Goal: Task Accomplishment & Management: Use online tool/utility

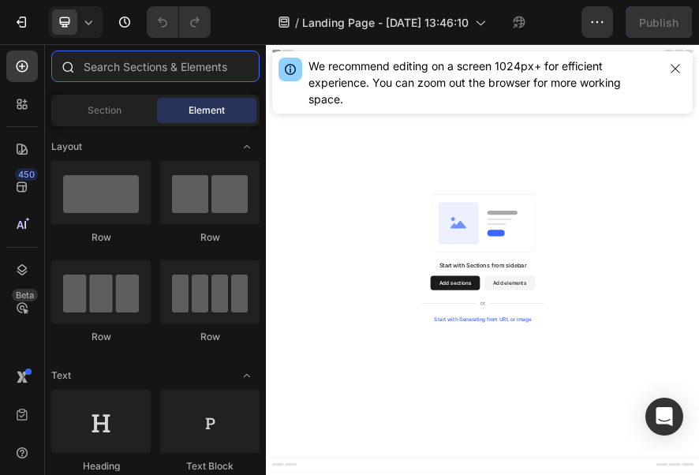
click at [110, 63] on input "text" at bounding box center [155, 67] width 208 height 32
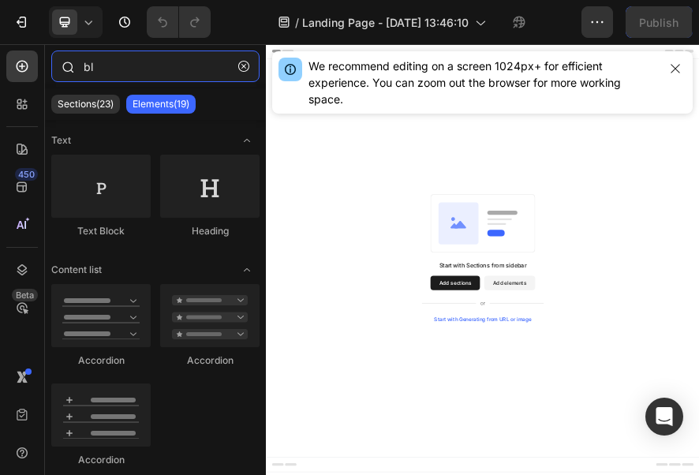
type input "b"
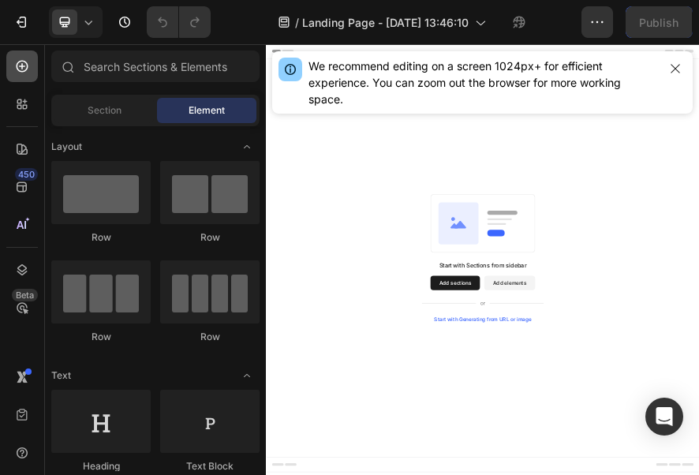
click at [35, 68] on div at bounding box center [22, 67] width 32 height 32
click at [78, 112] on div "Section" at bounding box center [103, 110] width 99 height 25
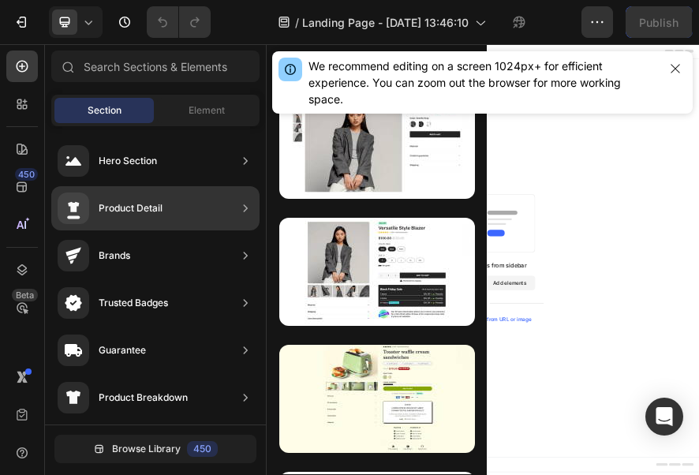
click at [166, 218] on div "Product Detail" at bounding box center [155, 208] width 208 height 44
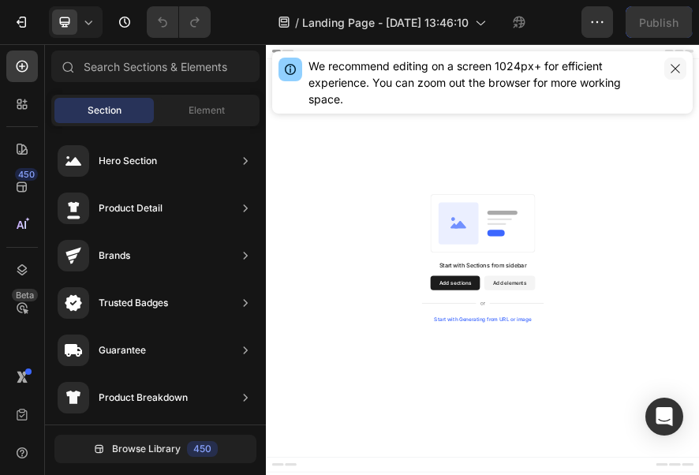
click at [679, 69] on icon "button" at bounding box center [675, 68] width 13 height 13
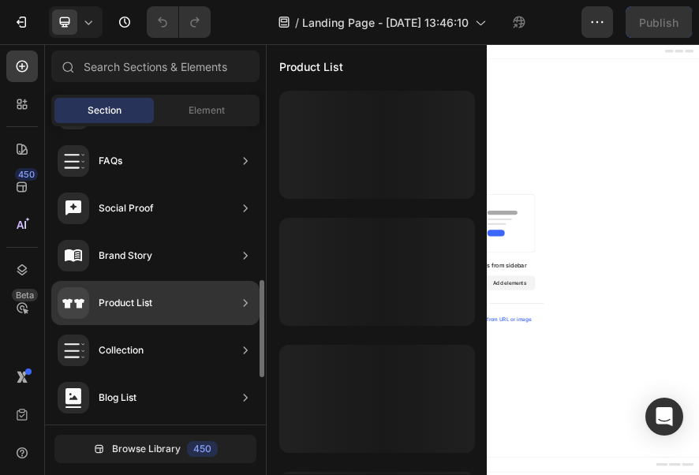
scroll to position [617, 0]
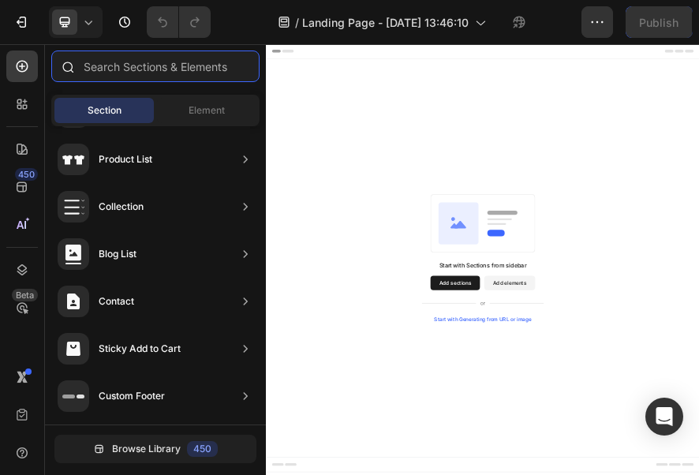
click at [159, 65] on input "text" at bounding box center [155, 67] width 208 height 32
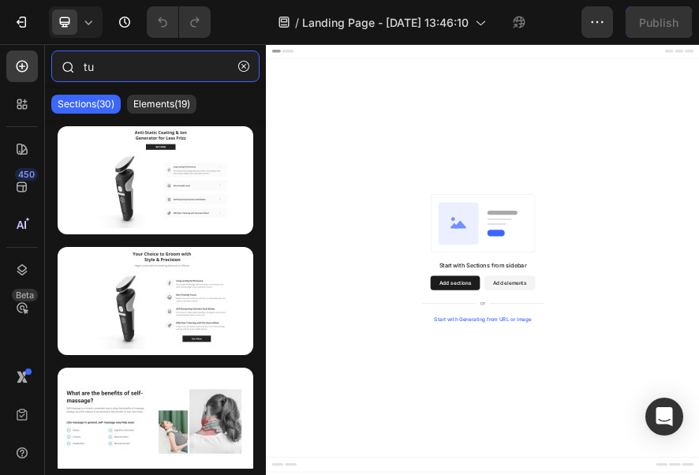
click at [120, 69] on input "tu" at bounding box center [155, 67] width 208 height 32
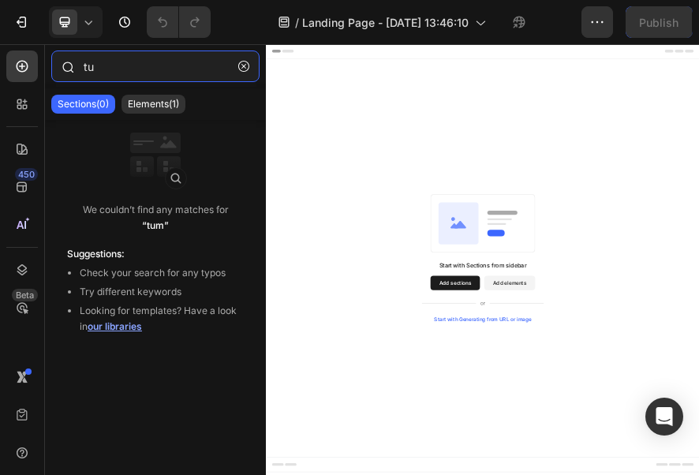
type input "t"
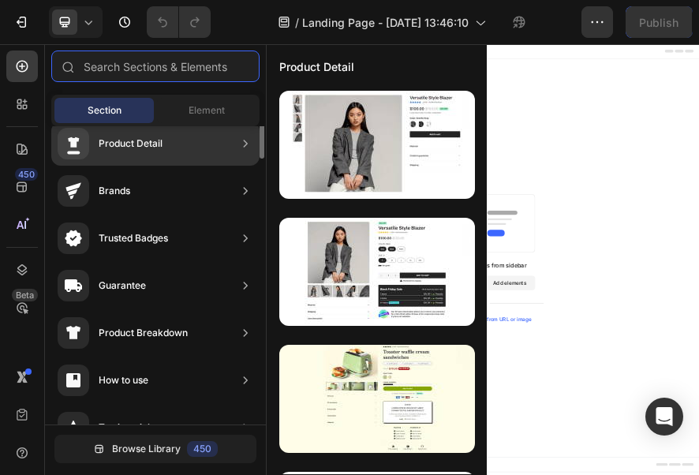
scroll to position [0, 0]
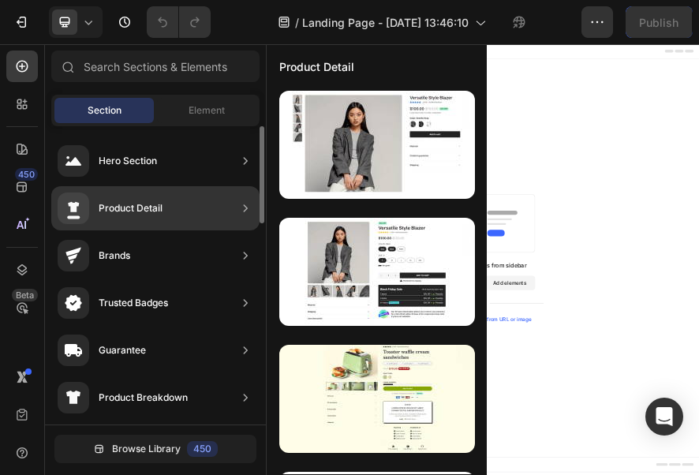
click at [174, 208] on div "Product Detail" at bounding box center [155, 208] width 208 height 44
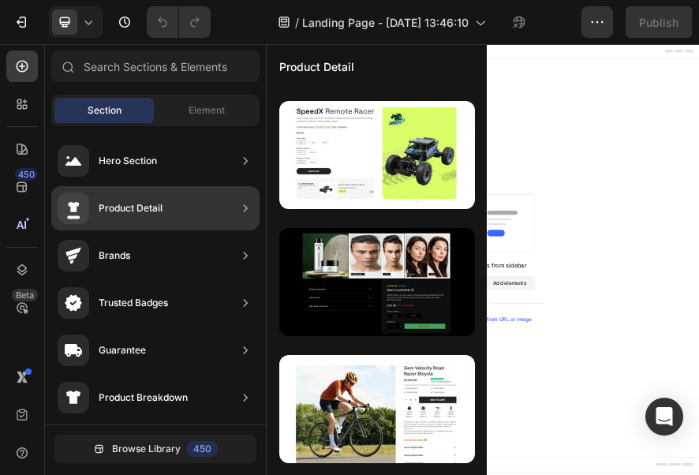
scroll to position [213, 0]
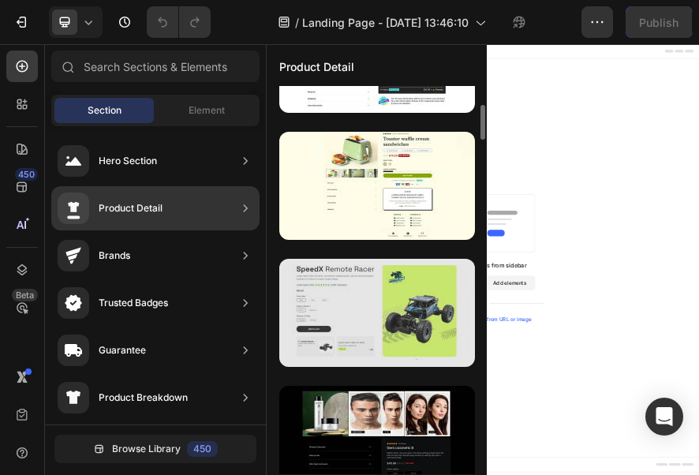
click at [382, 279] on div at bounding box center [377, 313] width 196 height 108
click at [383, 286] on div at bounding box center [377, 313] width 196 height 108
click at [386, 294] on div at bounding box center [377, 313] width 196 height 108
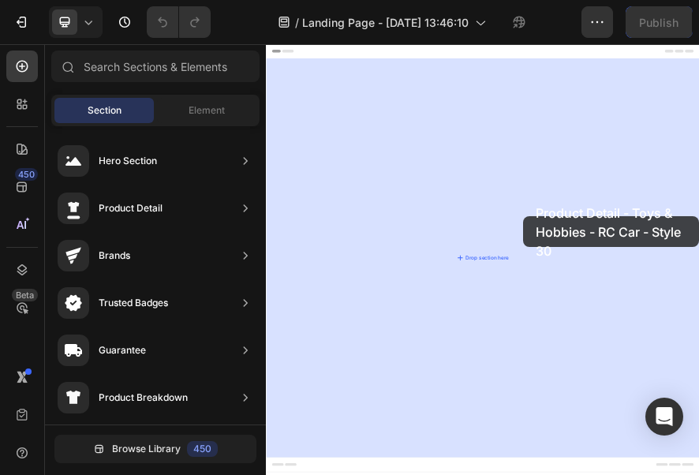
drag, startPoint x: 651, startPoint y: 339, endPoint x: 829, endPoint y: 421, distance: 195.3
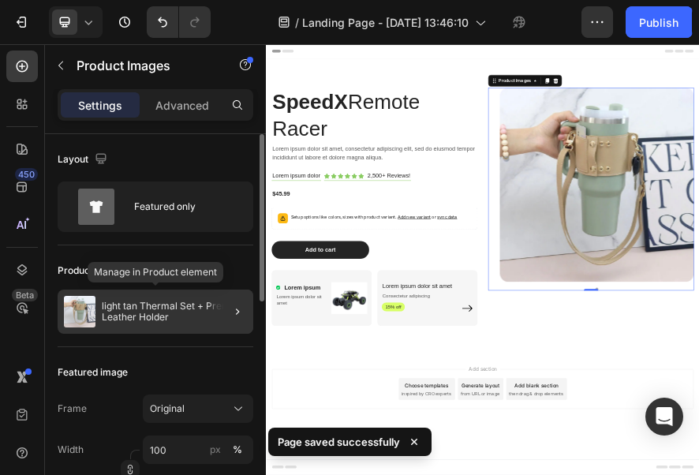
click at [148, 303] on p "light tan Thermal Set + Premium Leather Holder" at bounding box center [174, 312] width 145 height 22
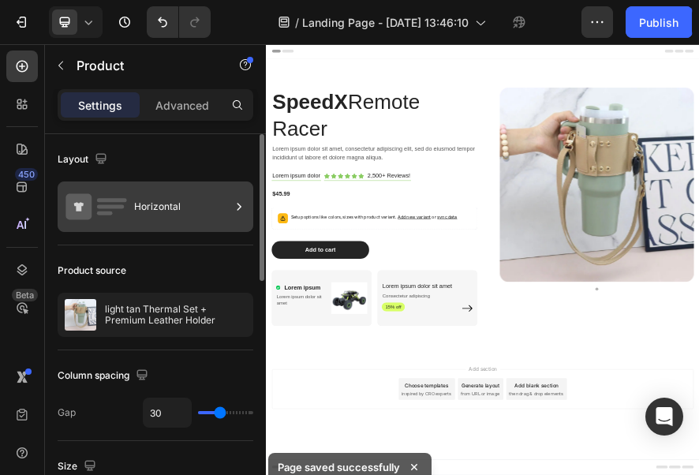
click at [147, 213] on div "Horizontal" at bounding box center [182, 207] width 96 height 36
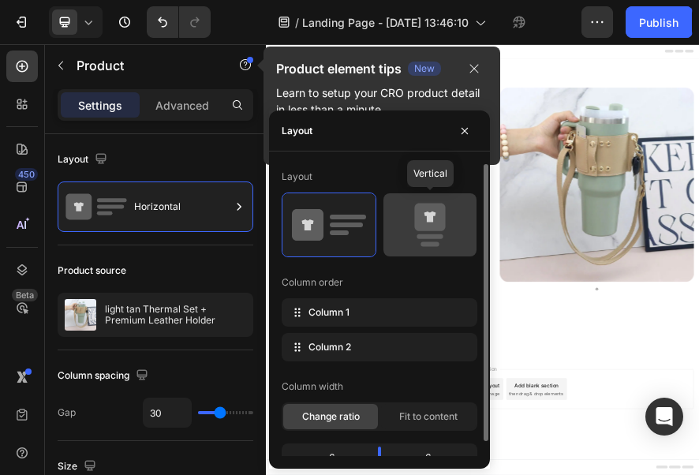
click at [404, 215] on icon at bounding box center [430, 225] width 74 height 44
type input "0"
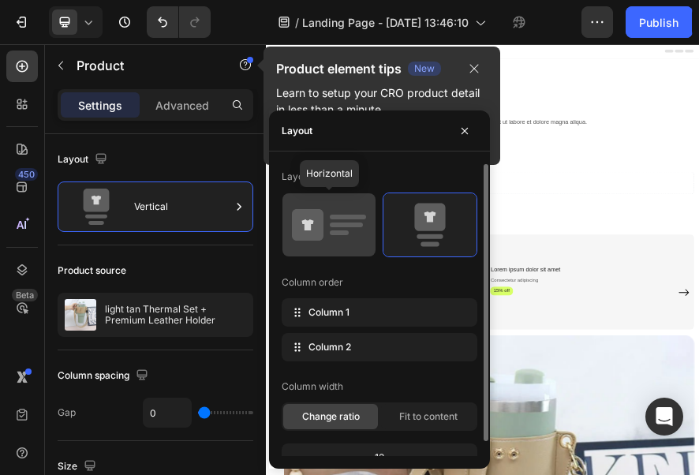
click at [360, 217] on rect at bounding box center [348, 217] width 36 height 5
type input "30"
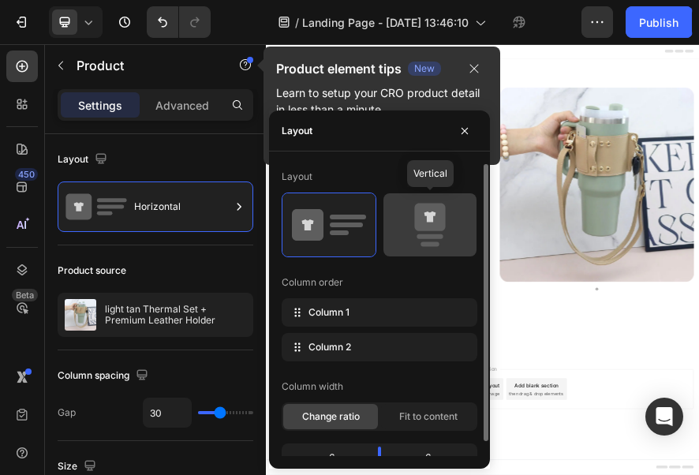
click at [406, 211] on icon at bounding box center [430, 225] width 74 height 44
type input "0"
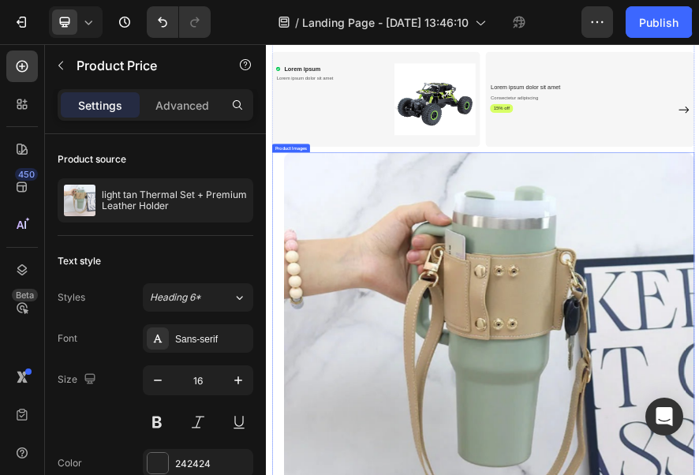
scroll to position [84, 0]
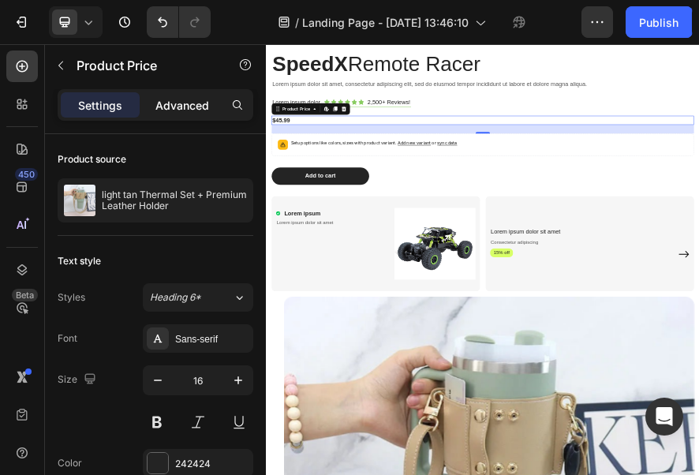
click at [167, 110] on p "Advanced" at bounding box center [182, 105] width 54 height 17
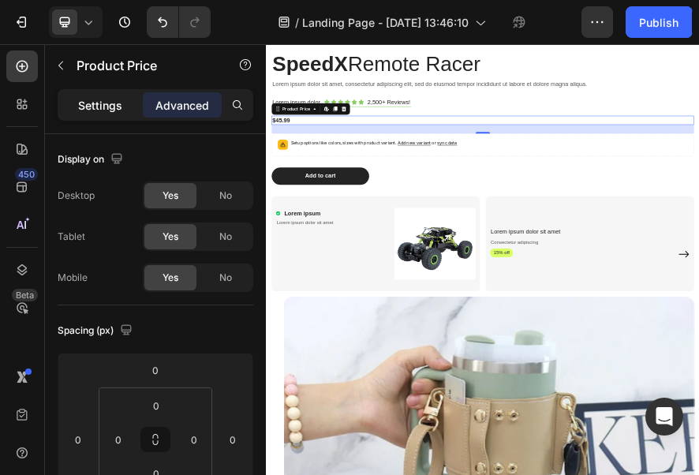
click at [108, 103] on p "Settings" at bounding box center [100, 105] width 44 height 17
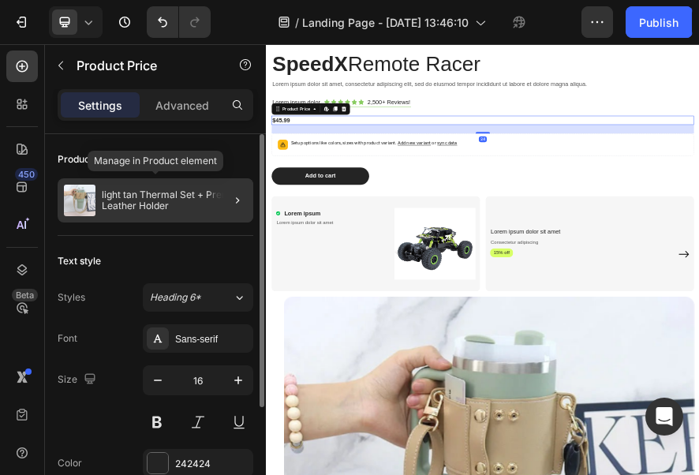
click at [140, 204] on p "light tan Thermal Set + Premium Leather Holder" at bounding box center [174, 200] width 145 height 22
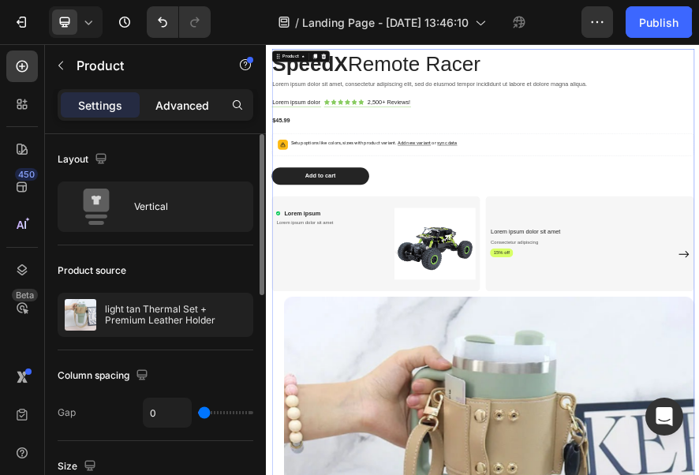
click at [171, 109] on p "Advanced" at bounding box center [182, 105] width 54 height 17
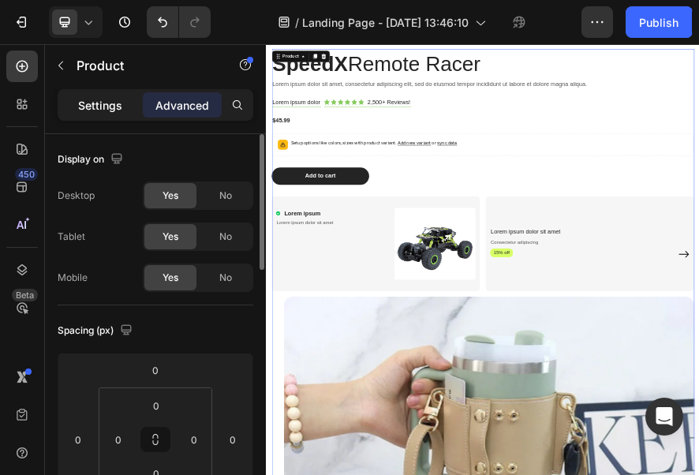
click at [120, 103] on p "Settings" at bounding box center [100, 105] width 44 height 17
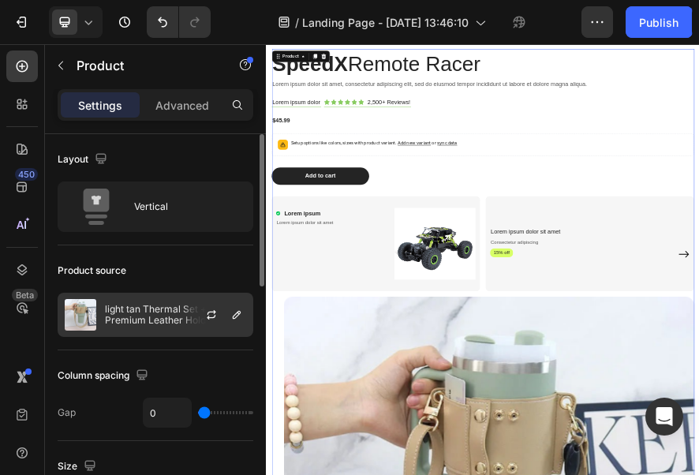
click at [167, 307] on p "light tan Thermal Set + Premium Leather Holder" at bounding box center [175, 315] width 141 height 22
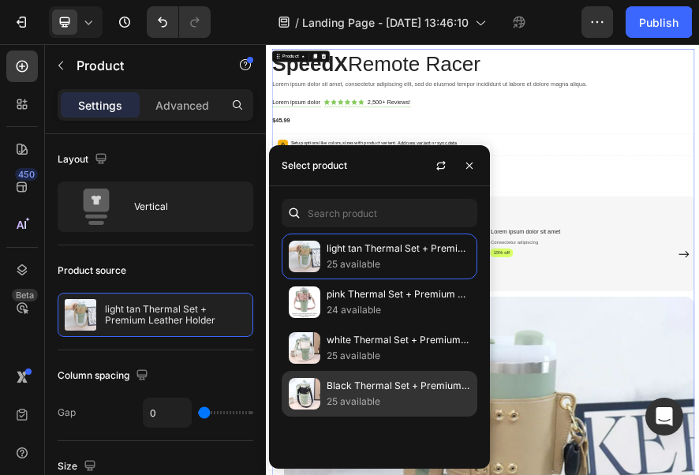
click at [364, 394] on p "25 available" at bounding box center [399, 402] width 144 height 16
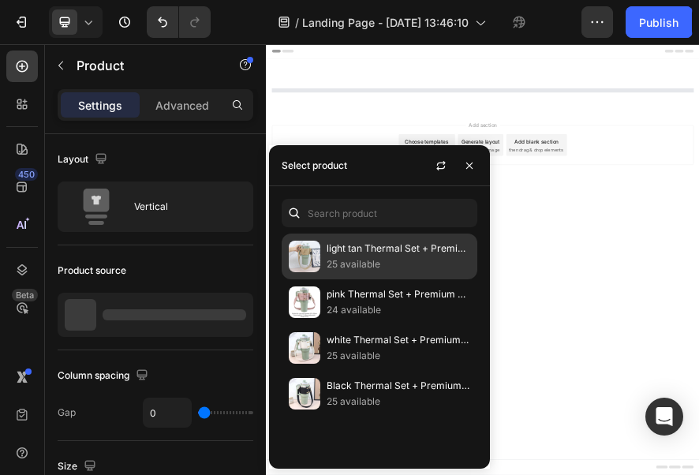
scroll to position [0, 0]
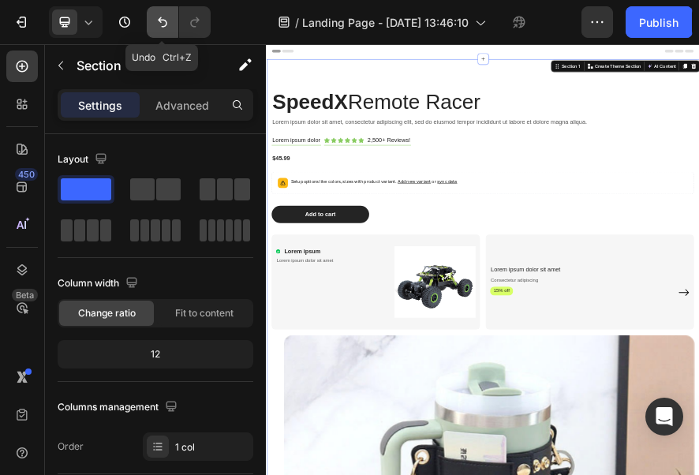
click at [155, 21] on icon "Undo/Redo" at bounding box center [163, 22] width 16 height 16
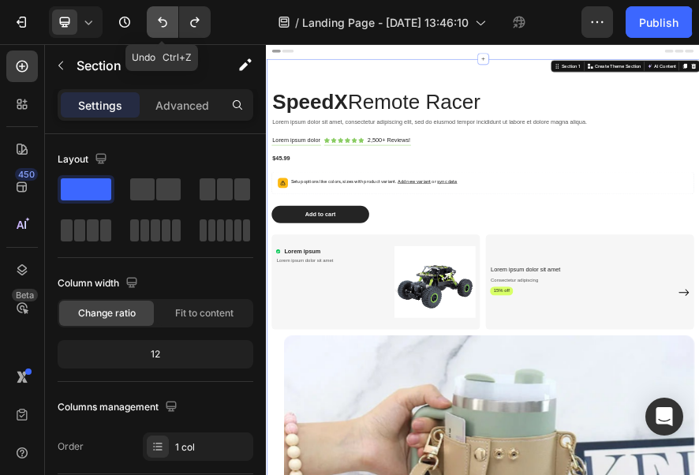
click at [155, 21] on icon "Undo/Redo" at bounding box center [163, 22] width 16 height 16
click at [155, 22] on icon "Undo/Redo" at bounding box center [163, 22] width 16 height 16
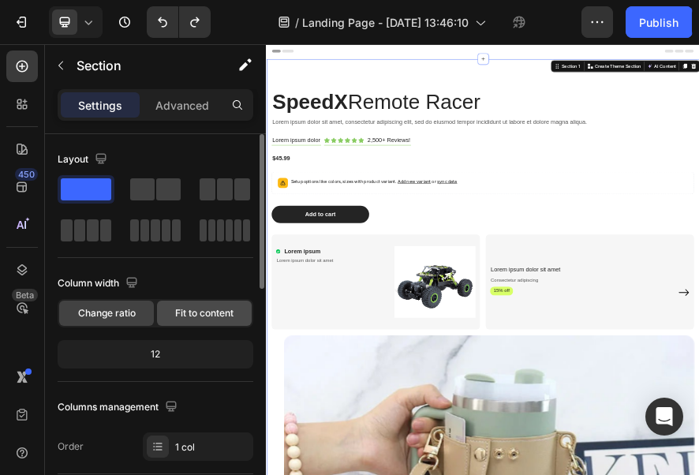
click at [178, 306] on span "Fit to content" at bounding box center [204, 313] width 58 height 14
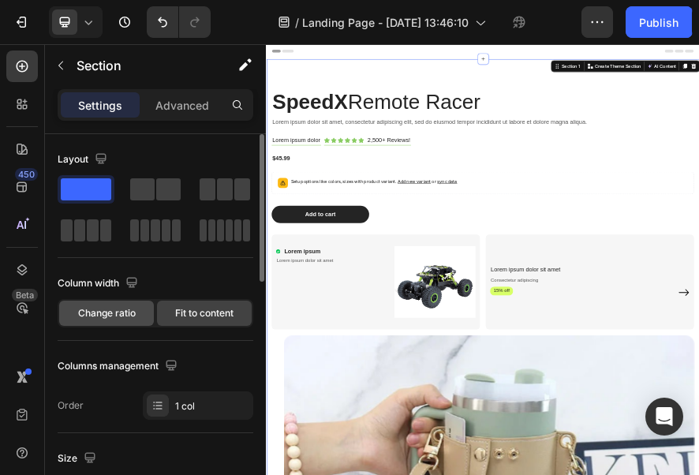
click at [147, 316] on div "Change ratio" at bounding box center [106, 313] width 95 height 25
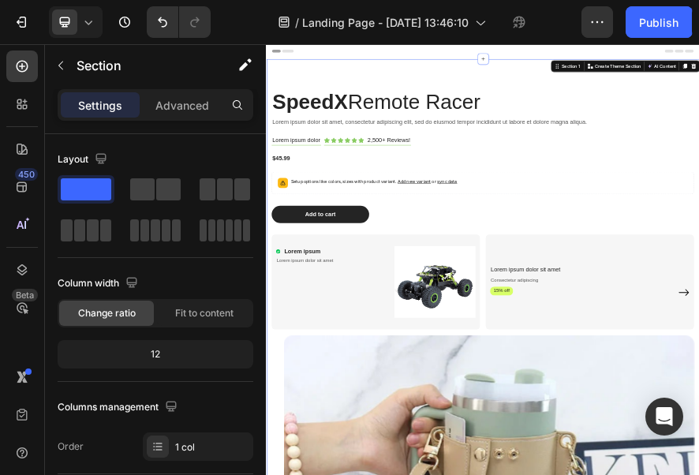
click at [111, 97] on p "Settings" at bounding box center [100, 105] width 44 height 17
click at [152, 101] on div "Advanced" at bounding box center [182, 104] width 79 height 25
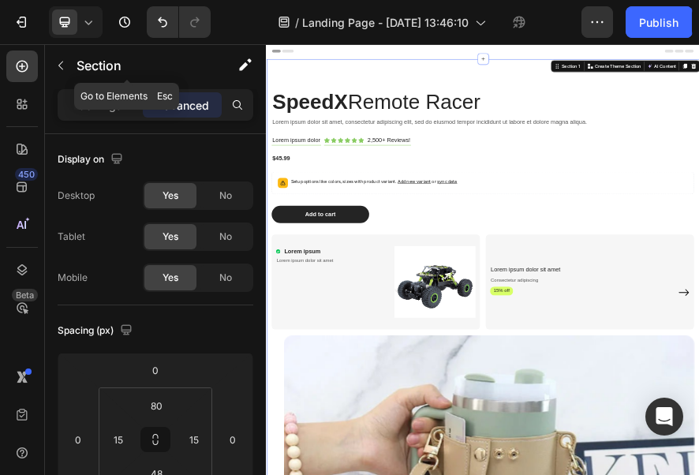
click at [77, 73] on p "Section" at bounding box center [141, 65] width 129 height 19
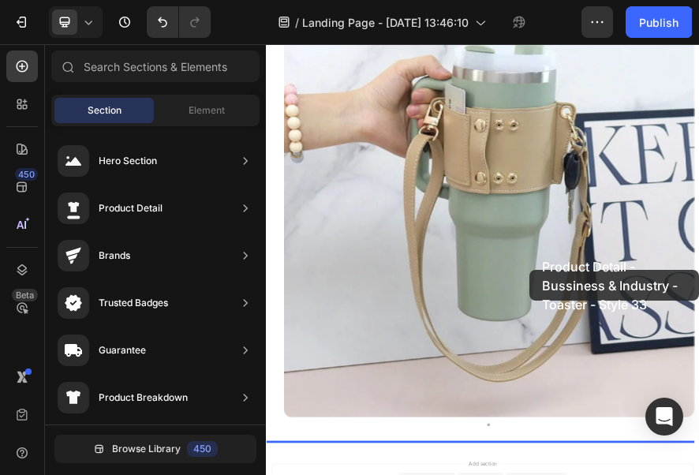
scroll to position [873, 0]
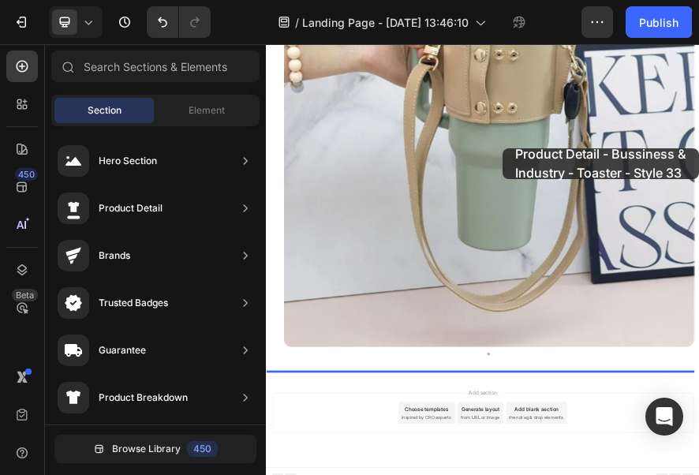
drag, startPoint x: 571, startPoint y: 216, endPoint x: 784, endPoint y: 271, distance: 220.1
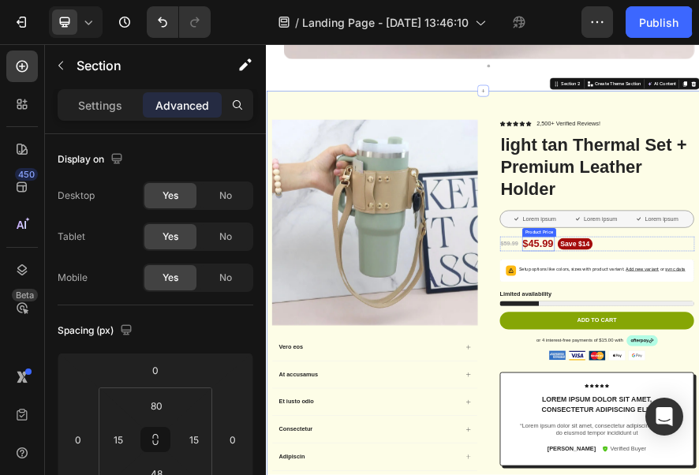
scroll to position [1533, 0]
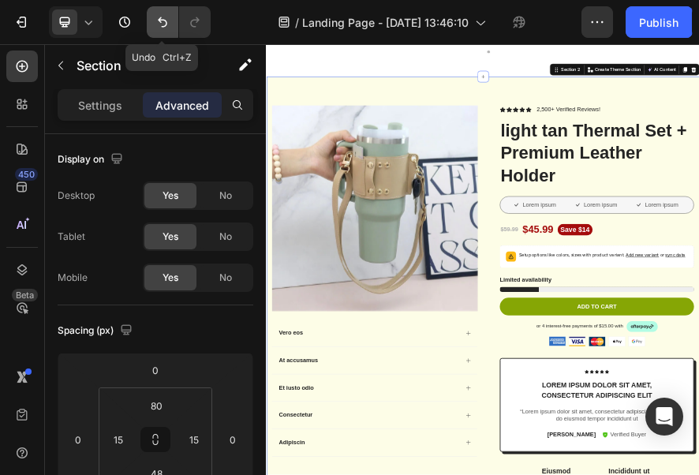
click at [166, 24] on icon "Undo/Redo" at bounding box center [162, 22] width 9 height 10
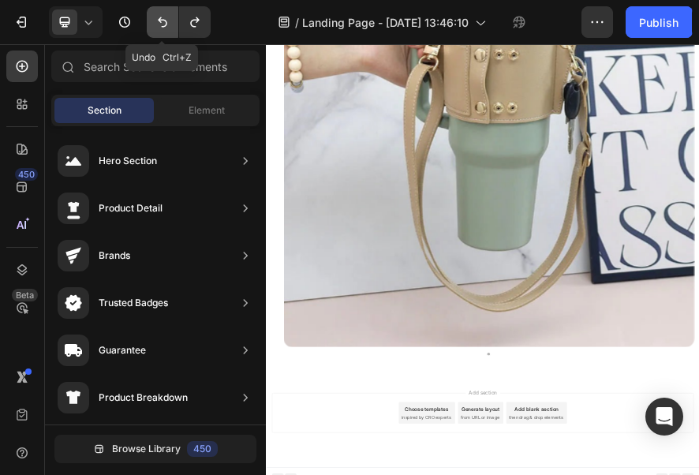
click at [166, 24] on icon "Undo/Redo" at bounding box center [162, 22] width 9 height 10
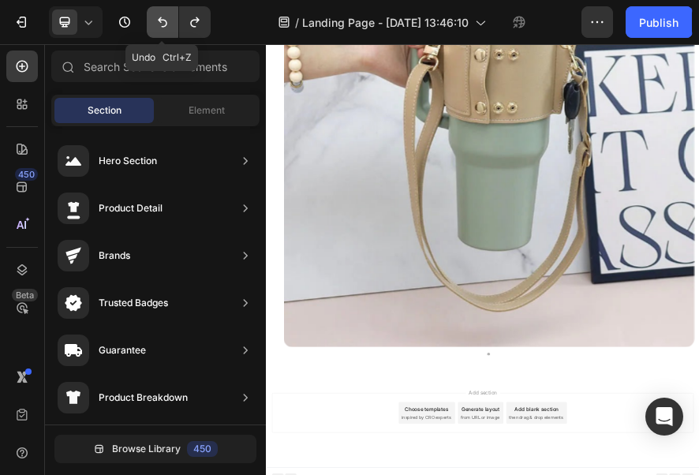
click at [166, 24] on icon "Undo/Redo" at bounding box center [162, 22] width 9 height 10
click at [167, 25] on icon "Undo/Redo" at bounding box center [163, 22] width 16 height 16
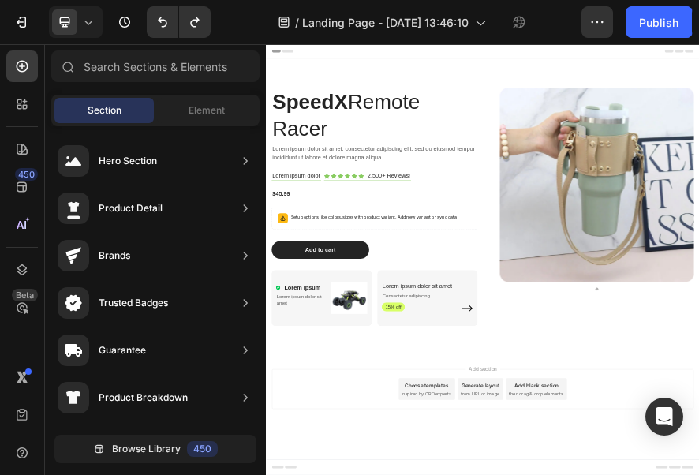
scroll to position [0, 0]
click at [488, 219] on h2 "SpeedX Remote Racer" at bounding box center [503, 200] width 450 height 120
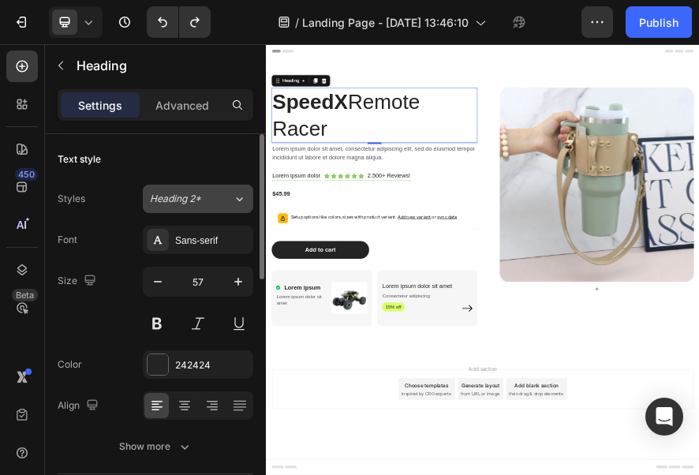
click at [213, 199] on div "Heading 2*" at bounding box center [182, 199] width 64 height 14
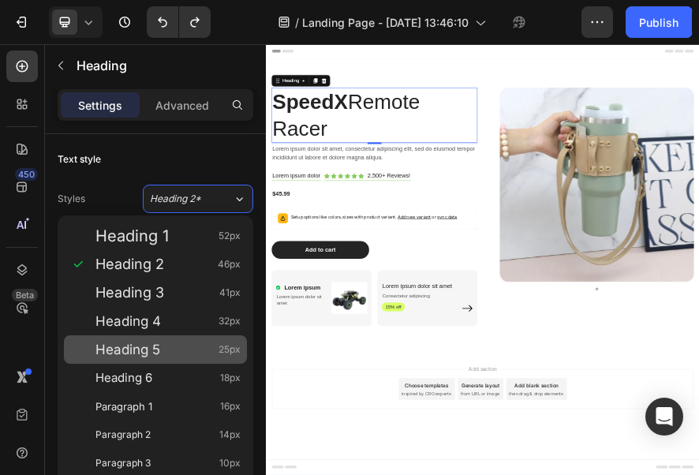
click at [171, 342] on div "Heading 5 25px" at bounding box center [167, 350] width 145 height 16
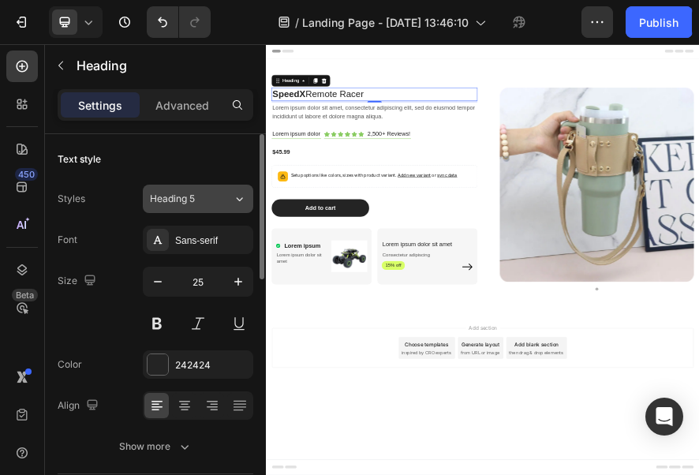
click at [233, 197] on icon at bounding box center [239, 199] width 13 height 16
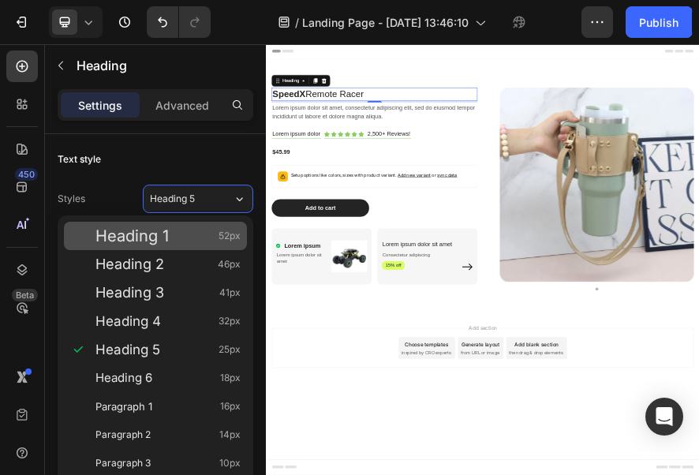
click at [156, 236] on span "Heading 1" at bounding box center [131, 236] width 73 height 16
type input "52"
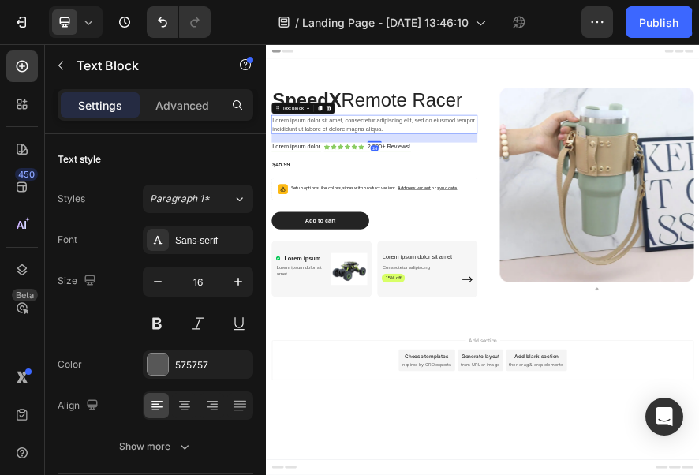
click at [435, 206] on p "Lorem ipsum dolor sit amet, consectetur adipiscing elit, sed do eiusmod tempor …" at bounding box center [502, 220] width 447 height 38
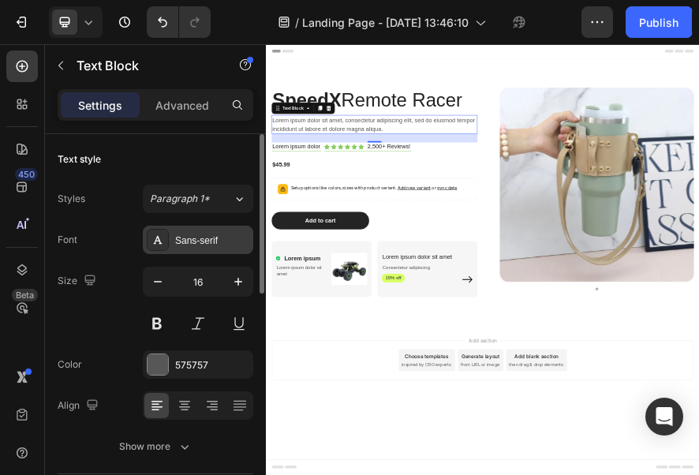
click at [196, 228] on div "Sans-serif" at bounding box center [198, 240] width 110 height 28
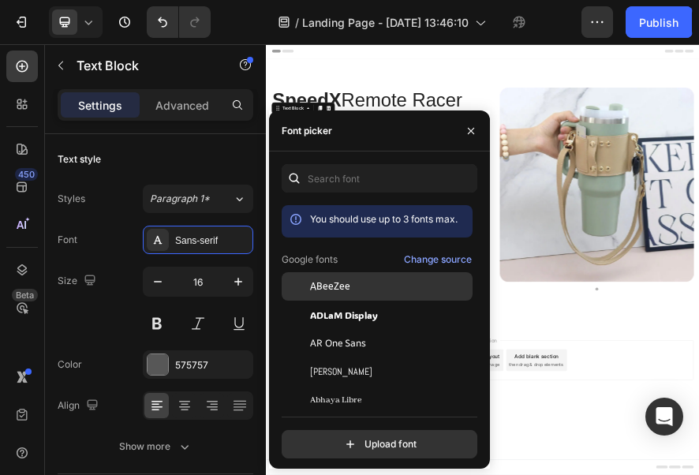
click at [344, 286] on span "ABeeZee" at bounding box center [330, 286] width 40 height 14
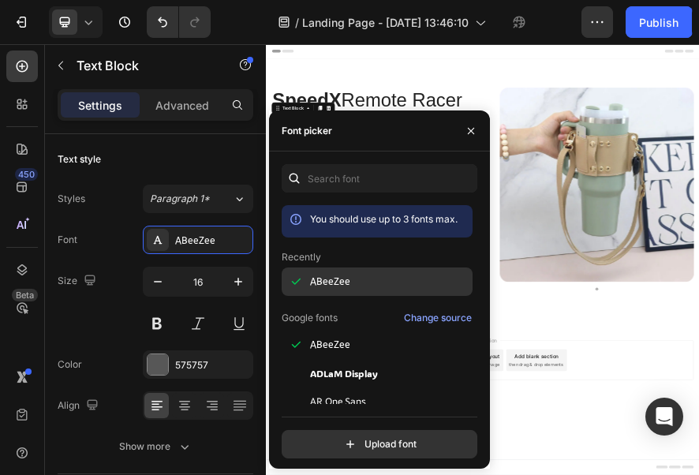
click at [344, 286] on span "ABeeZee" at bounding box center [330, 282] width 40 height 14
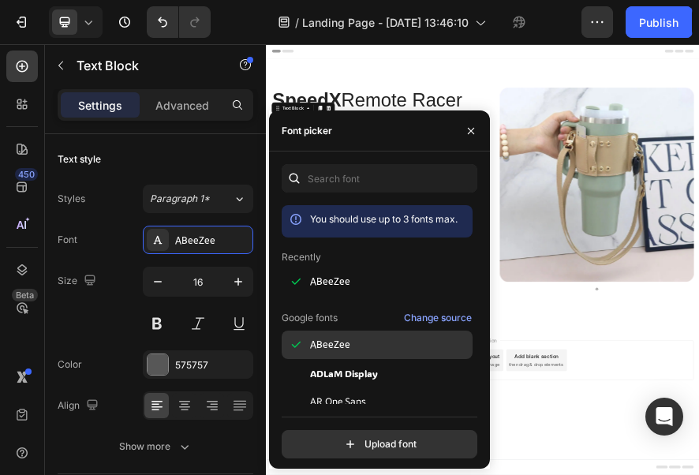
click at [358, 347] on div "ABeeZee" at bounding box center [389, 345] width 159 height 14
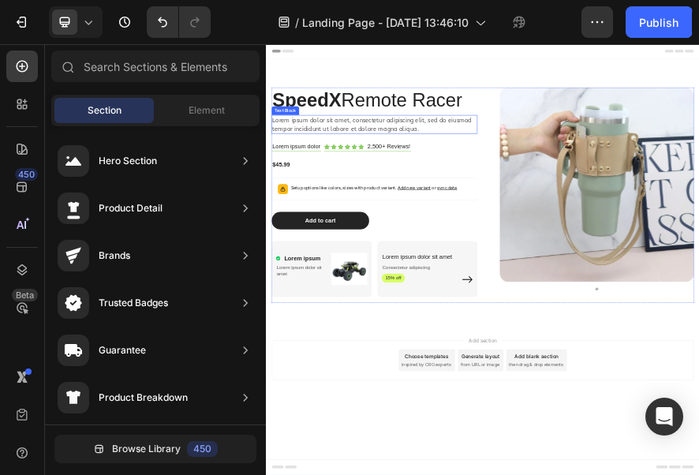
click at [429, 219] on p "Lorem ipsum dolor sit amet, consectetur adipiscing elit, sed do eiusmod tempor …" at bounding box center [502, 220] width 447 height 38
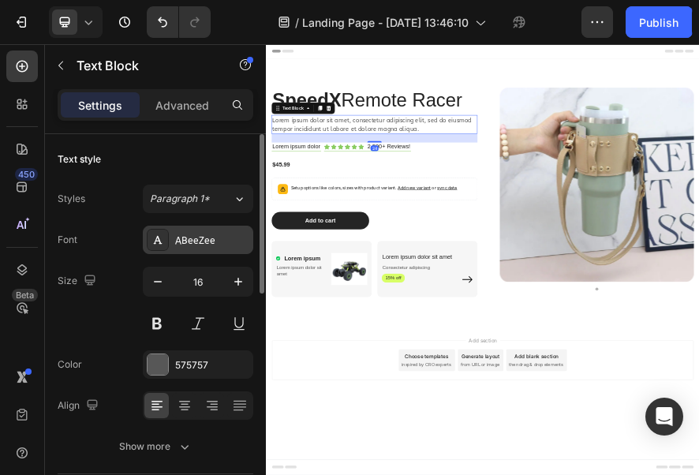
click at [155, 238] on icon at bounding box center [158, 240] width 13 height 13
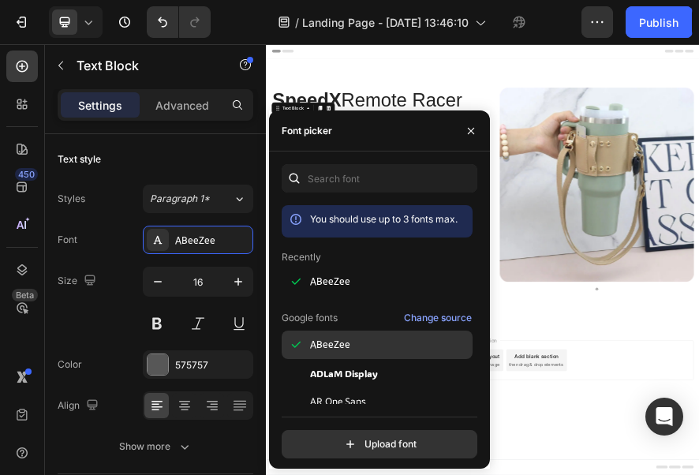
click at [316, 346] on span "ABeeZee" at bounding box center [330, 345] width 40 height 14
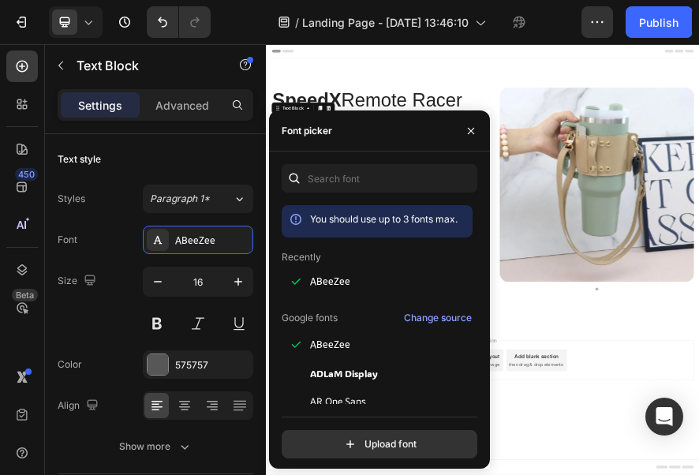
click at [349, 126] on div "Font picker" at bounding box center [379, 130] width 221 height 41
click at [476, 130] on icon "button" at bounding box center [471, 131] width 13 height 13
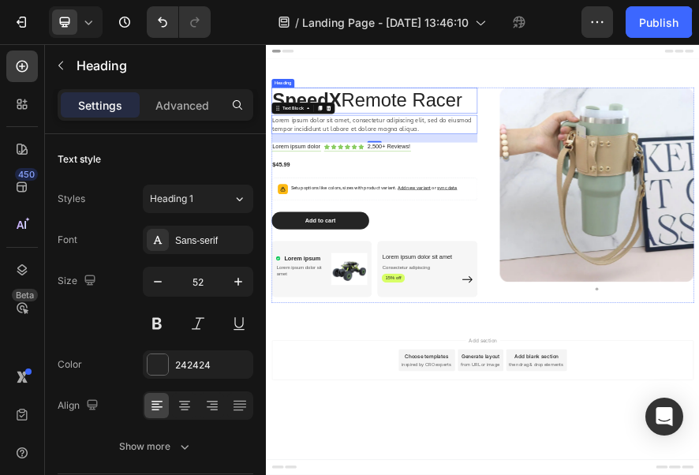
click at [464, 168] on h2 "SpeedX Remote Racer" at bounding box center [503, 168] width 450 height 57
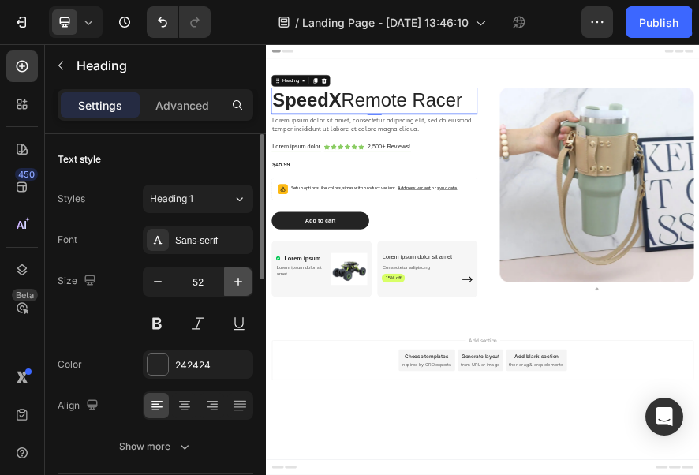
click at [237, 281] on icon "button" at bounding box center [238, 282] width 8 height 8
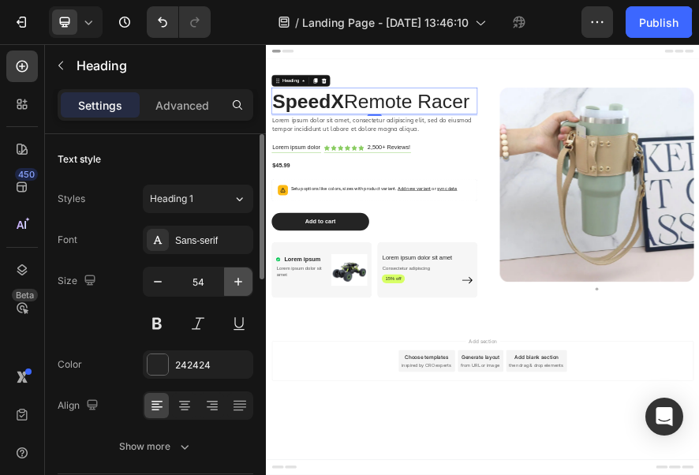
click at [237, 281] on icon "button" at bounding box center [238, 282] width 8 height 8
click at [164, 281] on icon "button" at bounding box center [158, 282] width 16 height 16
click at [358, 144] on p "SpeedX Remote Racer" at bounding box center [502, 168] width 447 height 55
click at [662, 153] on p "SpeedX Remote Racer" at bounding box center [502, 168] width 447 height 55
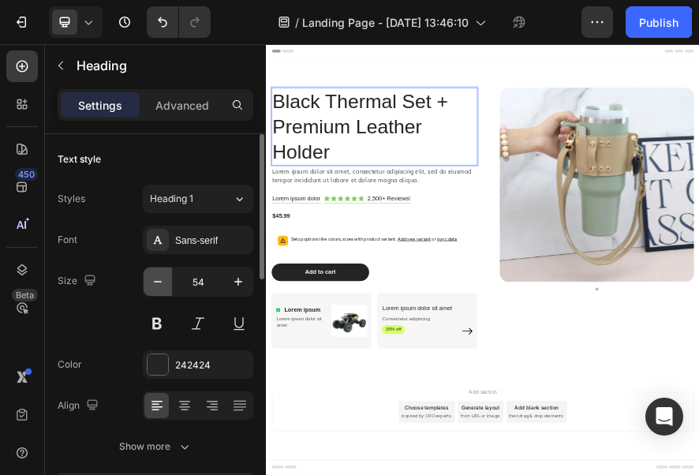
click at [169, 286] on button "button" at bounding box center [158, 281] width 28 height 28
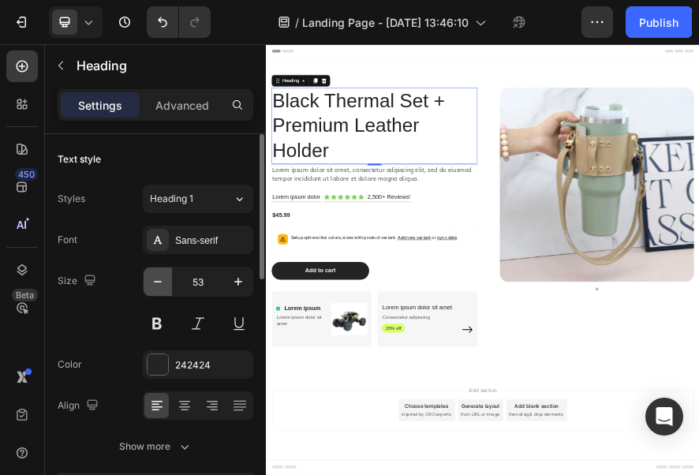
click at [170, 284] on button "button" at bounding box center [158, 281] width 28 height 28
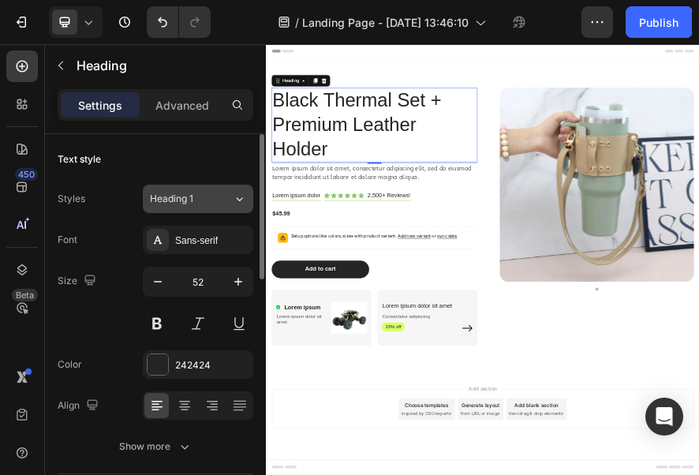
click at [223, 197] on div "Heading 1" at bounding box center [191, 199] width 83 height 14
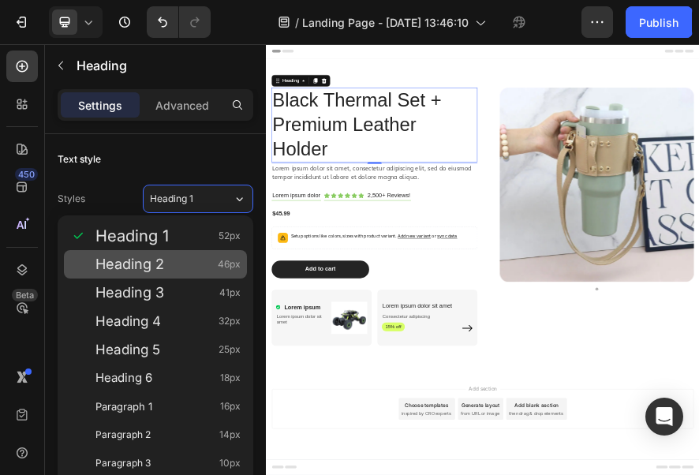
click at [153, 256] on span "Heading 2" at bounding box center [129, 264] width 69 height 16
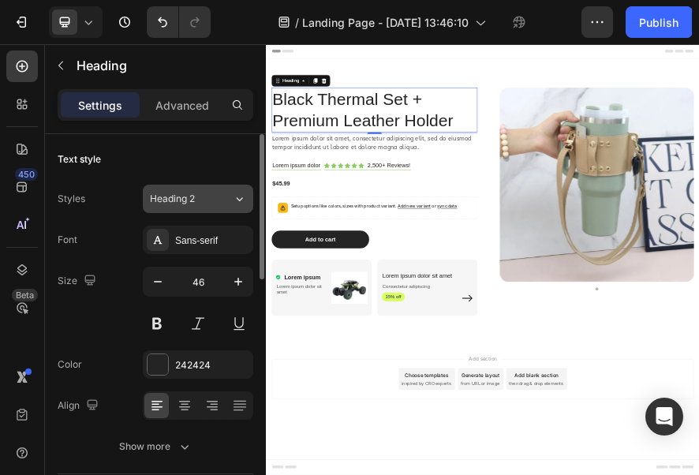
click at [241, 192] on icon at bounding box center [239, 199] width 13 height 16
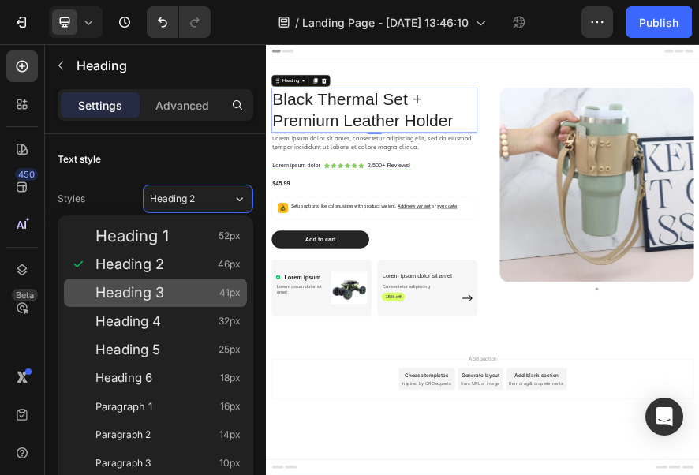
click at [158, 290] on span "Heading 3" at bounding box center [129, 293] width 69 height 16
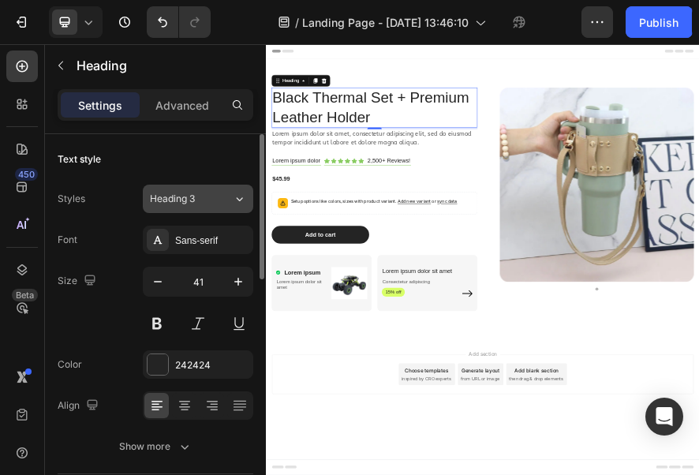
click at [237, 204] on icon at bounding box center [239, 199] width 13 height 16
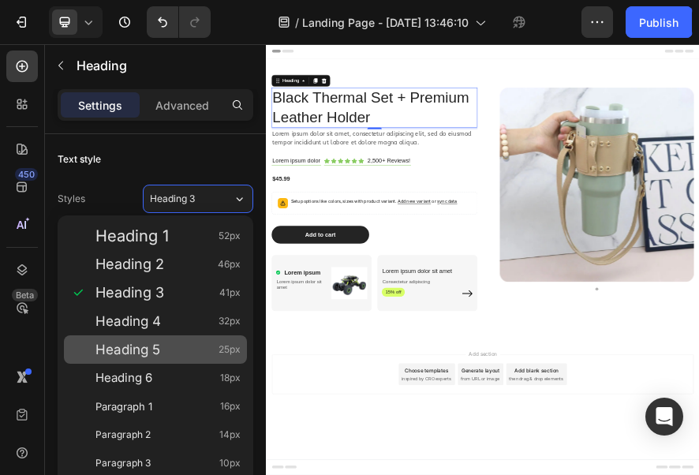
click at [191, 339] on div "Heading 5 25px" at bounding box center [155, 349] width 183 height 28
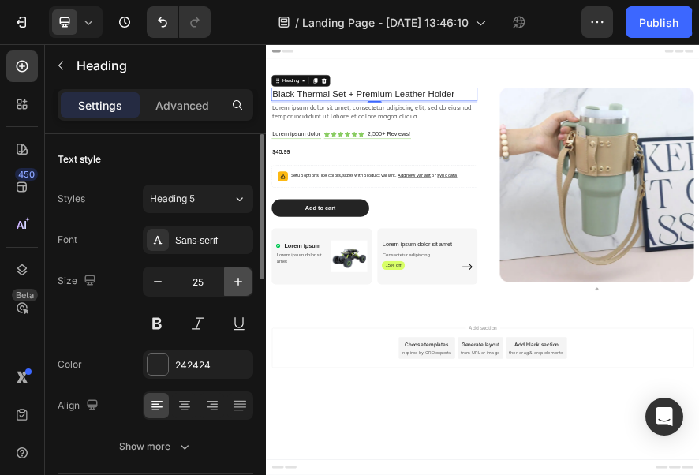
click at [243, 275] on icon "button" at bounding box center [238, 282] width 16 height 16
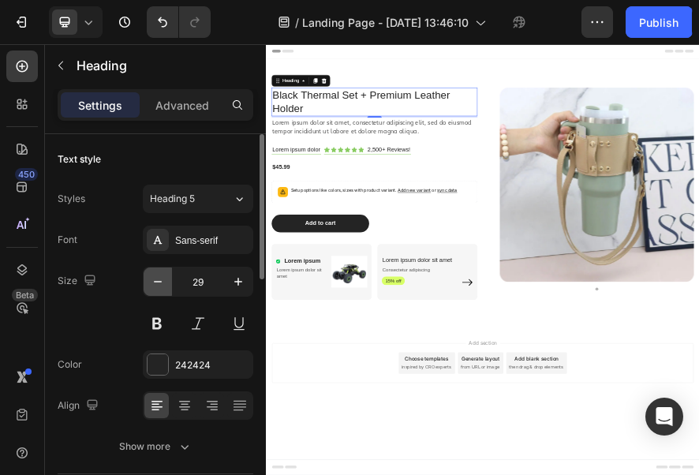
click at [169, 279] on button "button" at bounding box center [158, 281] width 28 height 28
type input "28"
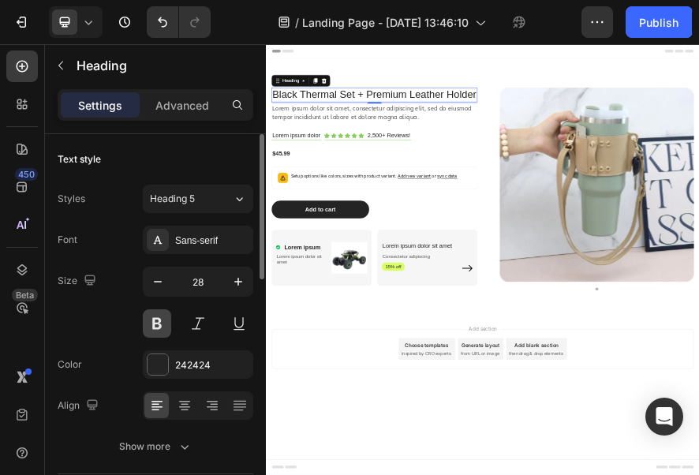
click at [155, 324] on button at bounding box center [157, 323] width 28 height 28
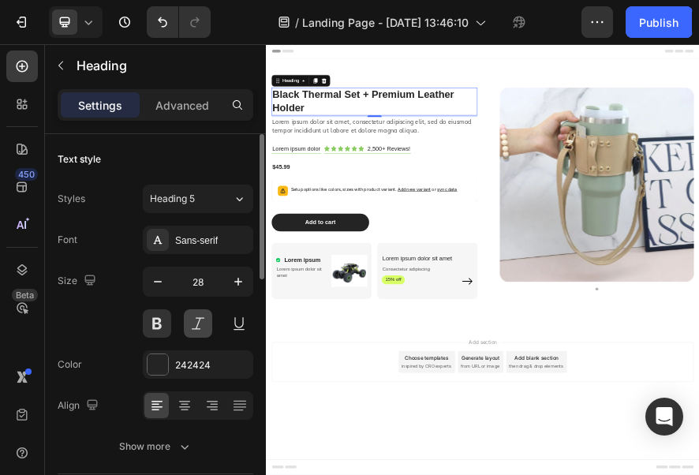
click at [181, 322] on div at bounding box center [198, 323] width 110 height 28
click at [193, 325] on button at bounding box center [198, 323] width 28 height 28
click at [226, 319] on button at bounding box center [239, 323] width 28 height 28
click at [167, 322] on button at bounding box center [157, 323] width 28 height 28
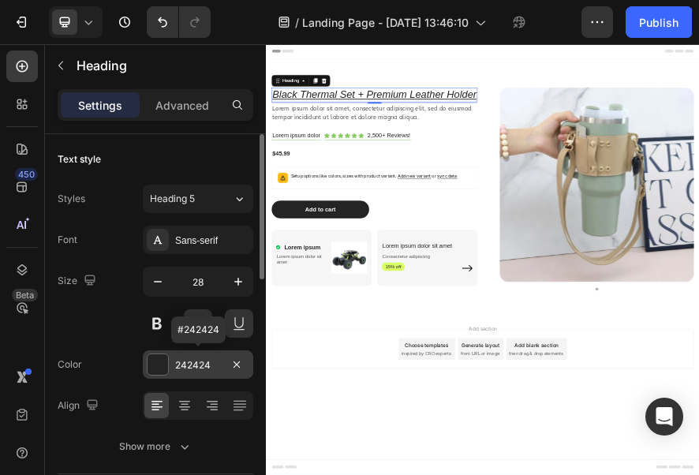
click at [170, 362] on div "242424" at bounding box center [198, 364] width 110 height 28
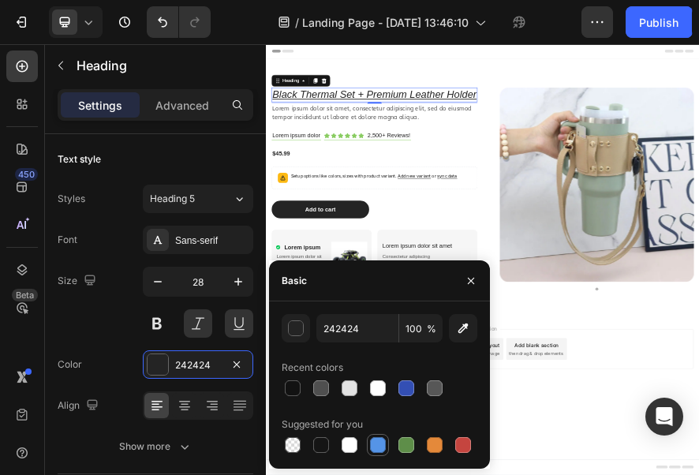
click at [368, 445] on div at bounding box center [377, 445] width 19 height 19
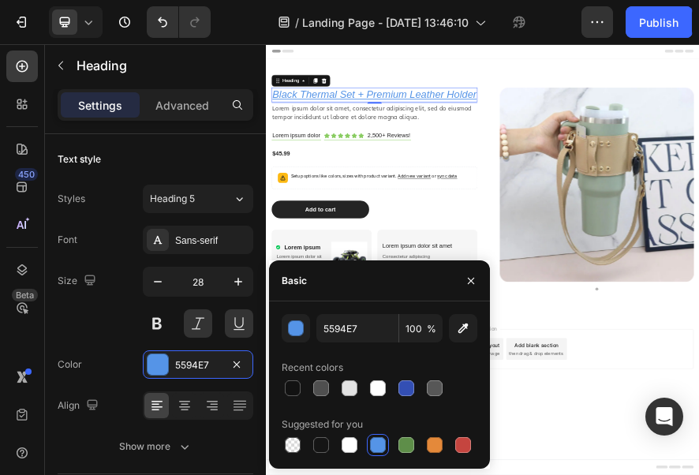
click at [391, 441] on div at bounding box center [380, 445] width 196 height 22
click at [401, 387] on div at bounding box center [406, 388] width 16 height 16
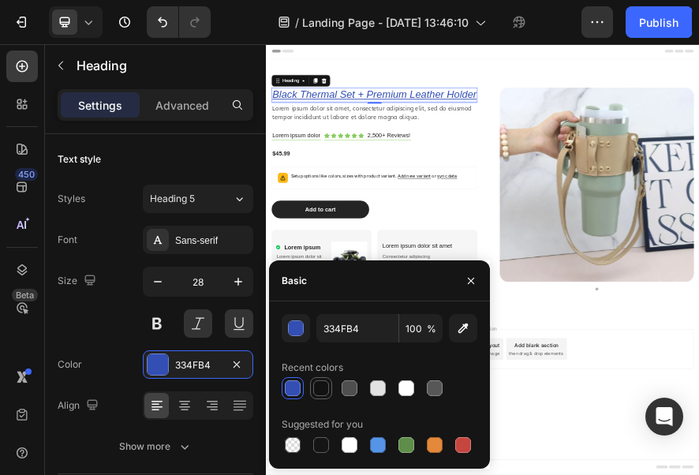
click at [313, 392] on div at bounding box center [321, 388] width 16 height 16
type input "121212"
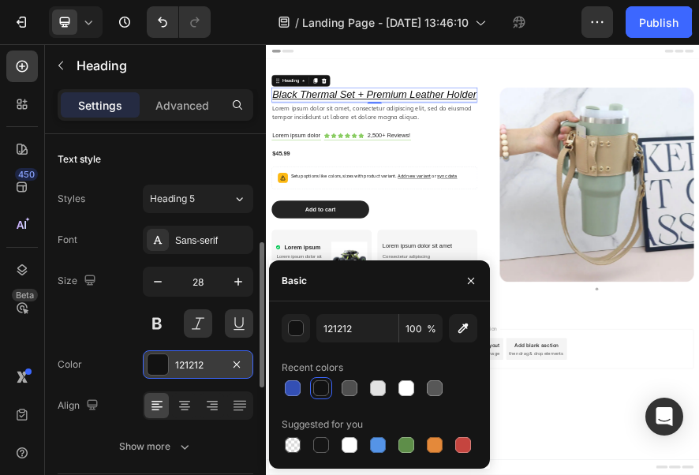
scroll to position [158, 0]
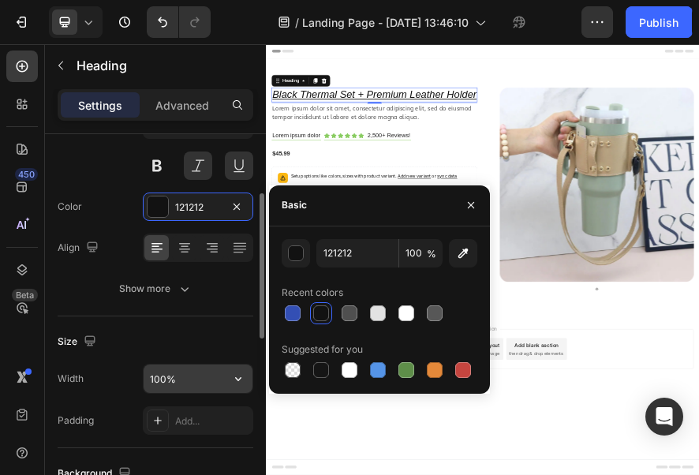
click at [211, 374] on input "100%" at bounding box center [198, 379] width 109 height 28
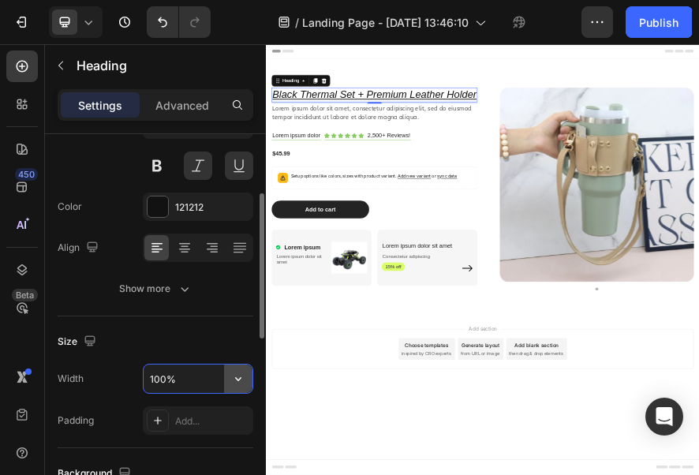
click at [243, 378] on icon "button" at bounding box center [238, 379] width 16 height 16
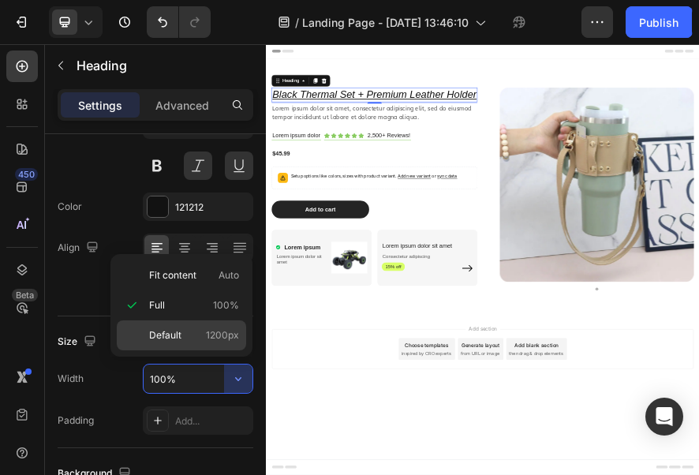
click at [179, 334] on span "Default" at bounding box center [165, 335] width 32 height 14
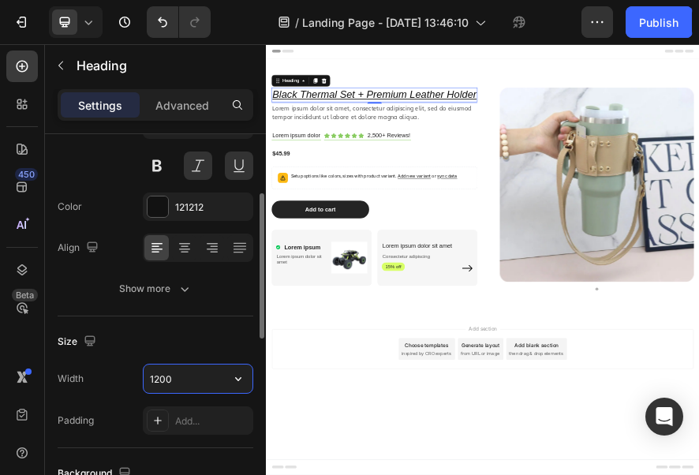
click at [204, 377] on input "1200" at bounding box center [198, 379] width 109 height 28
click at [222, 376] on input "1200" at bounding box center [198, 379] width 109 height 28
click at [239, 376] on icon "button" at bounding box center [238, 379] width 16 height 16
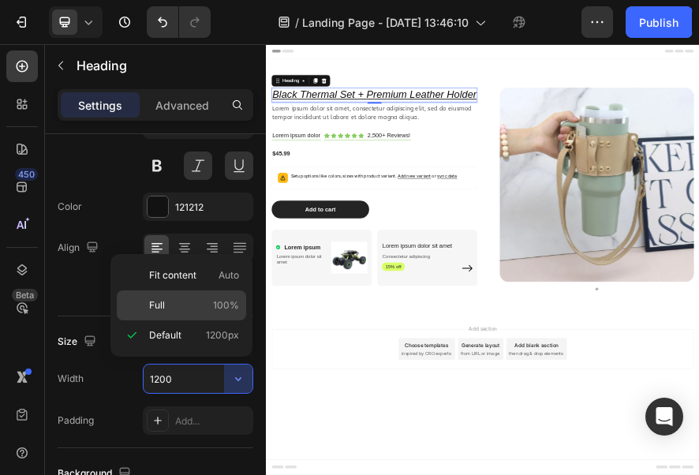
click at [170, 310] on p "Full 100%" at bounding box center [194, 305] width 90 height 14
type input "100%"
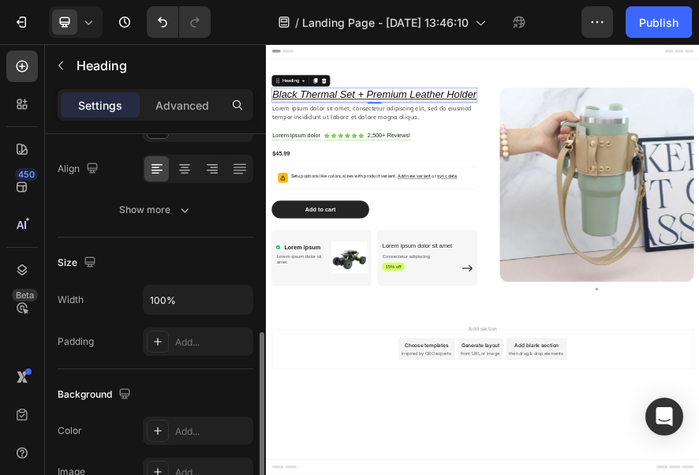
scroll to position [316, 0]
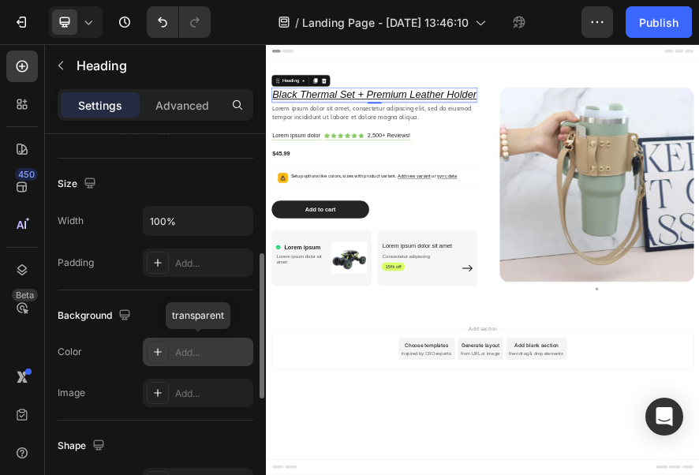
click at [173, 353] on div "Add..." at bounding box center [198, 352] width 110 height 28
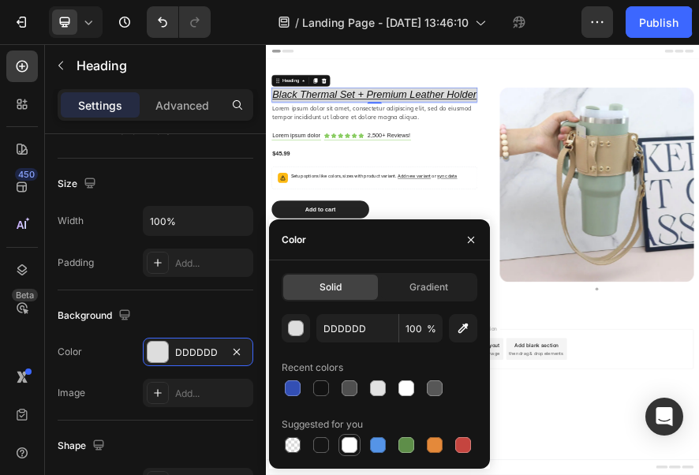
click at [352, 446] on div at bounding box center [350, 445] width 16 height 16
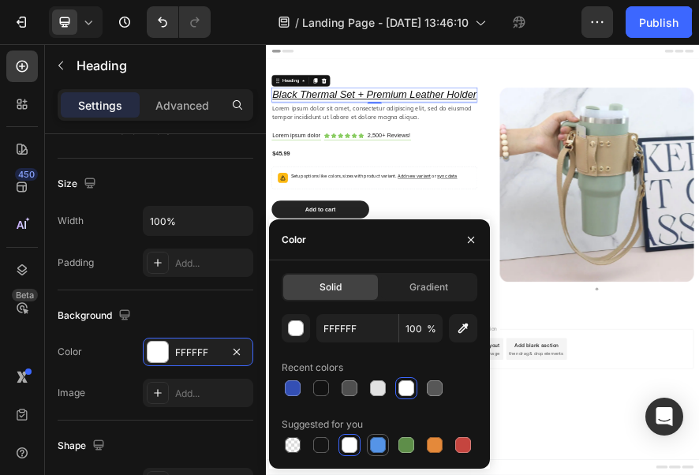
click at [374, 445] on div at bounding box center [378, 445] width 16 height 16
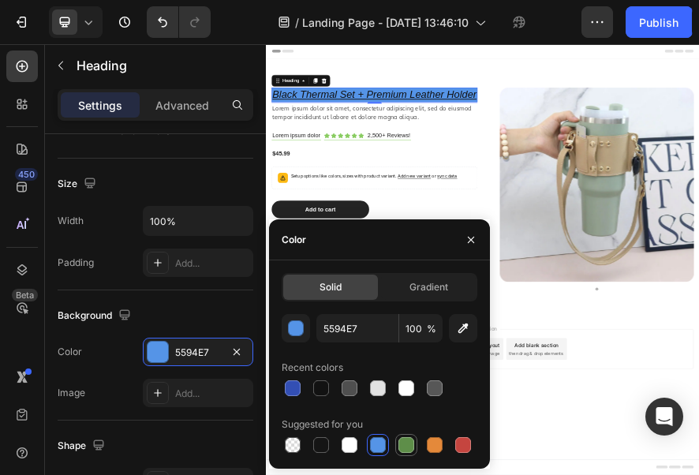
click at [397, 442] on div at bounding box center [406, 445] width 19 height 19
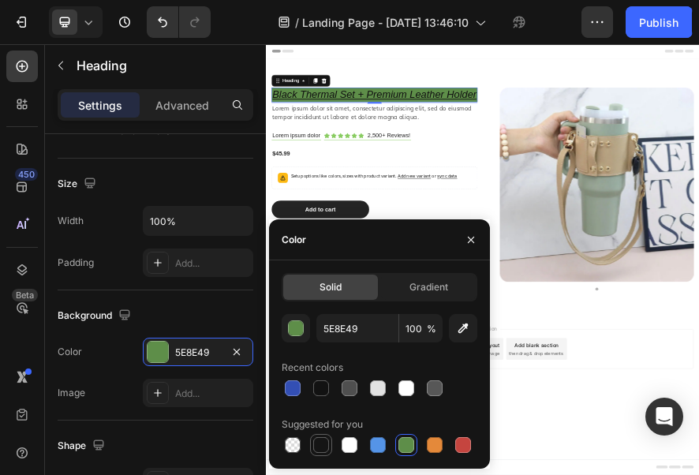
click at [321, 450] on div at bounding box center [321, 445] width 16 height 16
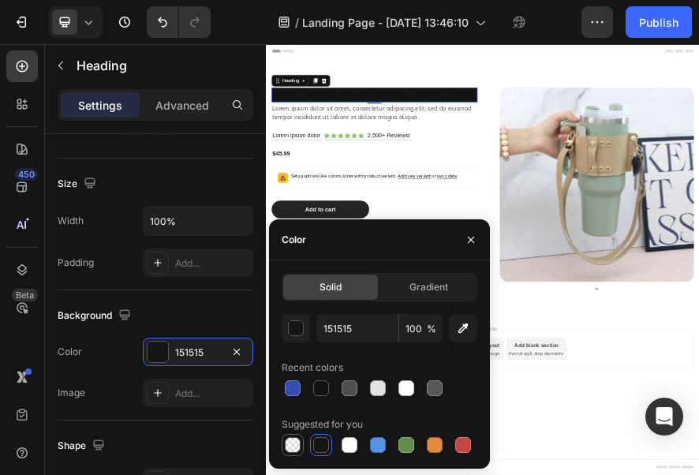
click at [296, 448] on div at bounding box center [293, 445] width 16 height 16
type input "000000"
type input "0"
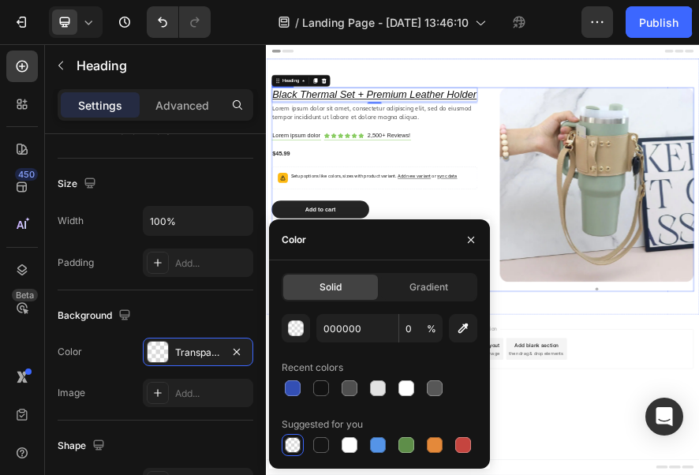
click at [548, 380] on div "Black Thermal Set + Premium Leather Holder Heading 4 Lorem ipsum dolor sit amet…" at bounding box center [503, 363] width 450 height 446
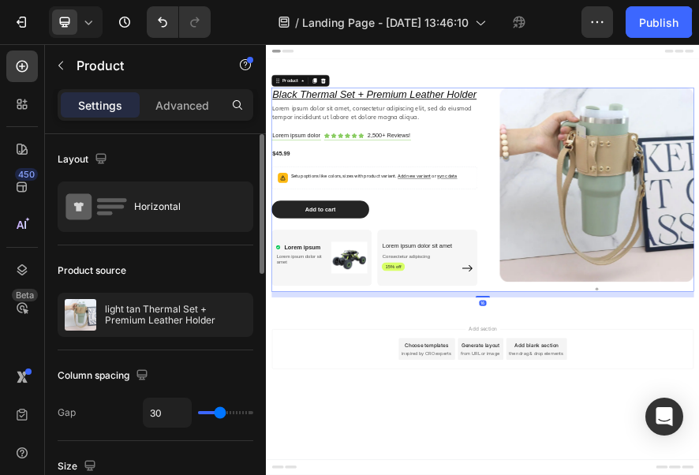
scroll to position [158, 0]
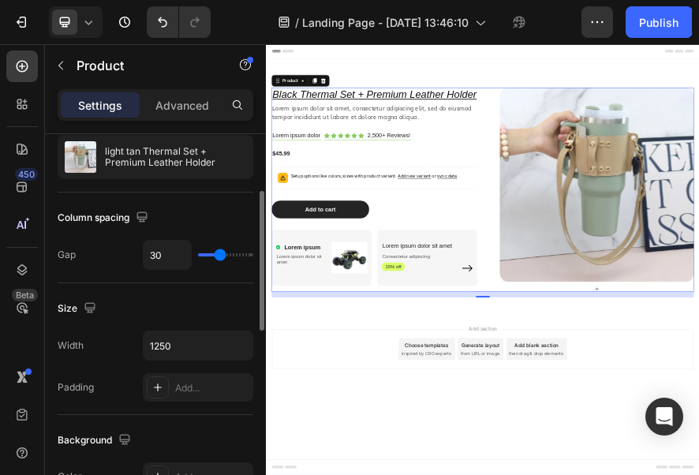
type input "49"
type input "53"
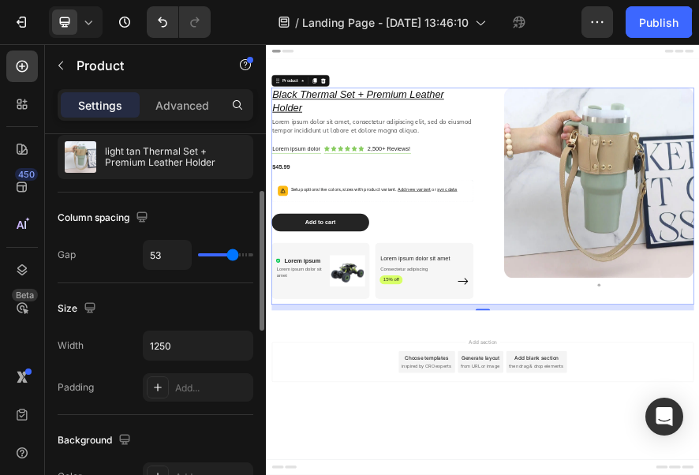
type input "56"
type input "57"
type input "67"
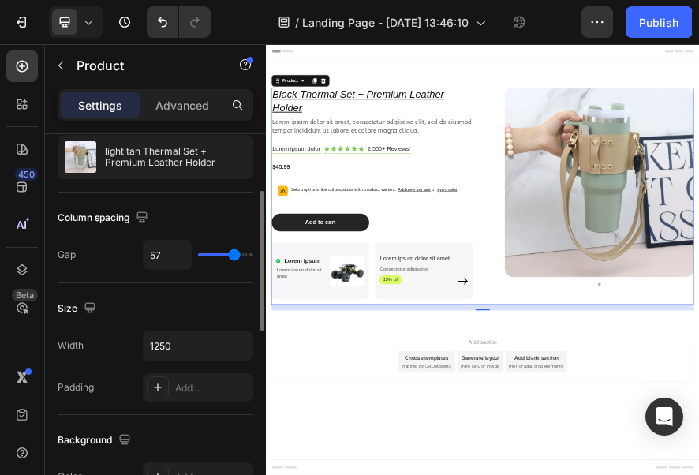
type input "67"
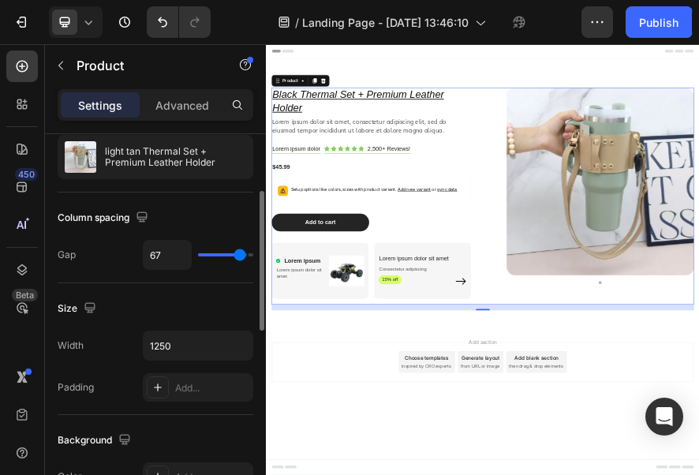
type input "70"
type input "72"
type input "73"
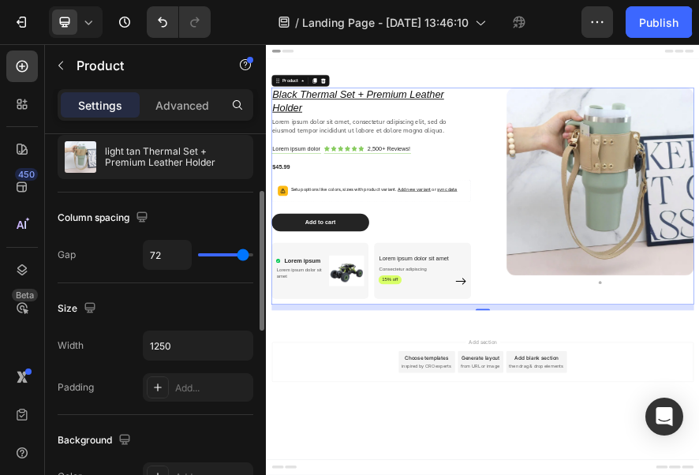
type input "73"
type input "74"
type input "76"
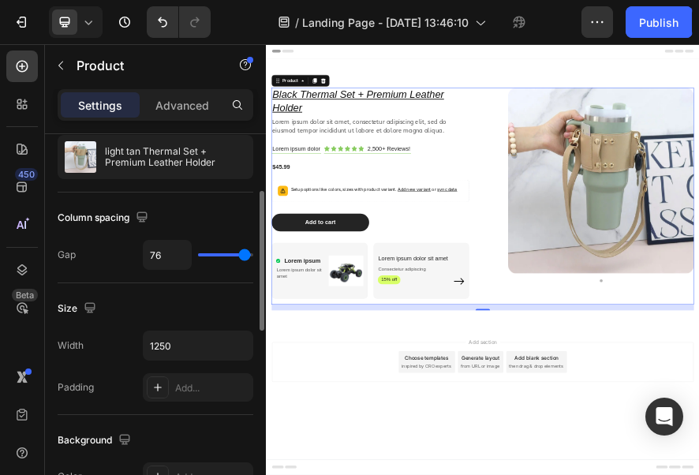
type input "77"
type input "78"
type input "79"
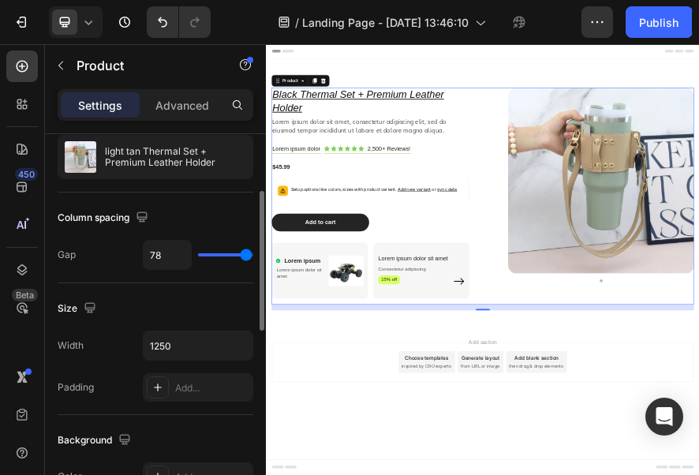
type input "79"
type input "63"
type input "58"
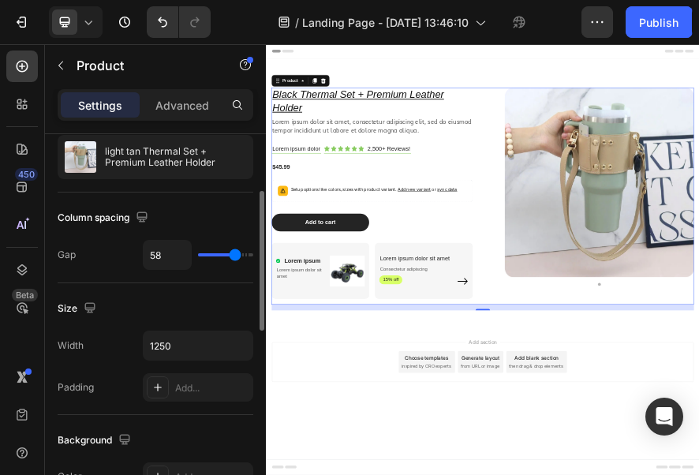
type input "57"
type input "56"
type input "53"
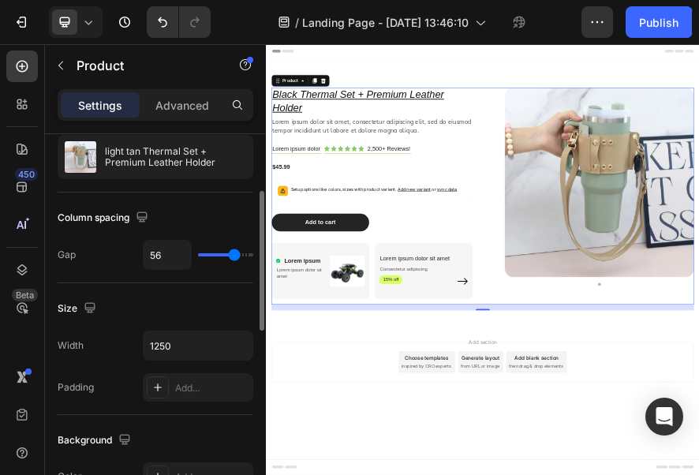
type input "53"
type input "52"
type input "50"
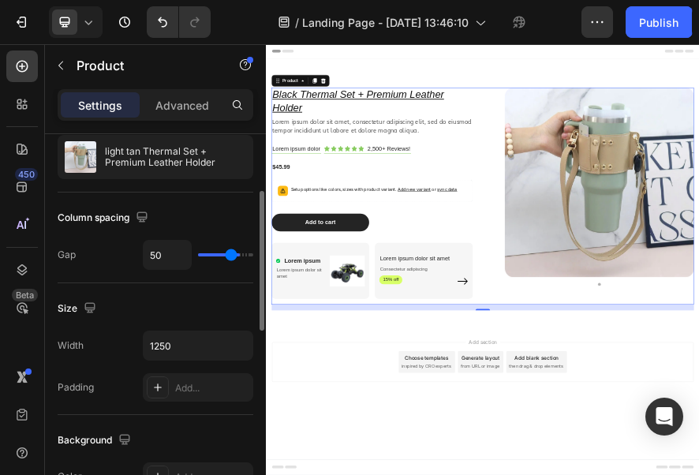
type input "47"
type input "45"
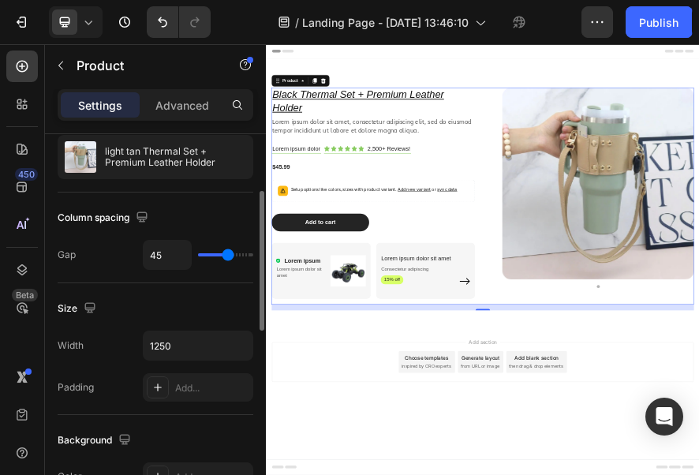
type input "44"
type input "40"
type input "33"
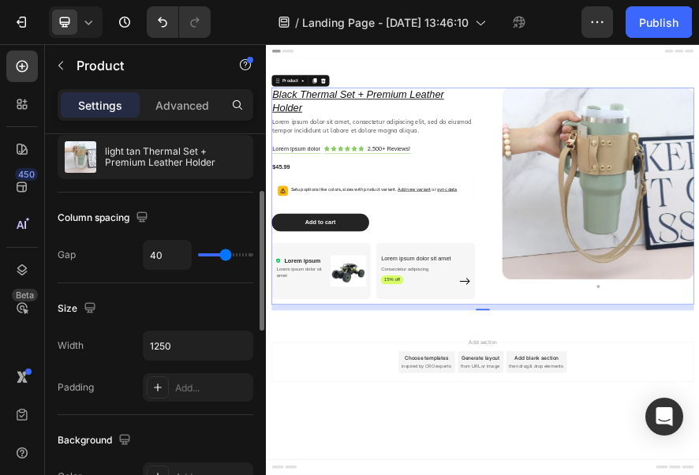
type input "33"
type input "31"
type input "29"
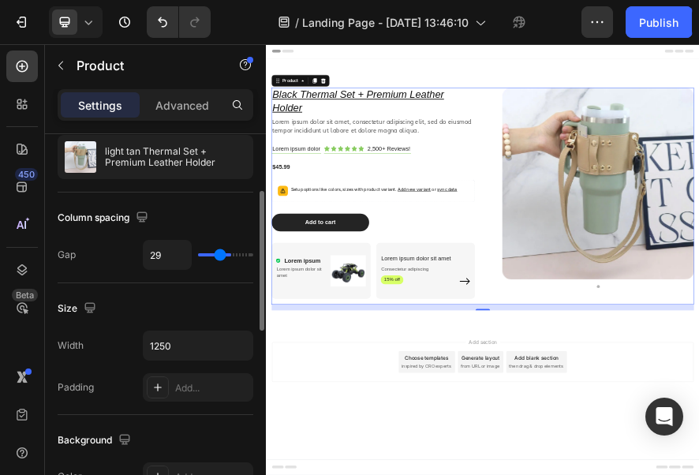
type input "22"
type input "19"
type input "18"
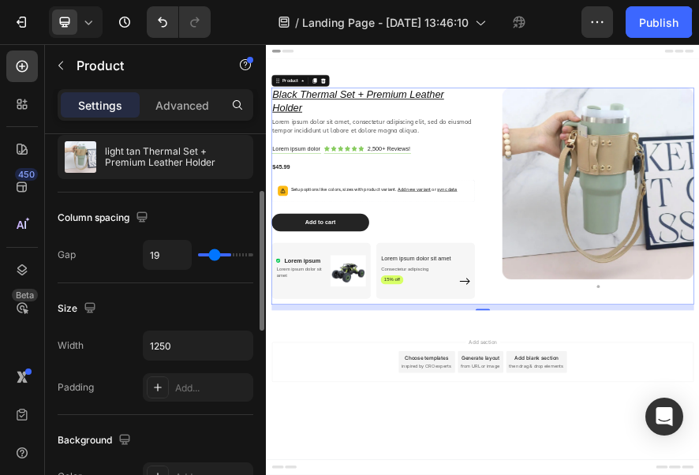
type input "18"
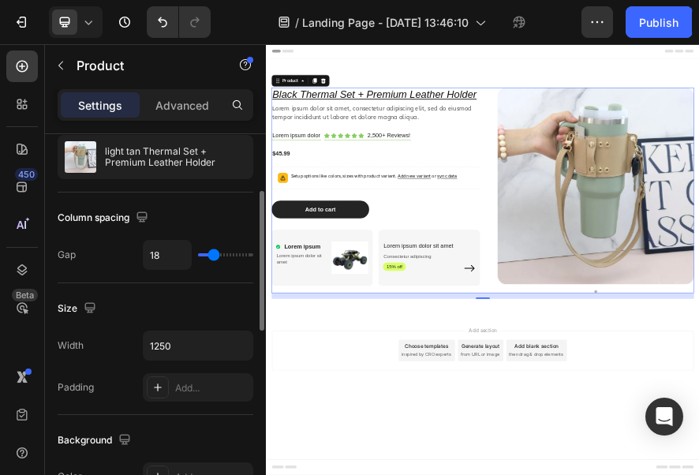
type input "17"
type input "16"
type input "15"
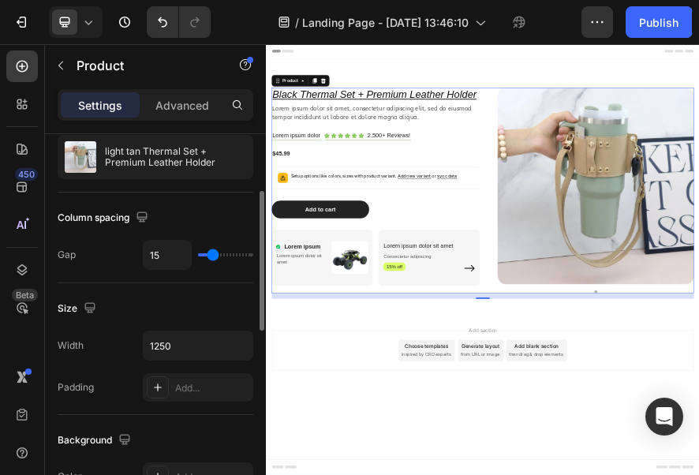
type input "15"
type input "13"
type input "7"
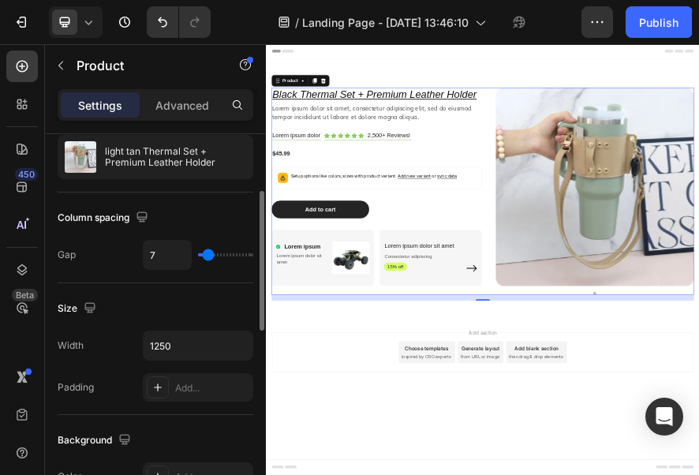
type input "0"
drag, startPoint x: 221, startPoint y: 251, endPoint x: 181, endPoint y: 249, distance: 39.5
type input "0"
click at [198, 253] on input "range" at bounding box center [225, 254] width 55 height 3
click at [216, 255] on div "0" at bounding box center [198, 255] width 110 height 30
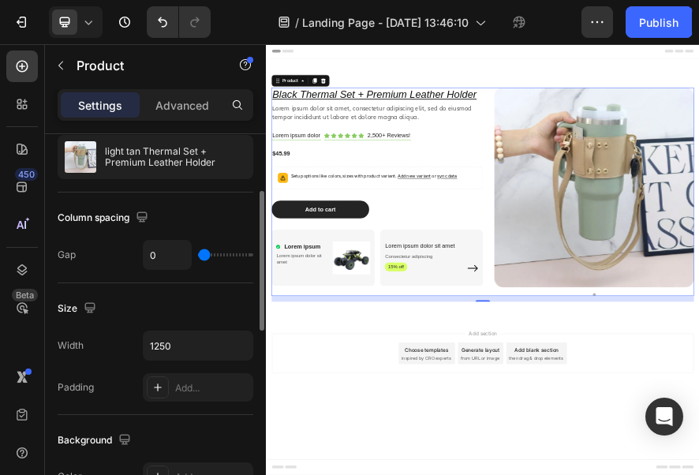
type input "23"
click at [216, 253] on input "range" at bounding box center [225, 254] width 55 height 3
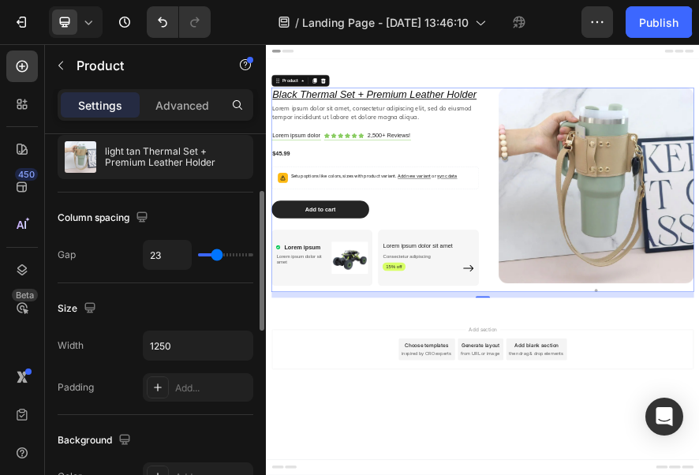
click at [211, 253] on input "range" at bounding box center [225, 254] width 55 height 3
type input "3"
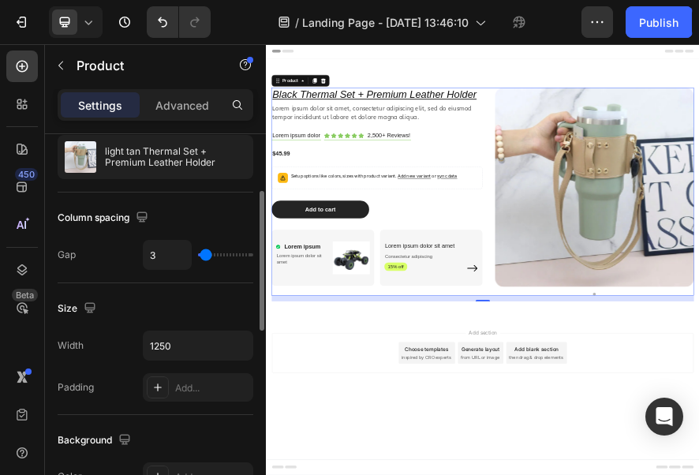
type input "2"
type input "1"
type input "0"
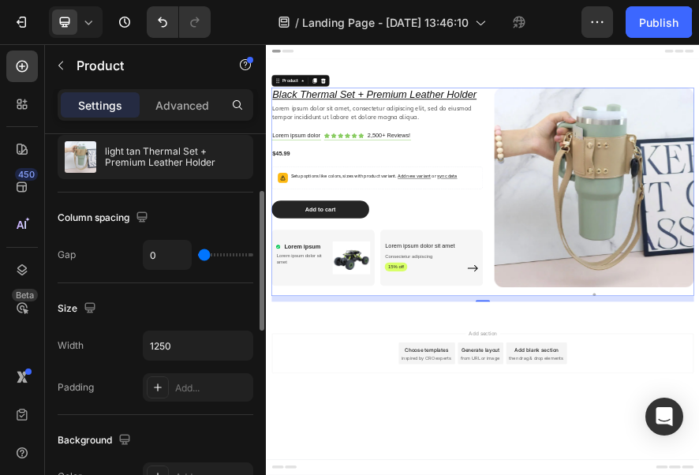
drag, startPoint x: 206, startPoint y: 253, endPoint x: 193, endPoint y: 251, distance: 13.5
type input "0"
click at [198, 253] on input "range" at bounding box center [225, 254] width 55 height 3
click at [187, 346] on input "1250" at bounding box center [198, 345] width 109 height 28
click at [229, 343] on button "button" at bounding box center [238, 345] width 28 height 28
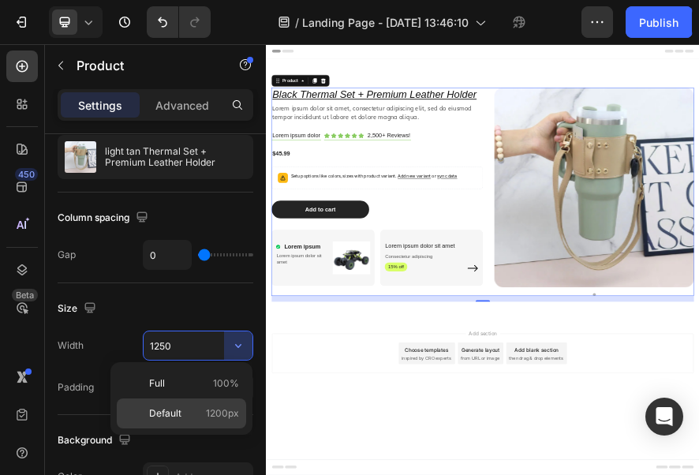
click at [186, 412] on p "Default 1200px" at bounding box center [194, 413] width 90 height 14
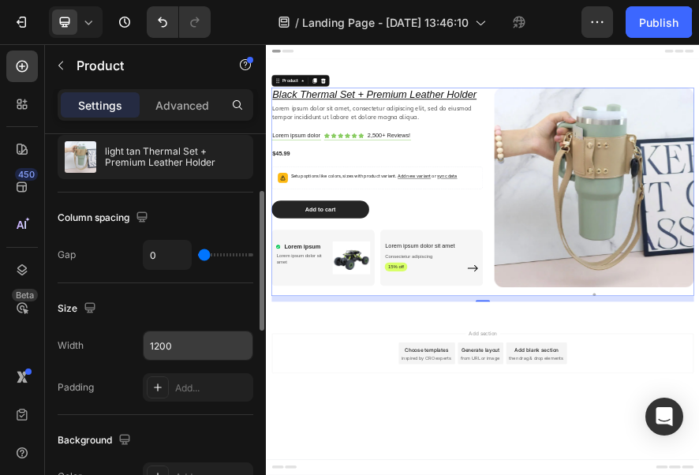
click at [223, 354] on input "1200" at bounding box center [198, 345] width 109 height 28
click at [232, 348] on icon "button" at bounding box center [238, 346] width 16 height 16
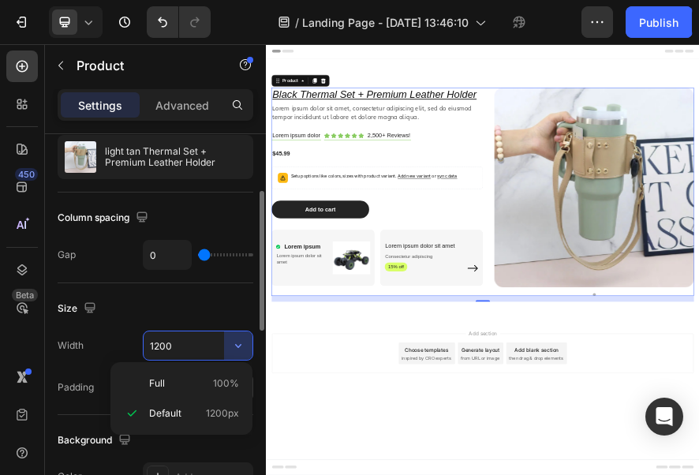
click at [225, 380] on span "100%" at bounding box center [226, 383] width 26 height 14
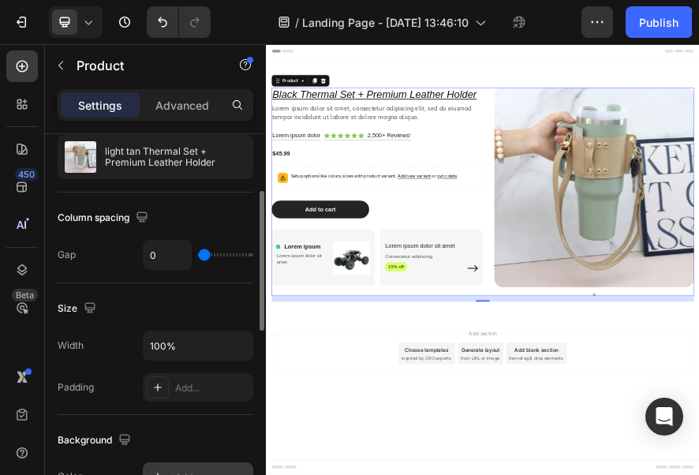
scroll to position [237, 0]
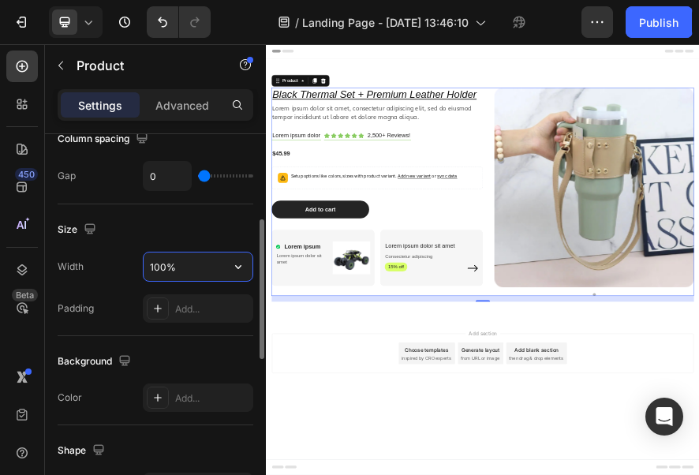
click at [197, 270] on input "100%" at bounding box center [198, 267] width 109 height 28
click at [218, 275] on input "100%" at bounding box center [198, 267] width 109 height 28
click at [232, 267] on icon "button" at bounding box center [238, 267] width 16 height 16
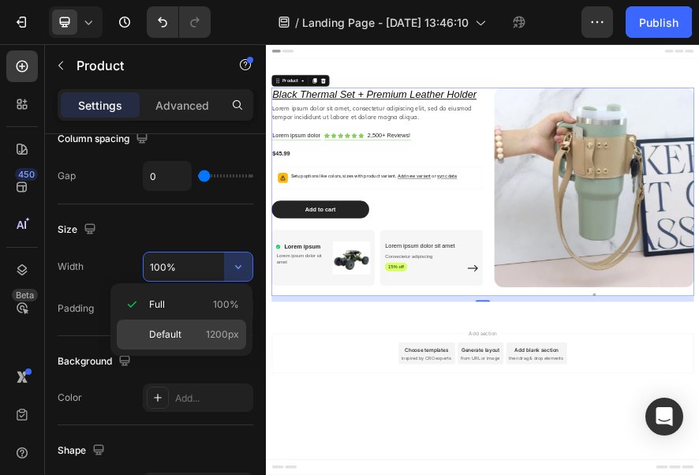
click at [232, 333] on span "1200px" at bounding box center [222, 334] width 33 height 14
type input "1200"
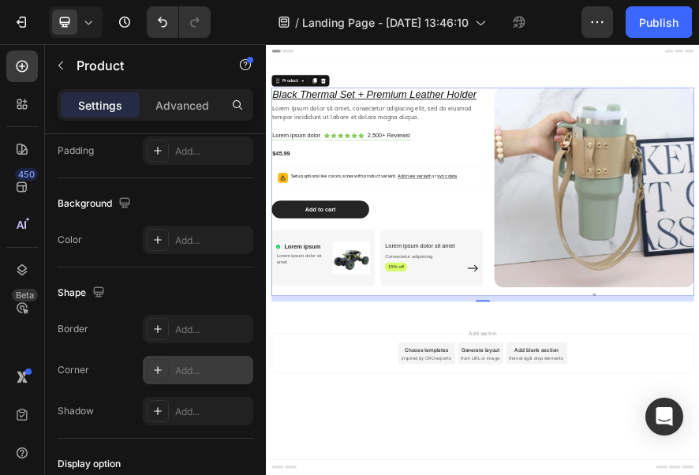
scroll to position [552, 0]
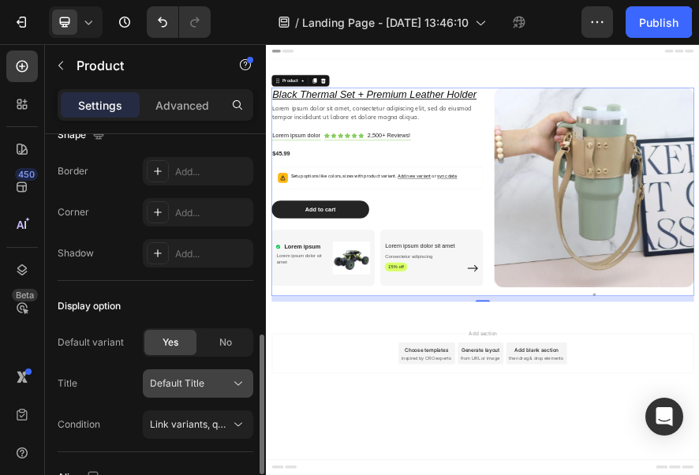
click at [248, 376] on button "Default Title" at bounding box center [198, 383] width 110 height 28
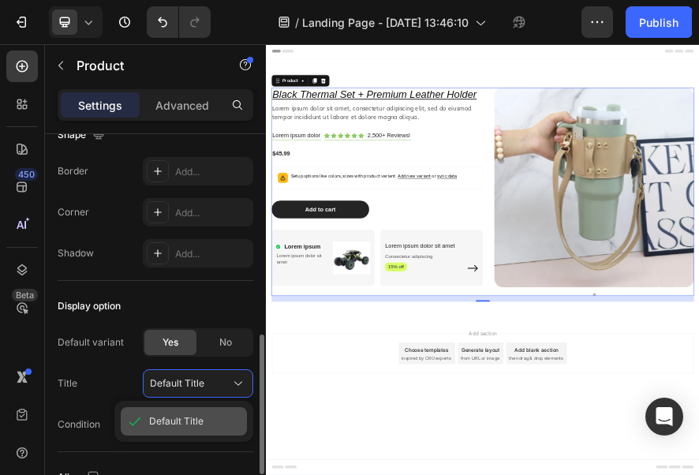
click at [193, 409] on div "Default Title" at bounding box center [184, 421] width 126 height 28
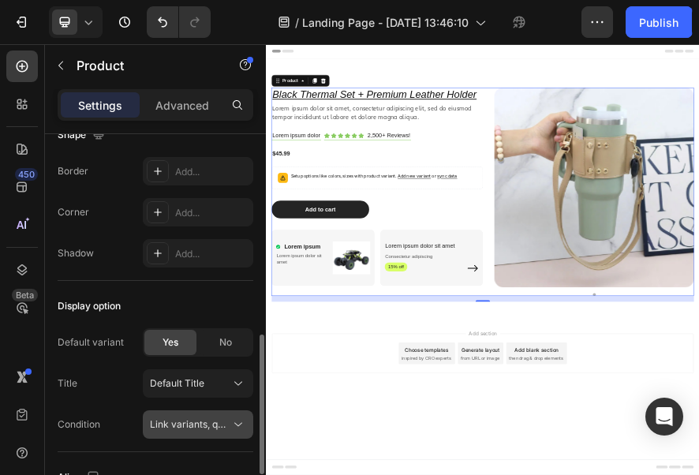
click at [224, 418] on span "Link variants, quantity <br> between same products" at bounding box center [266, 424] width 233 height 12
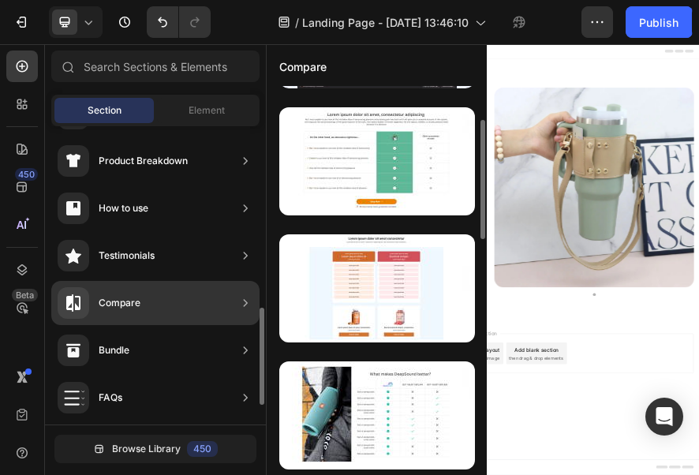
scroll to position [316, 0]
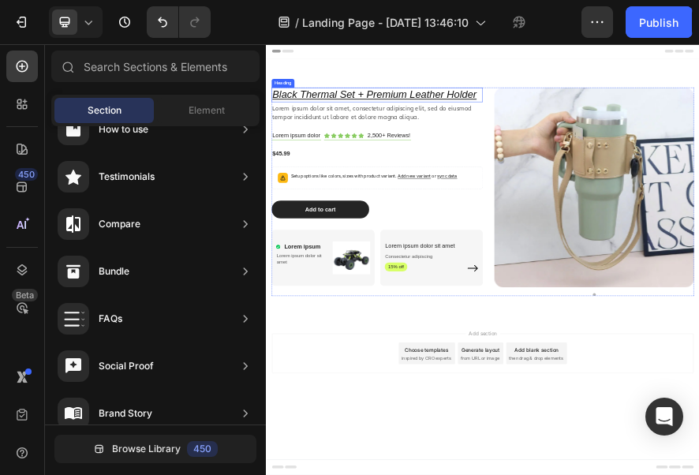
click at [413, 141] on p "Black Thermal Set + Premium Leather Holder" at bounding box center [508, 155] width 458 height 28
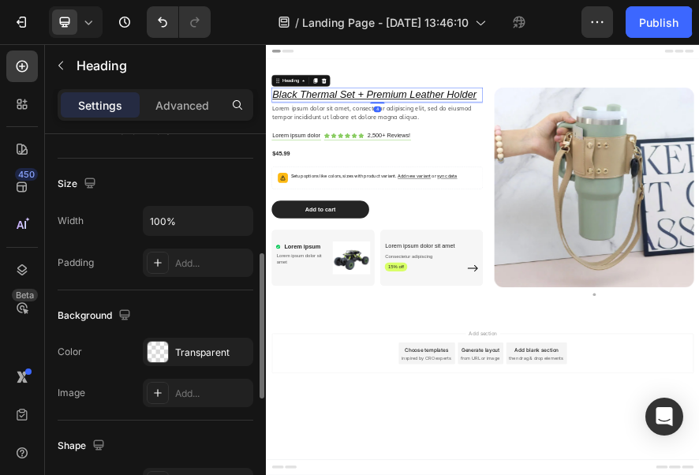
scroll to position [636, 0]
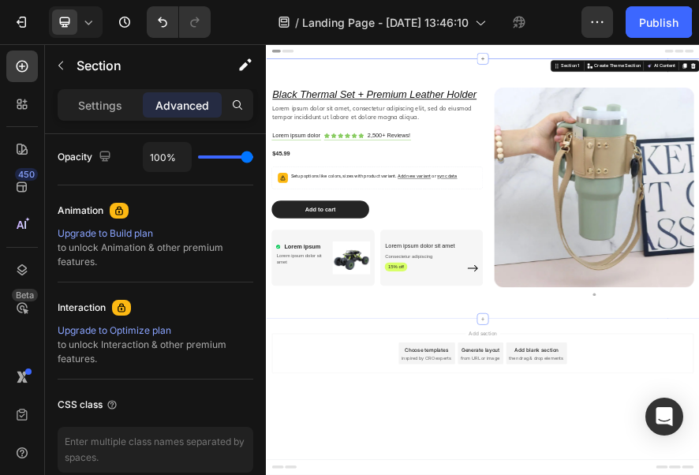
scroll to position [0, 0]
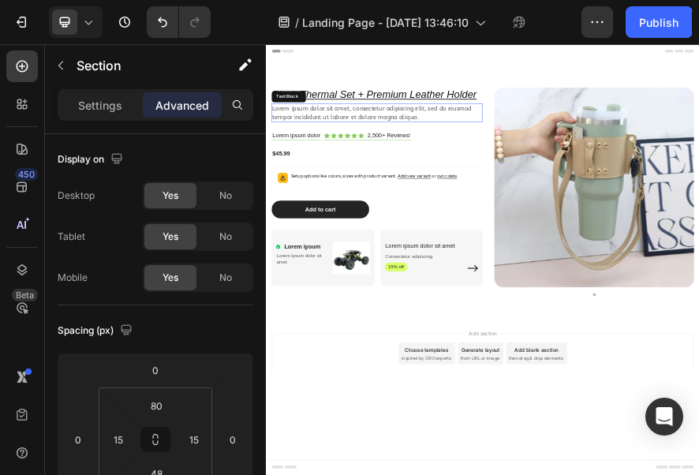
click at [344, 196] on p "Lorem ipsum dolor sit amet, consectetur adipiscing elit, sed do eiusmod tempor …" at bounding box center [508, 195] width 458 height 38
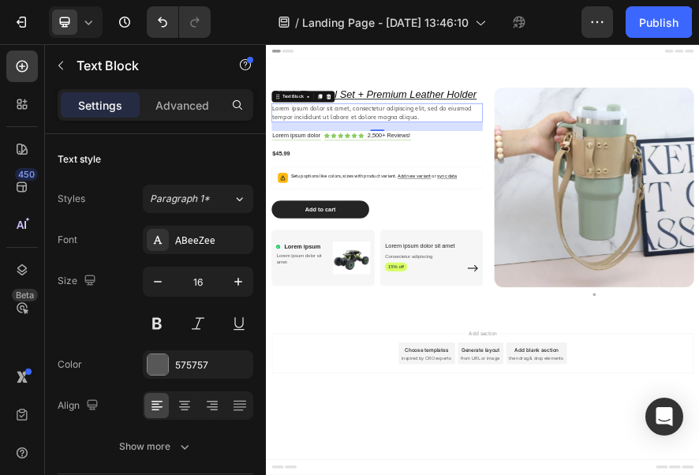
click at [643, 196] on p "Lorem ipsum dolor sit amet, consectetur adipiscing elit, sed do eiusmod tempor …" at bounding box center [508, 195] width 458 height 38
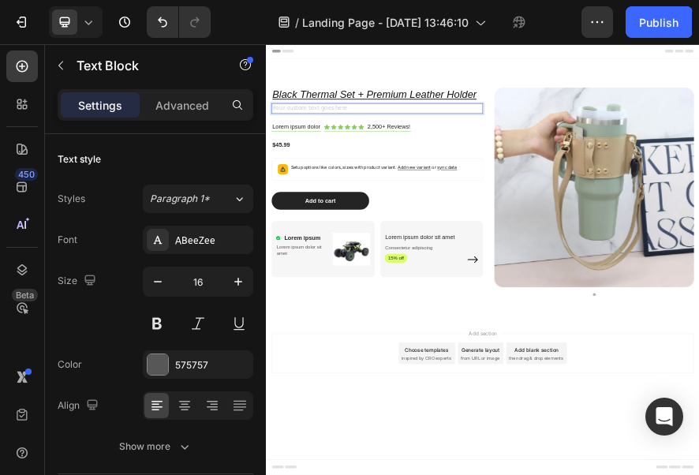
click at [460, 189] on div "Rich Text Editor. Editing area: main" at bounding box center [509, 185] width 462 height 22
click at [460, 185] on div "Rich Text Editor. Editing area: main" at bounding box center [509, 185] width 462 height 22
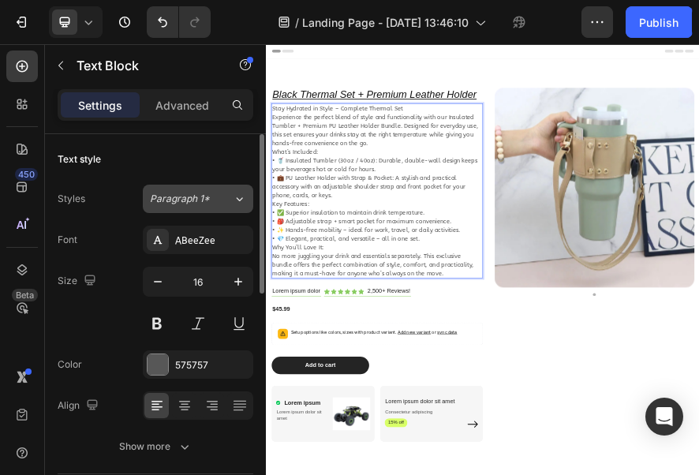
click at [224, 202] on div "Paragraph 1*" at bounding box center [191, 199] width 83 height 14
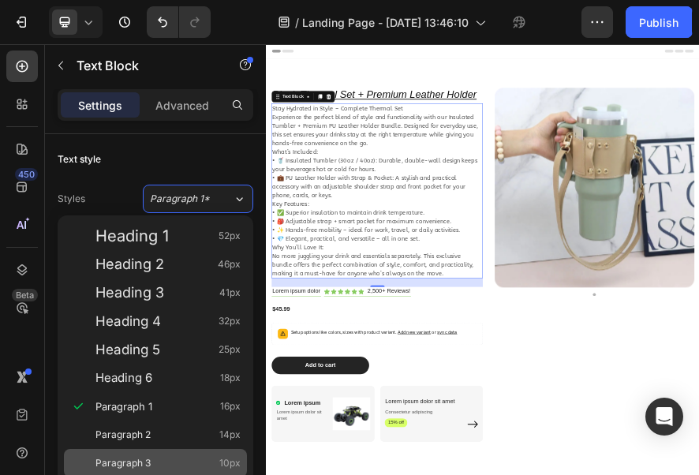
click at [226, 458] on span "10px" at bounding box center [229, 463] width 21 height 16
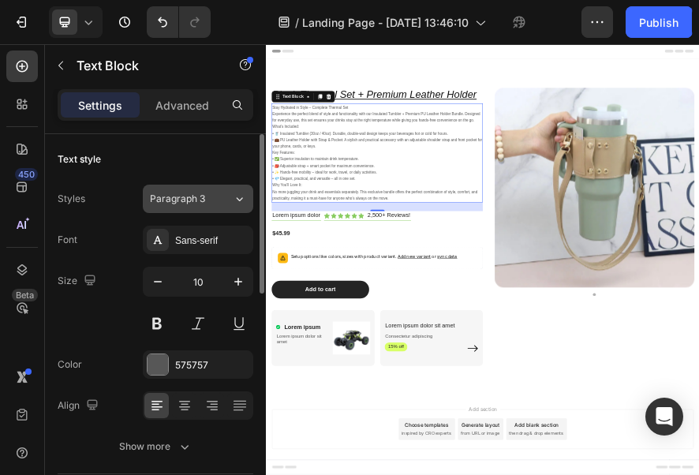
click at [222, 210] on button "Paragraph 3" at bounding box center [198, 199] width 110 height 28
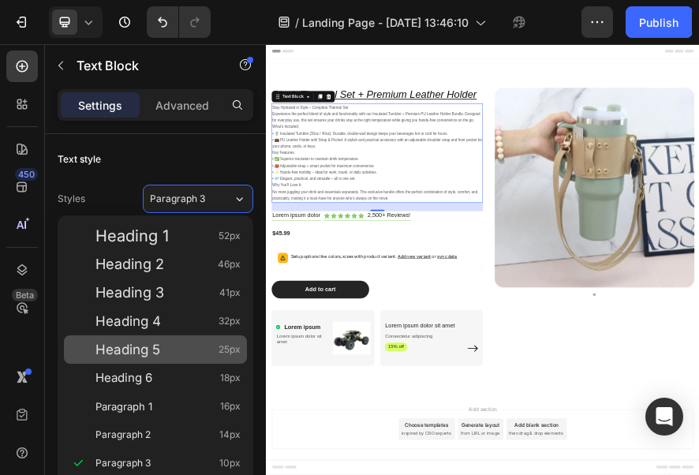
click at [172, 358] on div "Heading 5 25px" at bounding box center [155, 349] width 183 height 28
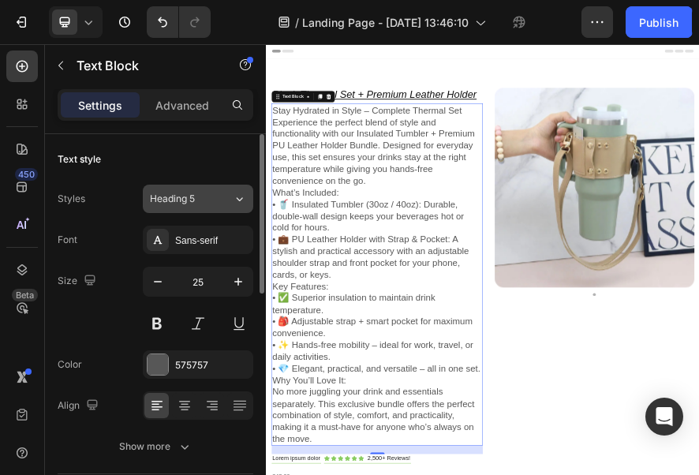
click at [238, 208] on button "Heading 5" at bounding box center [198, 199] width 110 height 28
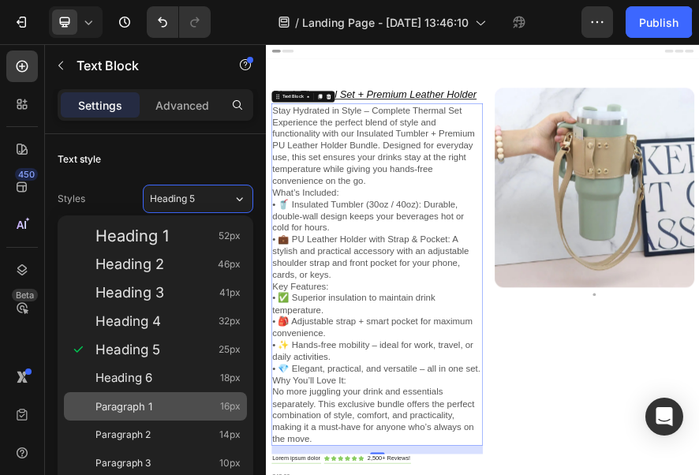
click at [161, 395] on div "Paragraph 1 16px" at bounding box center [155, 406] width 183 height 28
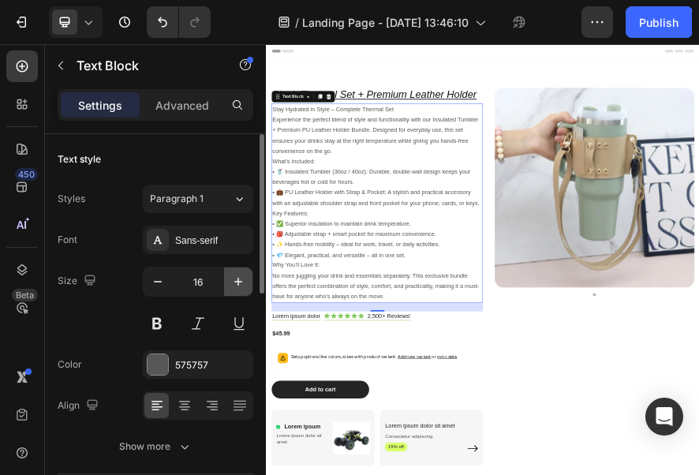
click at [238, 279] on icon "button" at bounding box center [238, 282] width 16 height 16
type input "17"
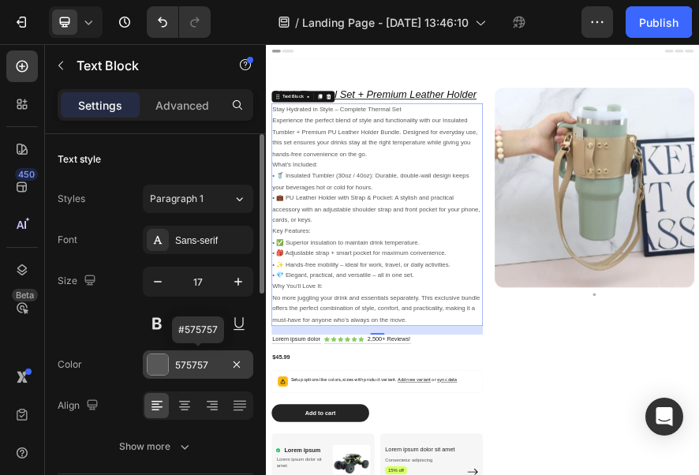
click at [194, 365] on div "575757" at bounding box center [198, 365] width 46 height 14
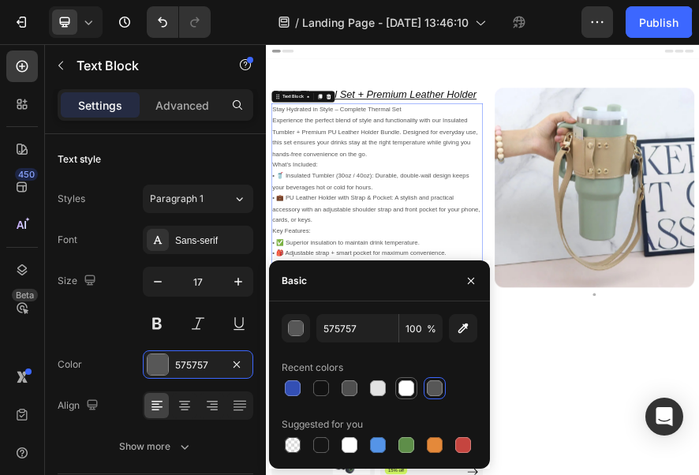
click at [408, 388] on div at bounding box center [406, 388] width 16 height 16
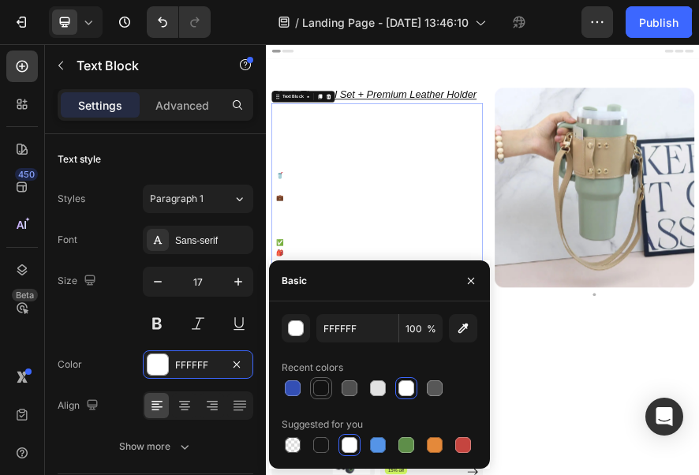
click at [316, 383] on div at bounding box center [321, 388] width 16 height 16
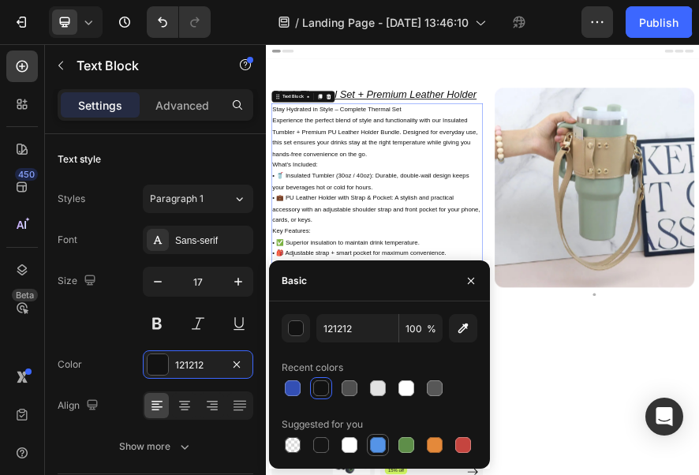
click at [376, 443] on div at bounding box center [378, 445] width 16 height 16
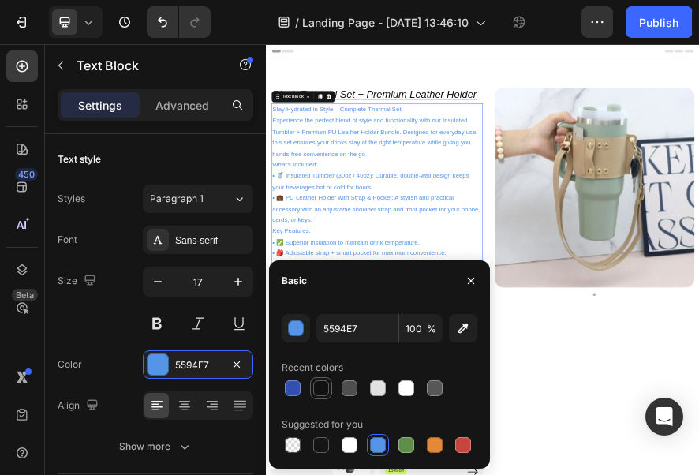
click at [322, 395] on div at bounding box center [321, 388] width 16 height 16
type input "121212"
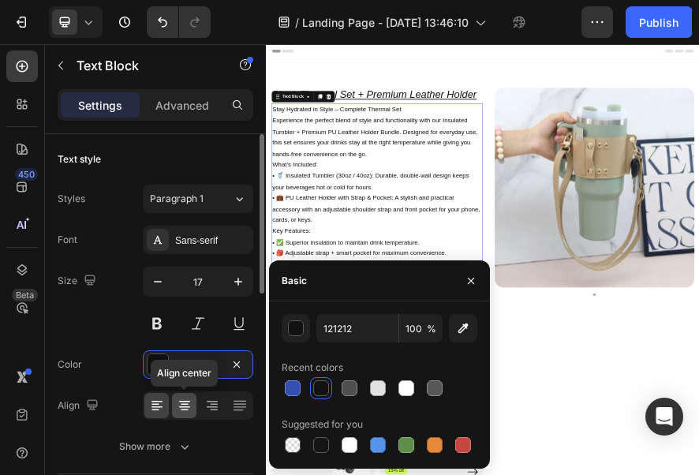
click at [182, 406] on icon at bounding box center [184, 407] width 11 height 2
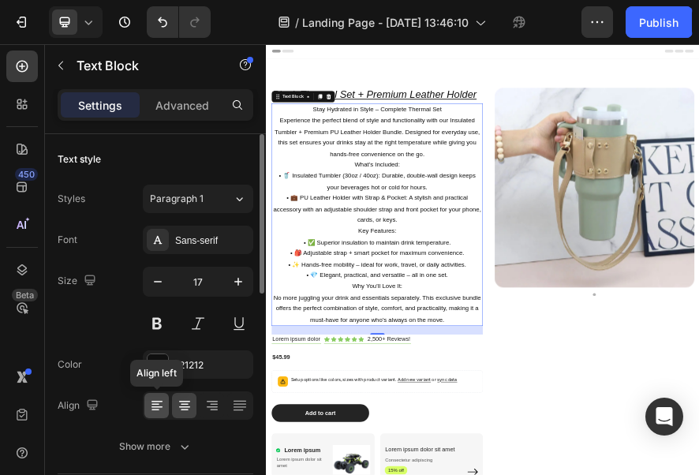
click at [158, 404] on icon at bounding box center [156, 405] width 8 height 2
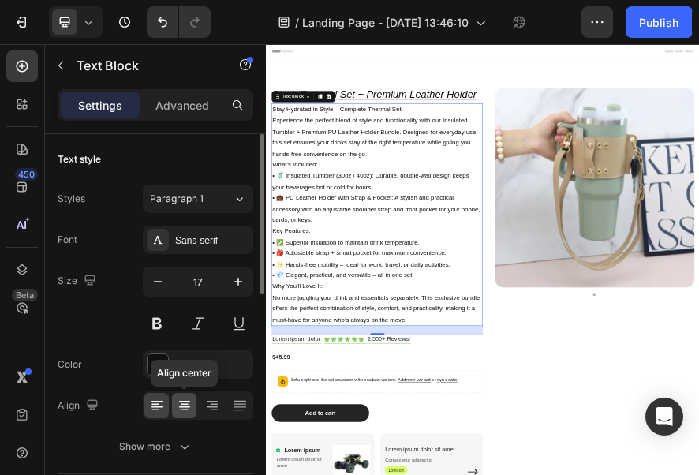
click at [185, 406] on icon at bounding box center [184, 407] width 11 height 2
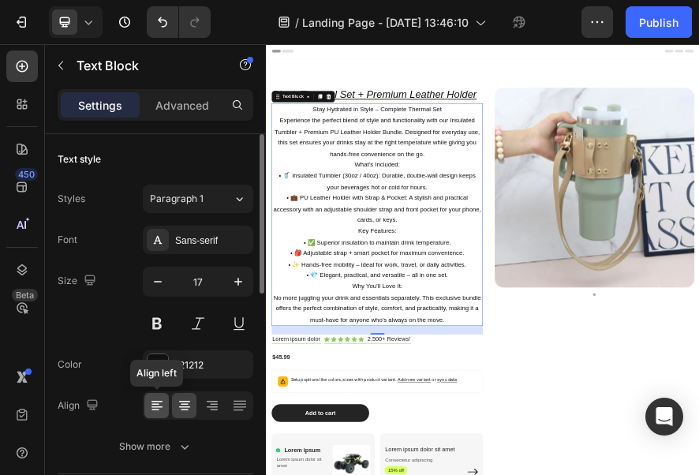
click at [165, 405] on div at bounding box center [156, 405] width 24 height 25
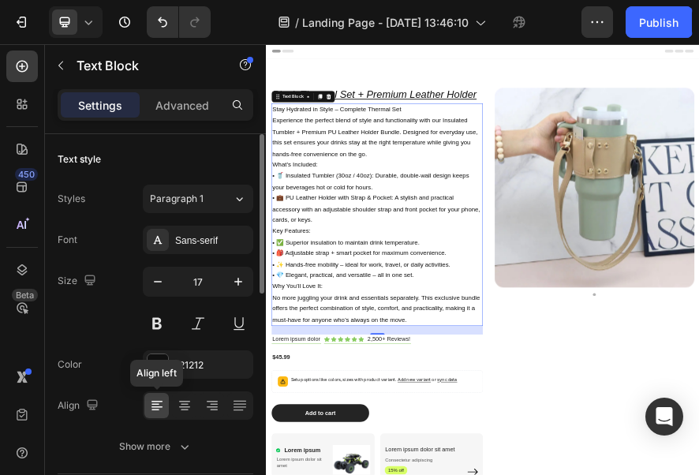
click at [168, 405] on div at bounding box center [156, 405] width 24 height 25
click at [203, 401] on div at bounding box center [212, 405] width 24 height 25
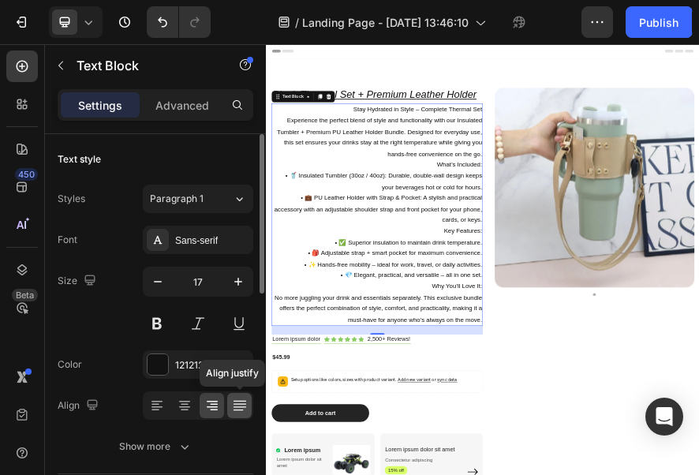
click at [229, 401] on div at bounding box center [239, 405] width 24 height 25
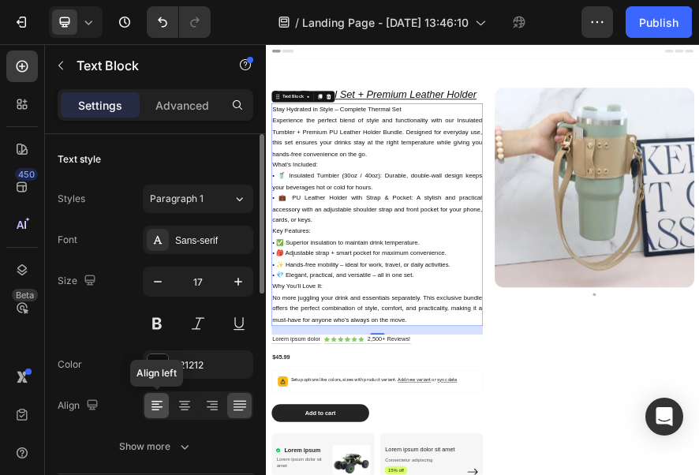
click at [164, 413] on div at bounding box center [156, 405] width 24 height 25
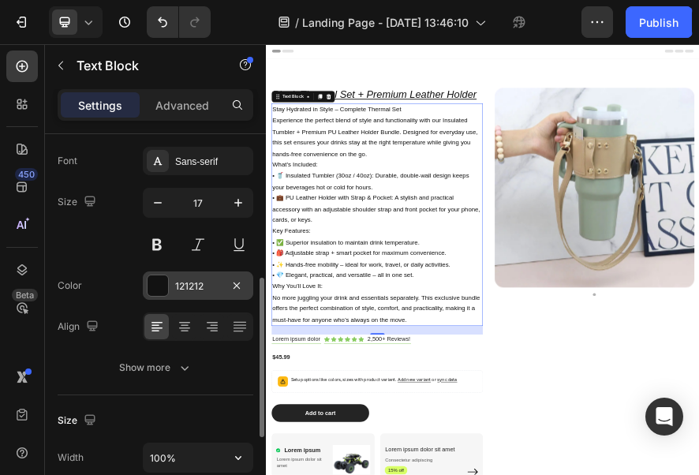
scroll to position [158, 0]
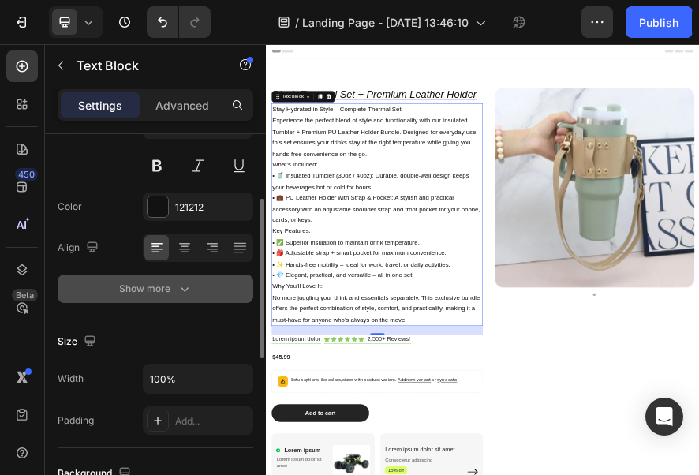
click at [181, 294] on icon "button" at bounding box center [185, 289] width 16 height 16
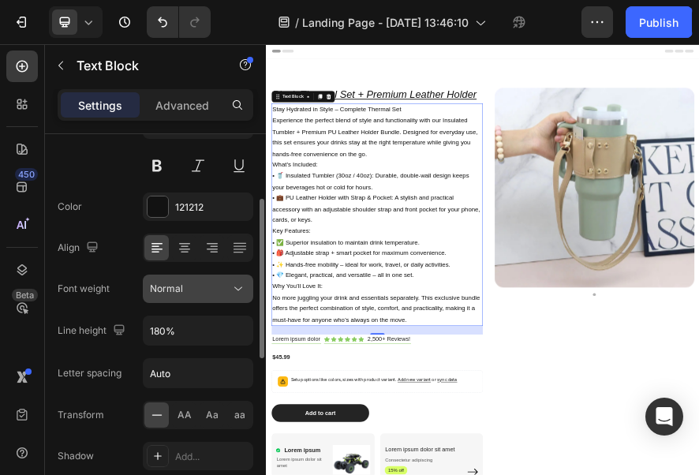
click at [213, 290] on div "Normal" at bounding box center [190, 289] width 80 height 14
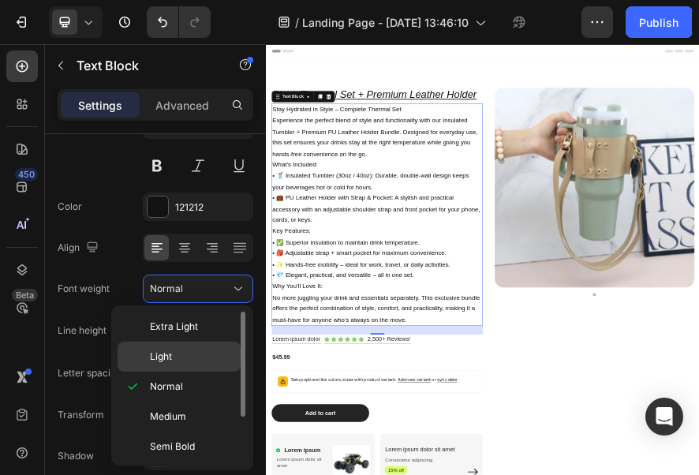
click at [187, 354] on p "Light" at bounding box center [192, 357] width 84 height 14
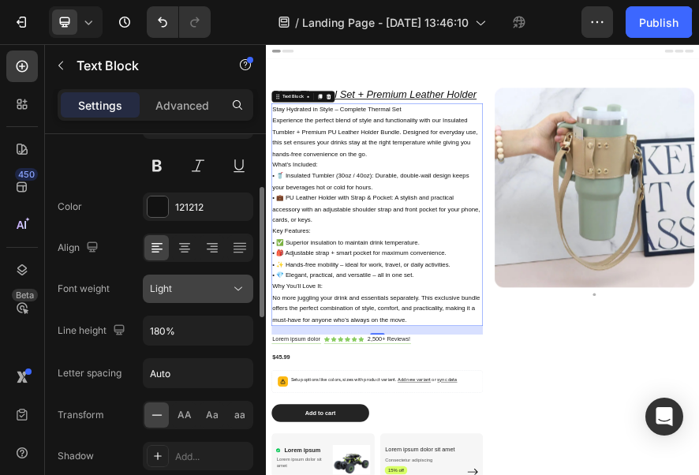
click at [235, 292] on icon at bounding box center [238, 289] width 16 height 16
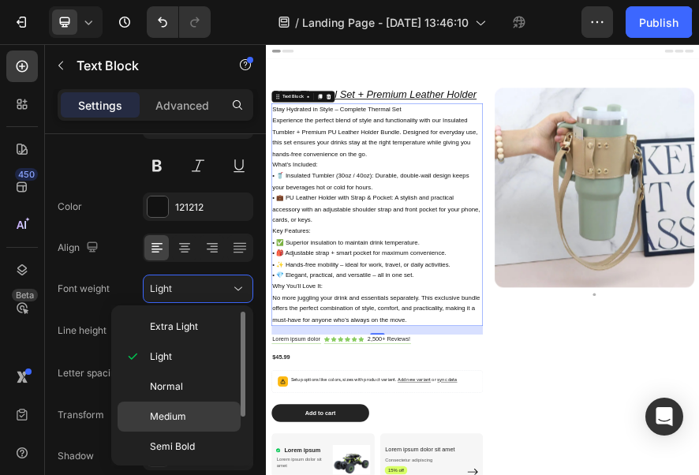
click at [188, 421] on p "Medium" at bounding box center [192, 417] width 84 height 14
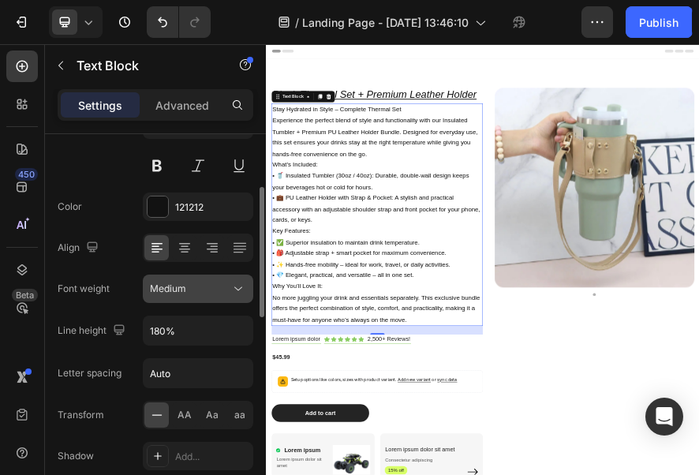
click at [232, 289] on icon at bounding box center [238, 289] width 16 height 16
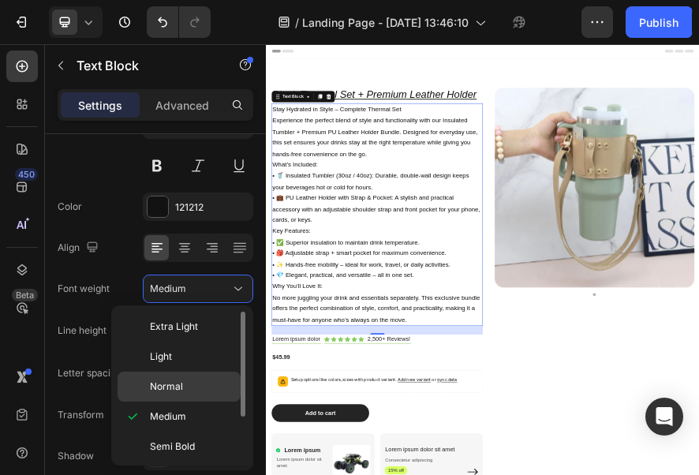
click at [180, 395] on div "Normal" at bounding box center [179, 387] width 123 height 30
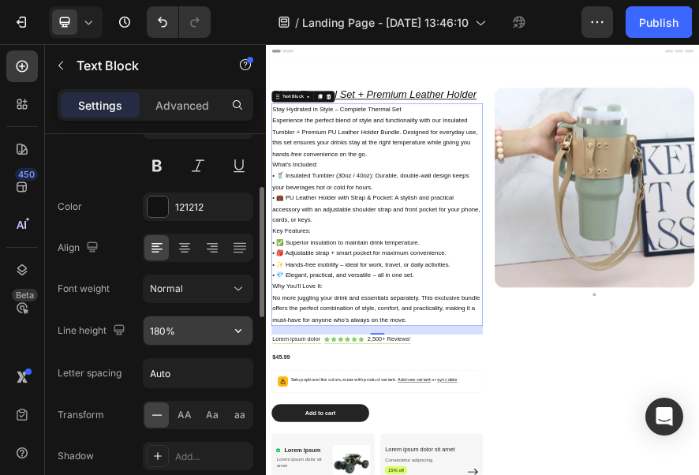
click at [222, 338] on input "180%" at bounding box center [198, 330] width 109 height 28
click at [244, 327] on icon "button" at bounding box center [238, 331] width 16 height 16
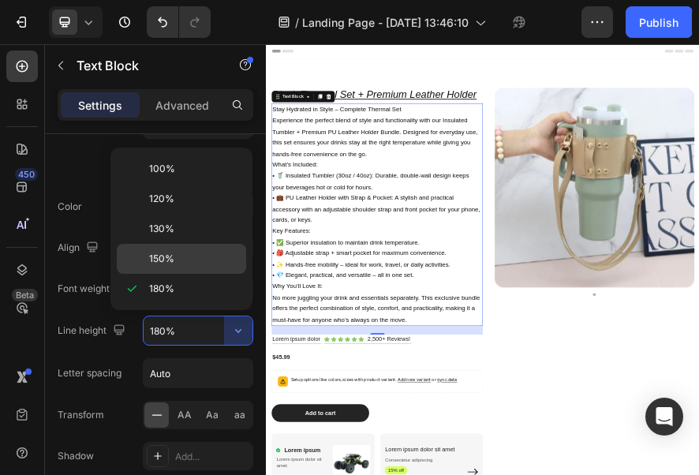
click at [182, 252] on p "150%" at bounding box center [194, 259] width 90 height 14
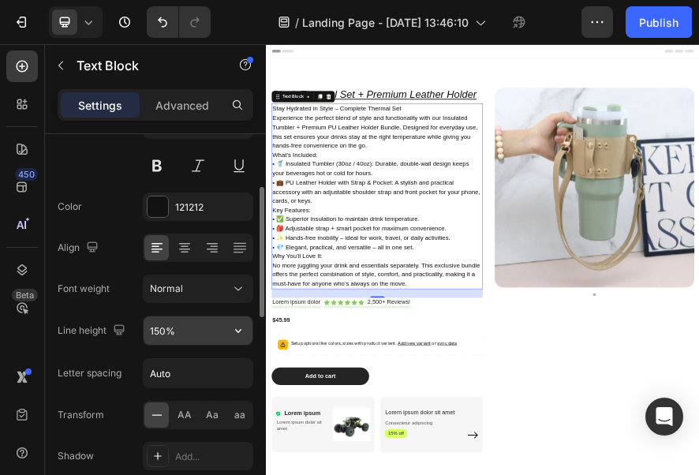
click at [232, 320] on button "button" at bounding box center [238, 330] width 28 height 28
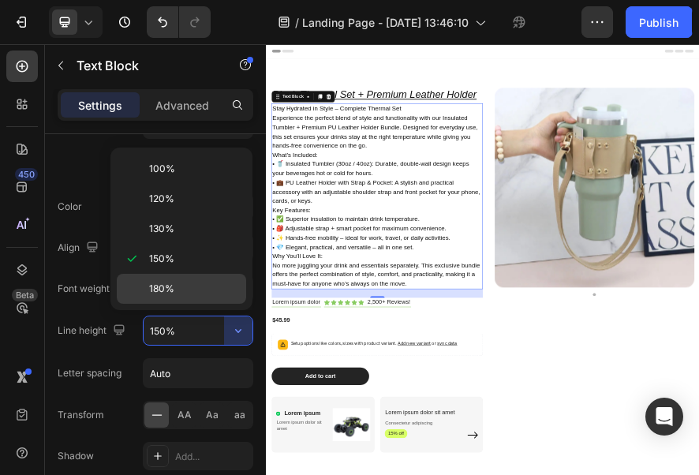
click at [141, 290] on div "180%" at bounding box center [181, 289] width 129 height 30
type input "180%"
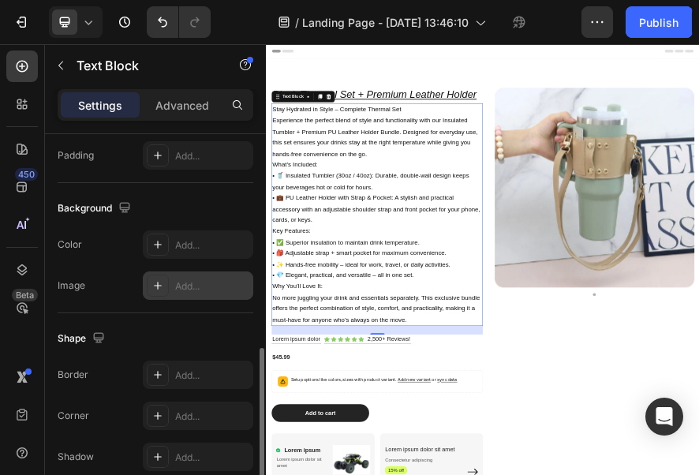
scroll to position [754, 0]
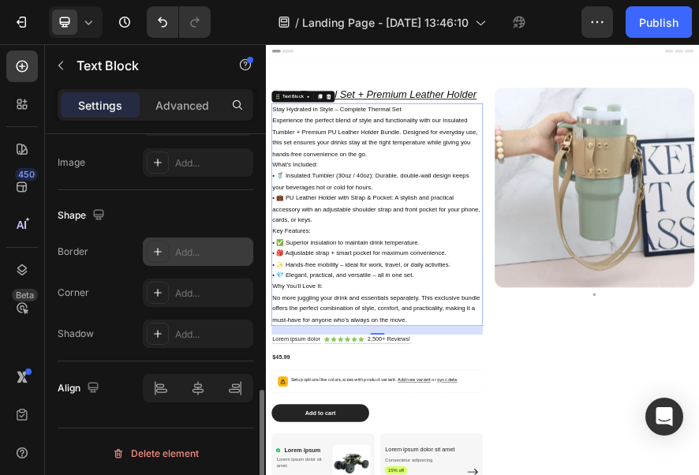
click at [156, 256] on div at bounding box center [158, 252] width 22 height 22
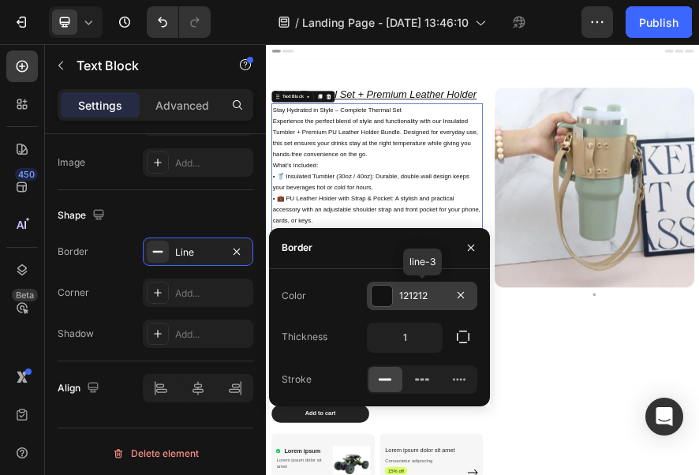
click at [390, 299] on div at bounding box center [382, 296] width 21 height 21
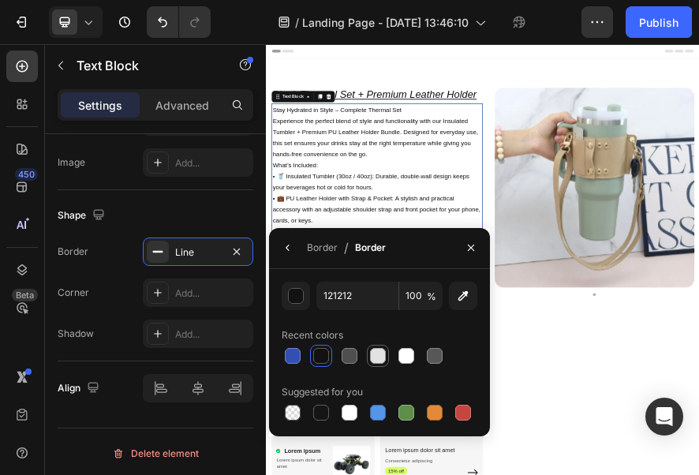
click at [384, 352] on div at bounding box center [378, 356] width 16 height 16
click at [372, 408] on div at bounding box center [378, 413] width 16 height 16
click at [376, 413] on div at bounding box center [378, 413] width 16 height 16
click at [374, 413] on div at bounding box center [378, 413] width 16 height 16
drag, startPoint x: 355, startPoint y: 410, endPoint x: 332, endPoint y: 414, distance: 23.2
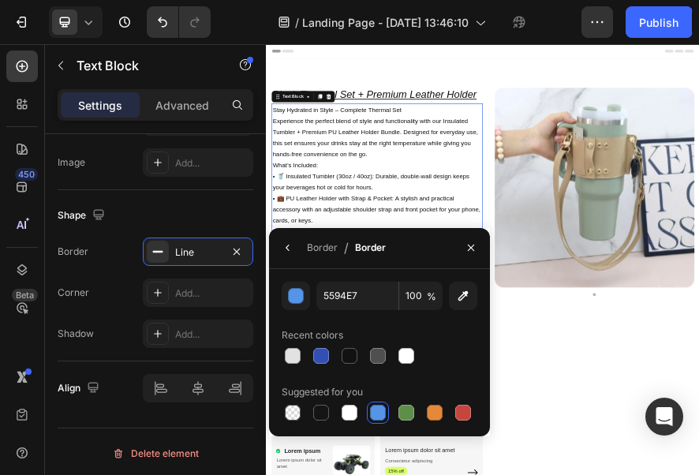
click at [355, 411] on div at bounding box center [350, 413] width 16 height 16
click at [294, 354] on div at bounding box center [293, 356] width 16 height 16
type input "E2E2E2"
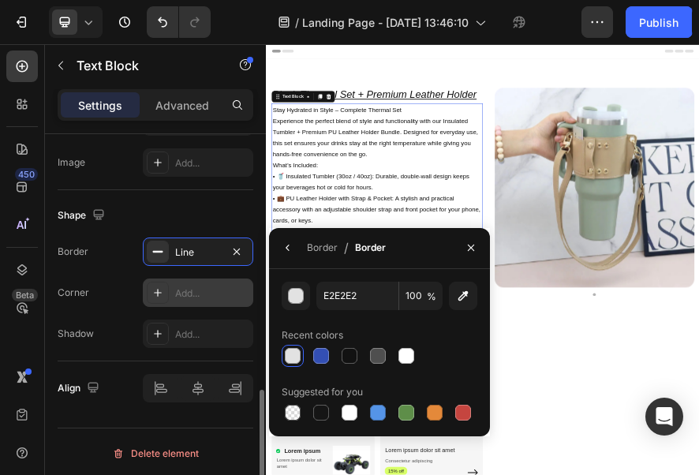
click at [161, 295] on div at bounding box center [158, 293] width 22 height 22
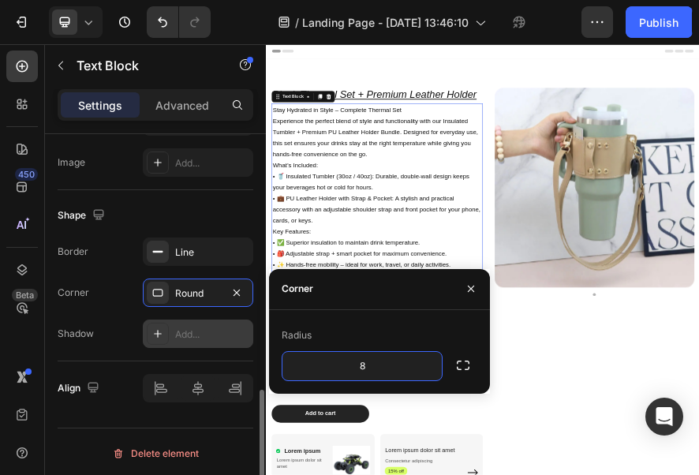
click at [161, 323] on div at bounding box center [158, 334] width 22 height 22
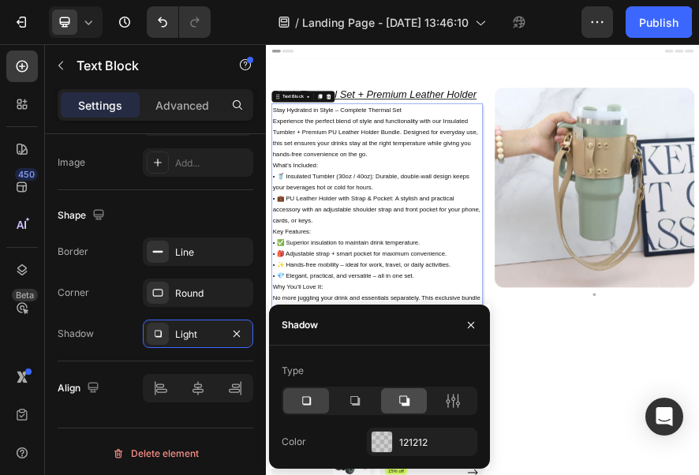
click at [408, 403] on icon at bounding box center [404, 401] width 10 height 10
click at [407, 403] on icon at bounding box center [404, 401] width 10 height 10
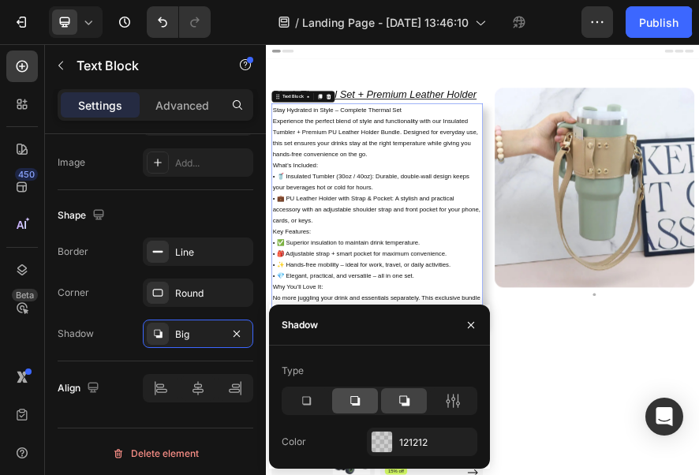
click at [361, 401] on icon at bounding box center [355, 401] width 16 height 16
click at [391, 398] on div at bounding box center [404, 400] width 46 height 25
click at [305, 398] on icon at bounding box center [306, 401] width 16 height 16
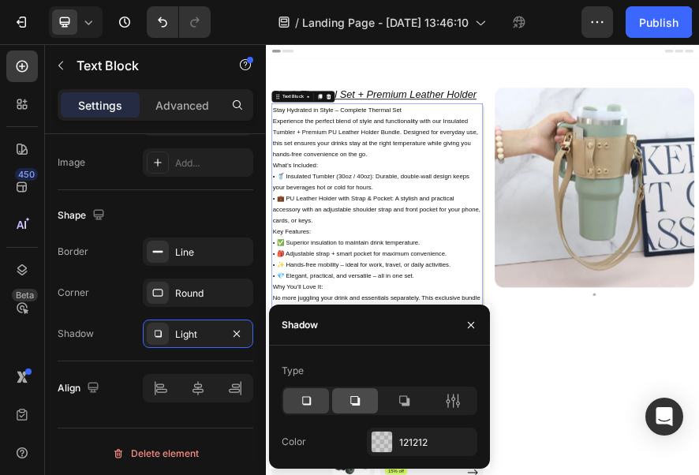
click at [373, 395] on div at bounding box center [355, 400] width 46 height 25
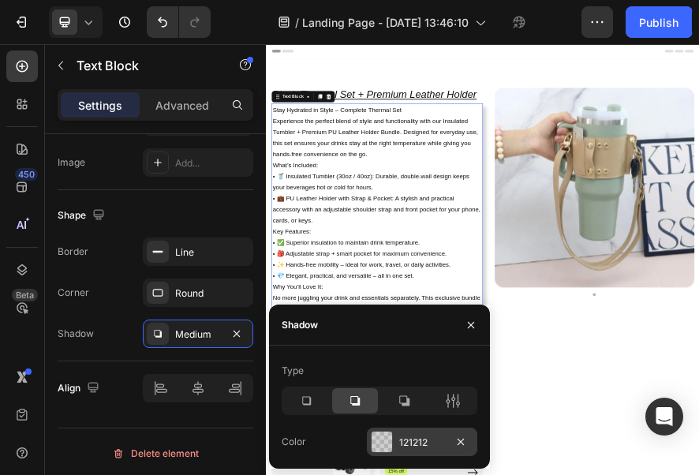
click at [408, 434] on div "121212" at bounding box center [422, 442] width 110 height 28
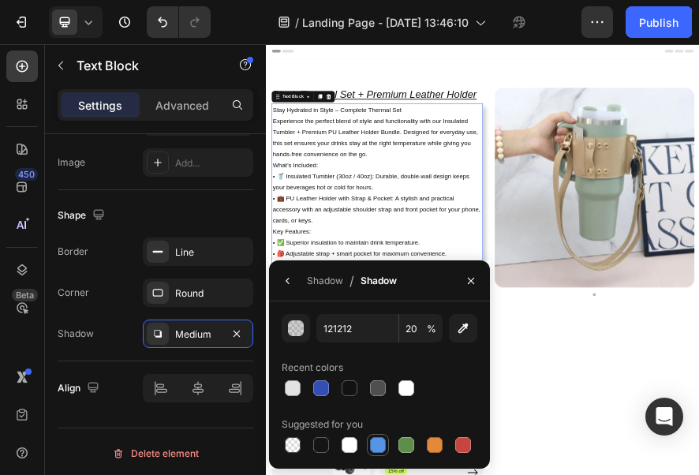
click at [384, 444] on div at bounding box center [378, 445] width 16 height 16
type input "5594E7"
type input "100"
click at [324, 443] on div at bounding box center [321, 445] width 16 height 16
type input "151515"
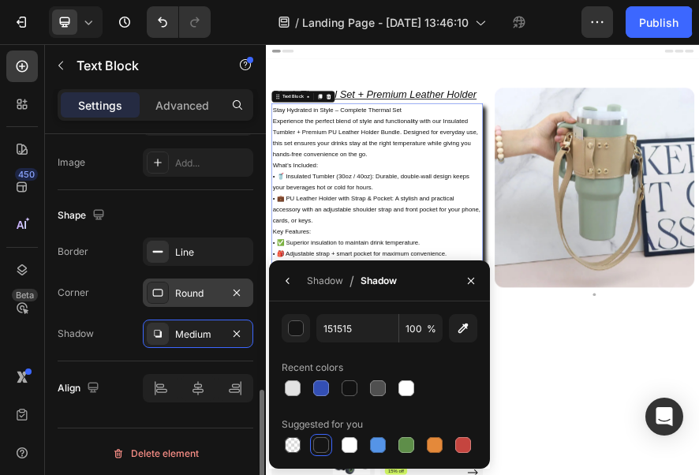
click at [219, 294] on div "Round" at bounding box center [198, 293] width 46 height 14
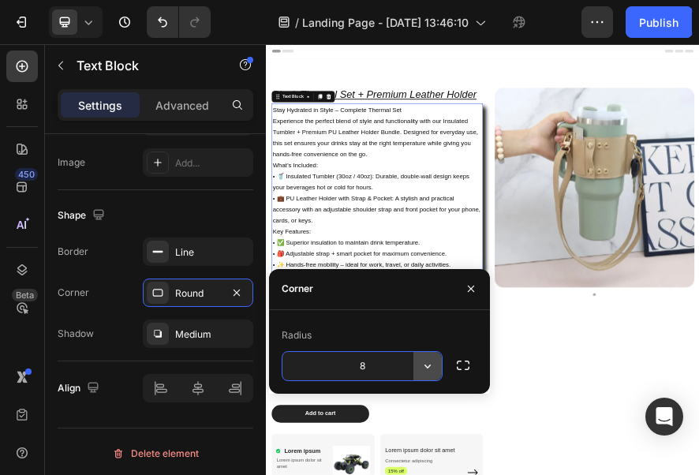
click at [418, 368] on button "button" at bounding box center [427, 366] width 28 height 28
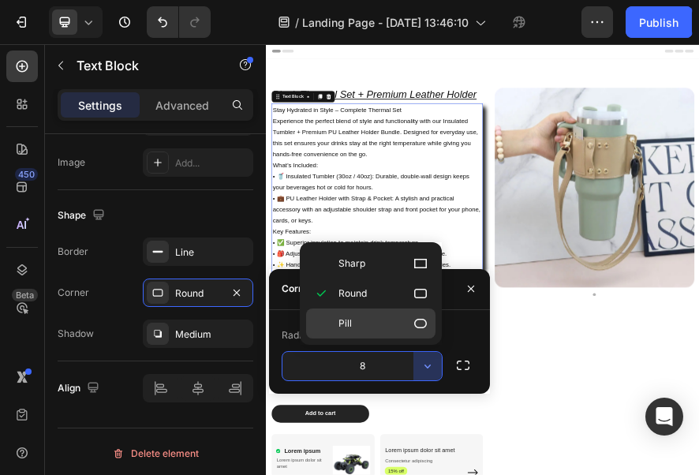
click at [385, 320] on p "Pill" at bounding box center [384, 324] width 90 height 16
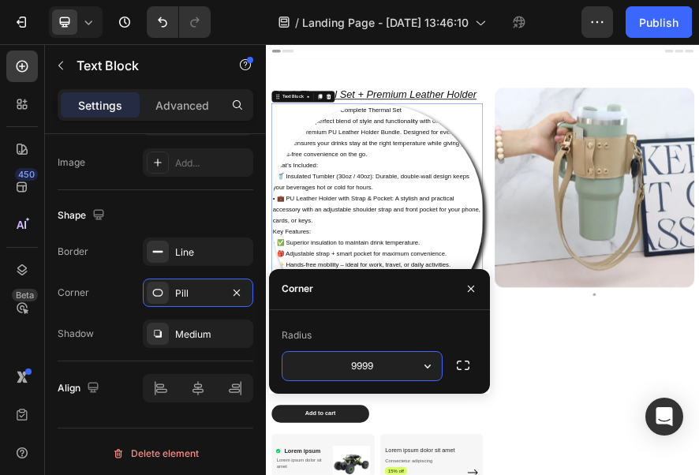
click at [394, 357] on input "9999" at bounding box center [361, 366] width 159 height 28
click at [418, 365] on button "button" at bounding box center [427, 366] width 28 height 28
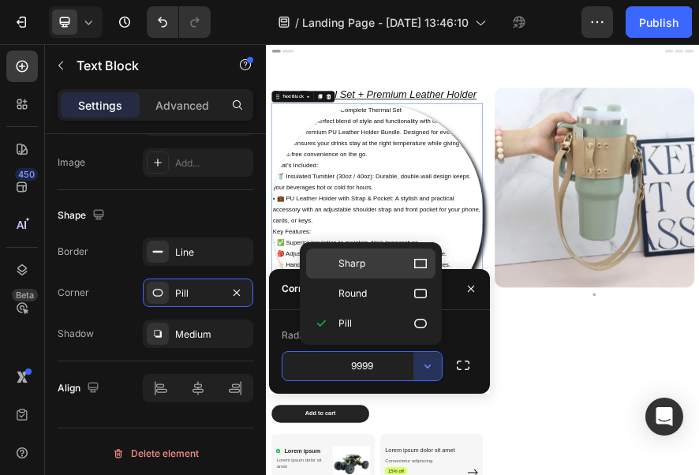
click at [385, 275] on div "Sharp" at bounding box center [370, 264] width 129 height 30
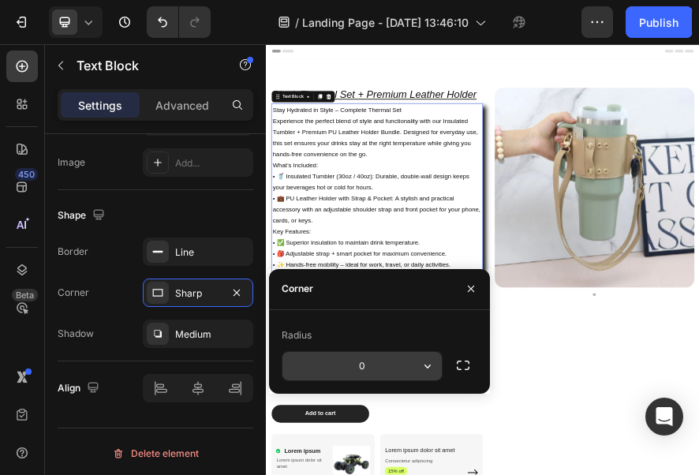
click at [413, 362] on input "0" at bounding box center [361, 366] width 159 height 28
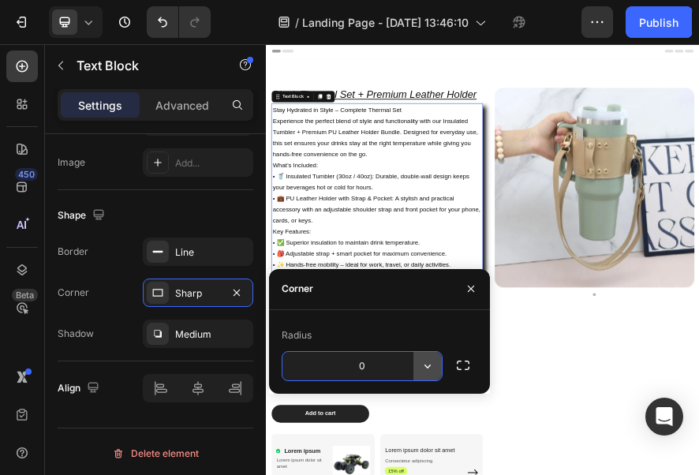
click at [422, 364] on icon "button" at bounding box center [428, 366] width 16 height 16
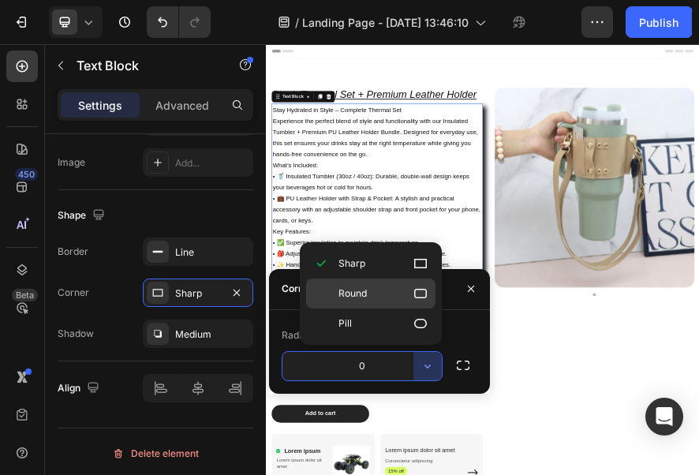
click at [410, 297] on p "Round" at bounding box center [384, 294] width 90 height 16
type input "8"
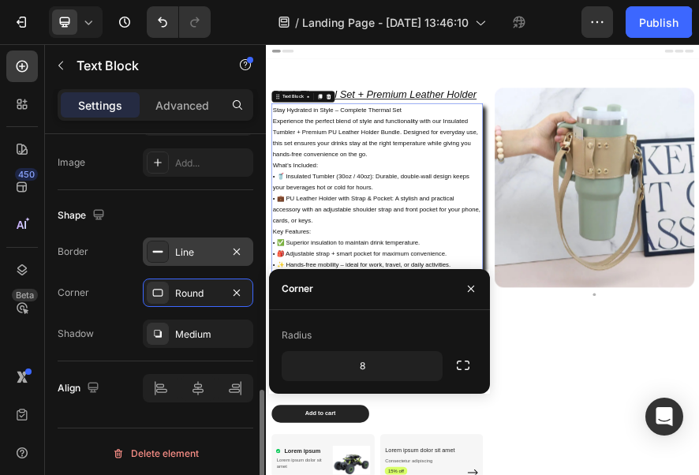
click at [189, 249] on div "Line" at bounding box center [198, 252] width 46 height 14
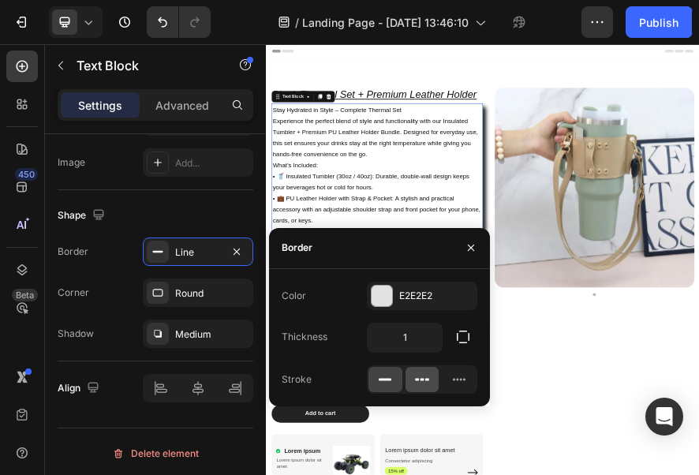
click at [410, 378] on div at bounding box center [423, 379] width 34 height 25
click at [452, 381] on icon at bounding box center [459, 380] width 16 height 16
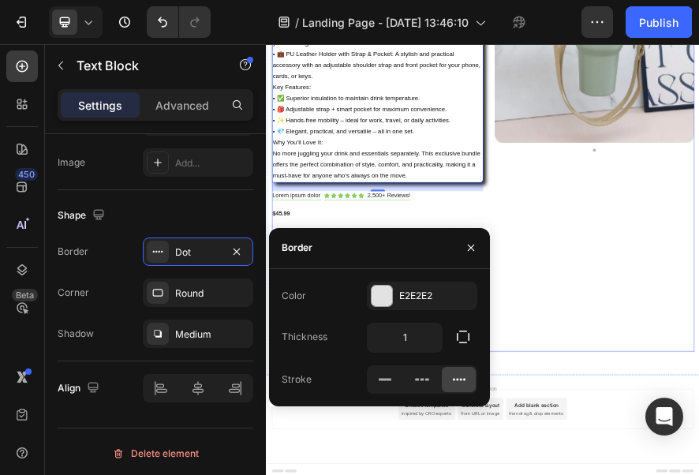
scroll to position [320, 0]
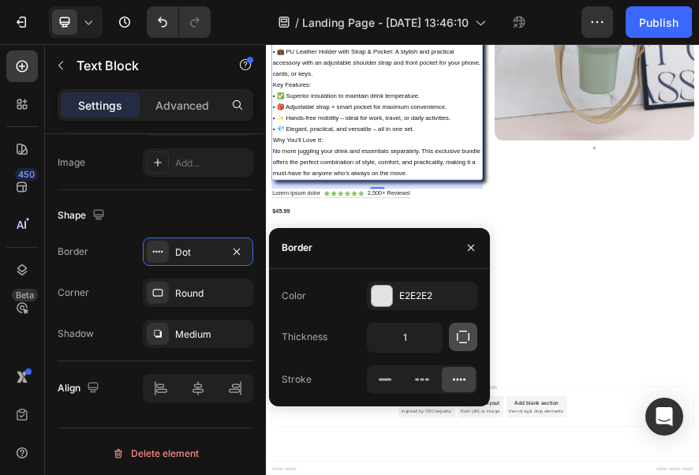
click at [462, 336] on icon "button" at bounding box center [463, 337] width 16 height 16
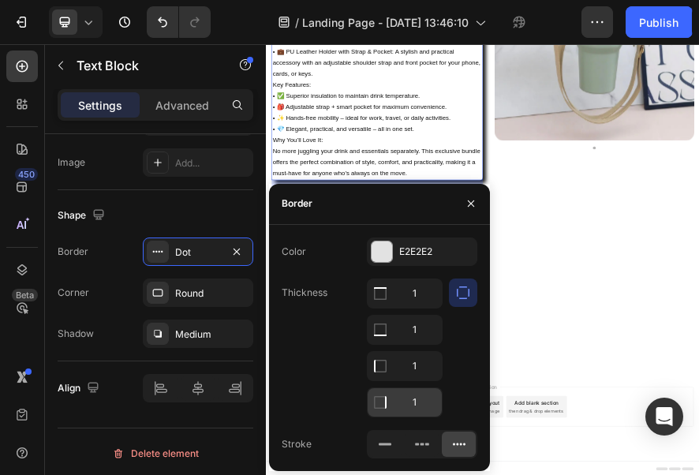
click at [398, 395] on input "1" at bounding box center [405, 402] width 74 height 28
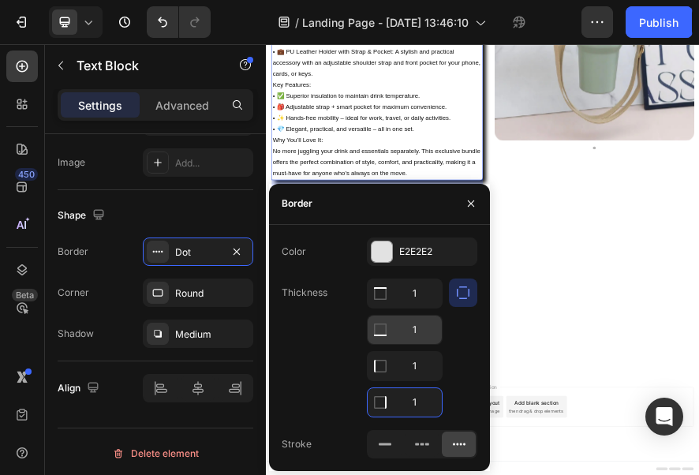
click at [386, 322] on icon at bounding box center [380, 330] width 16 height 16
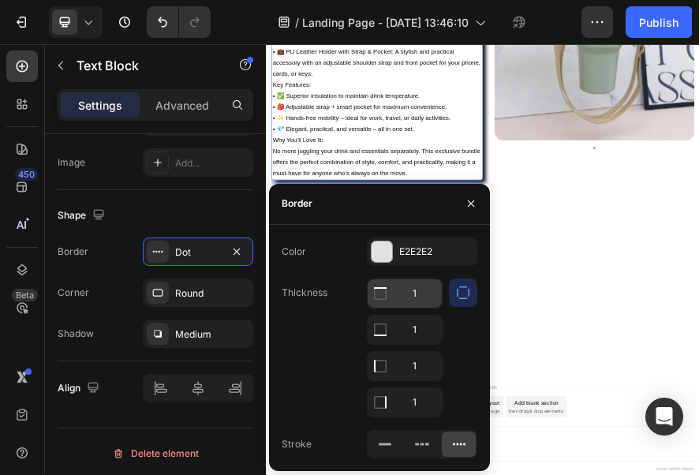
click at [401, 301] on input "1" at bounding box center [405, 293] width 74 height 28
click at [390, 291] on div at bounding box center [380, 293] width 25 height 28
click at [459, 291] on icon "button" at bounding box center [463, 293] width 16 height 16
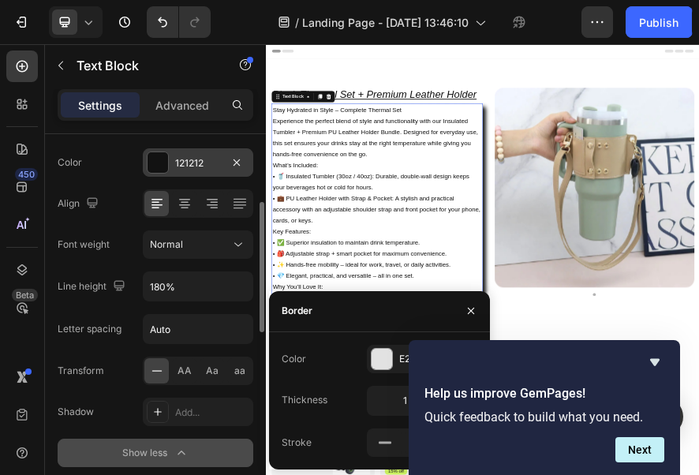
scroll to position [0, 0]
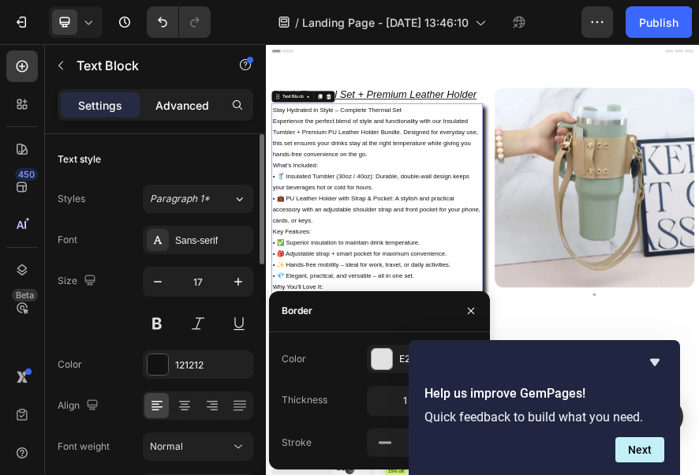
click at [189, 115] on div "Advanced" at bounding box center [182, 104] width 79 height 25
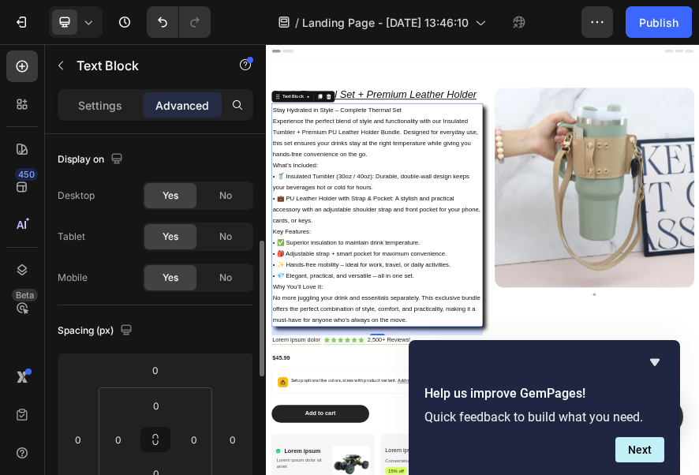
scroll to position [158, 0]
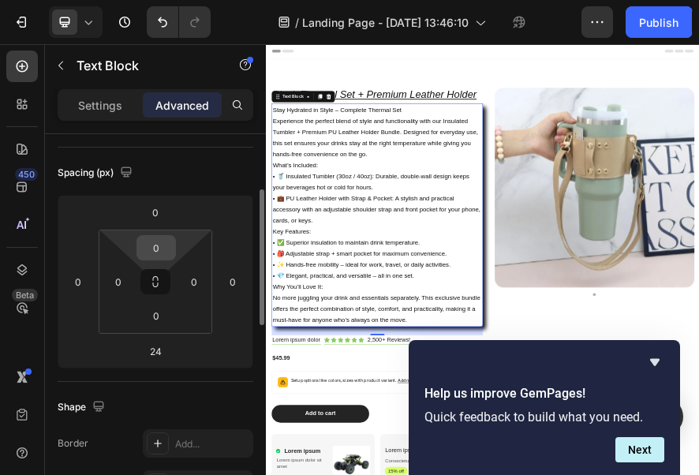
click at [158, 249] on input "0" at bounding box center [156, 248] width 32 height 24
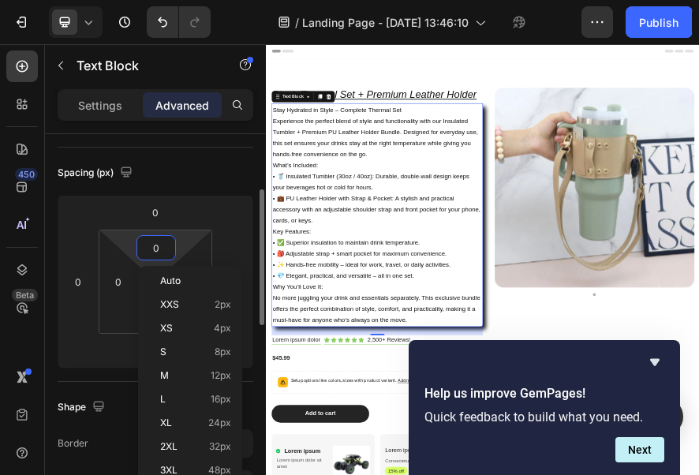
click at [150, 161] on div "Spacing (px)" at bounding box center [156, 172] width 196 height 25
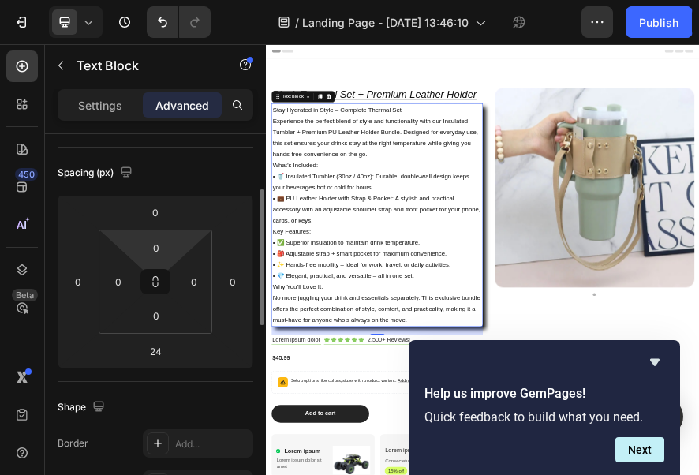
scroll to position [316, 0]
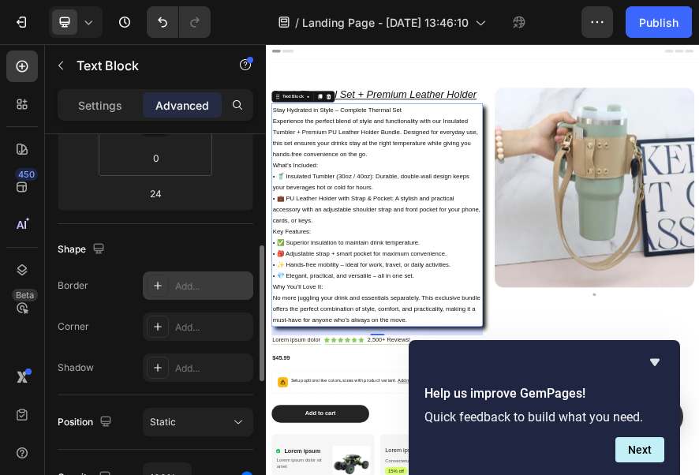
click at [168, 290] on div at bounding box center [158, 286] width 22 height 22
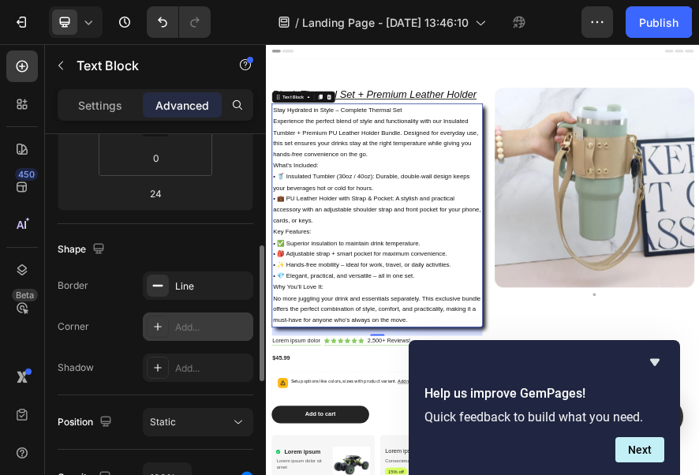
click at [158, 316] on div at bounding box center [158, 327] width 22 height 22
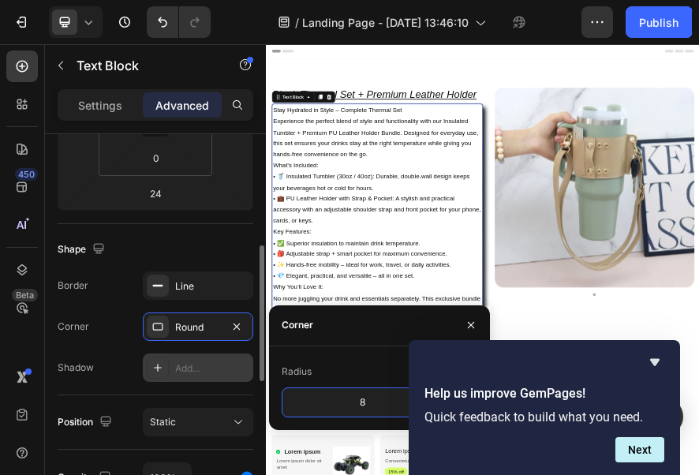
click at [170, 357] on div "Add..." at bounding box center [198, 368] width 110 height 28
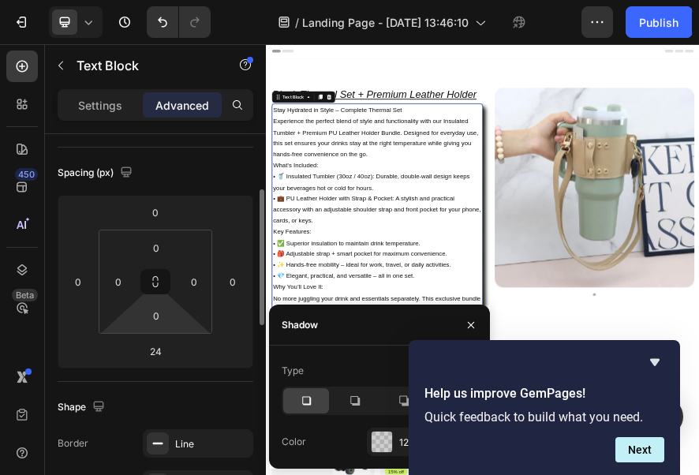
scroll to position [0, 0]
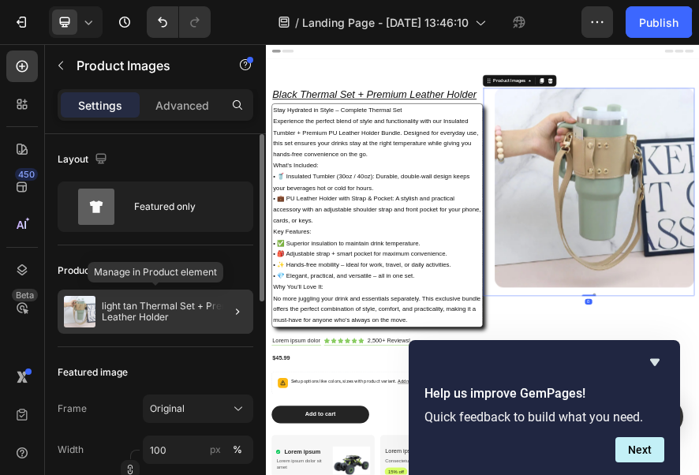
click at [148, 303] on p "light tan Thermal Set + Premium Leather Holder" at bounding box center [174, 312] width 145 height 22
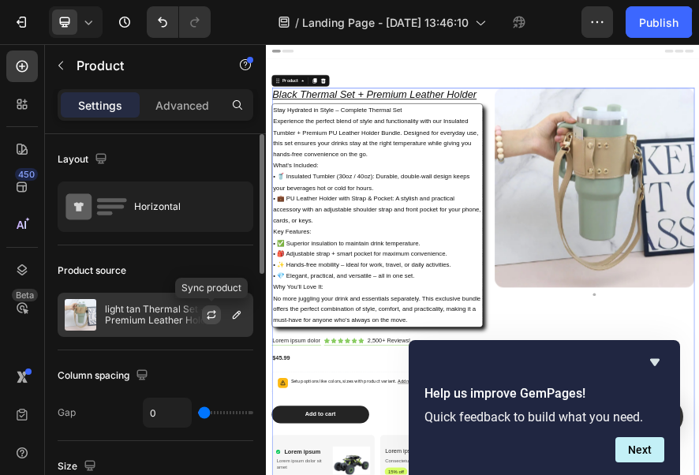
click at [216, 316] on icon "button" at bounding box center [211, 315] width 13 height 13
click at [230, 312] on button "button" at bounding box center [236, 314] width 19 height 19
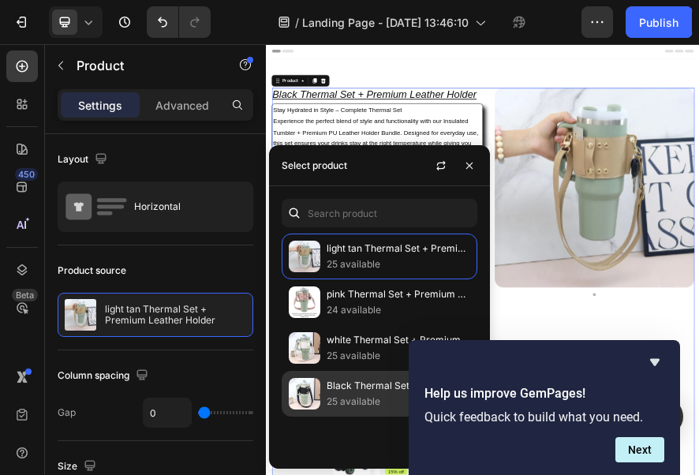
click at [329, 385] on p "Black Thermal Set + Premium Leather Holder" at bounding box center [399, 386] width 144 height 16
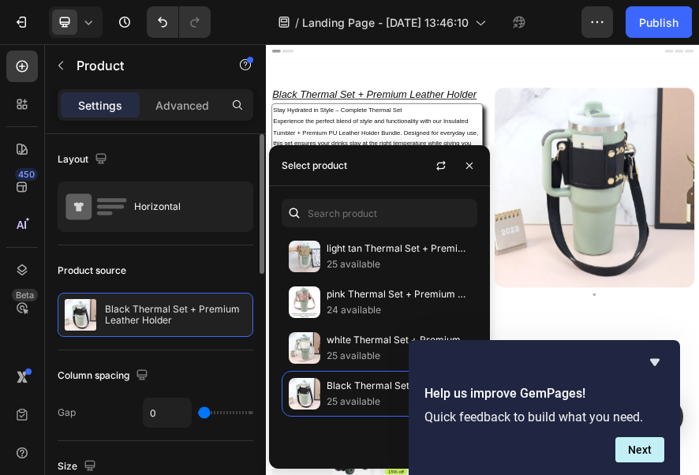
type input "28"
click at [219, 411] on input "range" at bounding box center [225, 412] width 55 height 3
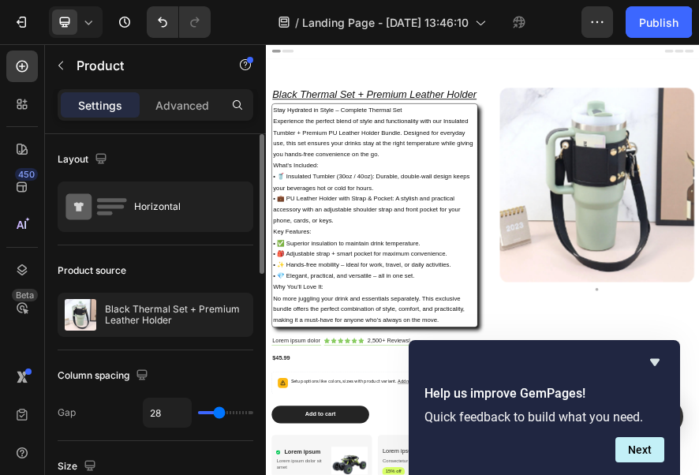
click at [219, 411] on input "range" at bounding box center [225, 412] width 55 height 3
type input "4"
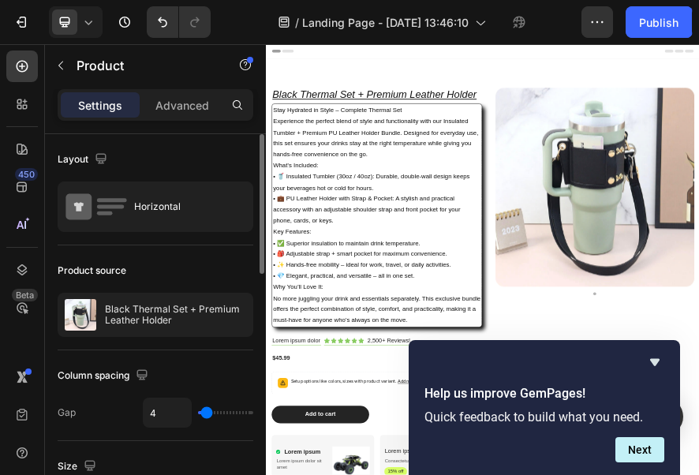
type input "0"
drag, startPoint x: 219, startPoint y: 410, endPoint x: 196, endPoint y: 409, distance: 23.7
type input "0"
click at [198, 411] on input "range" at bounding box center [225, 412] width 55 height 3
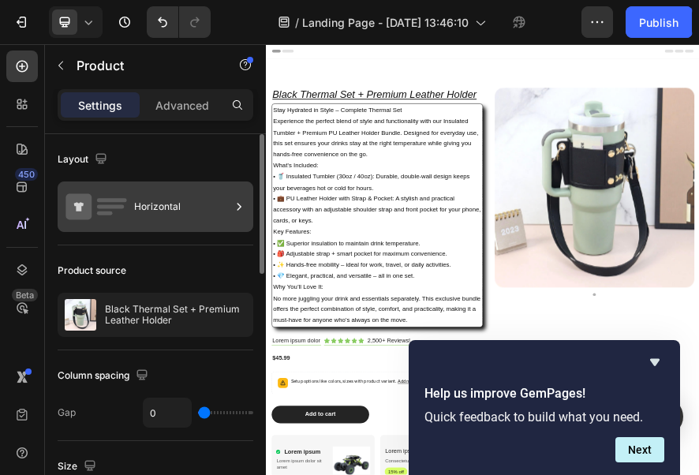
click at [167, 196] on div "Horizontal" at bounding box center [182, 207] width 96 height 36
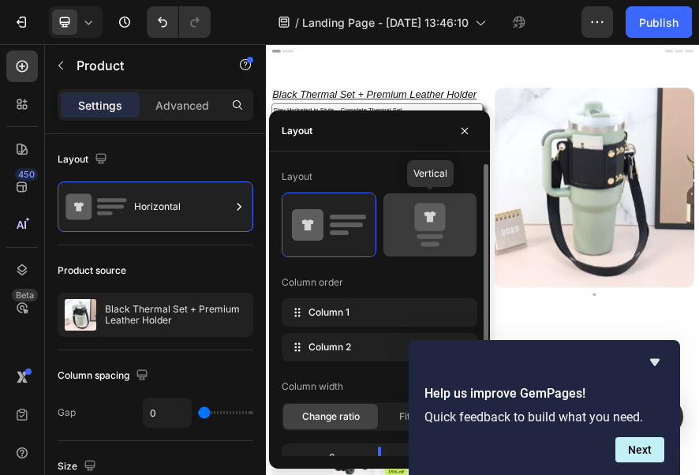
click at [444, 230] on icon at bounding box center [430, 225] width 74 height 44
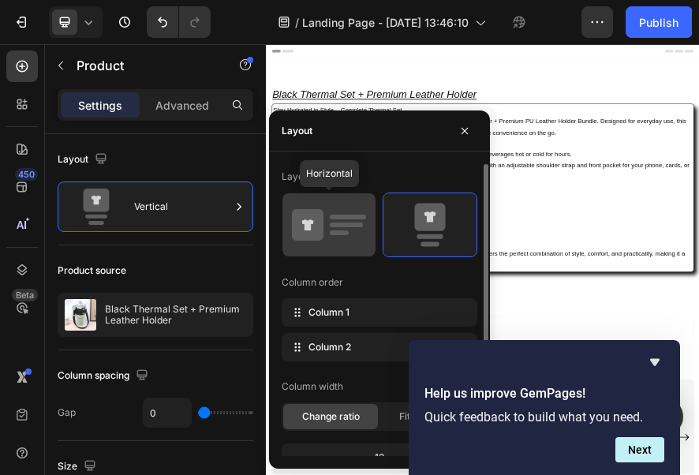
click at [338, 235] on icon at bounding box center [329, 225] width 74 height 44
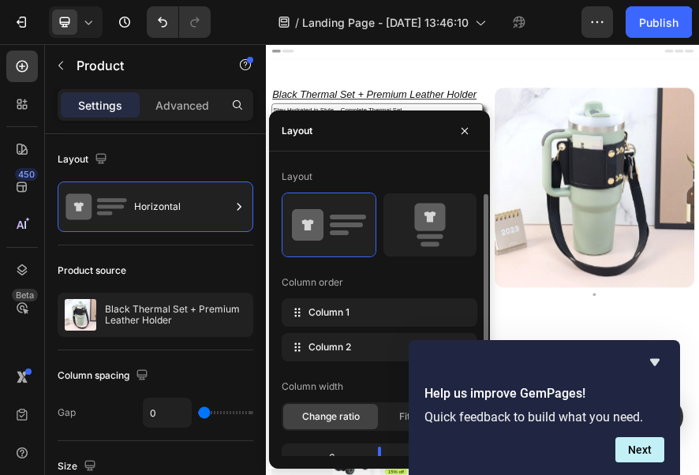
scroll to position [15, 0]
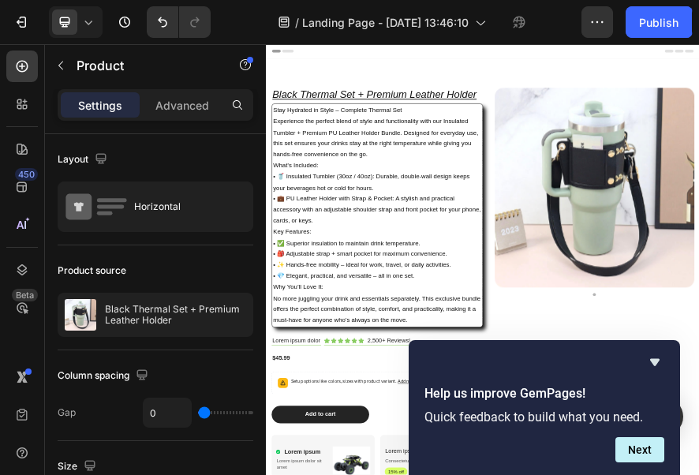
drag, startPoint x: 571, startPoint y: 359, endPoint x: 571, endPoint y: 374, distance: 15.0
click at [571, 374] on div "Help us improve GemPages! Quick feedback to build what you need. Next" at bounding box center [545, 408] width 240 height 110
drag, startPoint x: 641, startPoint y: 470, endPoint x: 636, endPoint y: 458, distance: 12.7
click at [640, 469] on div "Help us improve GemPages! Quick feedback to build what you need. Next" at bounding box center [544, 407] width 271 height 135
click at [635, 456] on button "Next" at bounding box center [639, 449] width 49 height 25
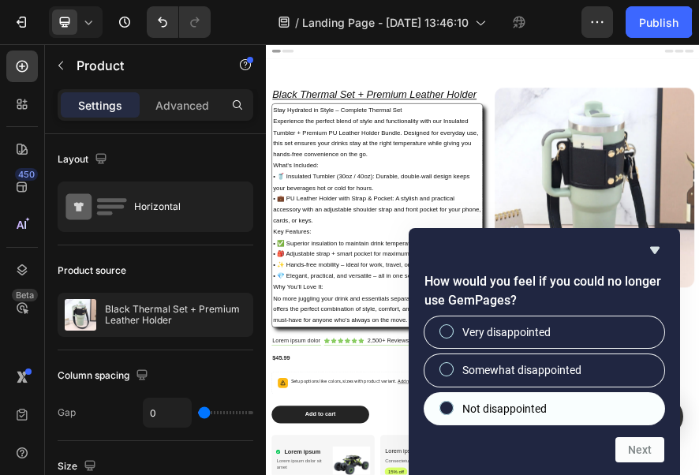
click at [507, 404] on span "Not disappointed" at bounding box center [504, 409] width 84 height 16
click at [452, 404] on input "Not disappointed" at bounding box center [447, 407] width 10 height 10
radio input "true"
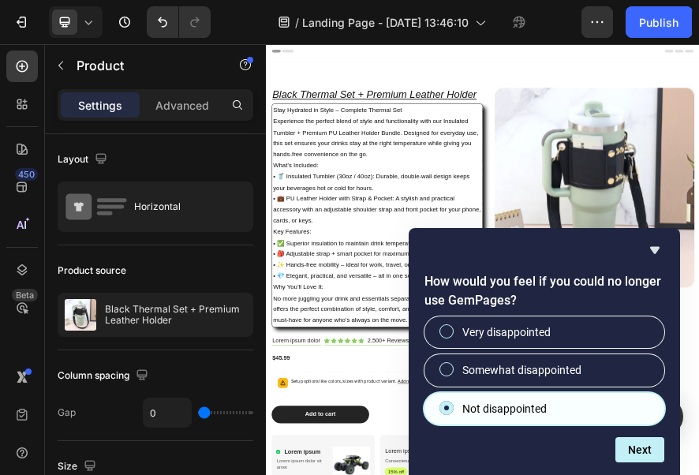
click at [612, 440] on div "Next" at bounding box center [545, 449] width 240 height 25
click at [612, 441] on div "Next" at bounding box center [545, 449] width 240 height 25
click at [619, 442] on button "Next" at bounding box center [639, 449] width 49 height 25
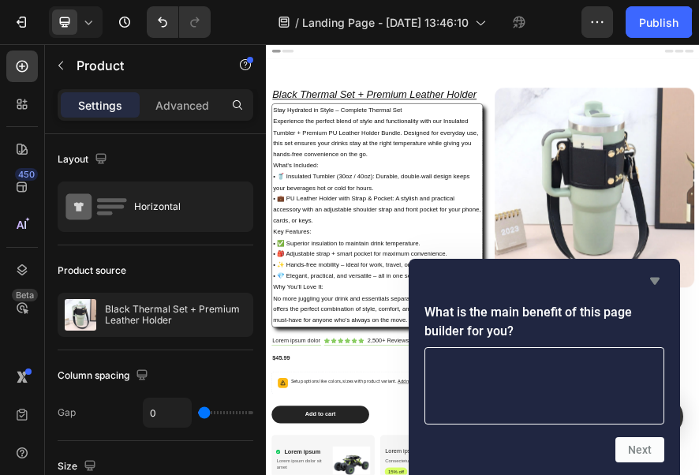
click at [647, 279] on icon "Hide survey" at bounding box center [654, 280] width 19 height 19
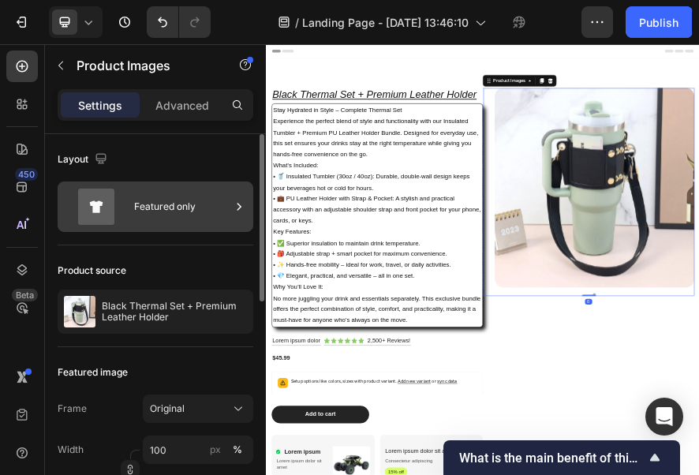
click at [183, 223] on div "Featured only" at bounding box center [182, 207] width 96 height 36
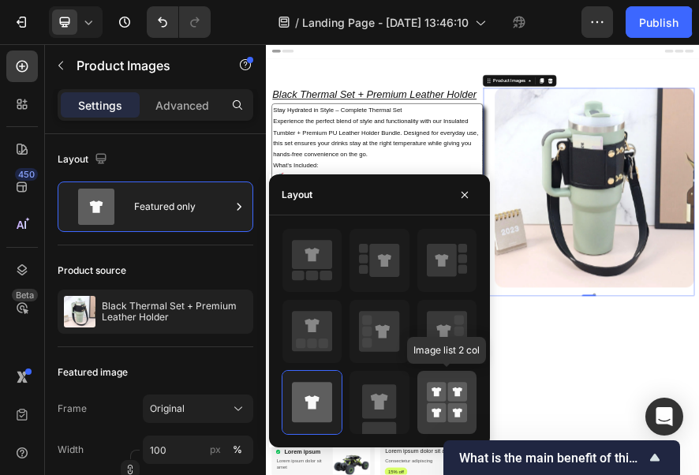
click at [428, 391] on rect at bounding box center [437, 393] width 20 height 20
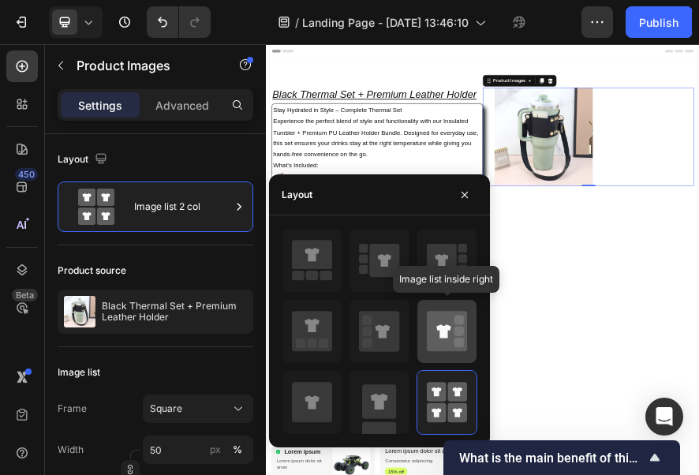
click at [427, 335] on icon at bounding box center [447, 332] width 40 height 40
type input "100"
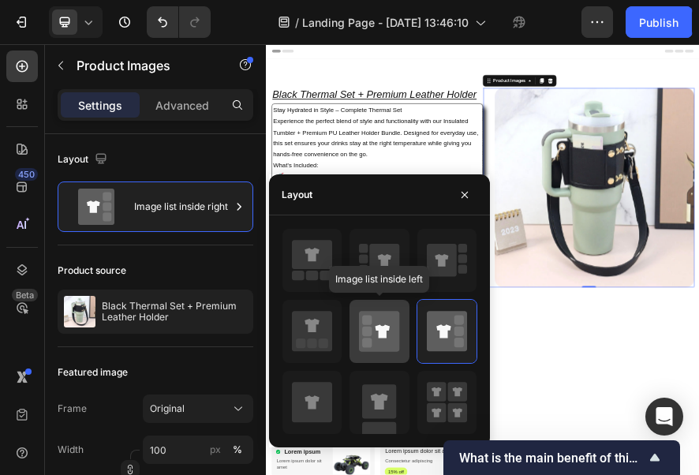
click at [399, 329] on icon at bounding box center [379, 332] width 40 height 40
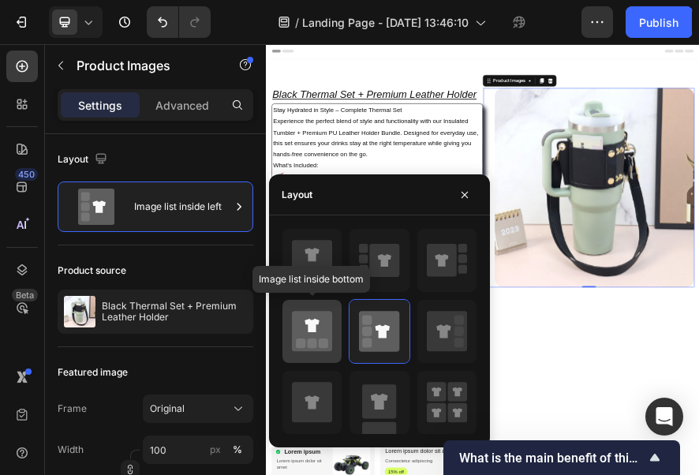
click at [333, 329] on div at bounding box center [311, 331] width 59 height 63
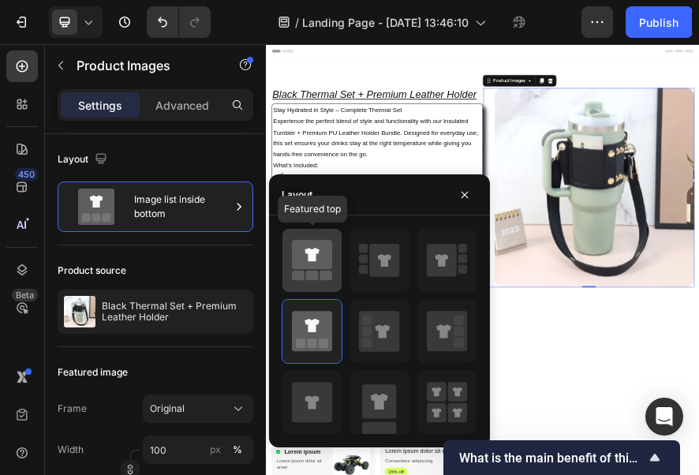
click at [315, 268] on icon at bounding box center [312, 255] width 40 height 29
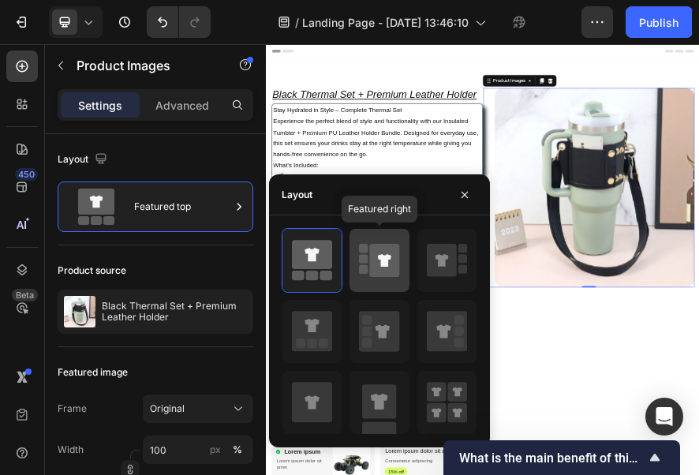
click at [368, 256] on rect at bounding box center [363, 259] width 9 height 9
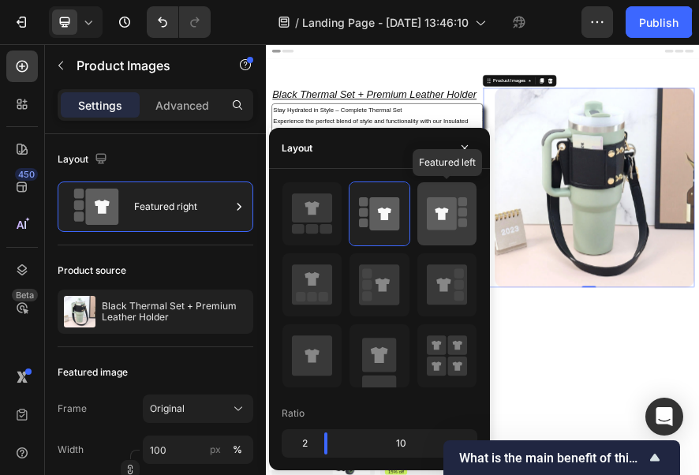
click at [430, 224] on icon at bounding box center [442, 213] width 30 height 33
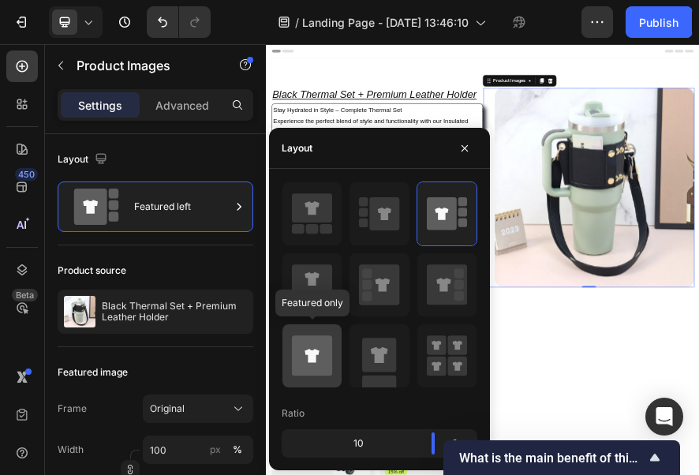
click at [327, 370] on icon at bounding box center [312, 355] width 40 height 40
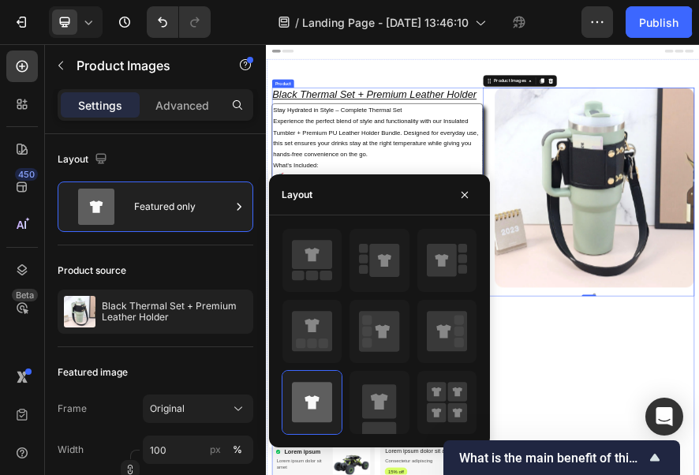
scroll to position [79, 0]
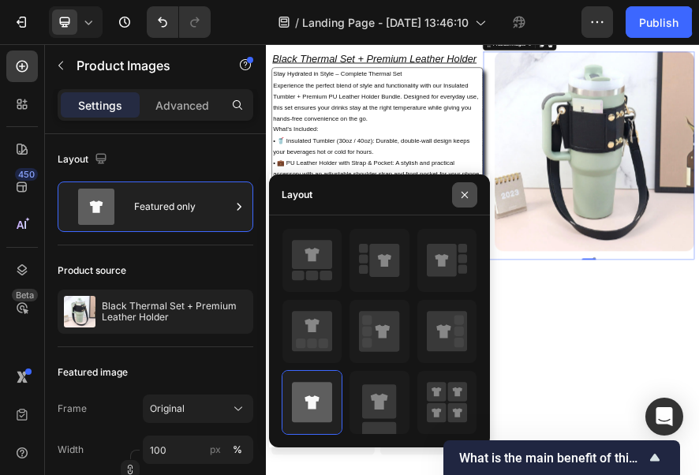
click at [454, 194] on button "button" at bounding box center [464, 194] width 25 height 25
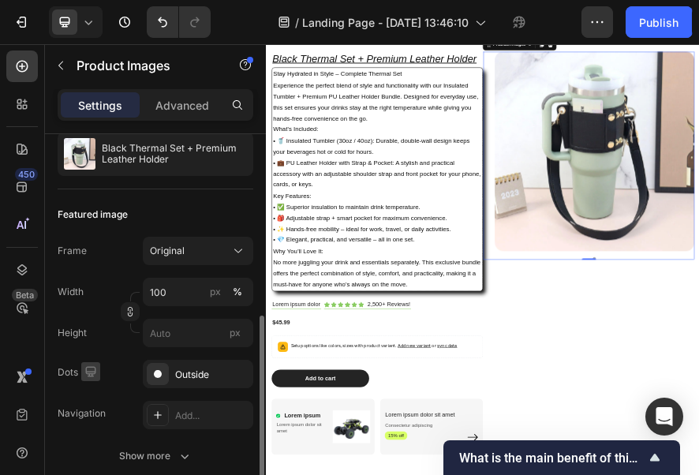
scroll to position [237, 0]
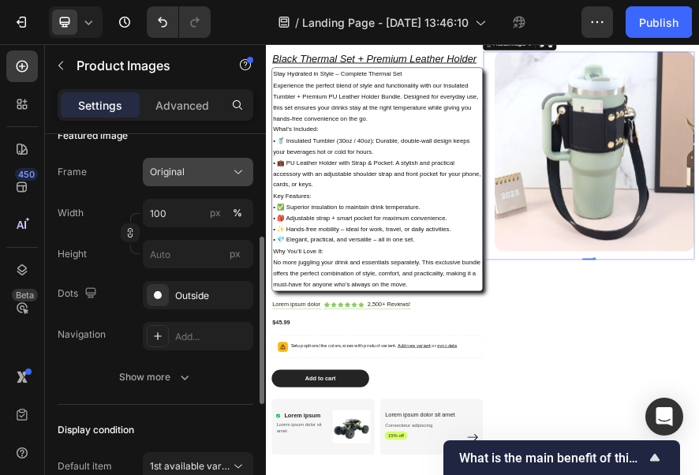
click at [229, 177] on div "Original" at bounding box center [198, 172] width 96 height 16
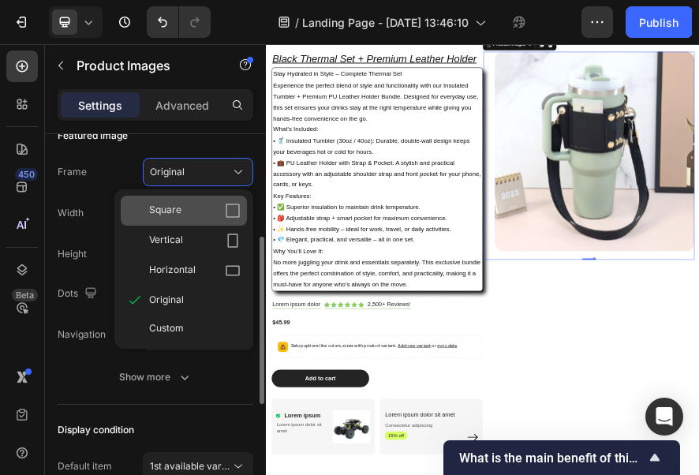
click at [230, 213] on icon at bounding box center [233, 211] width 16 height 16
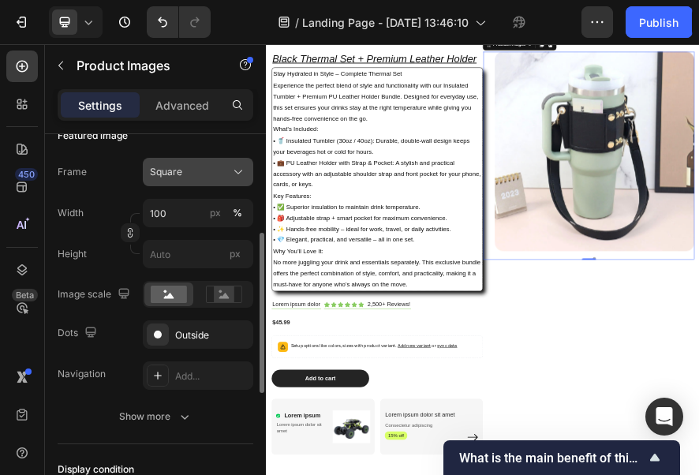
click at [235, 175] on icon at bounding box center [238, 172] width 16 height 16
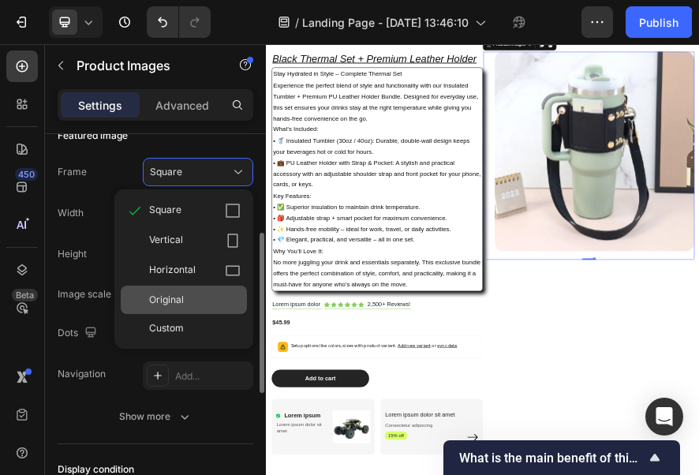
click at [199, 300] on div "Original" at bounding box center [195, 300] width 92 height 14
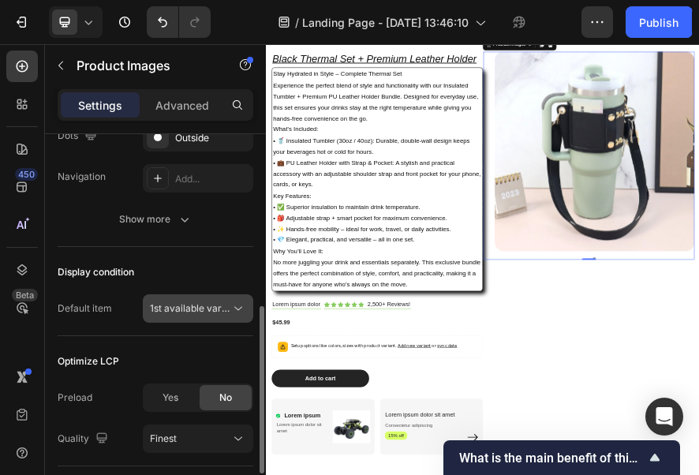
scroll to position [501, 0]
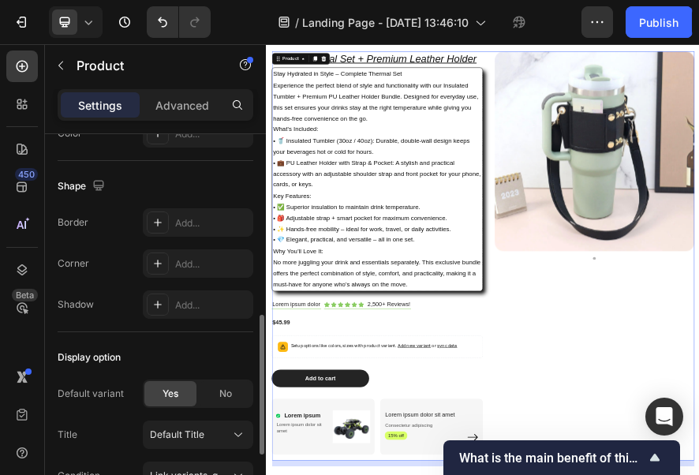
scroll to position [0, 0]
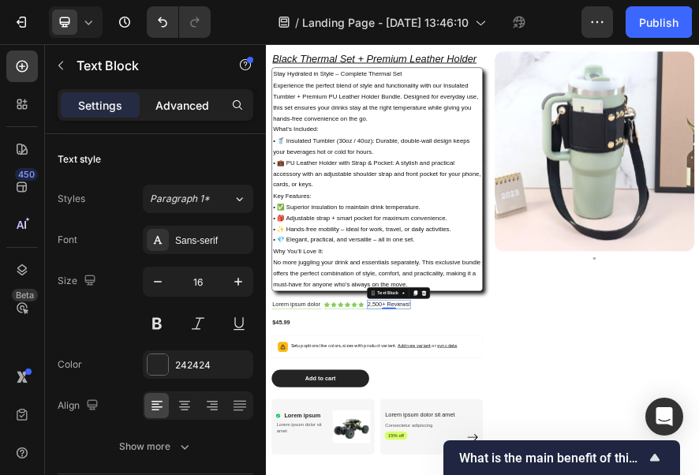
click at [208, 104] on p "Advanced" at bounding box center [182, 105] width 54 height 17
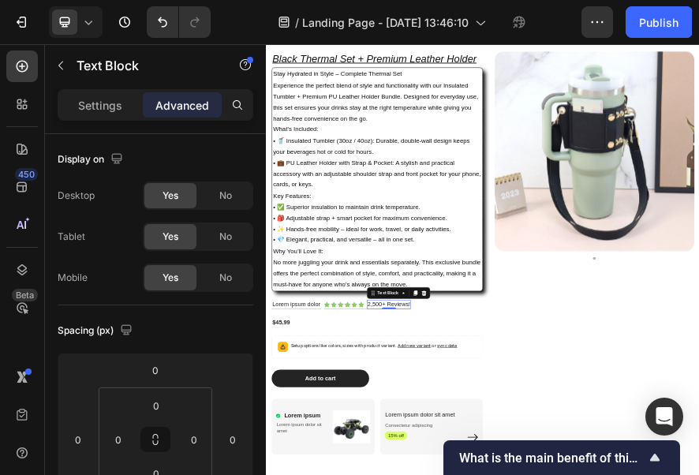
click at [140, 104] on div "Settings Advanced" at bounding box center [155, 104] width 189 height 25
click at [117, 104] on p "Settings" at bounding box center [100, 105] width 44 height 17
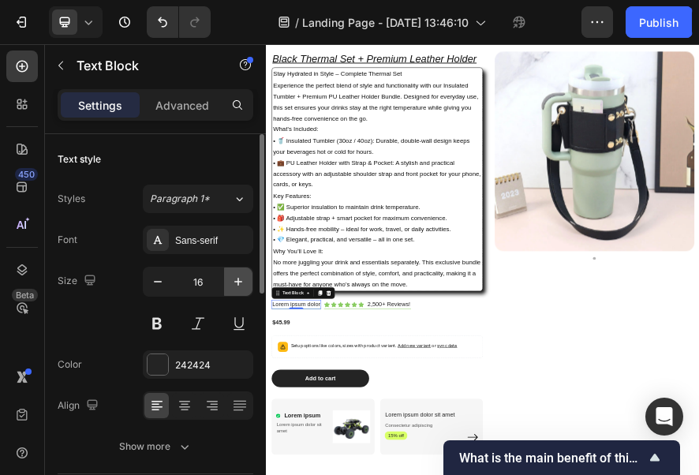
click at [234, 281] on icon "button" at bounding box center [238, 282] width 16 height 16
type input "18"
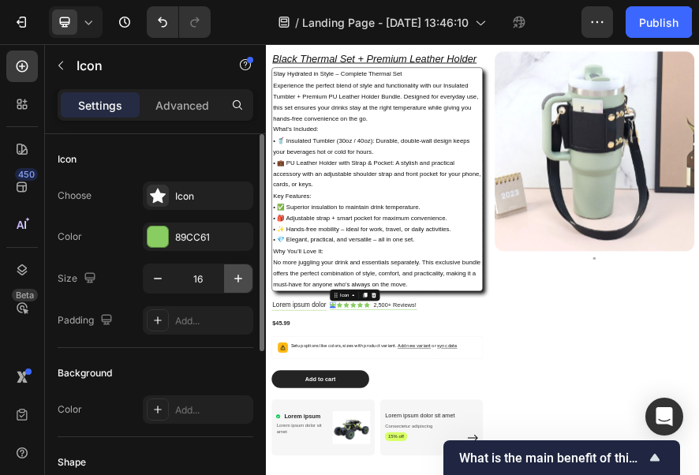
click at [236, 271] on icon "button" at bounding box center [238, 279] width 16 height 16
type input "19"
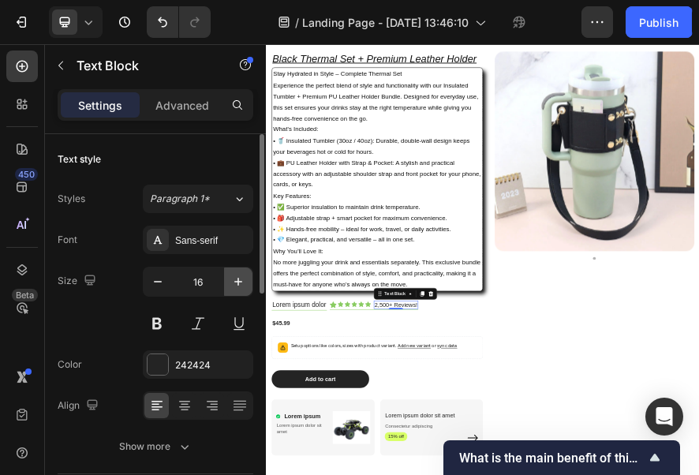
click at [229, 275] on button "button" at bounding box center [238, 281] width 28 height 28
click at [230, 275] on button "button" at bounding box center [238, 281] width 28 height 28
click at [230, 276] on icon "button" at bounding box center [238, 282] width 16 height 16
click at [247, 282] on button "button" at bounding box center [238, 281] width 28 height 28
type input "20"
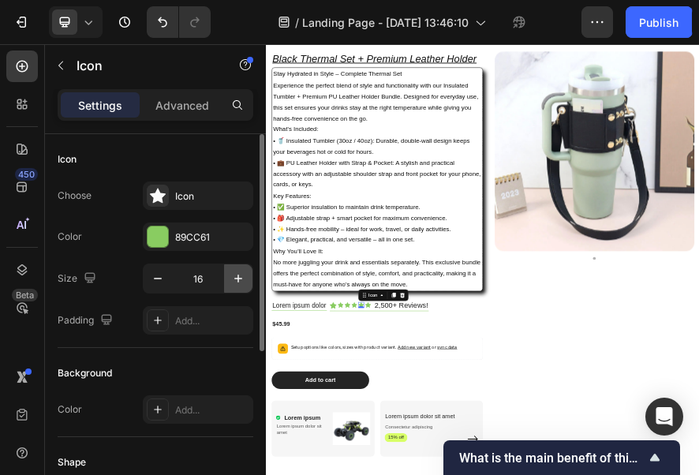
click at [238, 285] on icon "button" at bounding box center [238, 279] width 16 height 16
click at [238, 283] on icon "button" at bounding box center [238, 279] width 16 height 16
type input "18"
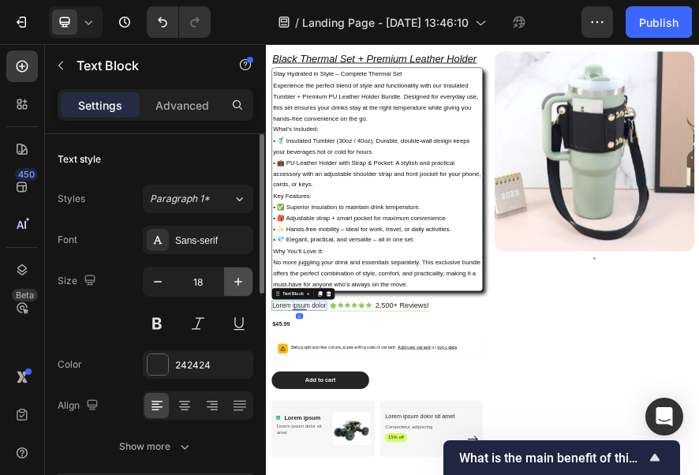
click at [243, 279] on icon "button" at bounding box center [238, 282] width 16 height 16
type input "20"
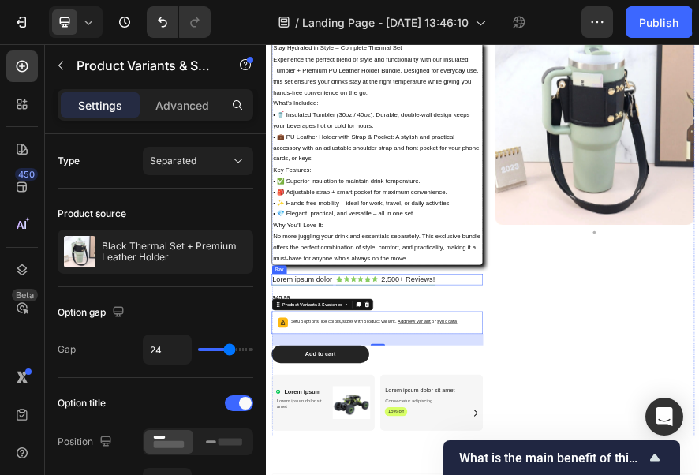
scroll to position [158, 0]
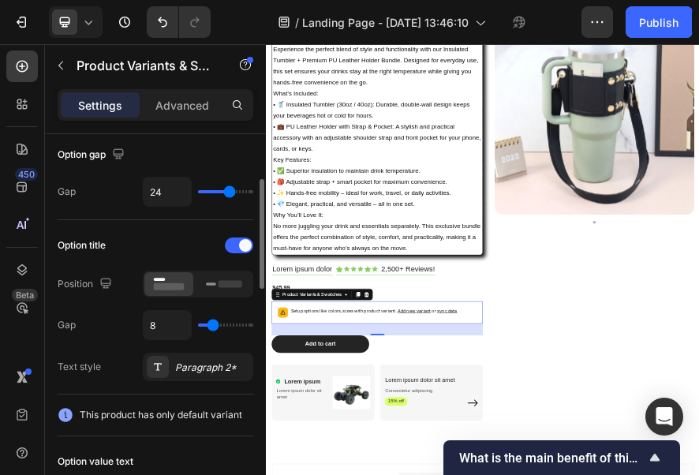
type input "14"
type input "15"
type input "17"
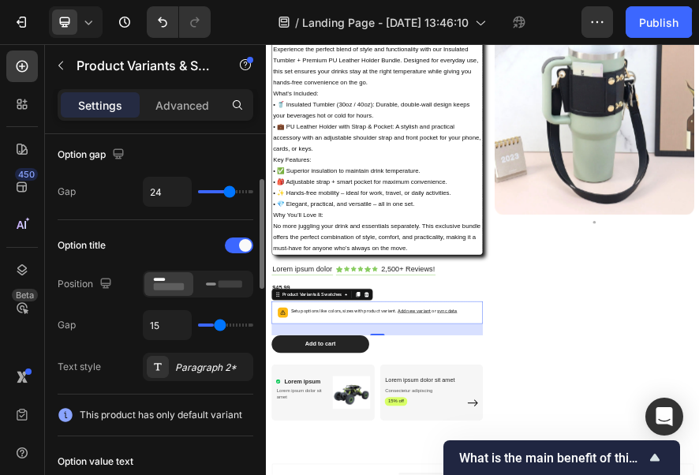
type input "17"
type input "18"
type input "19"
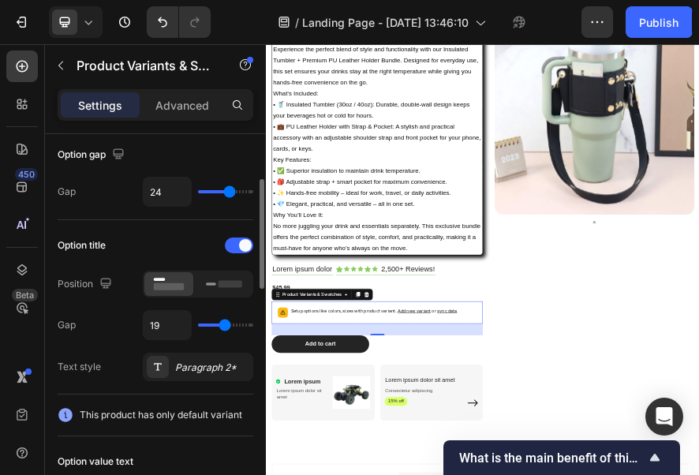
type input "20"
type input "21"
type input "22"
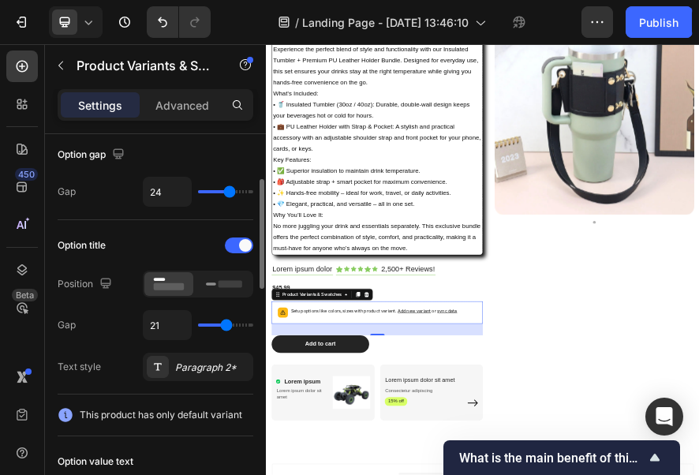
type input "22"
type input "23"
type input "24"
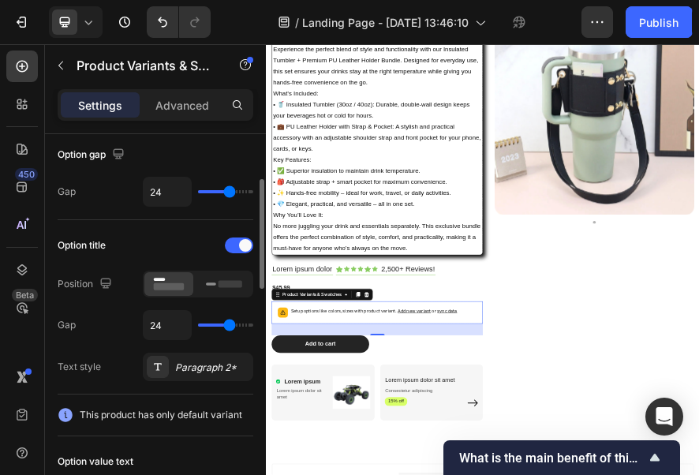
type input "25"
type input "26"
type input "27"
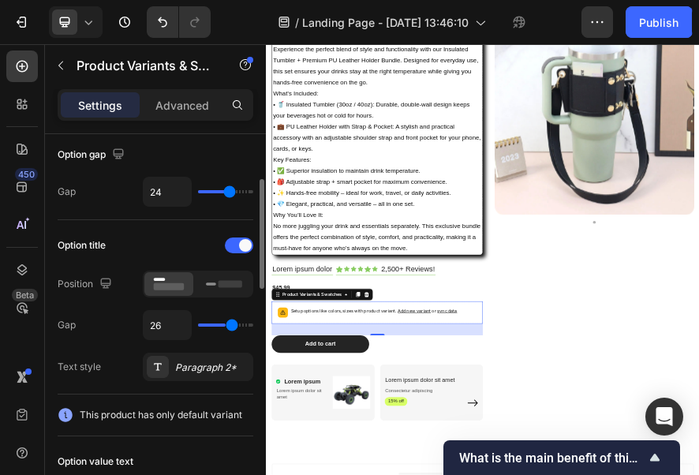
type input "27"
type input "28"
type input "29"
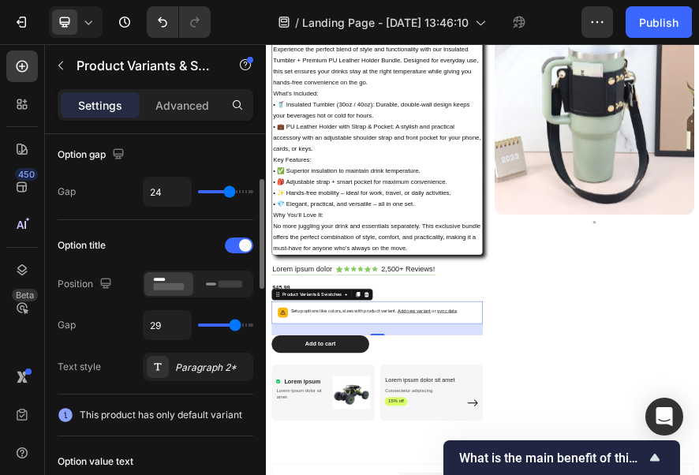
type input "30"
type input "31"
type input "32"
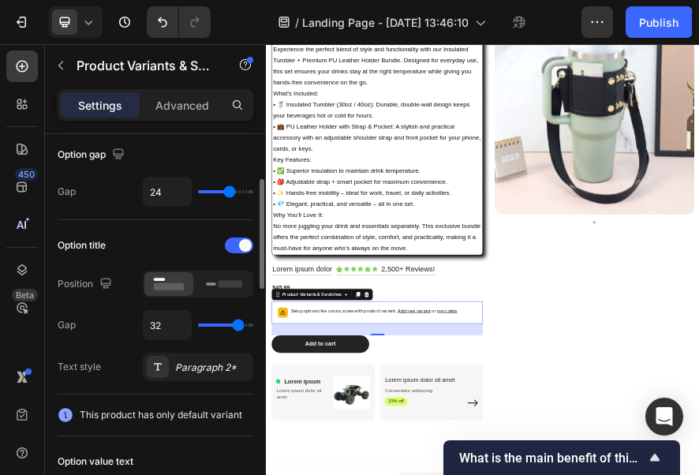
drag, startPoint x: 215, startPoint y: 323, endPoint x: 238, endPoint y: 322, distance: 22.9
type input "32"
click at [238, 324] on input "range" at bounding box center [225, 325] width 55 height 3
type input "31"
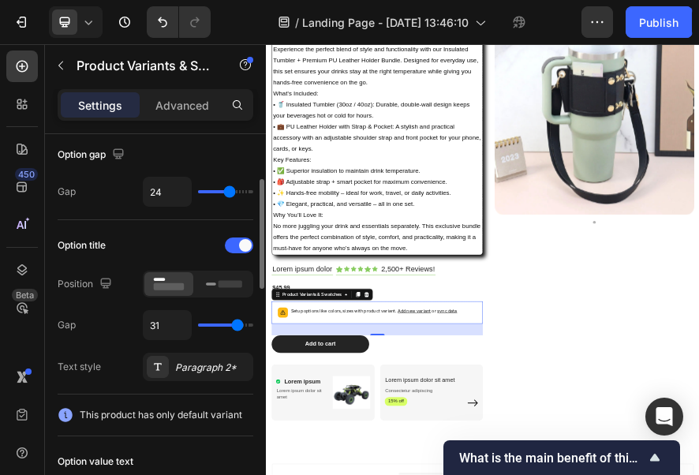
type input "28"
type input "25"
type input "24"
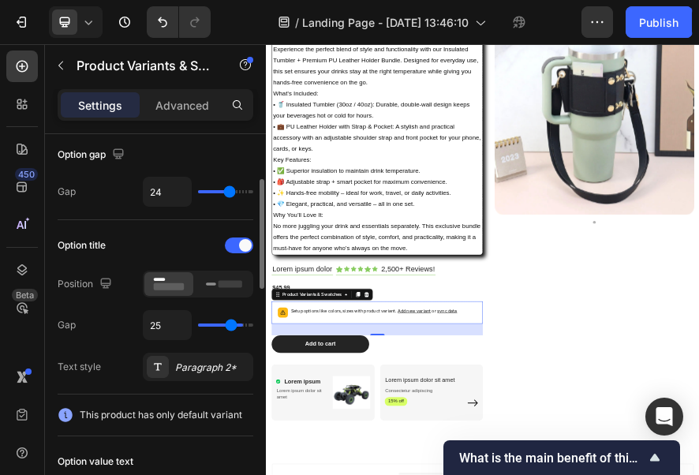
type input "24"
type input "23"
type input "21"
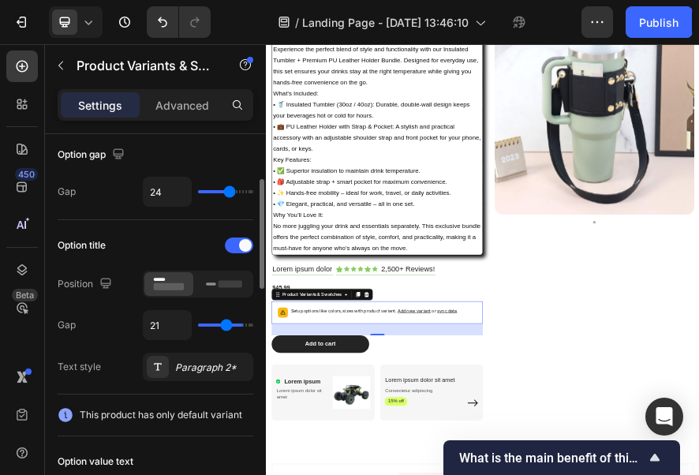
type input "19"
type input "18"
type input "16"
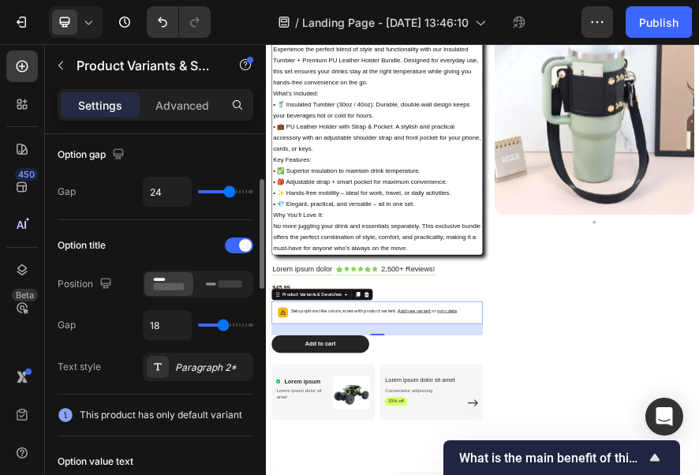
type input "16"
type input "13"
type input "11"
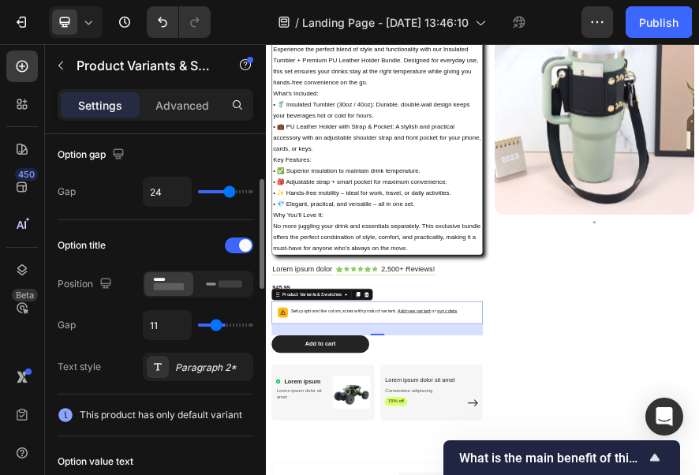
type input "9"
type input "8"
type input "6"
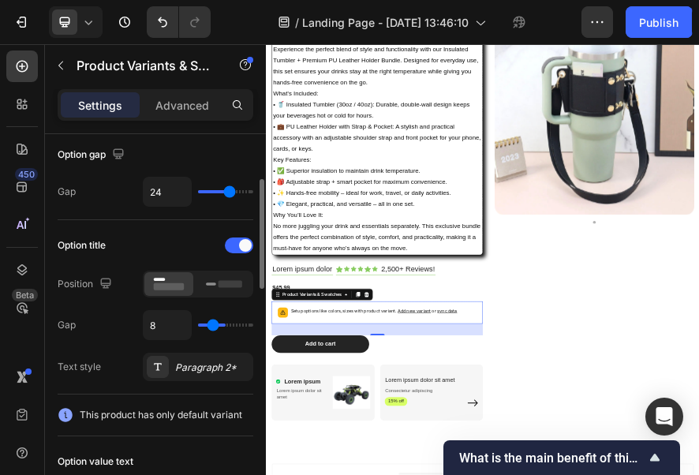
type input "6"
type input "4"
type input "3"
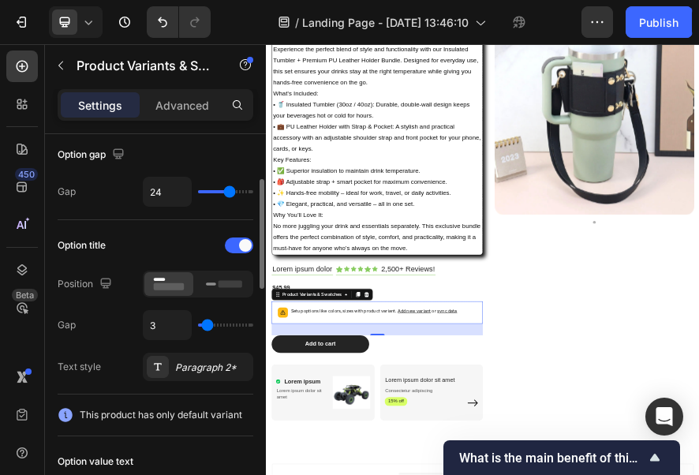
type input "2"
type input "0"
drag, startPoint x: 238, startPoint y: 322, endPoint x: 186, endPoint y: 320, distance: 52.1
type input "0"
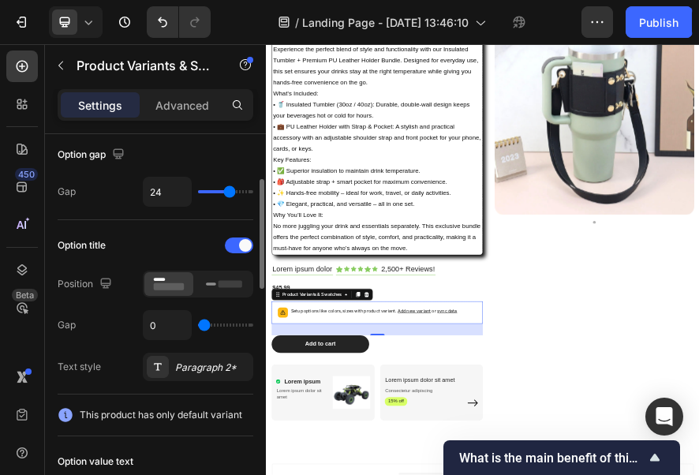
click at [198, 324] on input "range" at bounding box center [225, 325] width 55 height 3
type input "9"
click at [213, 324] on input "range" at bounding box center [225, 325] width 55 height 3
click at [203, 286] on div at bounding box center [224, 284] width 49 height 24
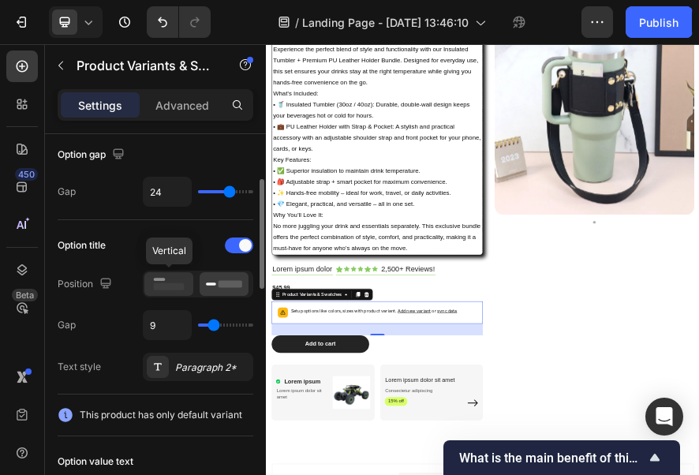
click at [188, 286] on div at bounding box center [168, 284] width 49 height 24
type input "9"
click at [213, 191] on input "range" at bounding box center [225, 191] width 55 height 3
click at [227, 188] on div "9" at bounding box center [198, 192] width 110 height 30
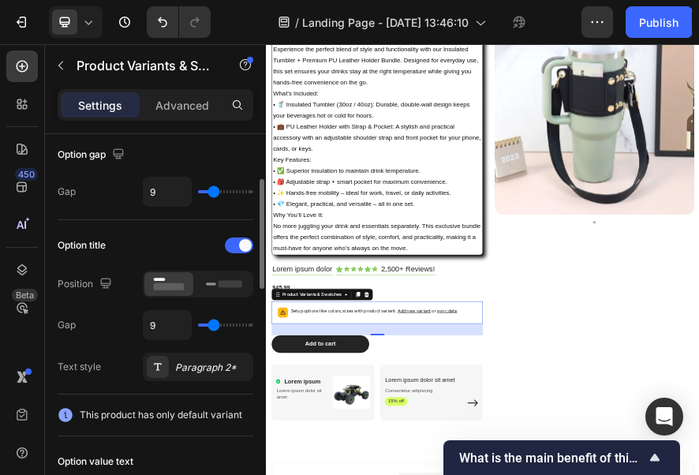
click at [224, 188] on div "9" at bounding box center [198, 192] width 110 height 30
type input "13"
type input "15"
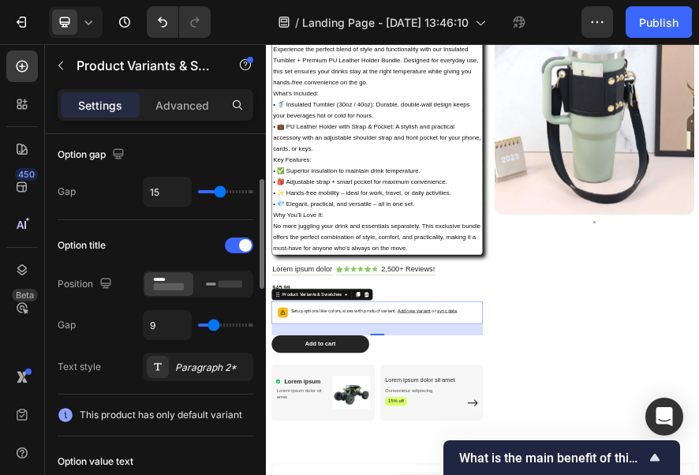
click at [219, 191] on input "range" at bounding box center [225, 191] width 55 height 3
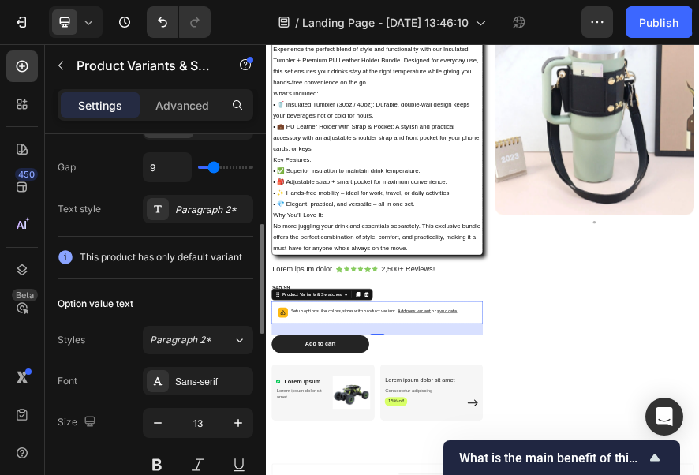
scroll to position [473, 0]
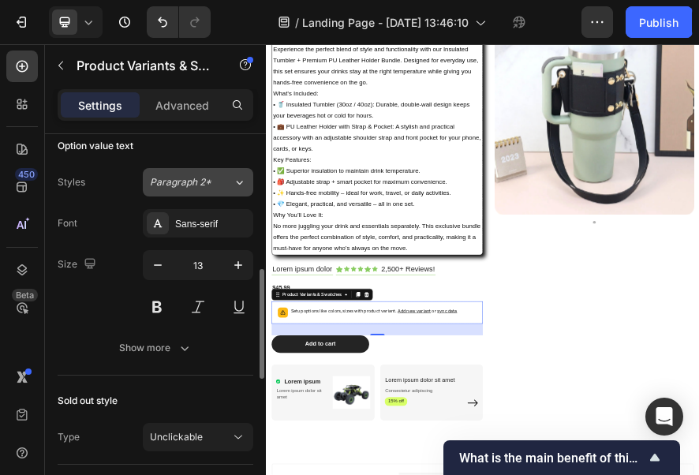
click at [238, 181] on icon at bounding box center [240, 183] width 6 height 4
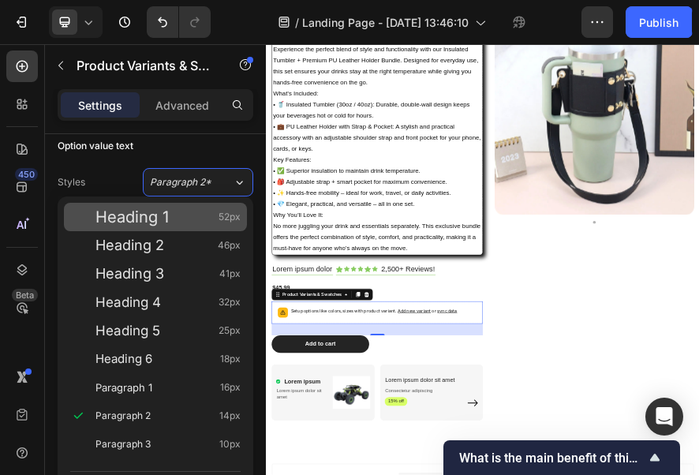
click at [200, 220] on div "Heading 1 52px" at bounding box center [167, 217] width 145 height 16
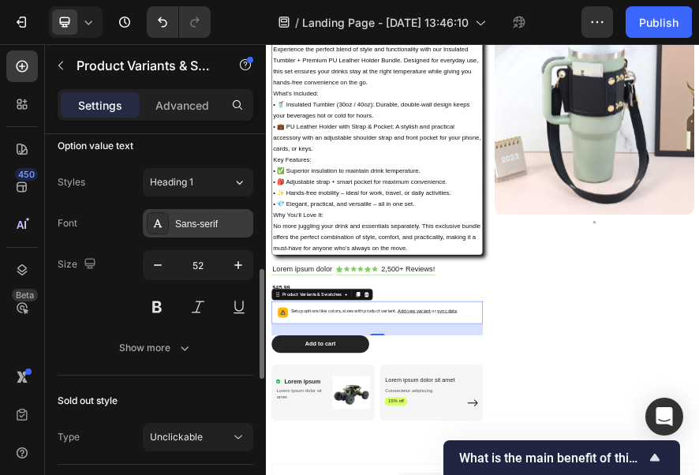
click at [204, 218] on div "Sans-serif" at bounding box center [212, 224] width 74 height 14
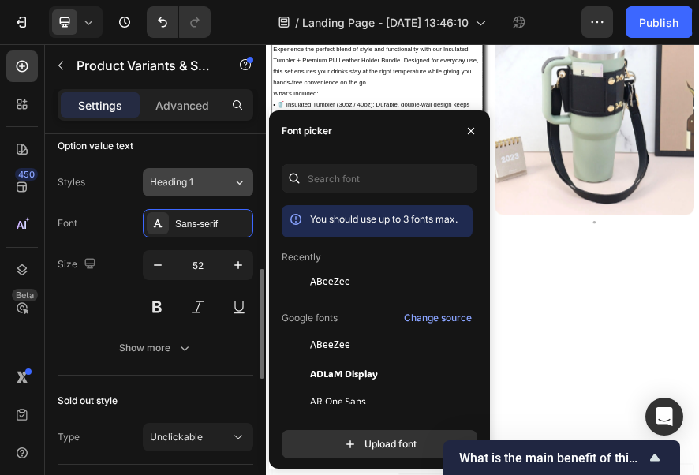
click at [241, 179] on icon at bounding box center [239, 182] width 13 height 16
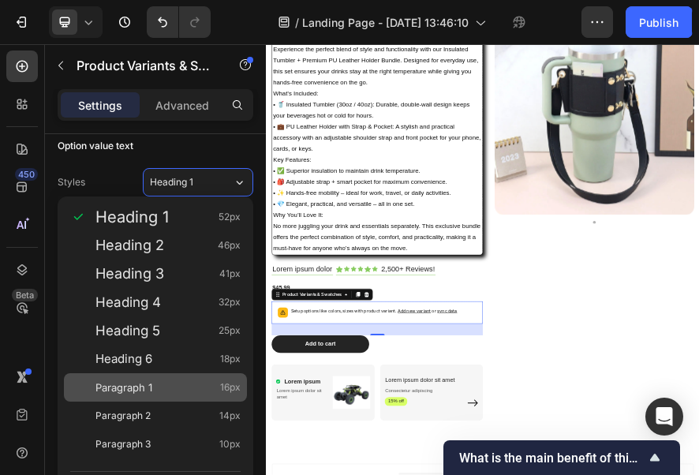
click at [150, 391] on span "Paragraph 1" at bounding box center [123, 388] width 57 height 16
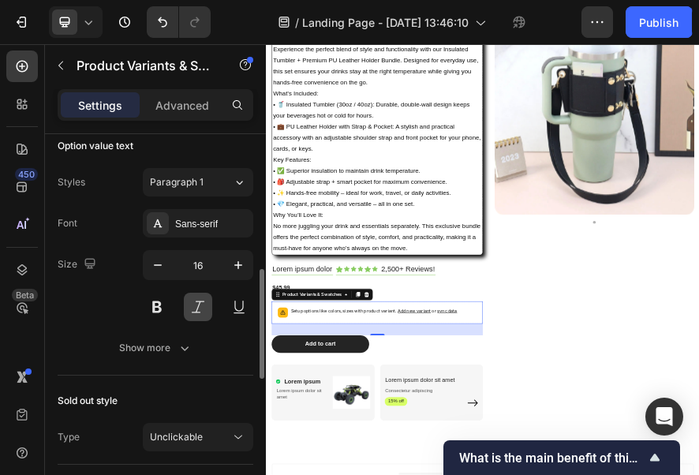
click at [193, 297] on button at bounding box center [198, 307] width 28 height 28
click at [164, 296] on button at bounding box center [157, 307] width 28 height 28
click at [181, 293] on div at bounding box center [198, 307] width 110 height 28
click at [191, 294] on button at bounding box center [198, 307] width 28 height 28
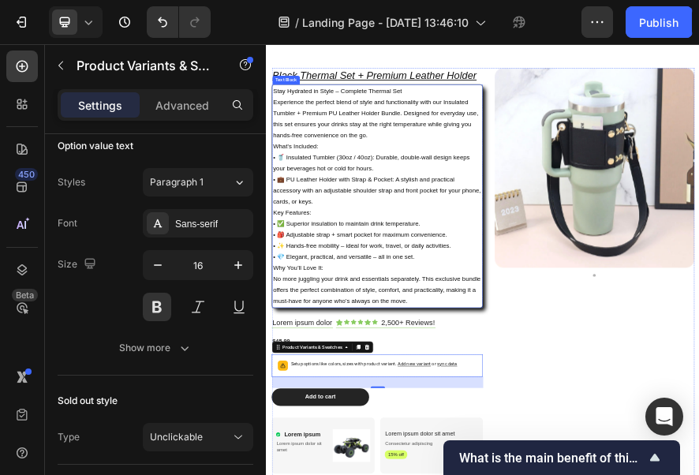
scroll to position [0, 0]
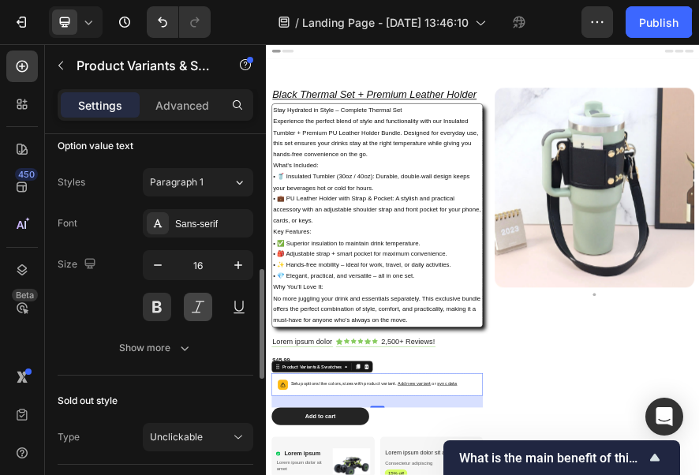
click at [200, 308] on button at bounding box center [198, 307] width 28 height 28
click at [226, 300] on button at bounding box center [239, 307] width 28 height 28
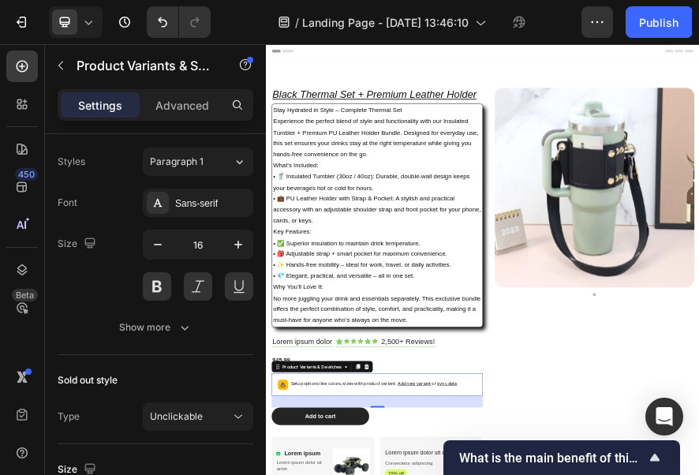
scroll to position [178, 0]
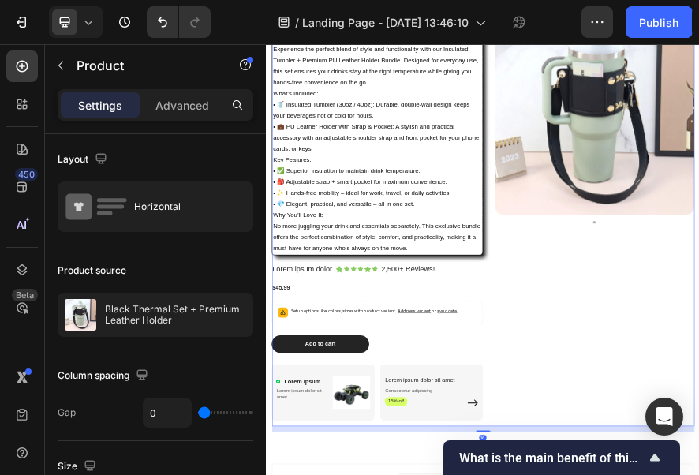
scroll to position [316, 0]
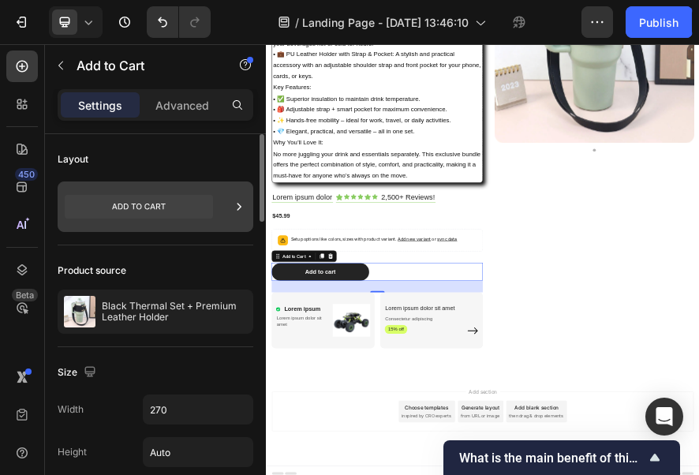
click at [243, 207] on icon at bounding box center [239, 207] width 16 height 16
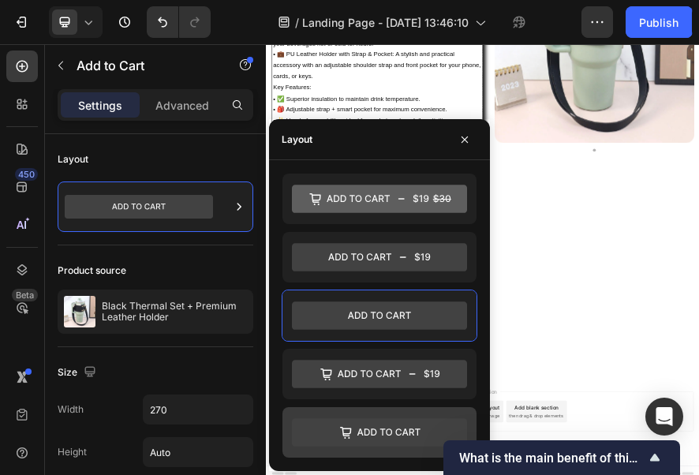
click at [396, 429] on icon at bounding box center [388, 432] width 63 height 7
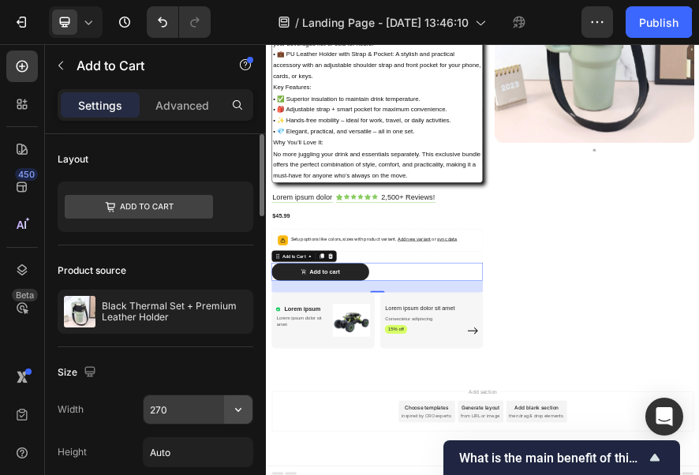
click at [235, 406] on icon "button" at bounding box center [238, 410] width 16 height 16
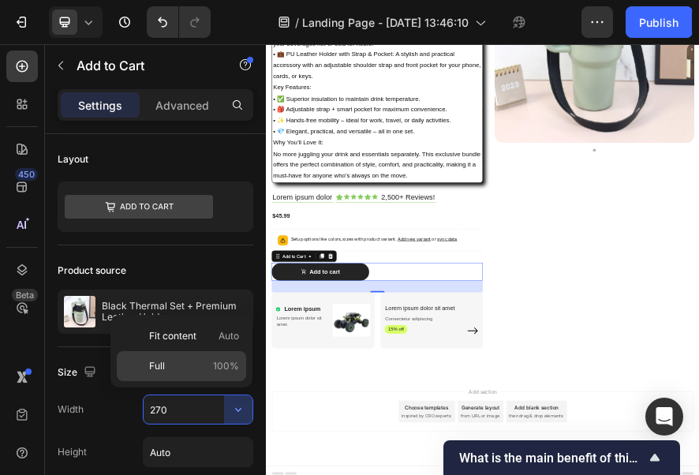
click at [207, 369] on p "Full 100%" at bounding box center [194, 366] width 90 height 14
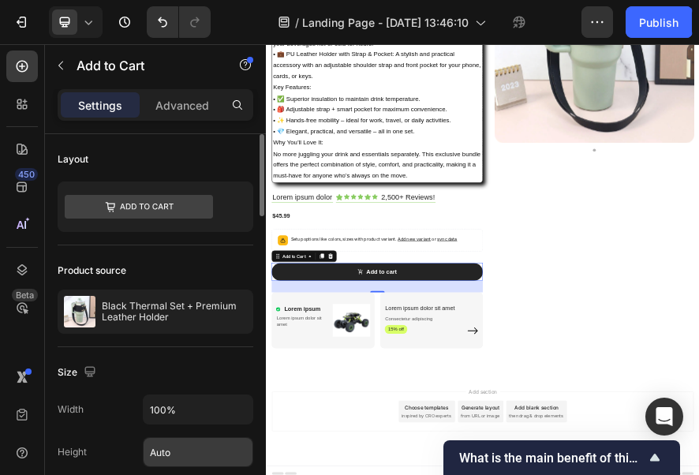
scroll to position [79, 0]
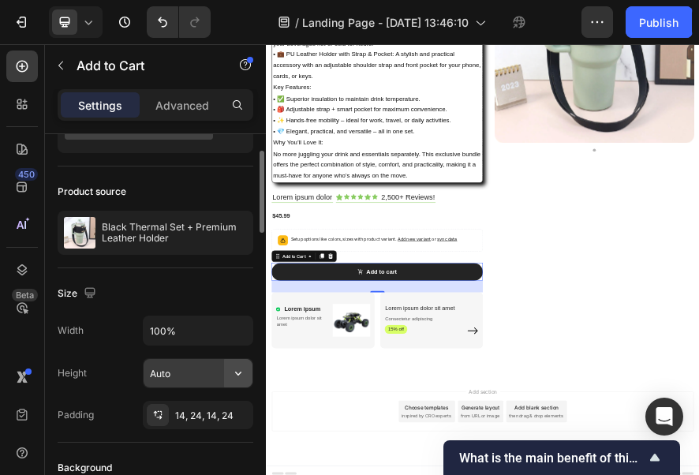
click at [244, 366] on icon "button" at bounding box center [238, 373] width 16 height 16
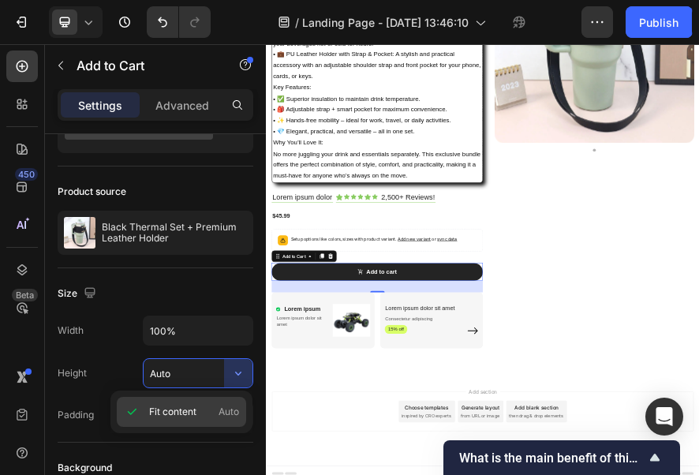
click at [181, 410] on span "Fit content" at bounding box center [172, 412] width 47 height 14
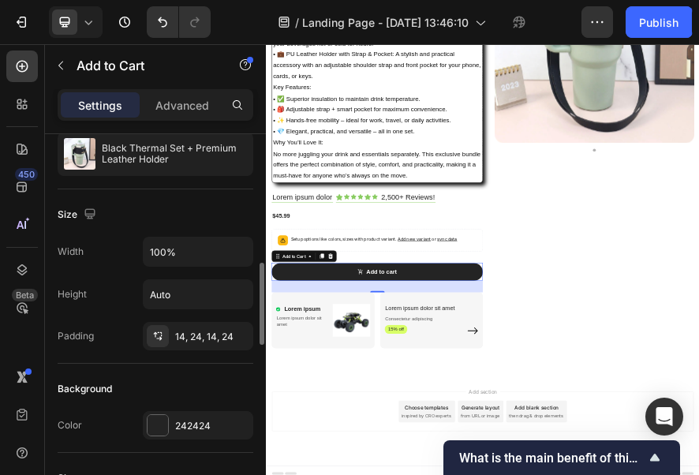
scroll to position [316, 0]
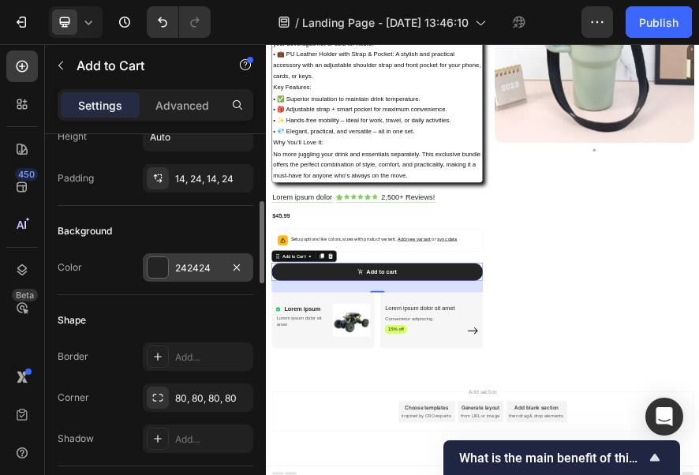
click at [197, 262] on div "242424" at bounding box center [198, 268] width 46 height 14
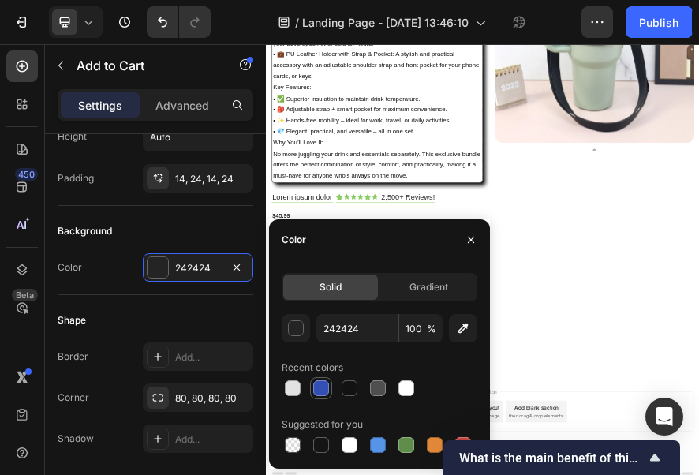
click at [320, 390] on div at bounding box center [321, 388] width 16 height 16
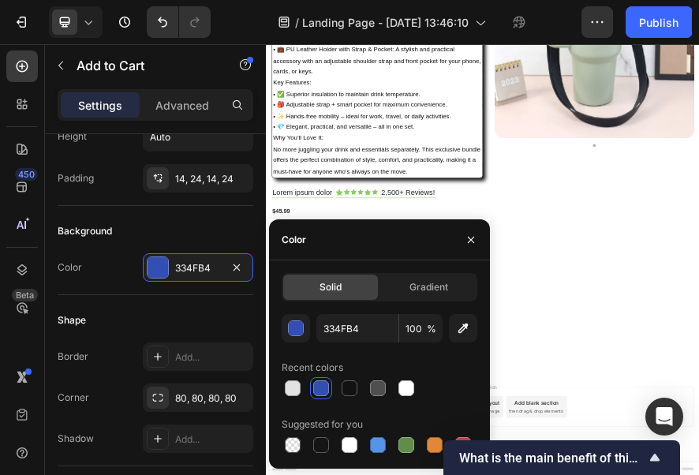
click at [376, 248] on div "Color" at bounding box center [379, 239] width 221 height 41
click at [470, 238] on icon "button" at bounding box center [471, 240] width 13 height 13
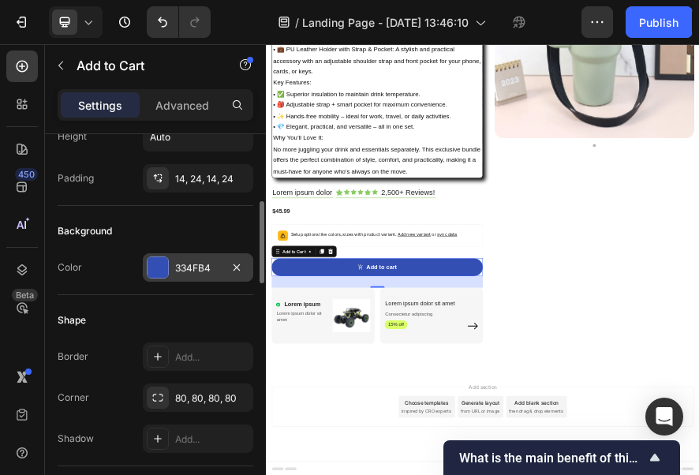
click at [168, 269] on div at bounding box center [158, 267] width 22 height 22
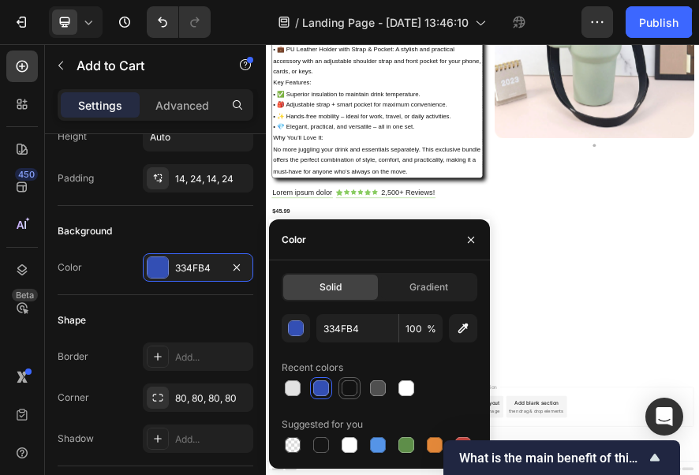
click at [345, 398] on div at bounding box center [350, 388] width 22 height 22
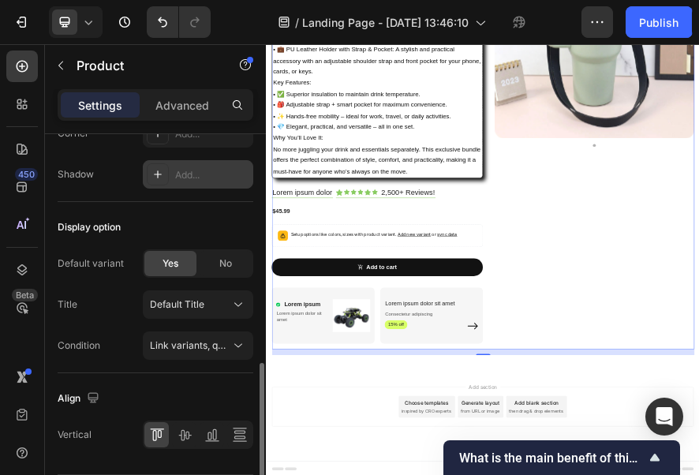
scroll to position [678, 0]
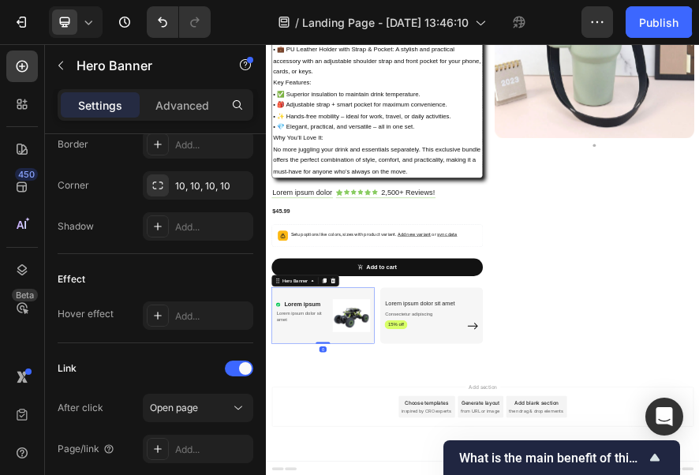
scroll to position [0, 0]
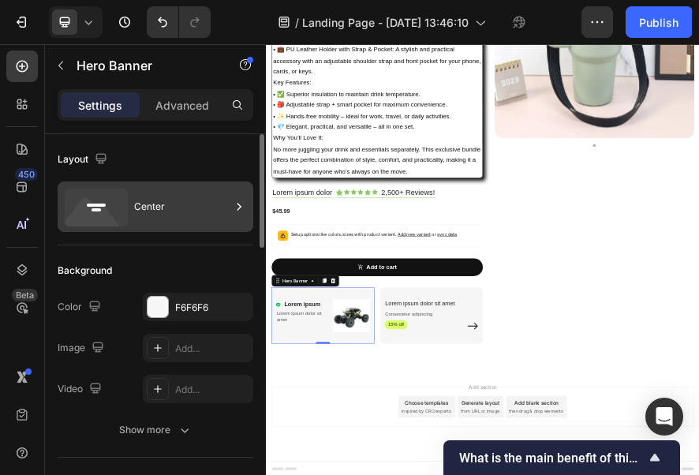
click at [193, 210] on div "Center" at bounding box center [182, 207] width 96 height 36
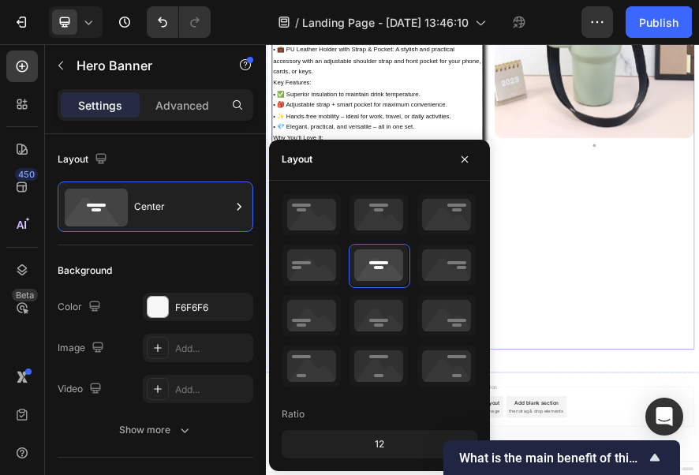
drag, startPoint x: 1016, startPoint y: 472, endPoint x: 1004, endPoint y: 478, distance: 12.7
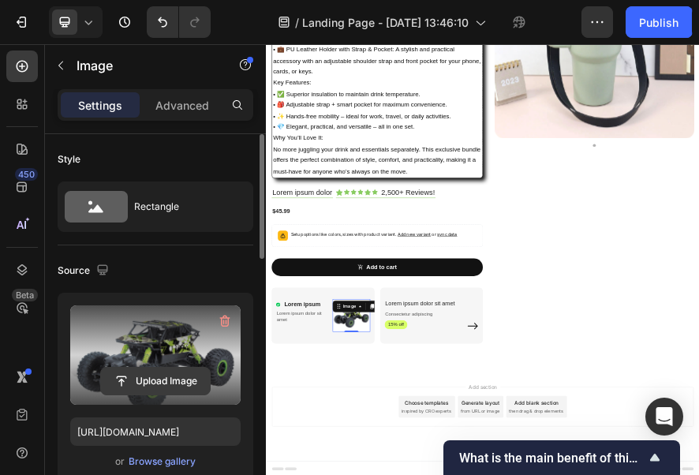
click at [197, 384] on input "file" at bounding box center [155, 381] width 109 height 27
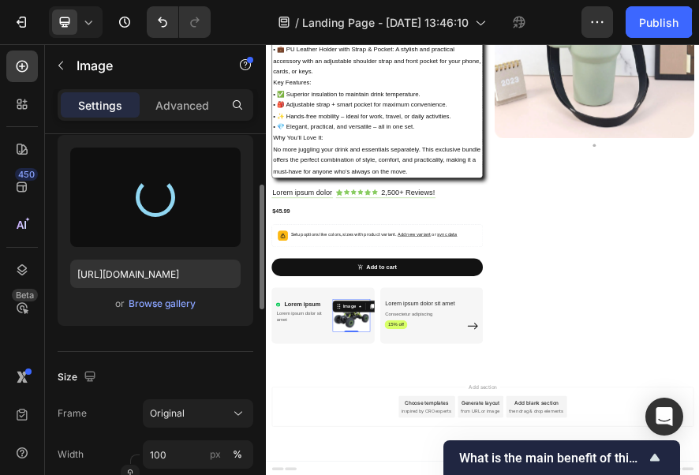
scroll to position [237, 0]
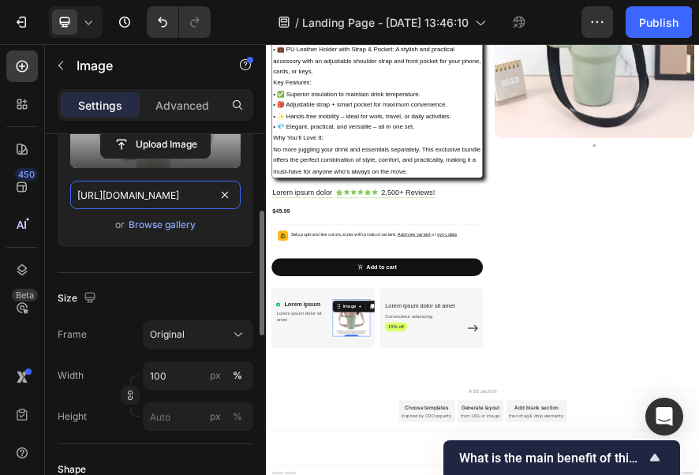
click at [158, 196] on input "[URL][DOMAIN_NAME]" at bounding box center [155, 195] width 170 height 28
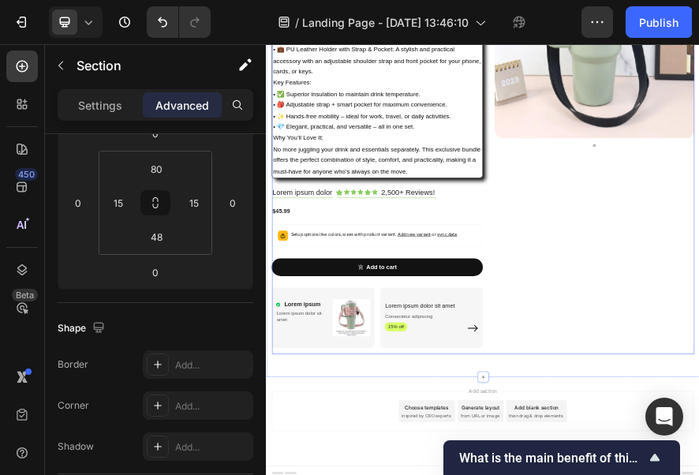
scroll to position [0, 0]
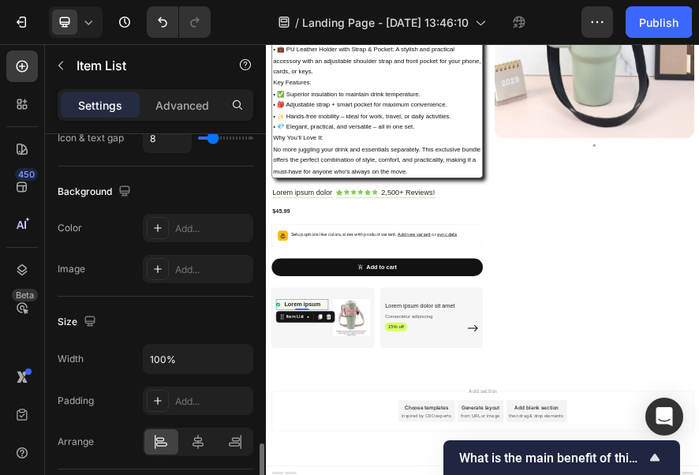
scroll to position [868, 0]
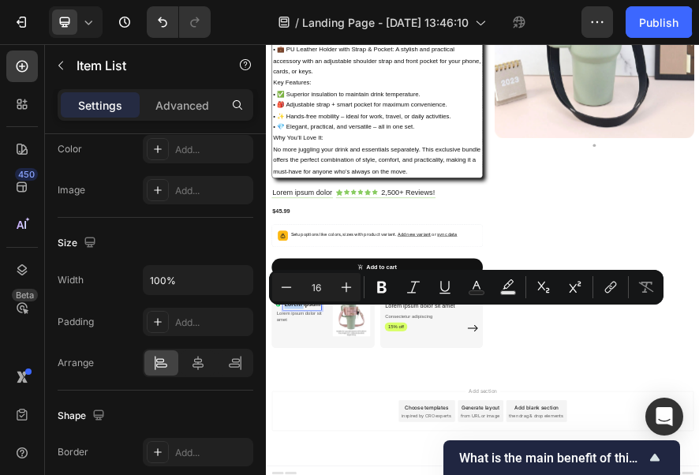
click at [312, 301] on div "Minus 16 Plus Bold Italic Underline Text Color Text Background Color Subscript …" at bounding box center [466, 287] width 395 height 35
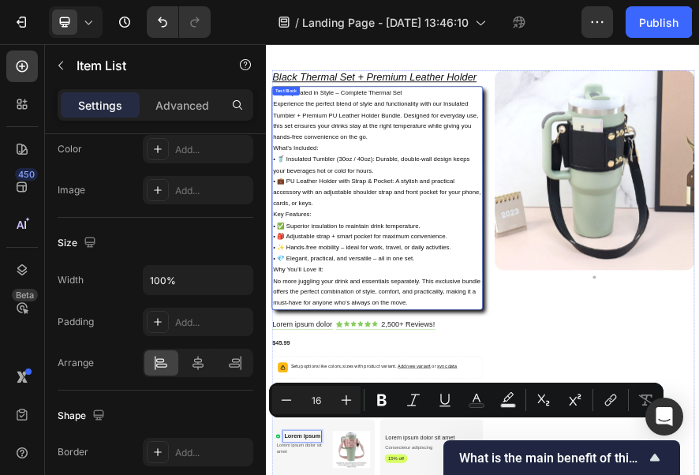
scroll to position [0, 0]
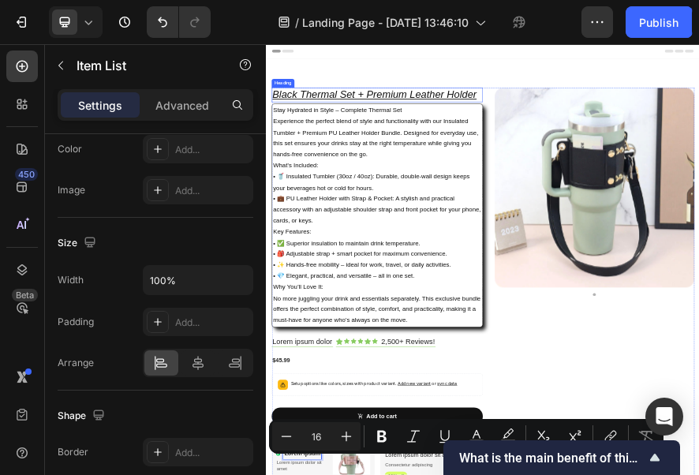
click at [698, 158] on h2 "Black Thermal Set + Premium Leather Holder" at bounding box center [509, 156] width 462 height 32
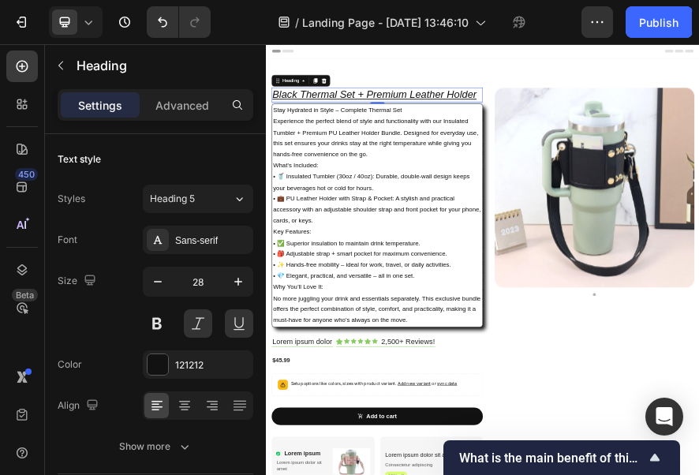
click at [698, 156] on h2 "Black Thermal Set + Premium Leather Holder" at bounding box center [509, 156] width 462 height 32
click at [698, 156] on p "Black Thermal Set + Premium Leather Holder" at bounding box center [508, 155] width 458 height 28
click at [698, 153] on p "Black Thermal Set + Premium Leather Holder" at bounding box center [508, 155] width 458 height 28
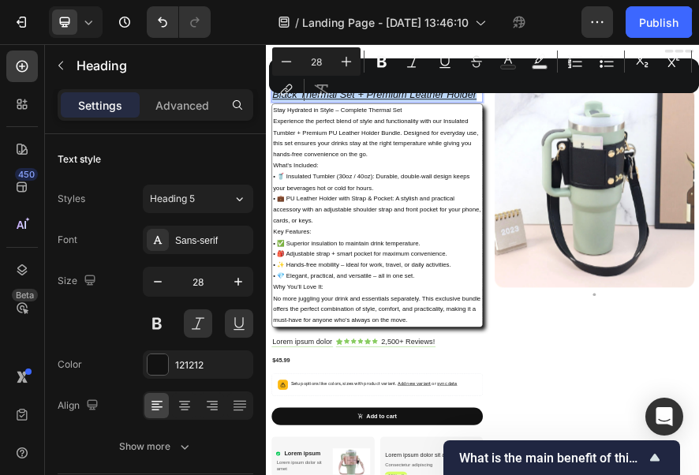
copy p "Black Thermal Set + Premium Leather Holder"
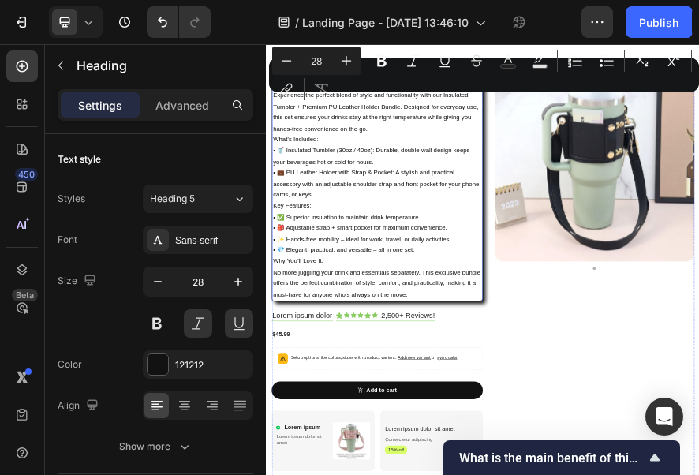
scroll to position [158, 0]
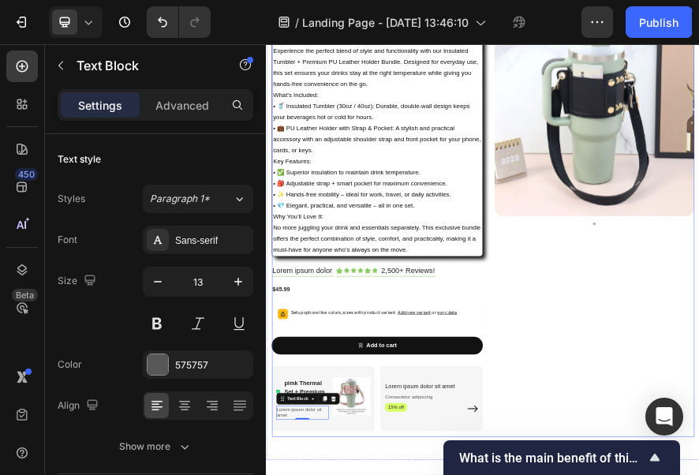
click at [425, 474] on div "Black Thermal Set + Premium Leather Holder Heading Stay Hydrated in Style – Com…" at bounding box center [509, 444] width 462 height 918
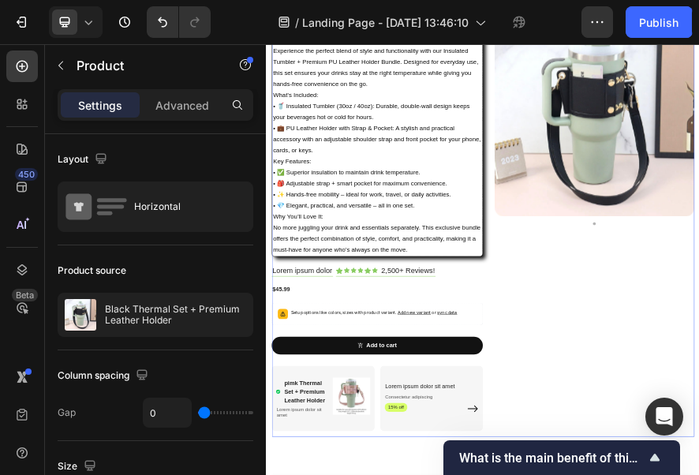
click at [425, 474] on div "Black Thermal Set + Premium Leather Holder Heading Stay Hydrated in Style – Com…" at bounding box center [509, 444] width 462 height 918
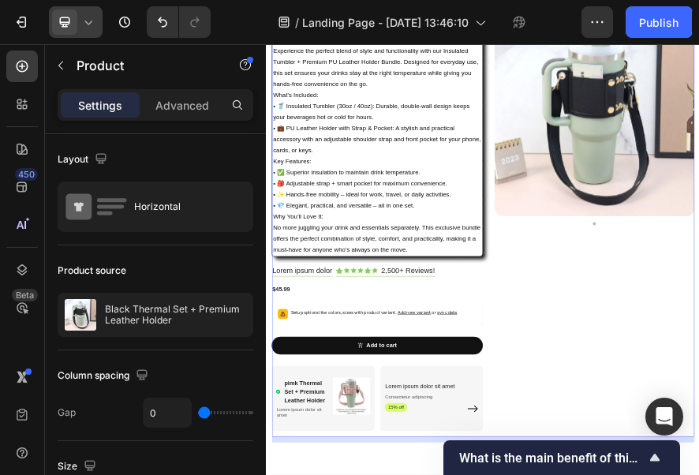
click at [87, 25] on icon at bounding box center [88, 22] width 16 height 16
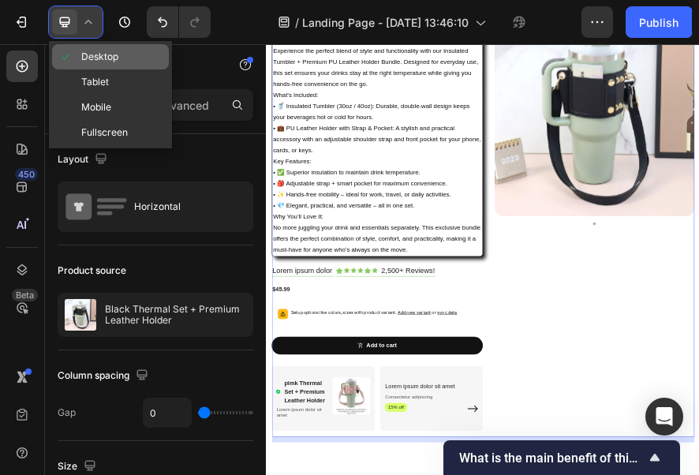
click at [96, 62] on span "Desktop" at bounding box center [99, 57] width 37 height 16
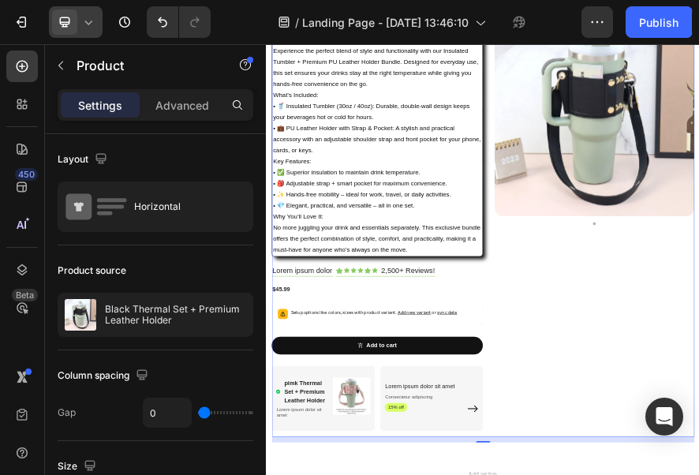
click at [93, 27] on icon at bounding box center [88, 22] width 16 height 16
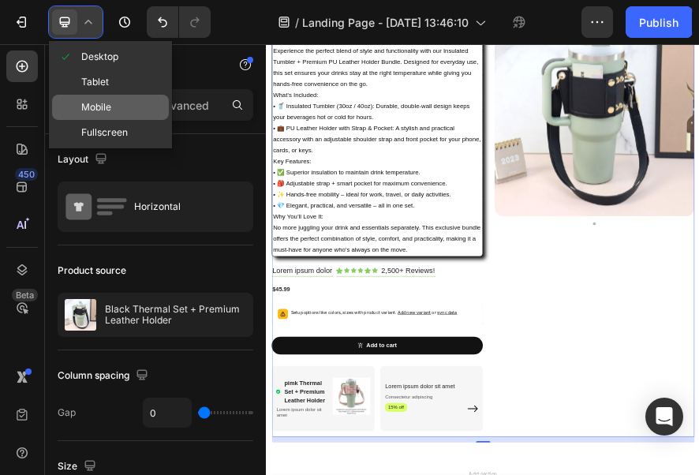
click at [124, 110] on div "Mobile" at bounding box center [110, 107] width 117 height 25
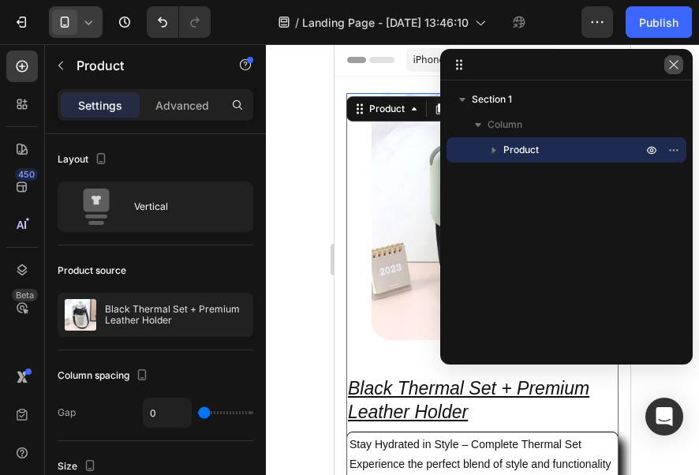
click at [671, 67] on icon "button" at bounding box center [673, 64] width 9 height 9
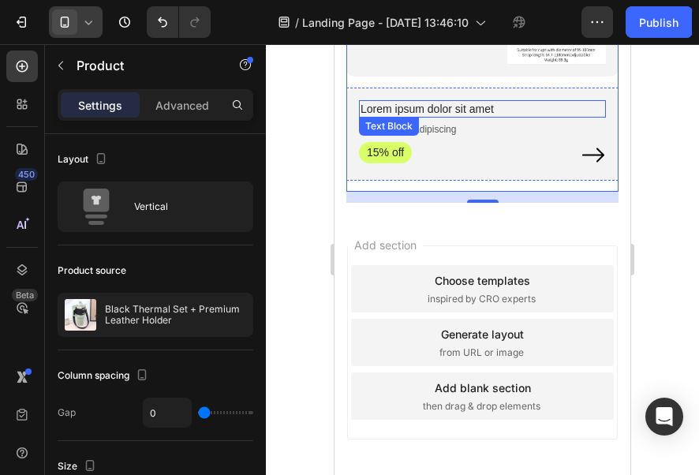
scroll to position [1105, 0]
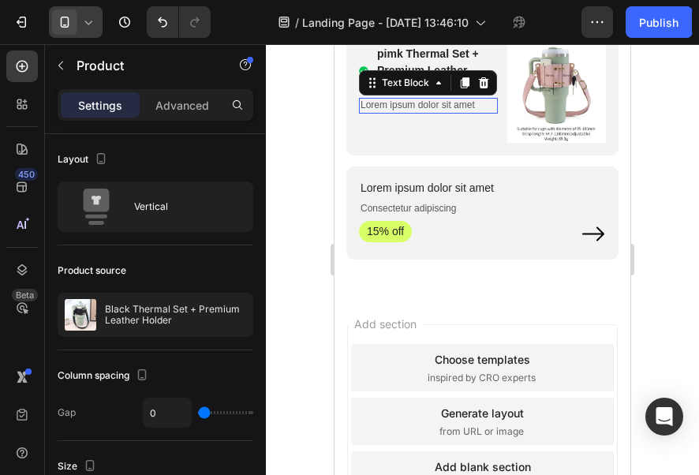
click at [418, 112] on p "Lorem ipsum dolor sit amet" at bounding box center [429, 105] width 136 height 13
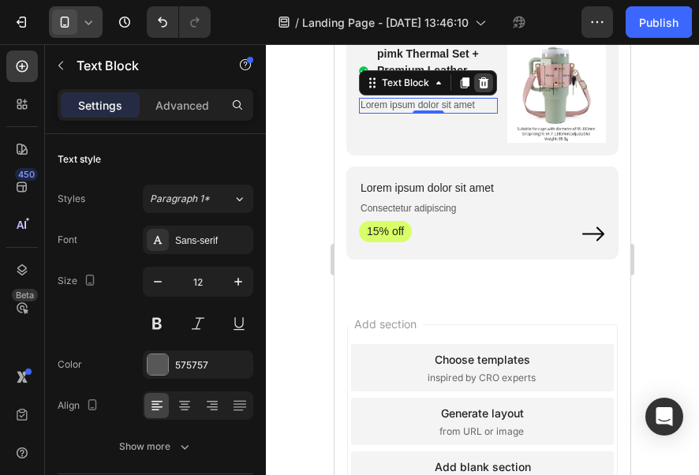
click at [483, 88] on icon at bounding box center [484, 82] width 10 height 11
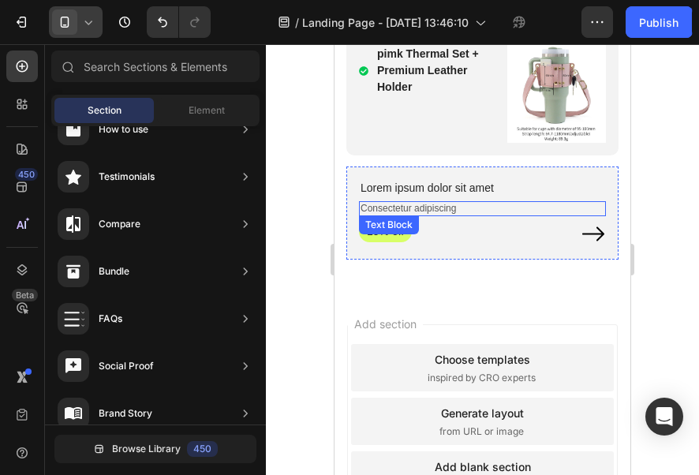
click at [429, 215] on p "Consectetur adipiscing" at bounding box center [483, 209] width 244 height 13
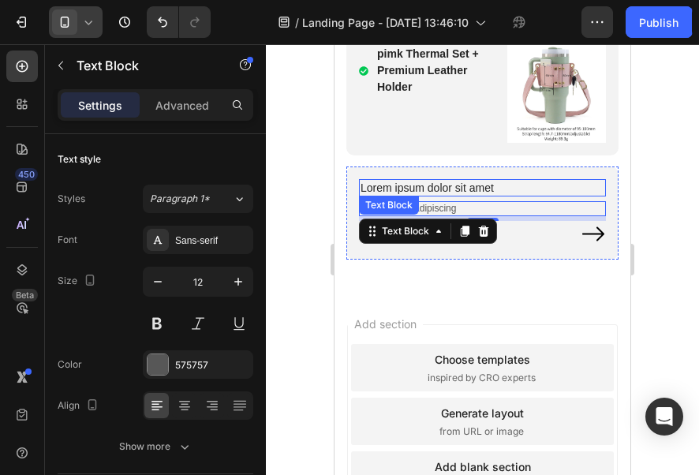
click at [488, 195] on p "Lorem ipsum dolor sit amet" at bounding box center [483, 188] width 244 height 14
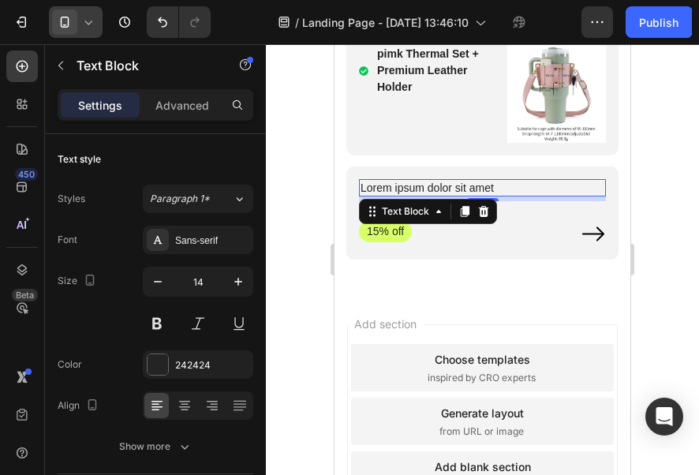
click at [529, 195] on p "Lorem ipsum dolor sit amet" at bounding box center [483, 188] width 244 height 14
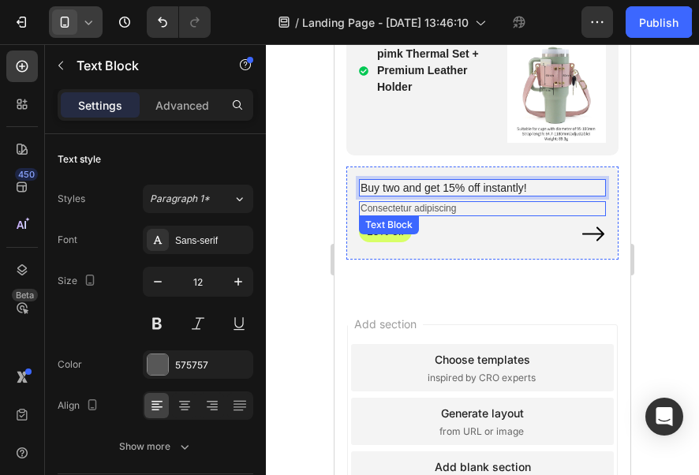
click at [430, 215] on p "Consectetur adipiscing" at bounding box center [483, 209] width 244 height 13
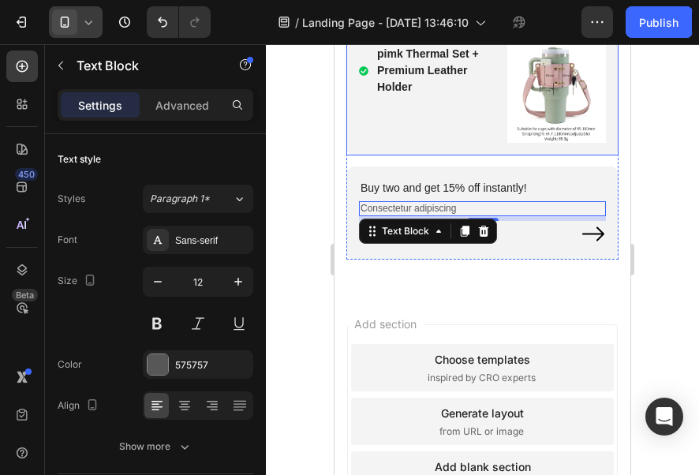
drag, startPoint x: 483, startPoint y: 310, endPoint x: 499, endPoint y: 226, distance: 86.0
click at [499, 226] on div "pimk Thermal Set + Premium Leather Holder Item List Image Row Hero Banner Buy t…" at bounding box center [482, 145] width 272 height 229
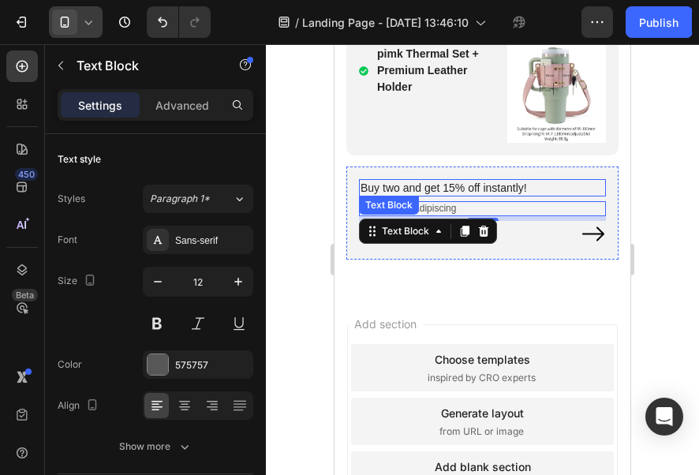
click at [544, 195] on p "Buy two and get 15% off instantly!" at bounding box center [483, 188] width 244 height 14
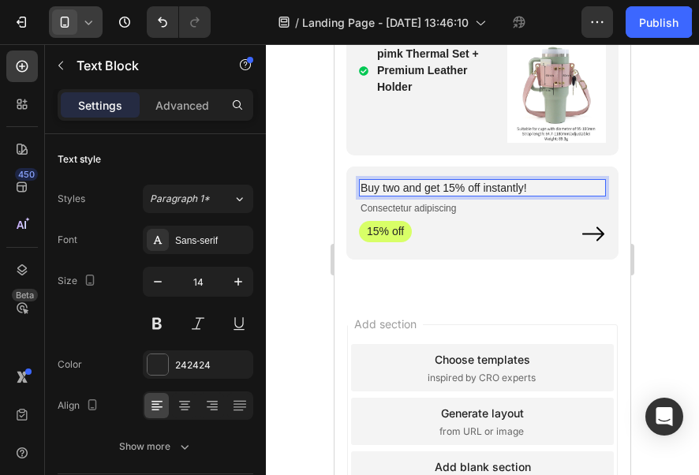
click at [541, 195] on p "Buy two and get 15% off instantly!" at bounding box center [483, 188] width 244 height 14
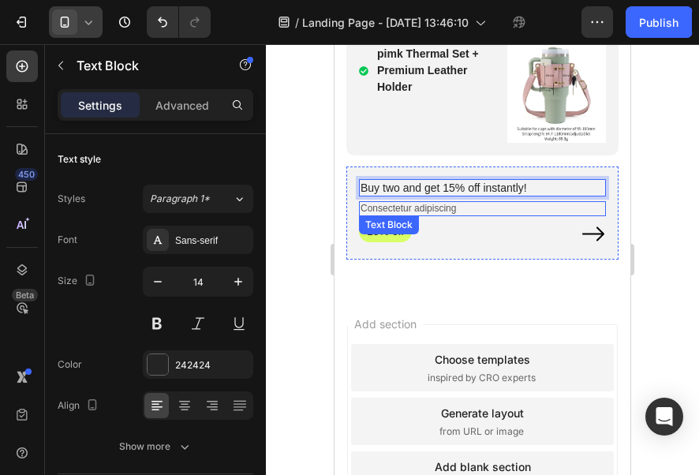
click at [522, 215] on p "Consectetur adipiscing" at bounding box center [483, 209] width 244 height 13
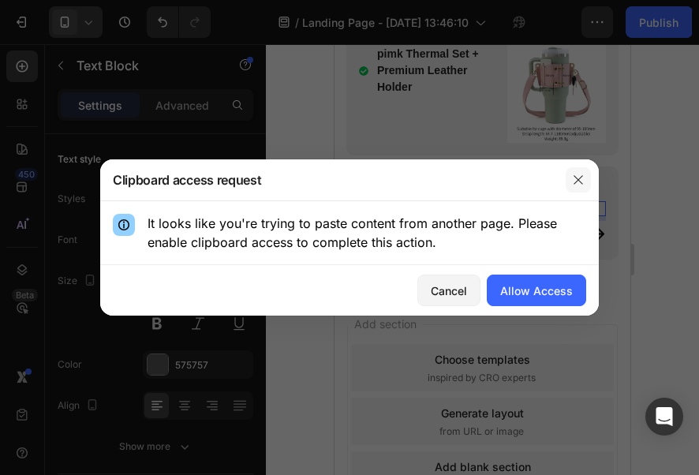
click at [574, 177] on icon "button" at bounding box center [578, 179] width 9 height 9
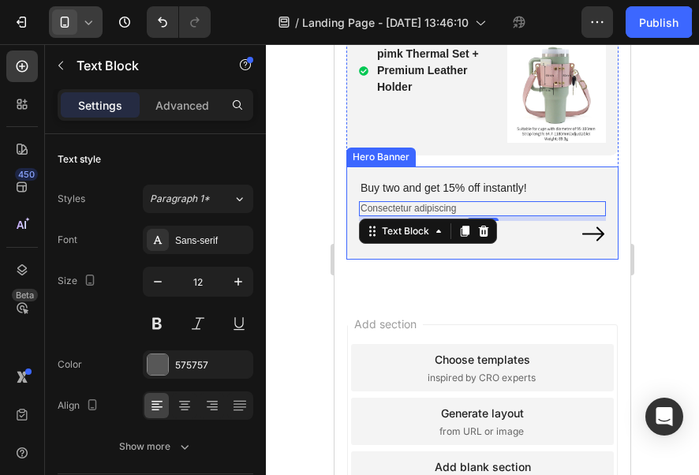
click at [491, 215] on p "Consectetur adipiscing" at bounding box center [483, 209] width 244 height 13
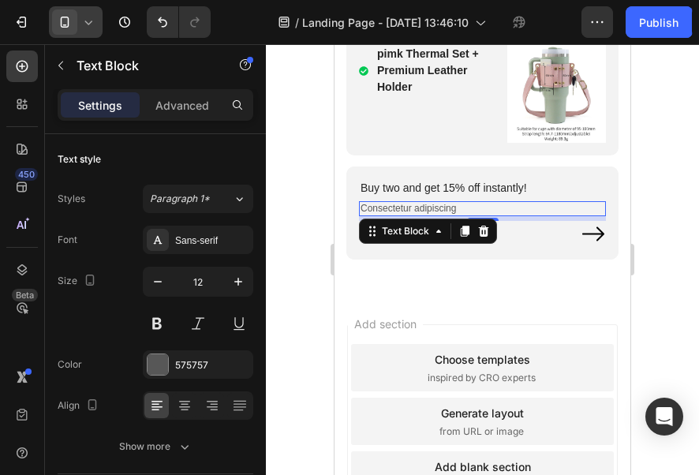
click at [492, 215] on p "Consectetur adipiscing" at bounding box center [483, 209] width 244 height 13
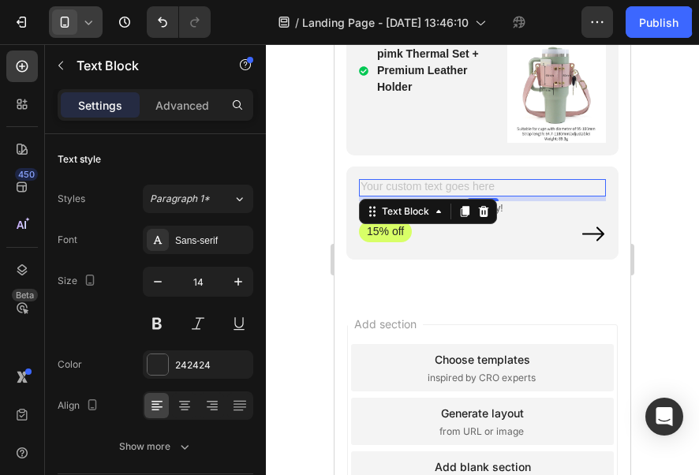
click at [552, 196] on div "Rich Text Editor. Editing area: main" at bounding box center [482, 187] width 247 height 17
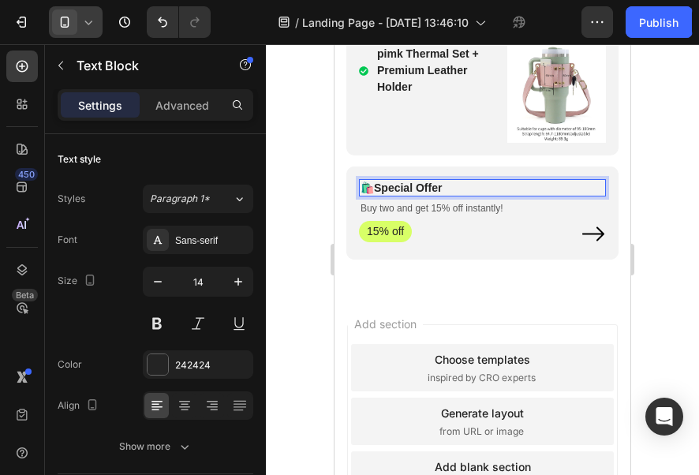
click at [526, 374] on div "Add section Choose templates inspired by CRO experts Generate layout from URL o…" at bounding box center [483, 443] width 296 height 301
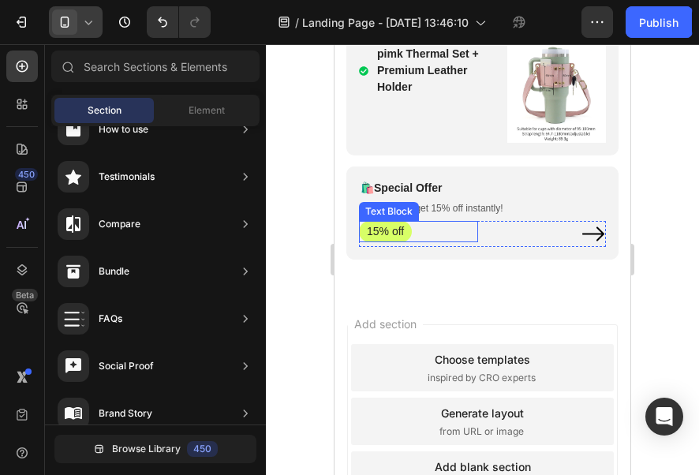
click at [393, 238] on p "15% off" at bounding box center [385, 231] width 37 height 14
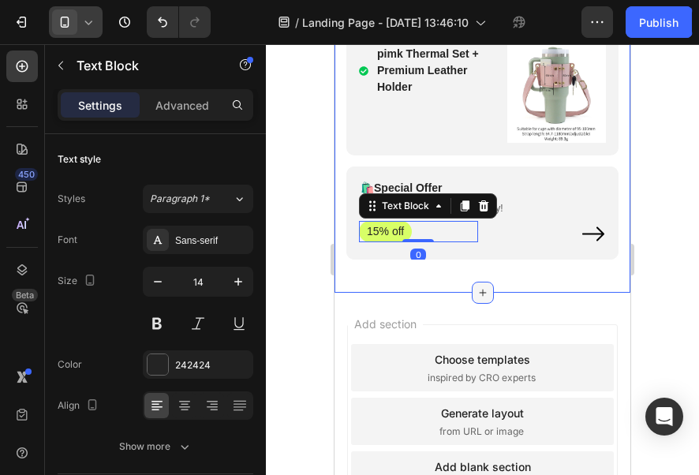
click at [478, 299] on icon at bounding box center [483, 292] width 13 height 13
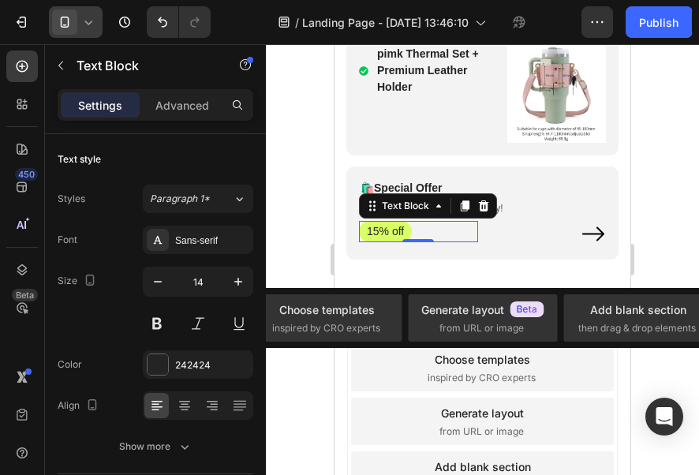
click at [533, 388] on div "Add section Choose templates inspired by CRO experts Generate layout from URL o…" at bounding box center [483, 443] width 296 height 301
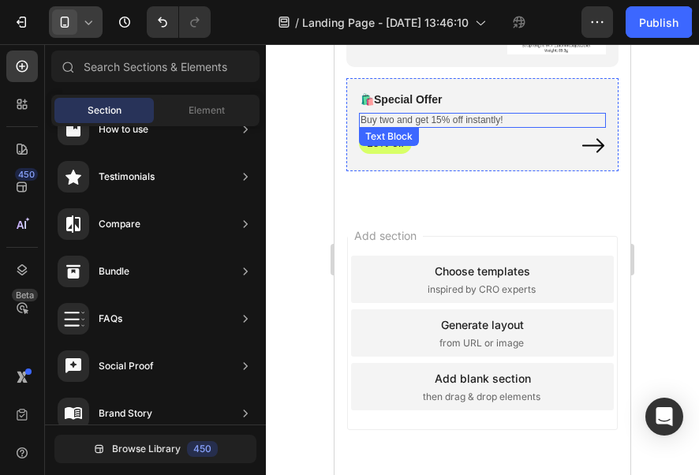
scroll to position [1259, 0]
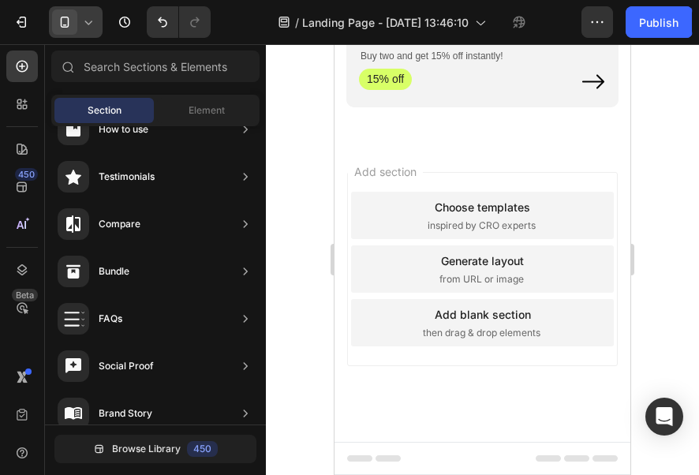
click at [428, 233] on span "inspired by CRO experts" at bounding box center [482, 226] width 108 height 14
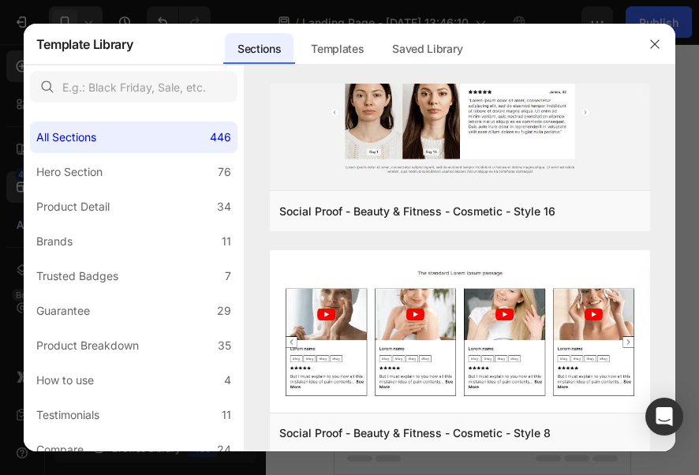
scroll to position [79, 0]
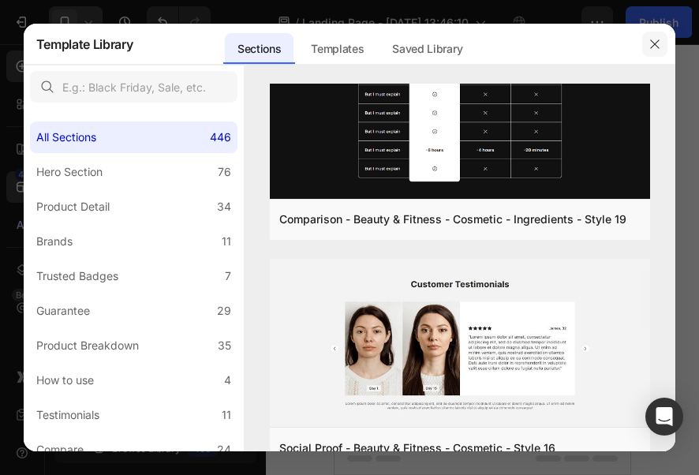
click at [642, 41] on button "button" at bounding box center [654, 44] width 25 height 25
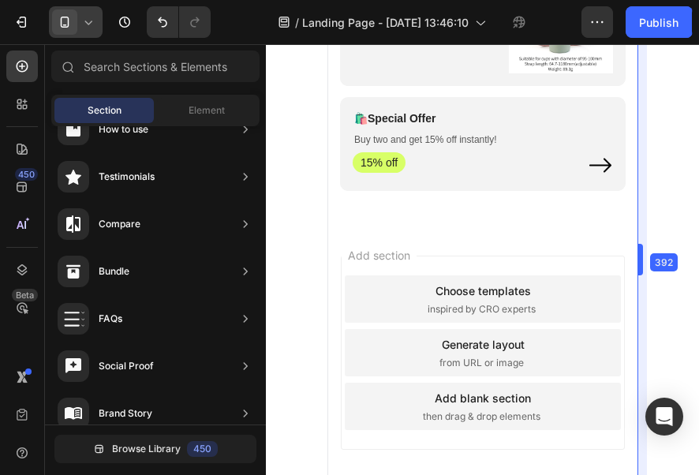
drag, startPoint x: 631, startPoint y: 260, endPoint x: 645, endPoint y: 263, distance: 14.5
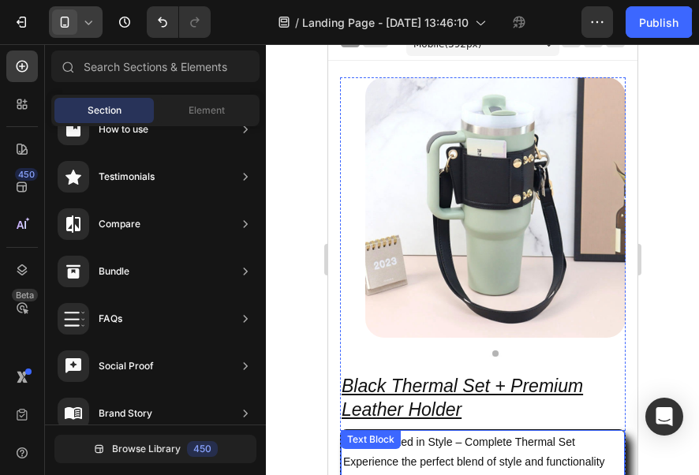
scroll to position [0, 0]
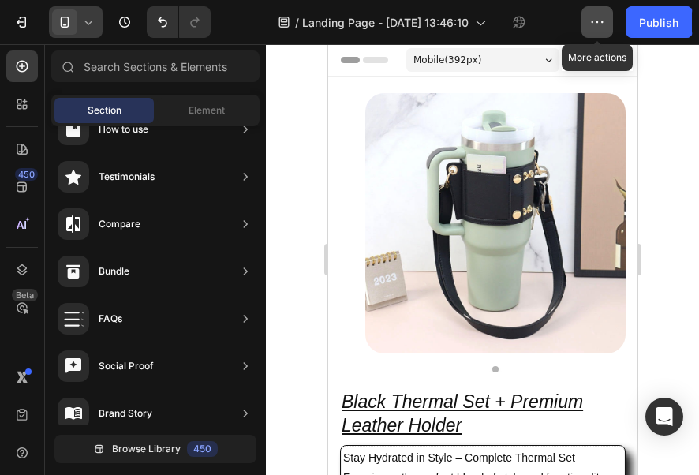
click at [589, 19] on button "button" at bounding box center [598, 22] width 32 height 32
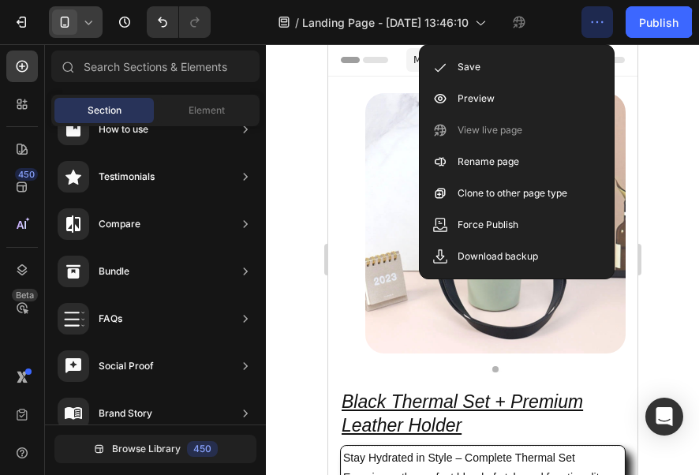
click at [589, 19] on button "button" at bounding box center [598, 22] width 32 height 32
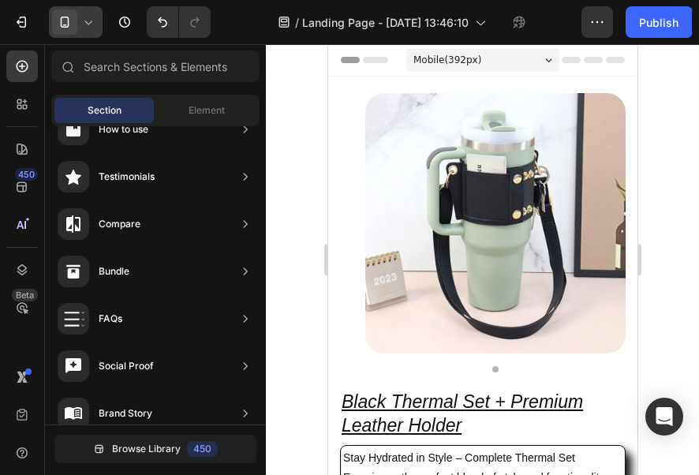
click at [88, 23] on icon at bounding box center [88, 22] width 16 height 16
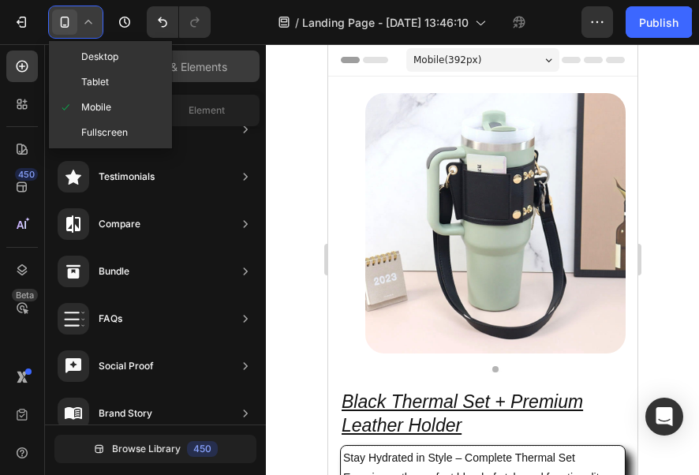
click at [100, 51] on span "Desktop" at bounding box center [99, 57] width 37 height 16
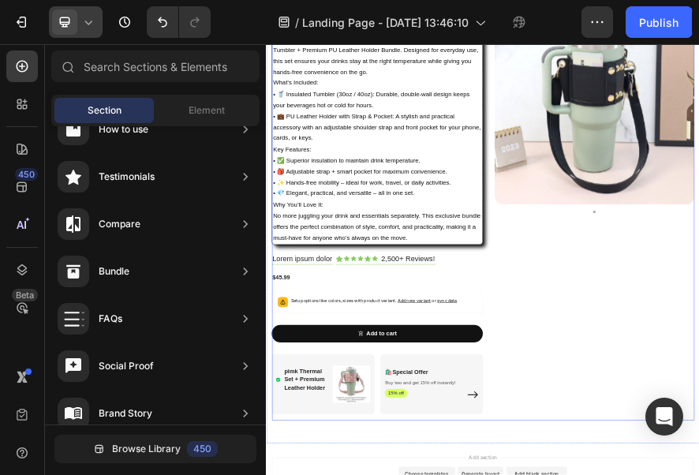
scroll to position [177, 0]
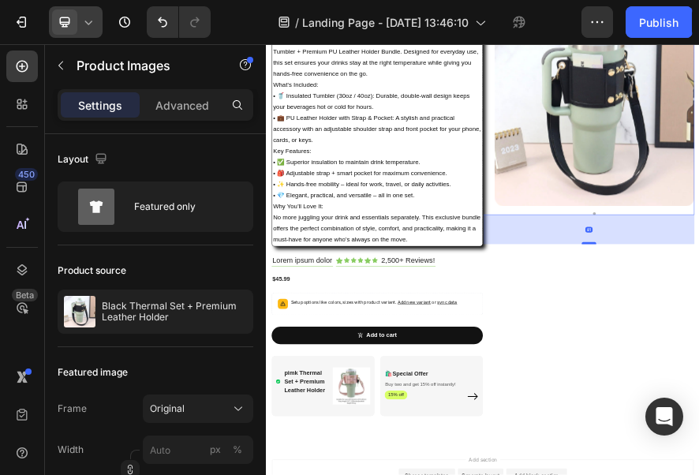
drag, startPoint x: 971, startPoint y: 410, endPoint x: 971, endPoint y: 473, distance: 63.9
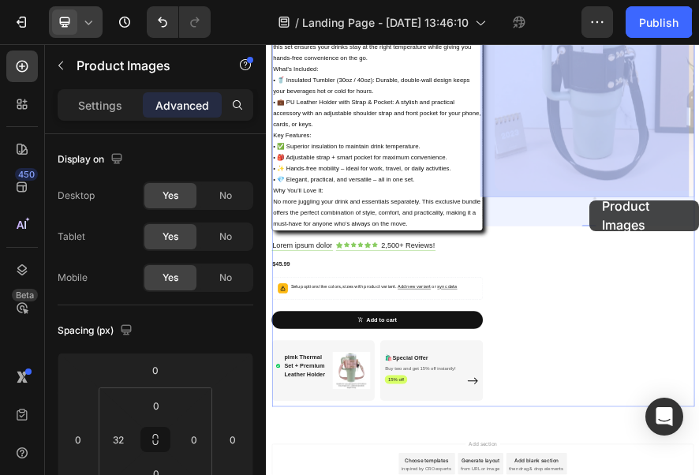
scroll to position [232, 0]
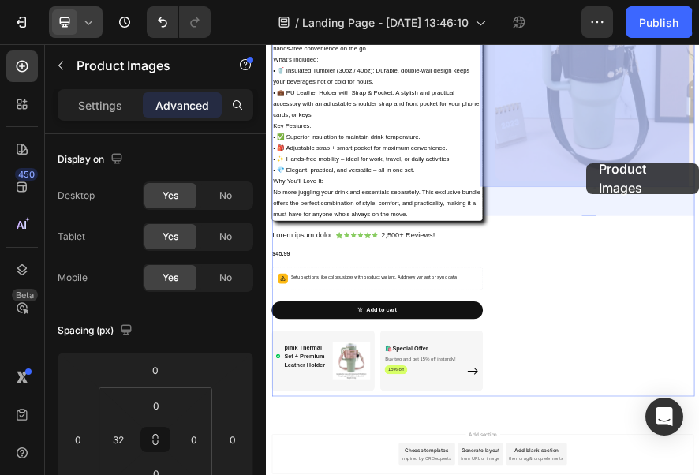
drag, startPoint x: 973, startPoint y: 406, endPoint x: 967, endPoint y: 305, distance: 102.0
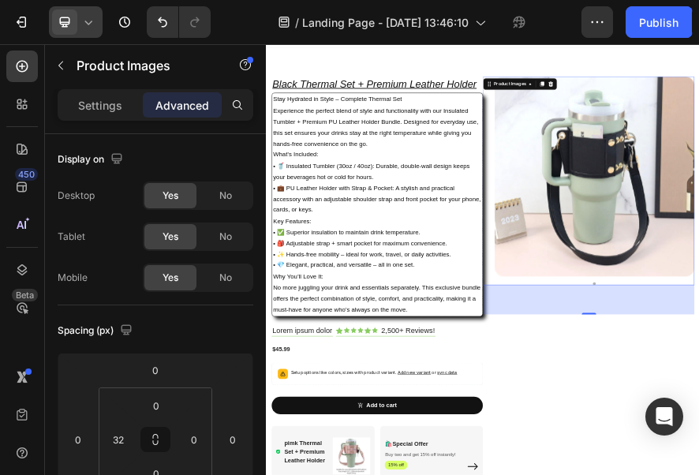
scroll to position [0, 0]
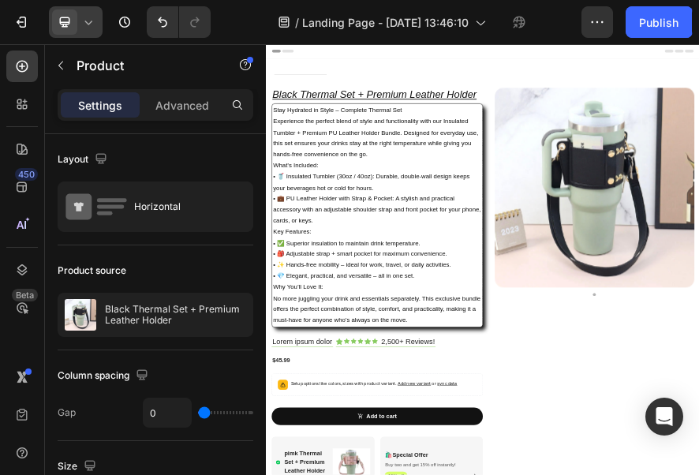
click at [320, 60] on span "Header" at bounding box center [313, 60] width 35 height 16
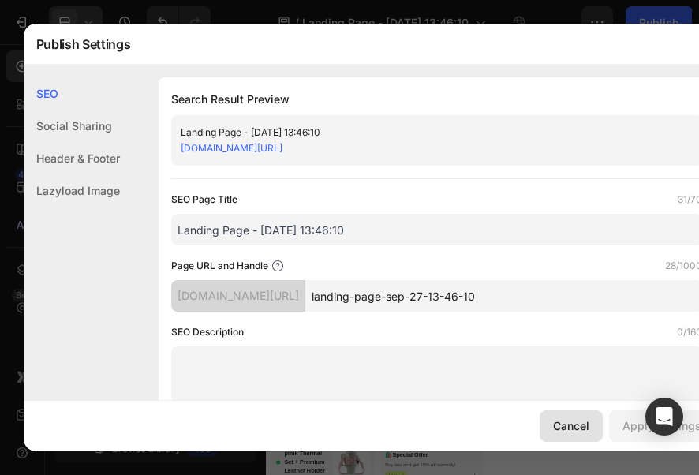
click at [574, 432] on div "Cancel" at bounding box center [571, 425] width 36 height 17
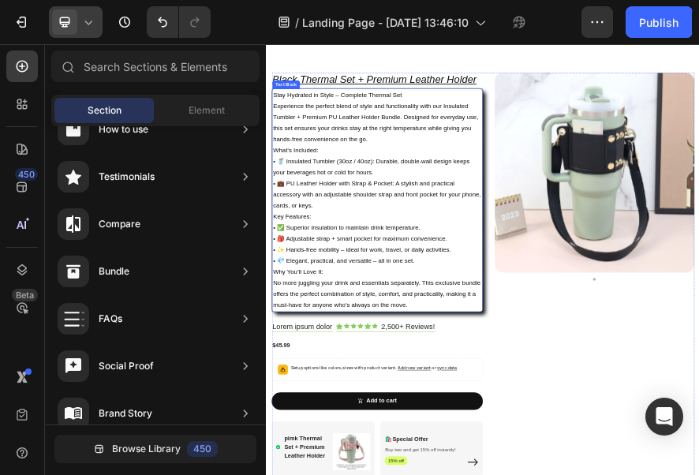
scroll to position [79, 0]
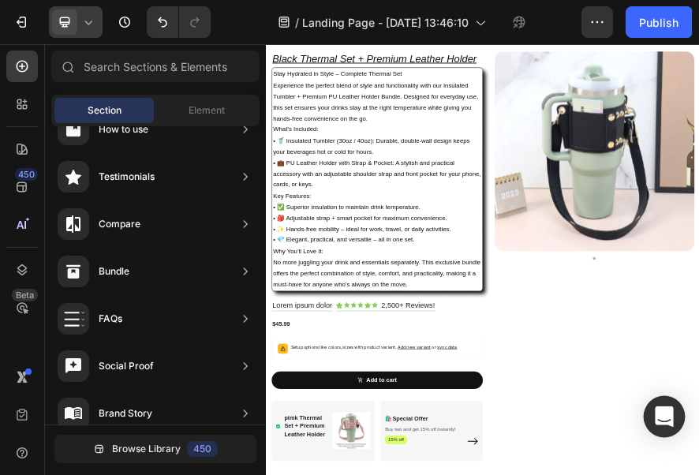
click at [665, 425] on icon "Open Intercom Messenger" at bounding box center [664, 416] width 21 height 21
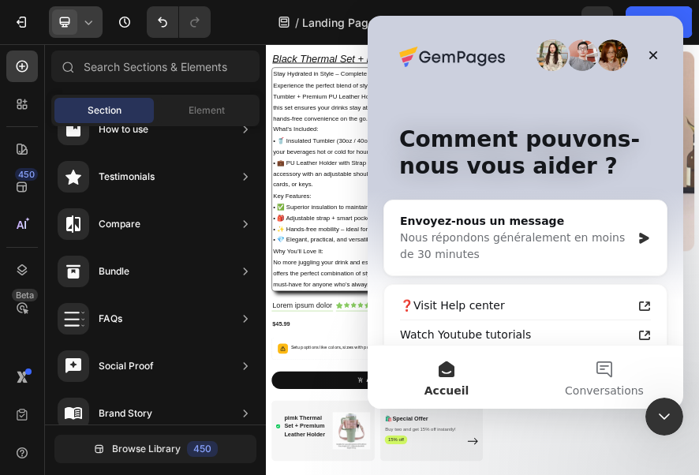
scroll to position [0, 0]
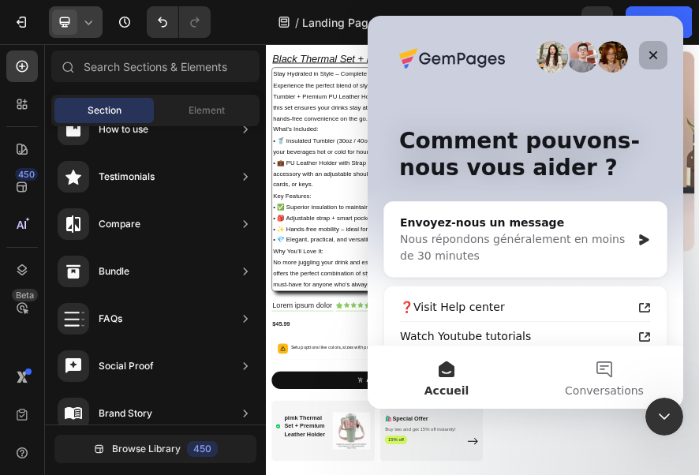
click at [657, 60] on icon "Fermer" at bounding box center [653, 55] width 13 height 13
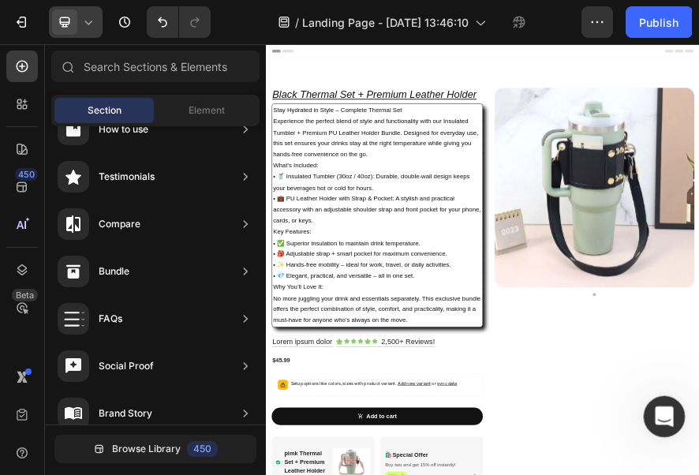
click at [650, 411] on div "Ouvrir le Messenger Intercom" at bounding box center [662, 414] width 52 height 52
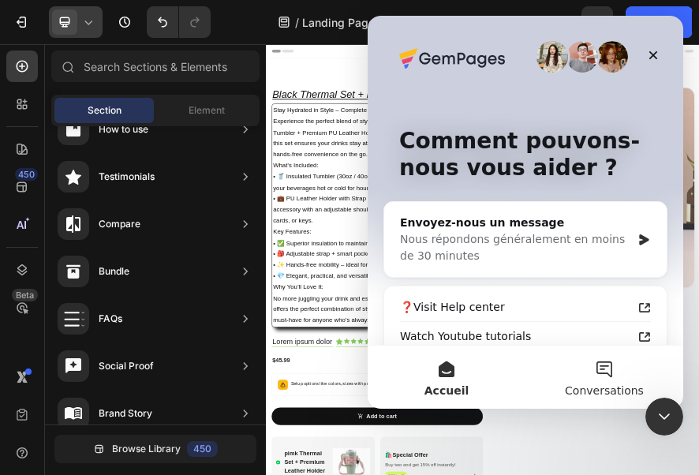
click at [597, 372] on button "Conversations" at bounding box center [605, 377] width 158 height 63
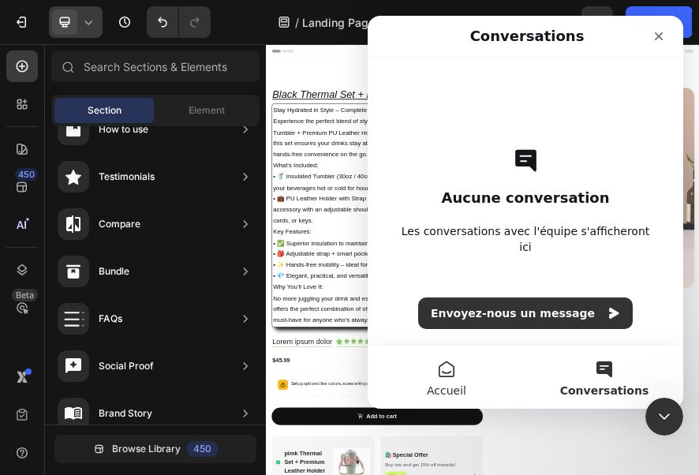
click at [444, 362] on button "Accueil" at bounding box center [447, 377] width 158 height 63
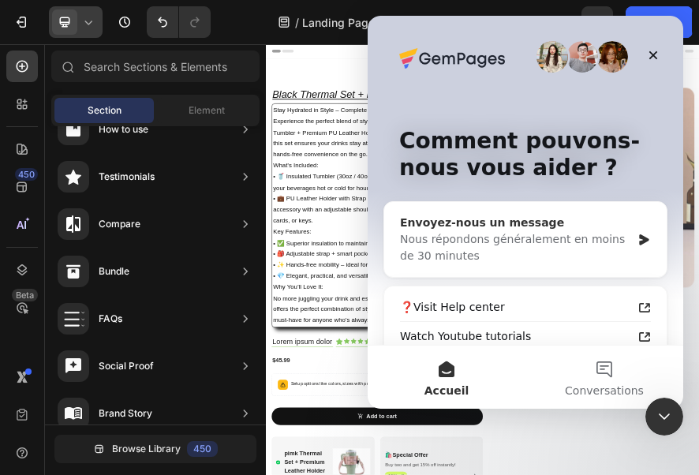
click at [496, 245] on div "Nous répondons généralement en moins de 30 minutes" at bounding box center [515, 247] width 231 height 33
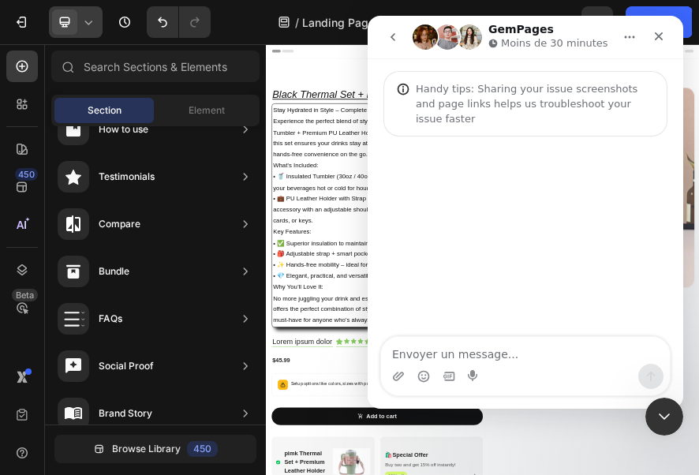
click at [393, 39] on icon "go back" at bounding box center [393, 37] width 5 height 8
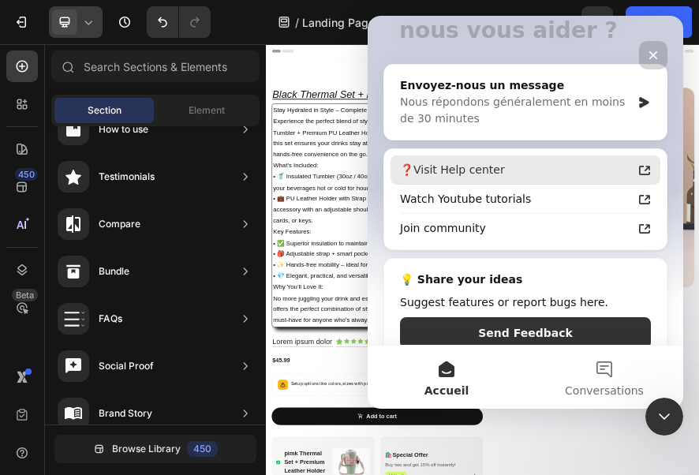
scroll to position [159, 0]
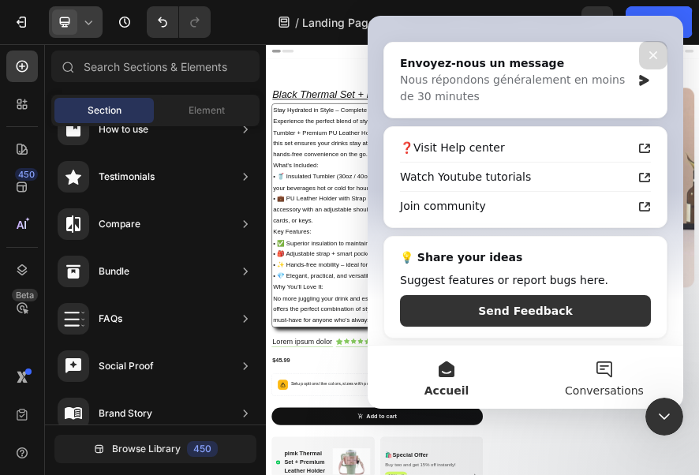
click at [613, 372] on button "Conversations" at bounding box center [605, 377] width 158 height 63
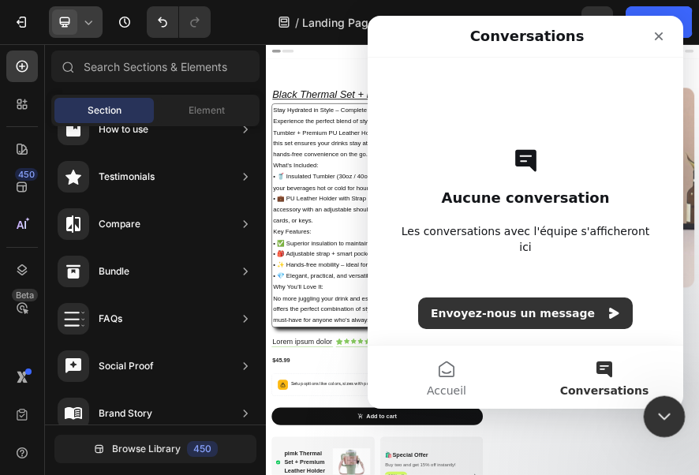
click at [654, 404] on div "Fermer le Messenger Intercom" at bounding box center [662, 414] width 38 height 38
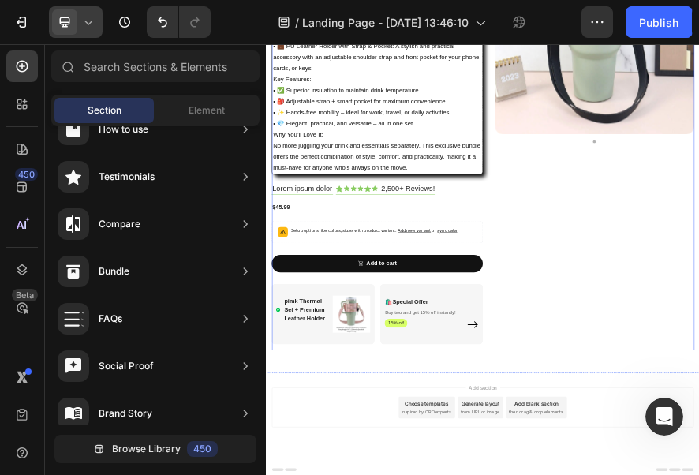
scroll to position [335, 0]
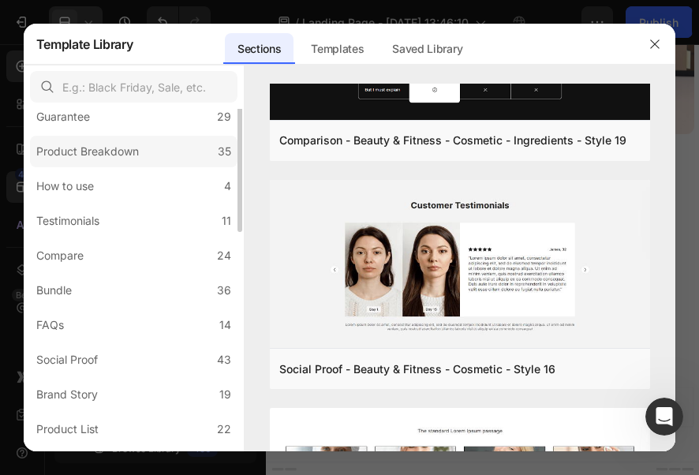
scroll to position [0, 0]
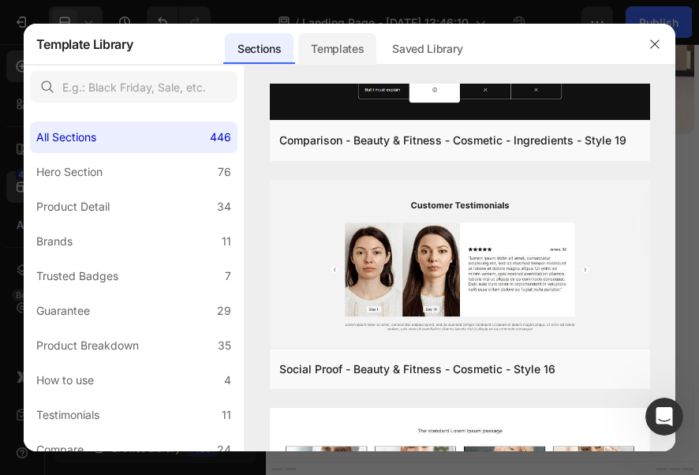
click at [316, 60] on div "Templates" at bounding box center [337, 49] width 78 height 32
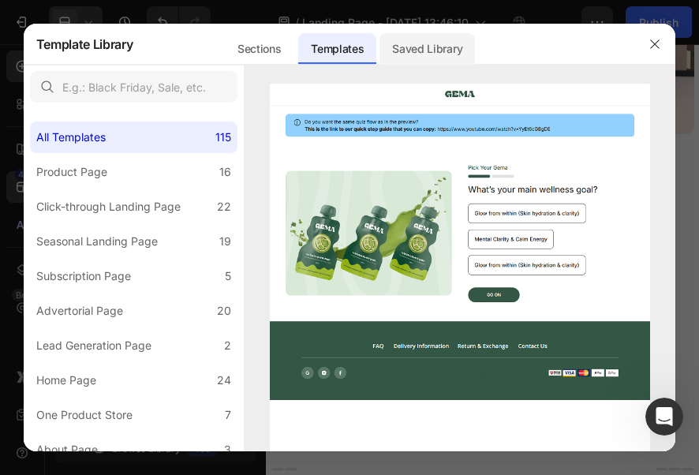
click at [440, 44] on div "Saved Library" at bounding box center [427, 49] width 95 height 32
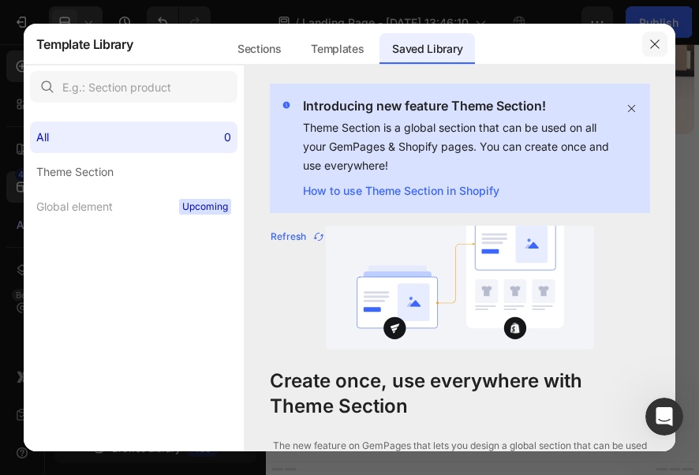
click at [668, 45] on button "button" at bounding box center [654, 44] width 25 height 25
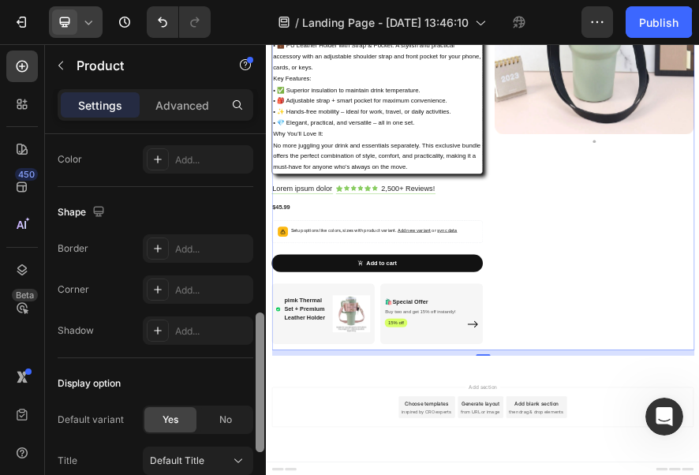
scroll to position [347, 0]
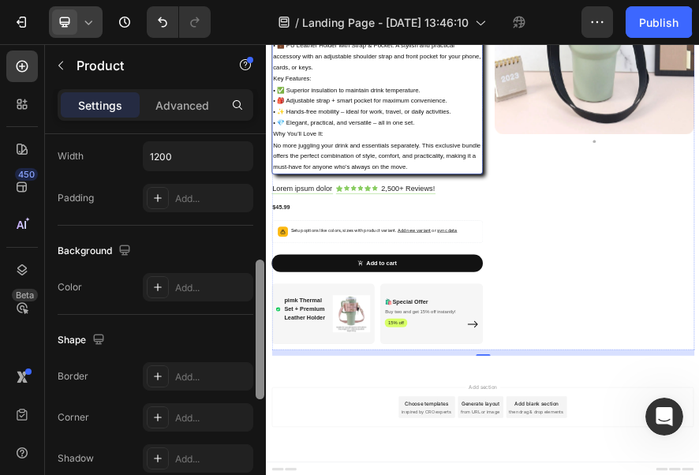
drag, startPoint x: 526, startPoint y: 204, endPoint x: 321, endPoint y: 298, distance: 225.6
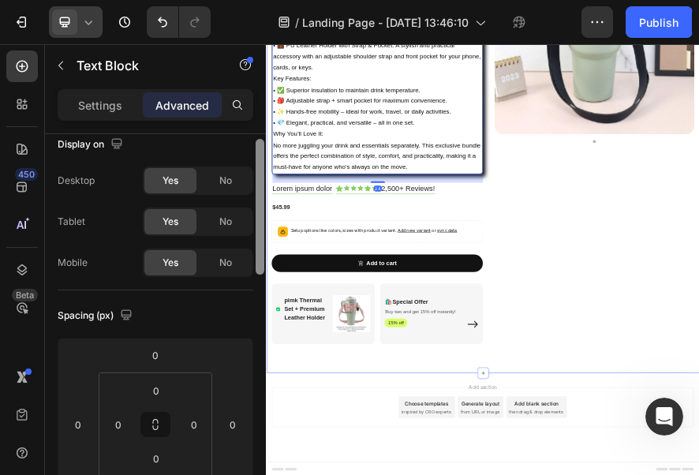
scroll to position [11, 0]
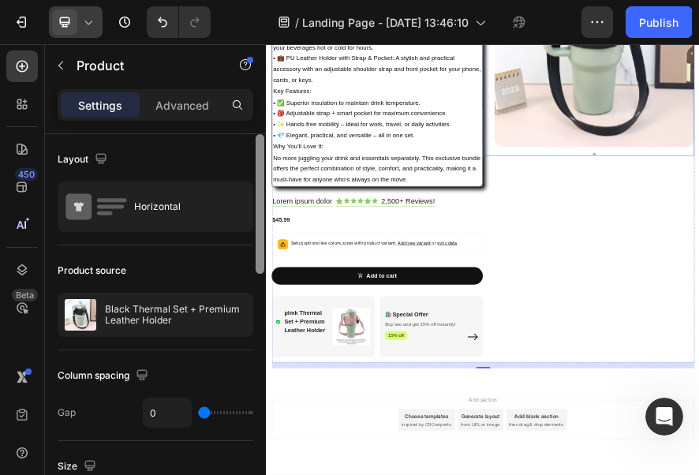
scroll to position [335, 0]
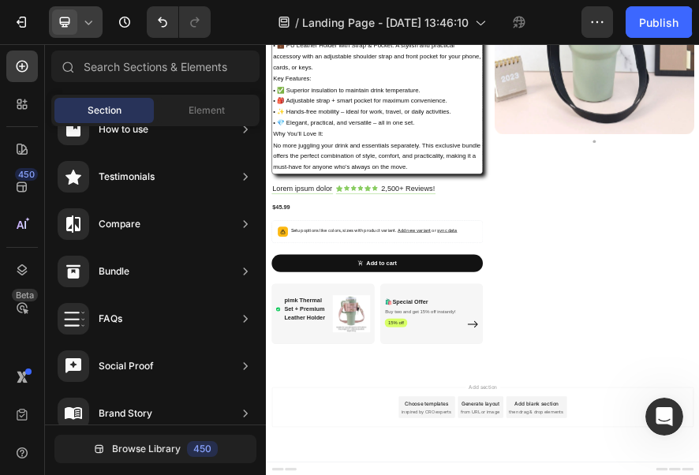
drag, startPoint x: 490, startPoint y: 797, endPoint x: 510, endPoint y: 850, distance: 56.4
drag, startPoint x: 509, startPoint y: 840, endPoint x: 905, endPoint y: 829, distance: 396.2
drag, startPoint x: 810, startPoint y: 832, endPoint x: 587, endPoint y: 815, distance: 223.2
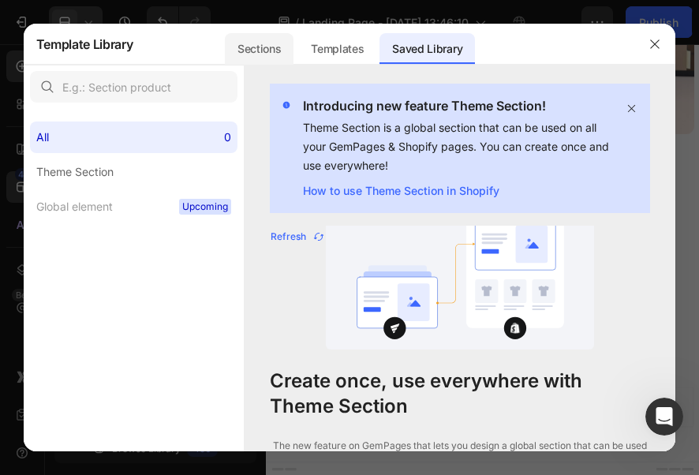
click at [248, 46] on div "Sections" at bounding box center [259, 49] width 69 height 32
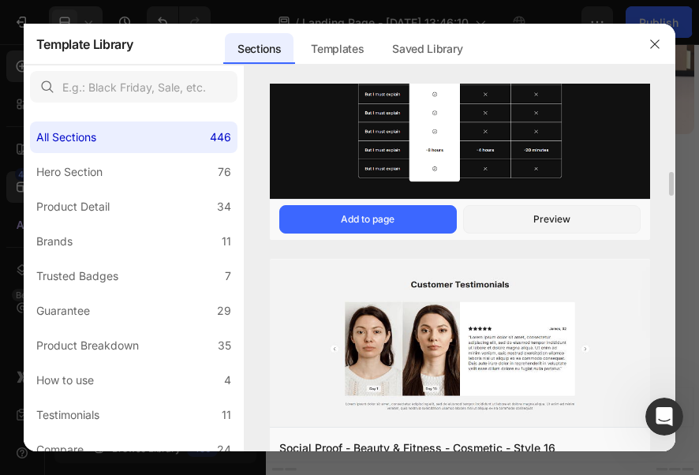
scroll to position [158, 0]
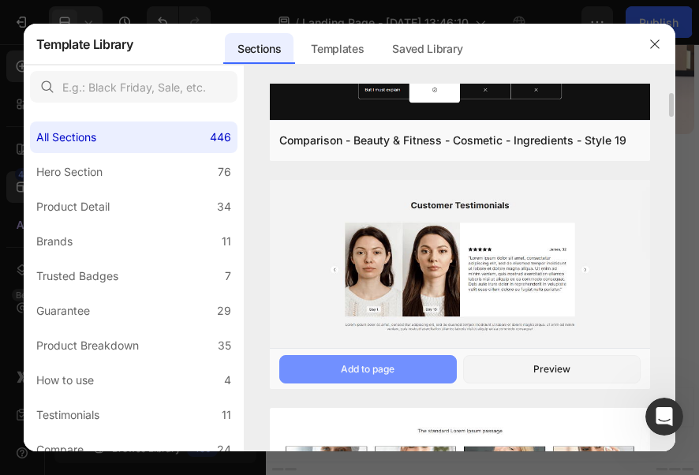
click at [387, 357] on button "Add to page" at bounding box center [368, 369] width 178 height 28
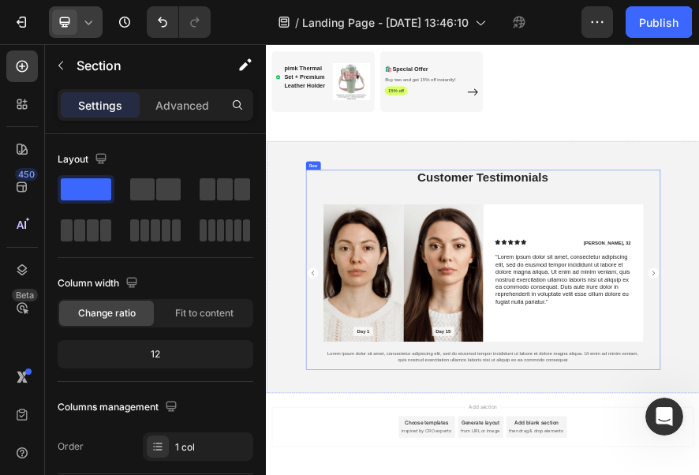
scroll to position [862, 0]
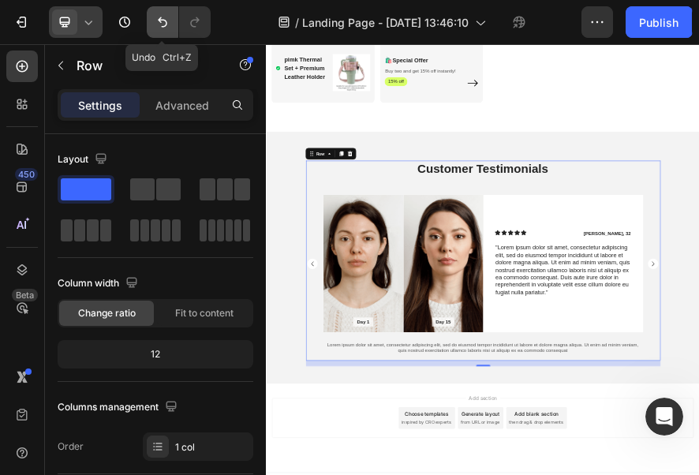
click at [157, 22] on icon "Undo/Redo" at bounding box center [163, 22] width 16 height 16
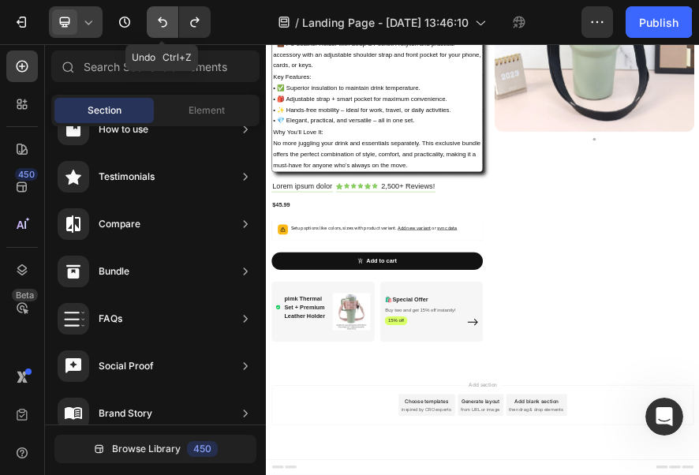
scroll to position [335, 0]
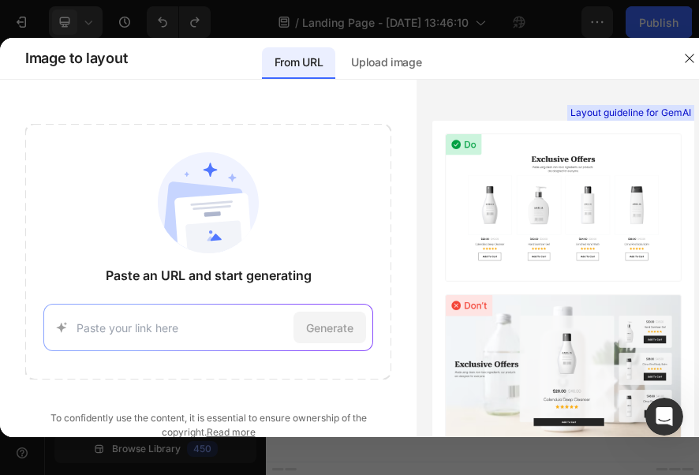
scroll to position [85, 0]
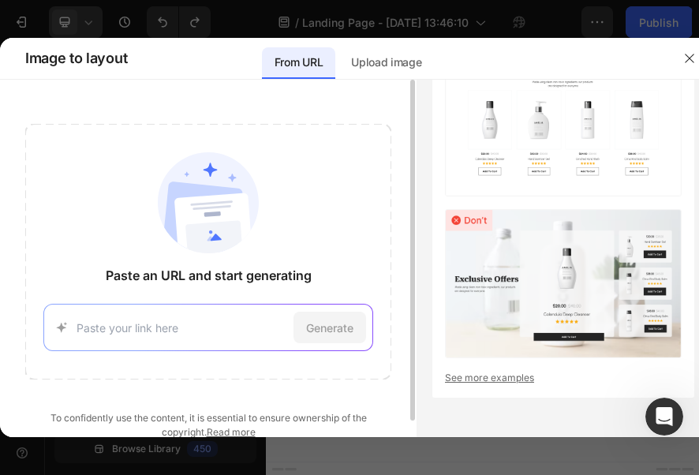
click at [169, 328] on input at bounding box center [182, 328] width 211 height 17
drag, startPoint x: 170, startPoint y: 326, endPoint x: 118, endPoint y: 324, distance: 52.1
click at [118, 324] on input at bounding box center [182, 328] width 211 height 17
click at [128, 320] on input at bounding box center [182, 328] width 211 height 17
drag, startPoint x: 129, startPoint y: 312, endPoint x: 124, endPoint y: 331, distance: 20.3
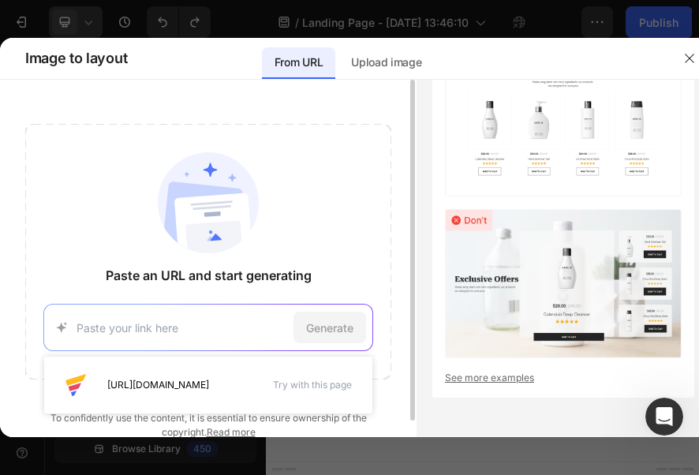
paste input "[URL][DOMAIN_NAME]"
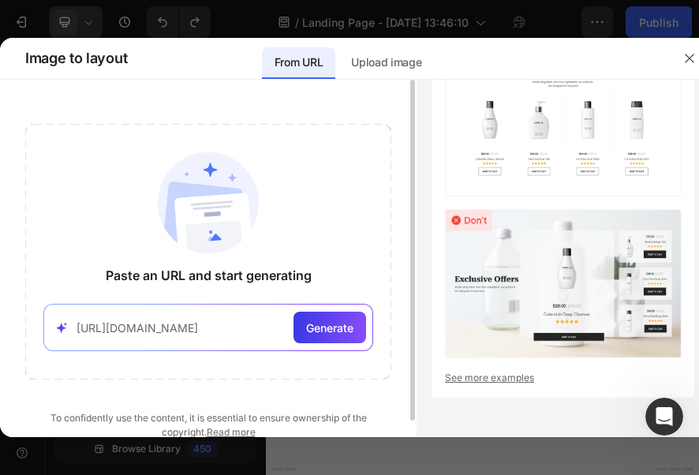
scroll to position [0, 173]
click at [314, 326] on span "Generate" at bounding box center [329, 328] width 47 height 17
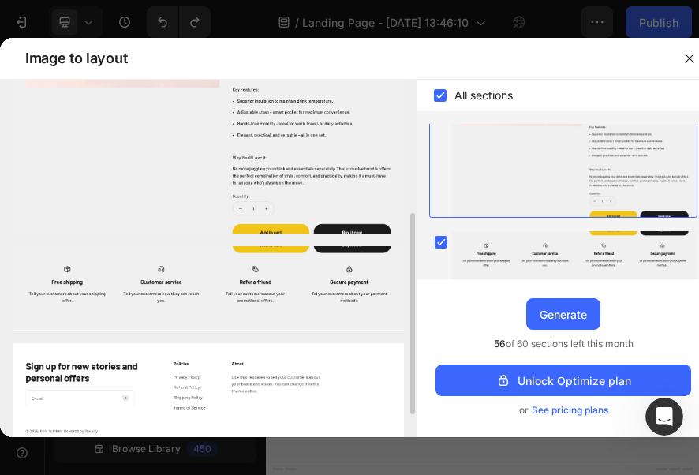
scroll to position [276, 0]
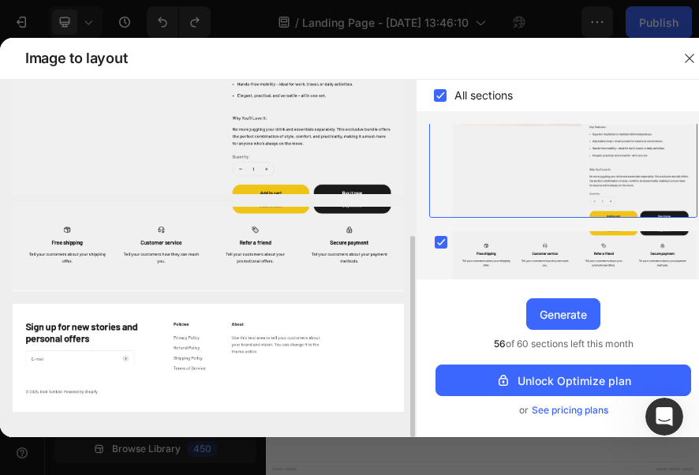
click at [287, 275] on img at bounding box center [208, 249] width 391 height 84
click at [277, 193] on img at bounding box center [208, 21] width 391 height 345
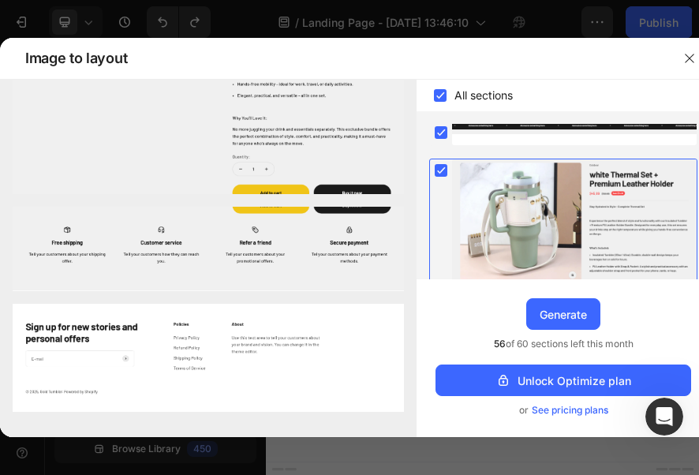
scroll to position [161, 0]
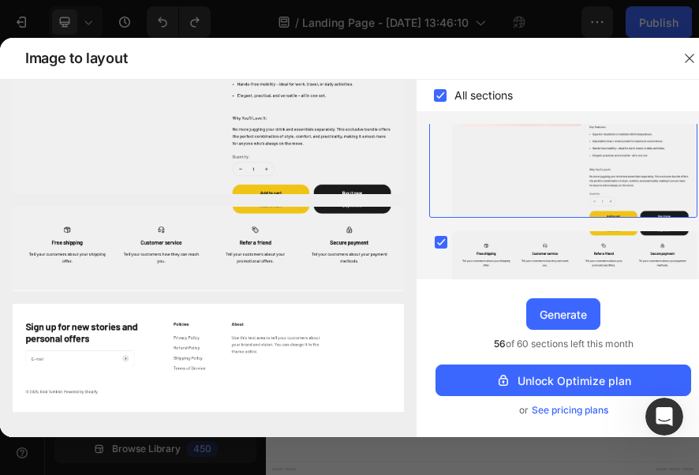
click at [616, 211] on div at bounding box center [574, 109] width 245 height 215
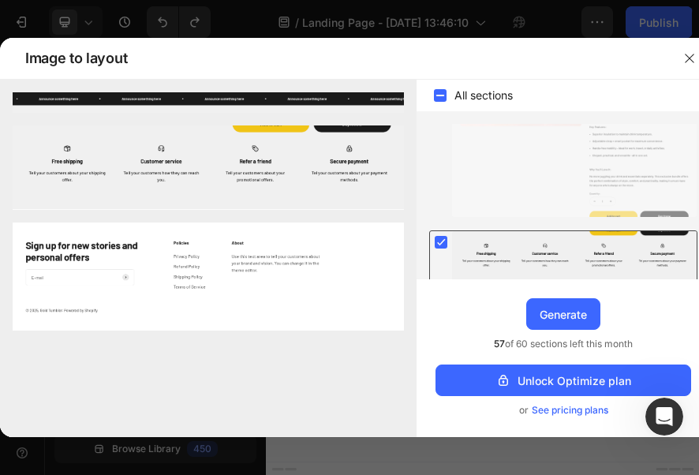
click at [543, 231] on div at bounding box center [574, 257] width 245 height 53
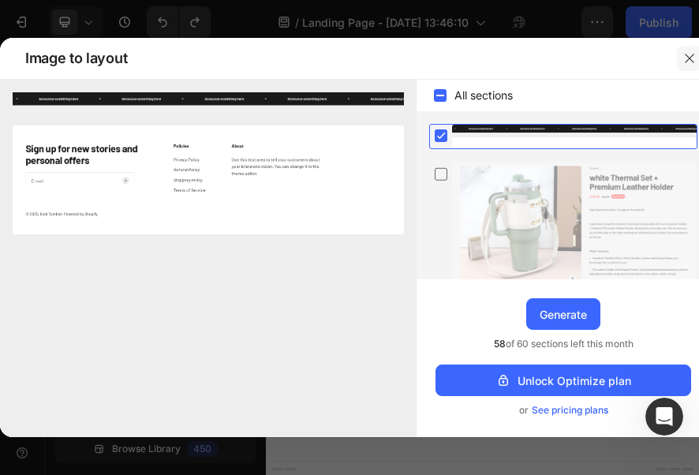
click at [690, 57] on icon "button" at bounding box center [689, 58] width 13 height 13
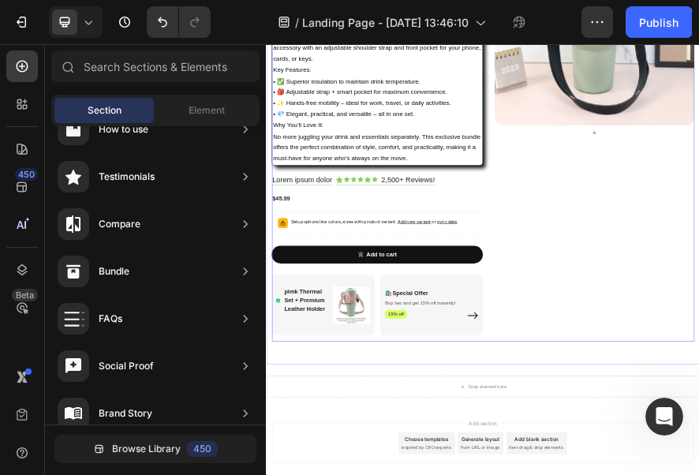
scroll to position [432, 0]
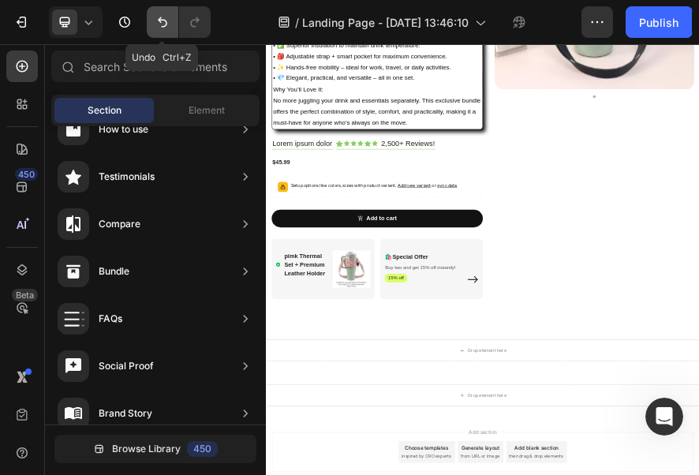
click at [150, 17] on button "Undo/Redo" at bounding box center [163, 22] width 32 height 32
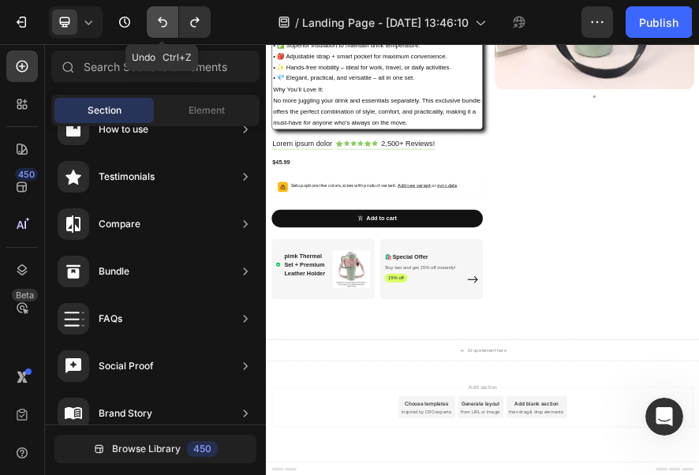
click at [150, 17] on button "Undo/Redo" at bounding box center [163, 22] width 32 height 32
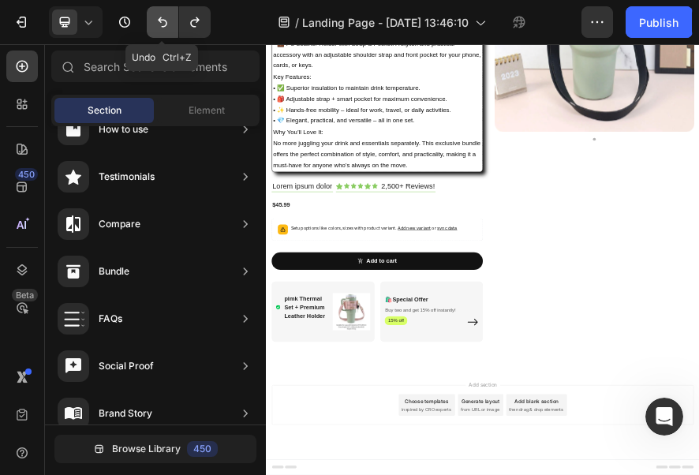
scroll to position [335, 0]
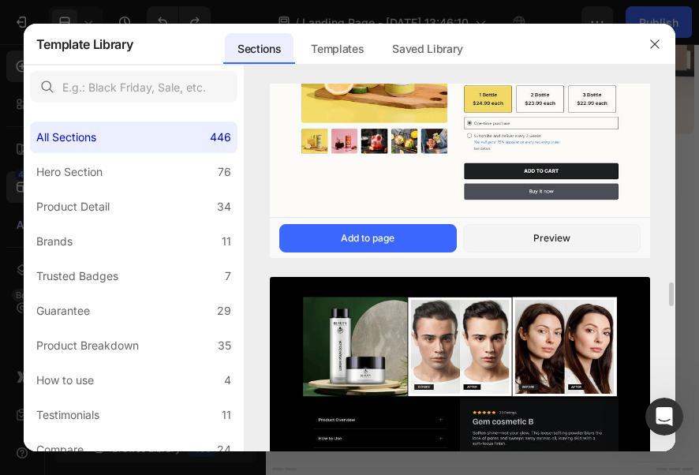
scroll to position [2998, 0]
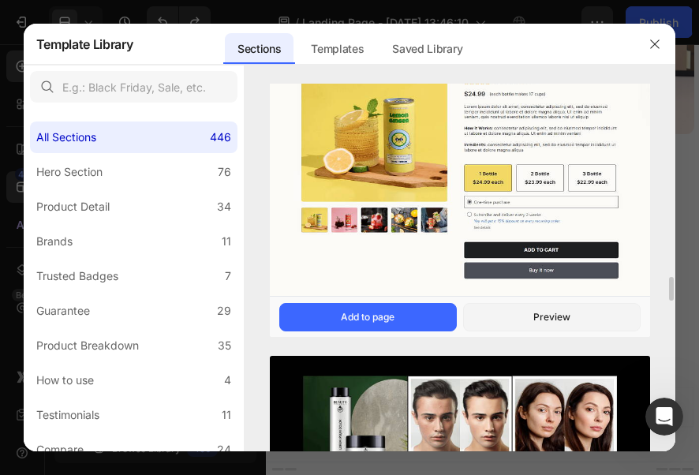
click at [497, 175] on img at bounding box center [460, 171] width 381 height 256
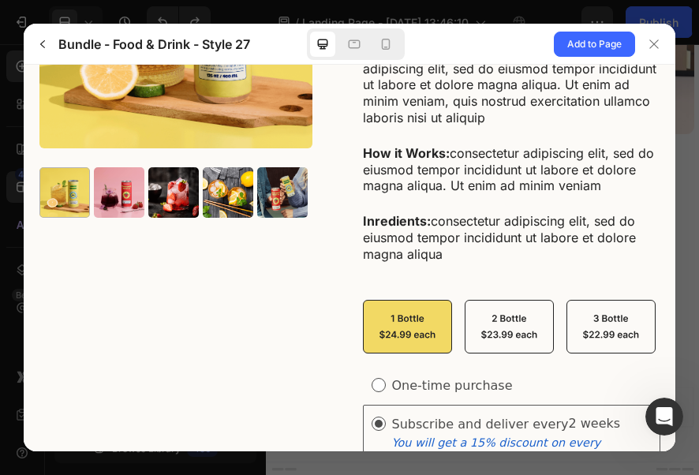
scroll to position [256, 0]
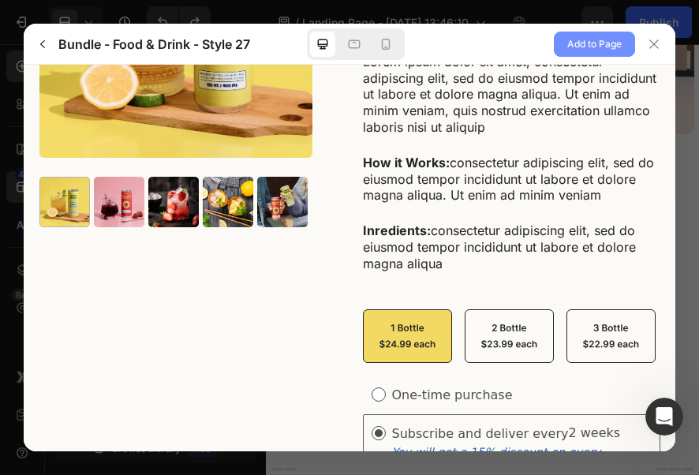
click at [594, 46] on span "Add to Page" at bounding box center [594, 44] width 54 height 19
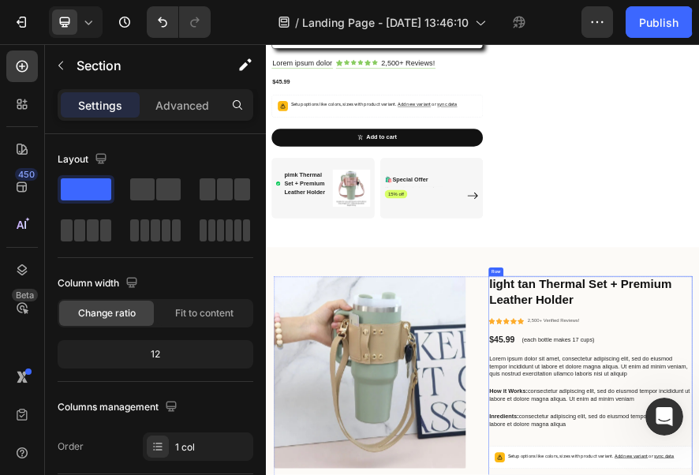
scroll to position [676, 0]
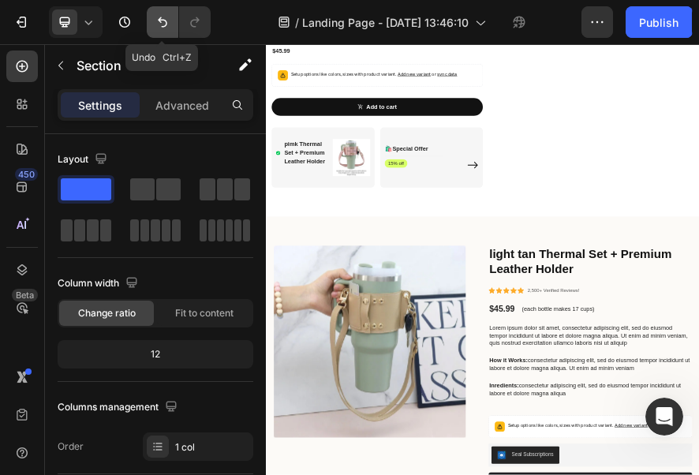
click at [155, 24] on icon "Undo/Redo" at bounding box center [163, 22] width 16 height 16
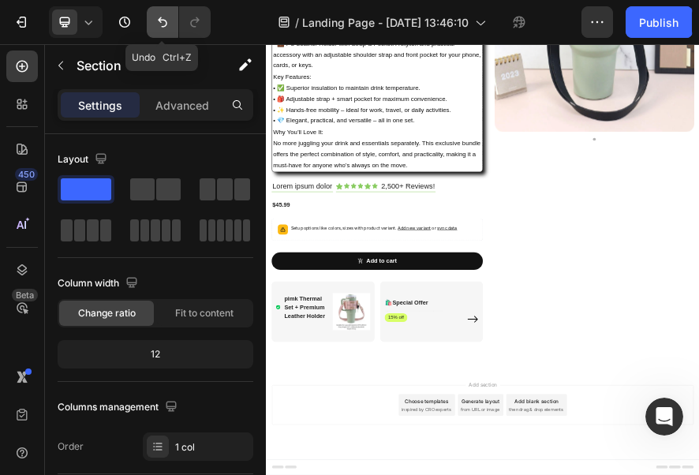
scroll to position [335, 0]
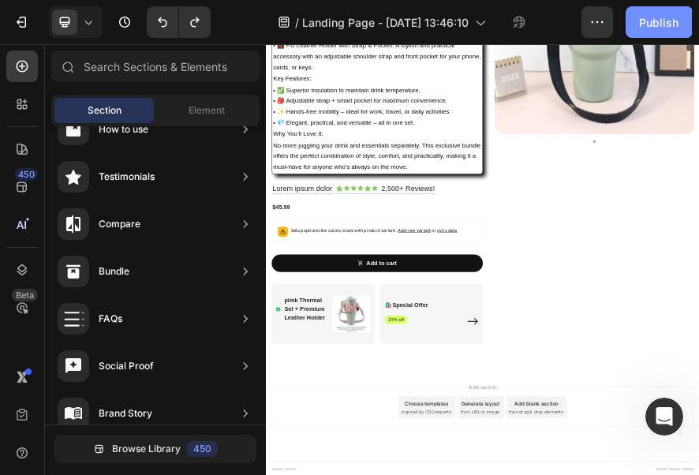
click at [658, 19] on div "Publish" at bounding box center [658, 22] width 39 height 17
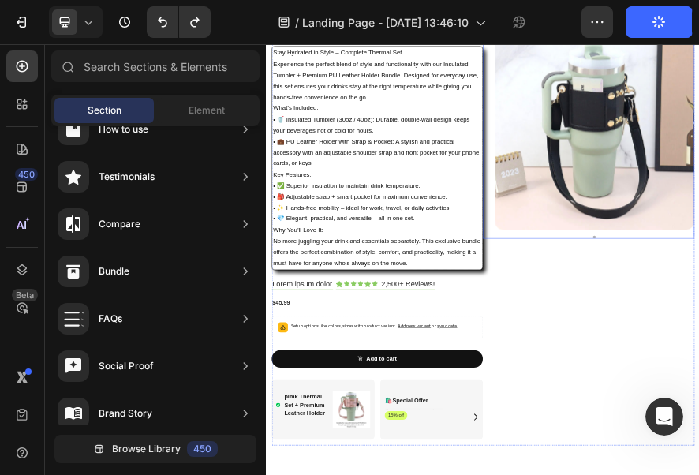
scroll to position [158, 0]
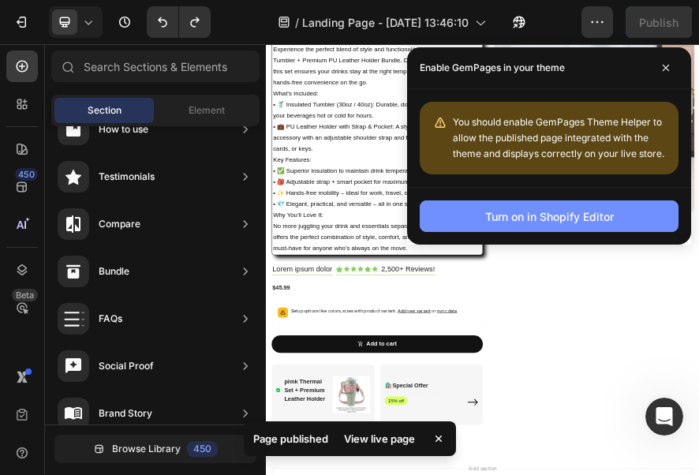
click at [592, 223] on div "Turn on in Shopify Editor" at bounding box center [549, 216] width 129 height 17
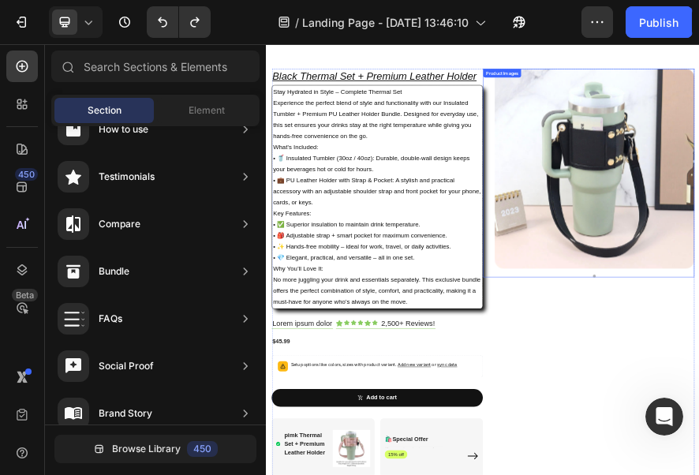
scroll to position [0, 0]
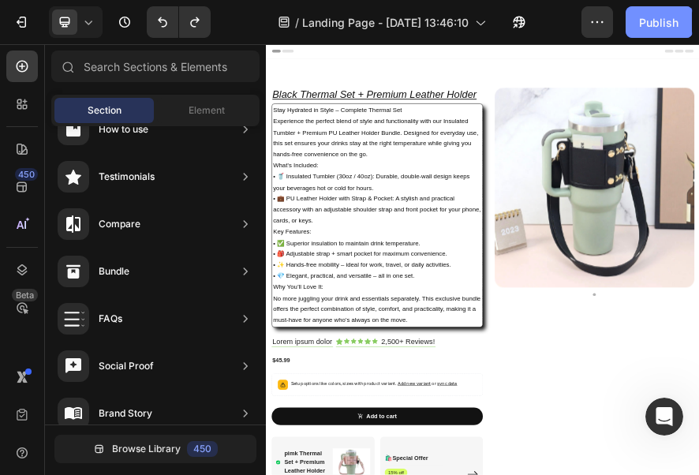
click at [652, 32] on button "Publish" at bounding box center [659, 22] width 66 height 32
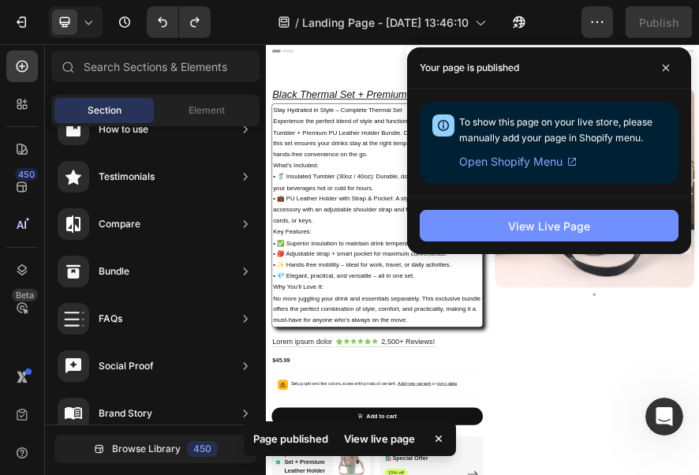
click at [500, 226] on button "View Live Page" at bounding box center [549, 226] width 259 height 32
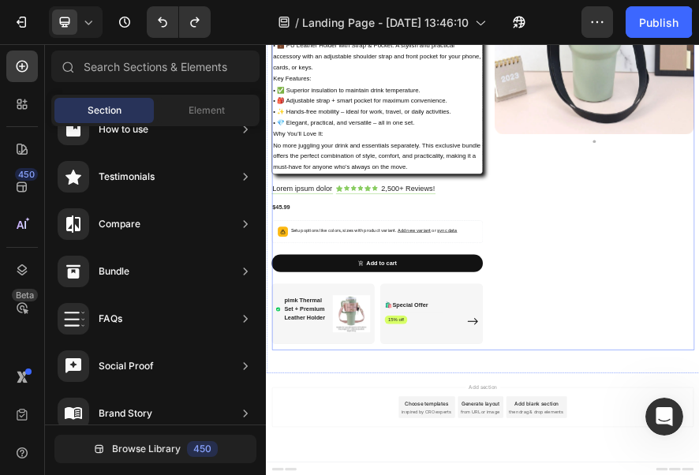
scroll to position [256, 0]
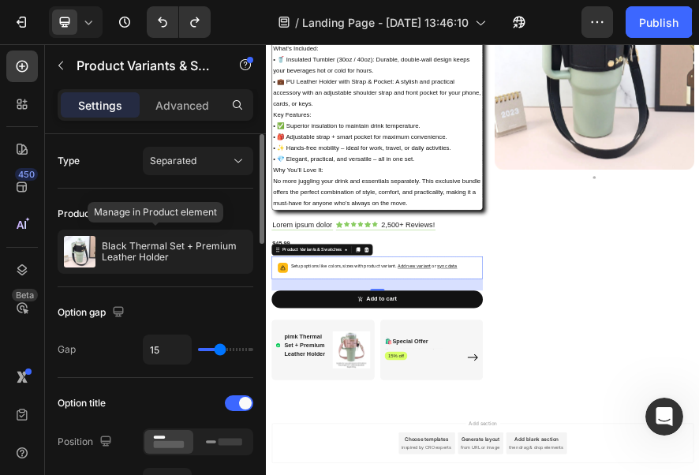
scroll to position [316, 0]
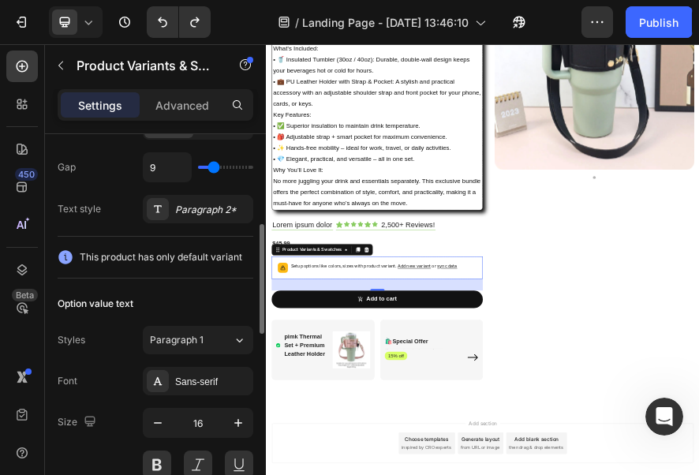
click at [240, 251] on span "This product has only default variant" at bounding box center [161, 257] width 163 height 16
click at [245, 256] on div "This product has only default variant" at bounding box center [156, 257] width 196 height 16
click at [244, 251] on div "This product has only default variant" at bounding box center [156, 257] width 196 height 16
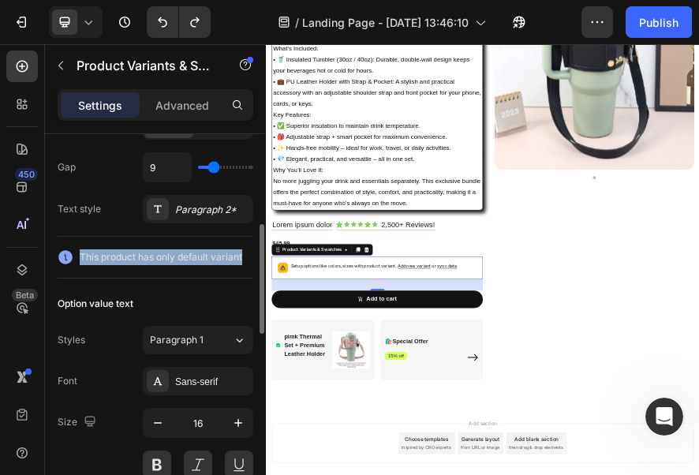
click at [244, 251] on div "This product has only default variant" at bounding box center [156, 257] width 196 height 16
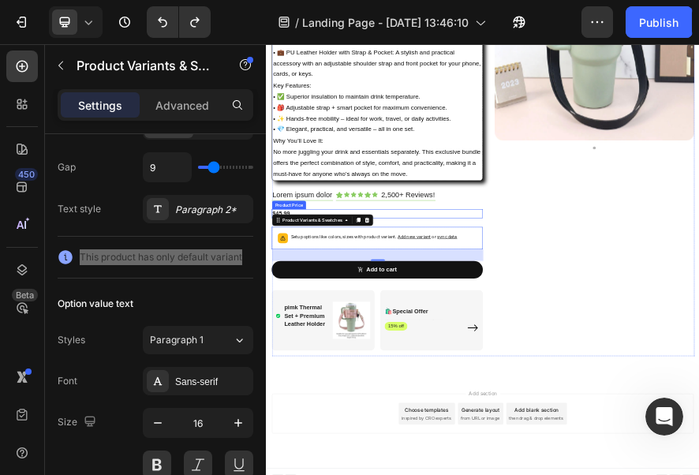
scroll to position [335, 0]
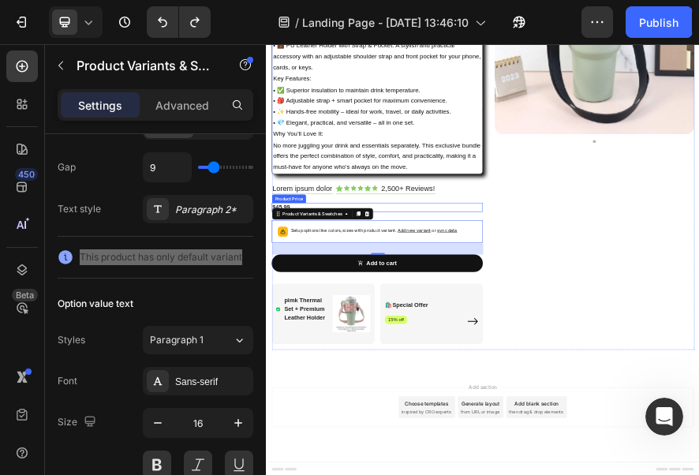
click at [653, 405] on div "$45.99" at bounding box center [509, 401] width 462 height 20
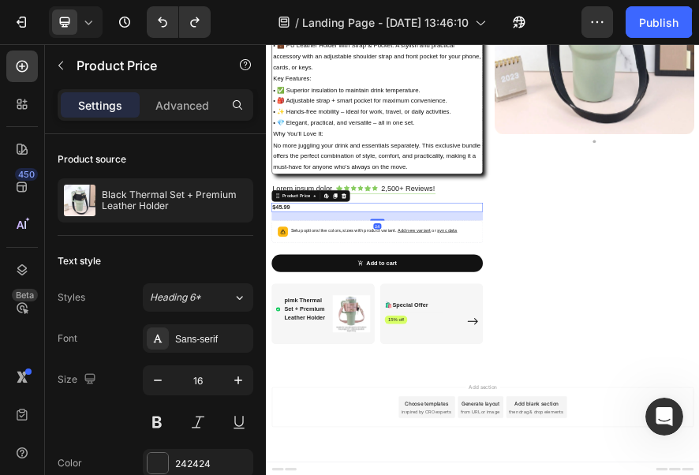
click at [655, 419] on div "24" at bounding box center [509, 420] width 462 height 19
click at [698, 432] on div "Setup options like colors, sizes with product variant. Add new variant or sync …" at bounding box center [509, 454] width 462 height 49
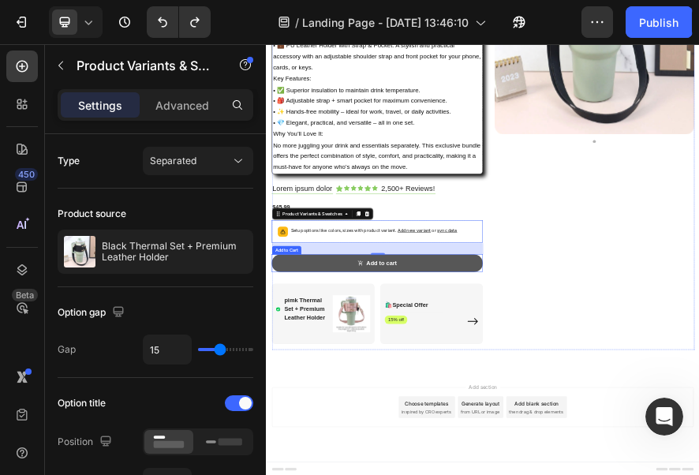
drag, startPoint x: 505, startPoint y: 491, endPoint x: 507, endPoint y: 503, distance: 11.9
click at [507, 474] on div "Black Thermal Set + Premium Leather Holder Heading Stay Hydrated in Style – Com…" at bounding box center [509, 258] width 462 height 907
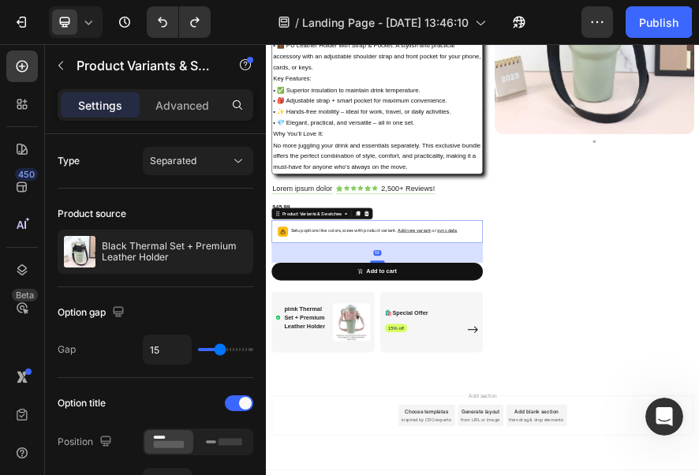
drag, startPoint x: 507, startPoint y: 500, endPoint x: 509, endPoint y: 518, distance: 18.3
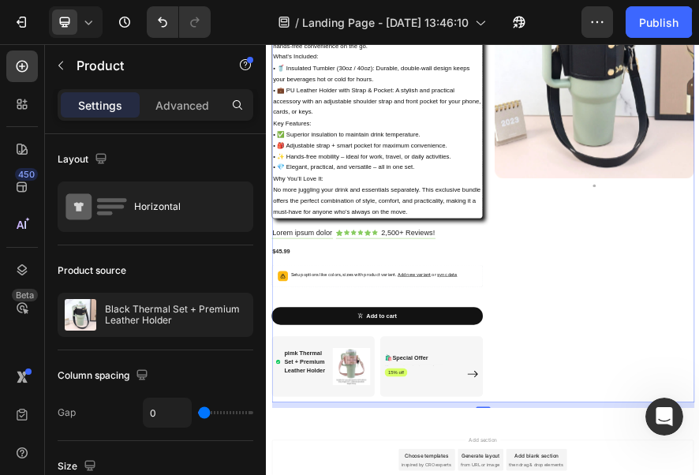
scroll to position [354, 0]
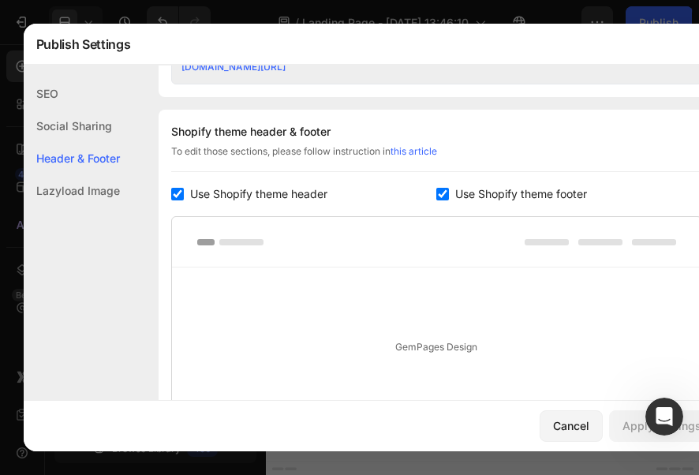
scroll to position [915, 0]
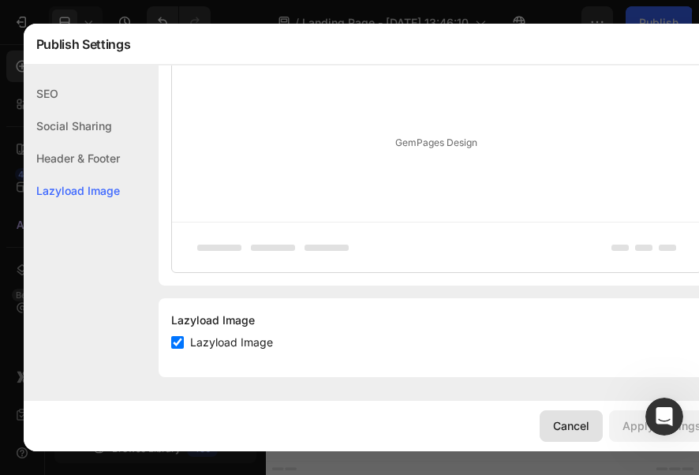
drag, startPoint x: 552, startPoint y: 410, endPoint x: 627, endPoint y: 777, distance: 374.3
click at [552, 410] on button "Cancel" at bounding box center [571, 426] width 63 height 32
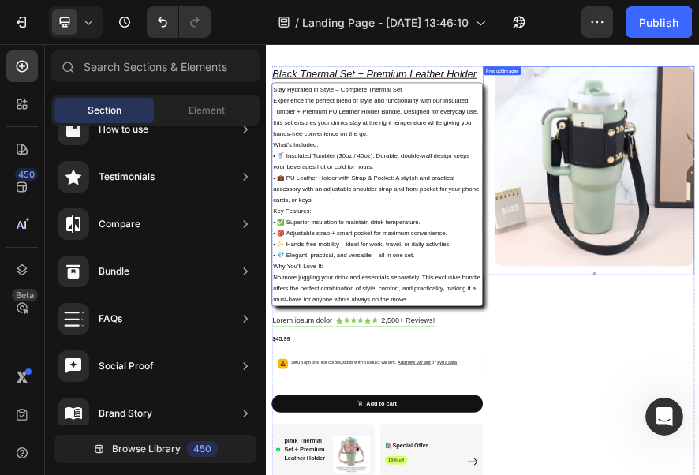
scroll to position [0, 0]
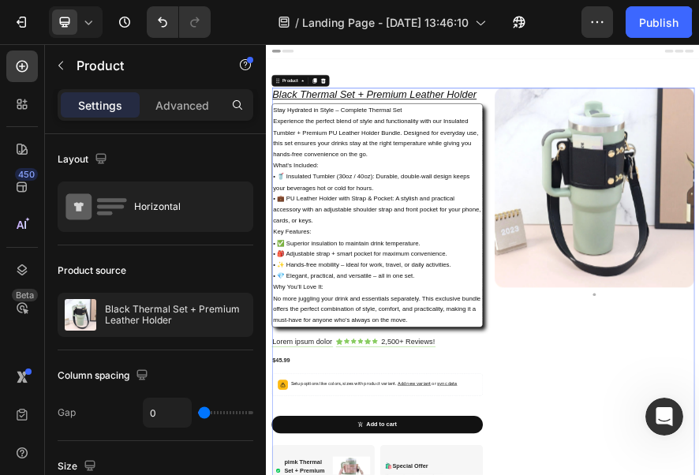
click at [36, 108] on div at bounding box center [22, 104] width 32 height 32
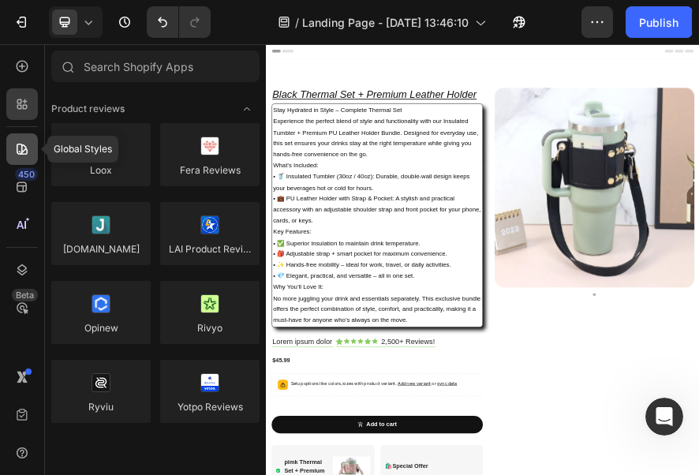
click at [17, 150] on icon at bounding box center [22, 149] width 16 height 16
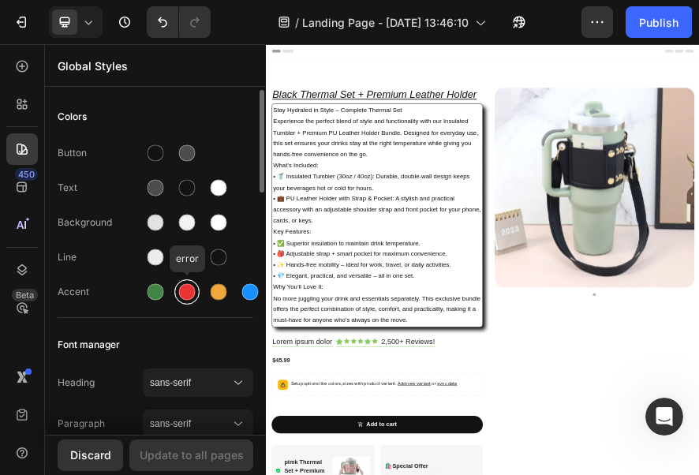
click at [181, 289] on div at bounding box center [187, 292] width 17 height 17
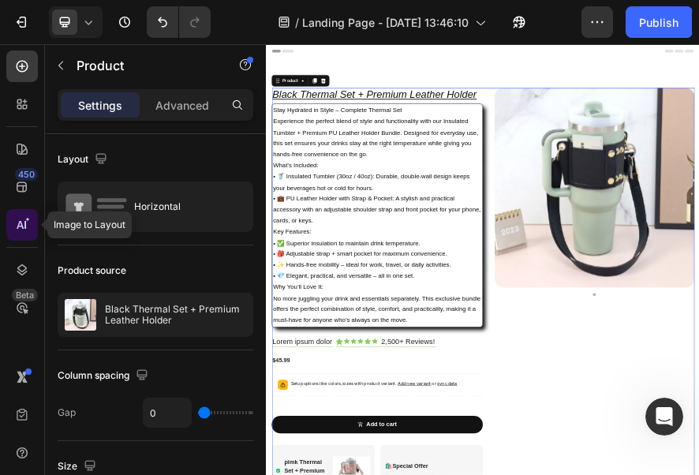
click at [17, 221] on icon at bounding box center [22, 225] width 16 height 16
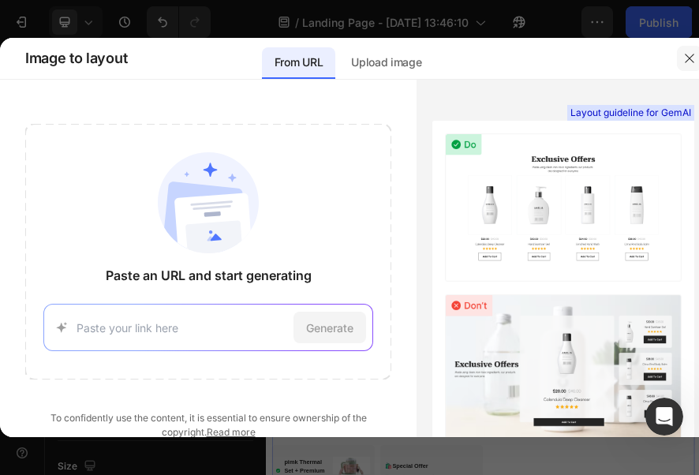
click at [696, 61] on button "button" at bounding box center [689, 58] width 25 height 25
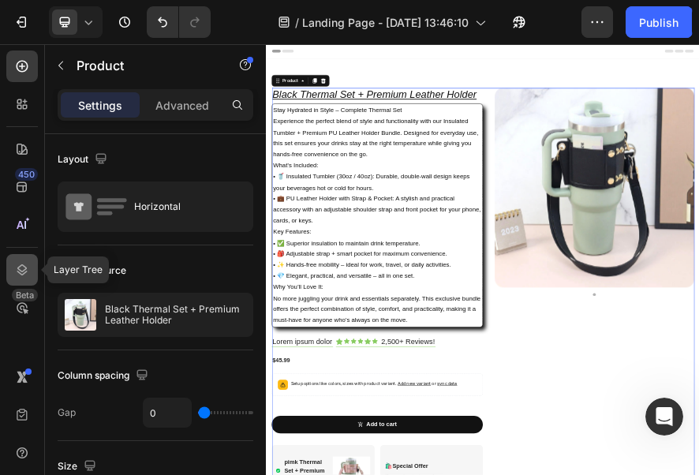
click at [17, 271] on icon at bounding box center [22, 269] width 10 height 11
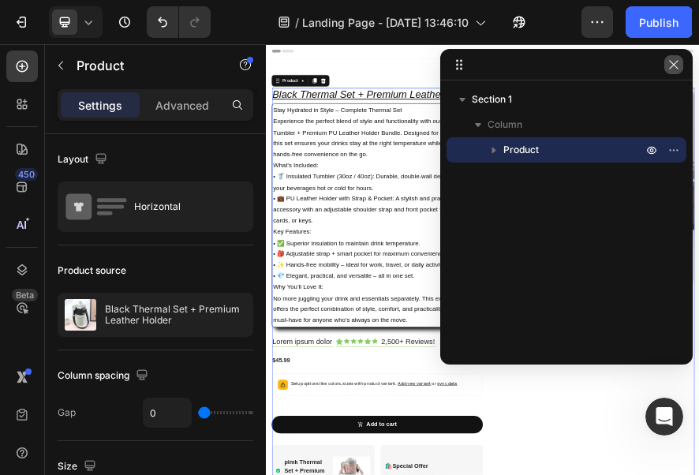
click at [677, 66] on icon "button" at bounding box center [674, 64] width 13 height 13
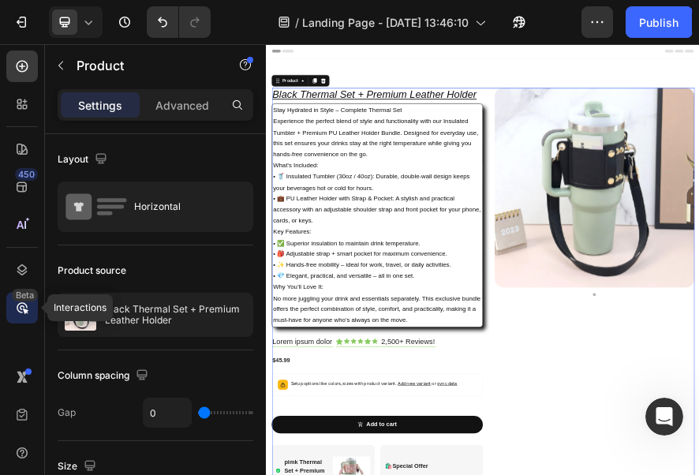
click at [17, 312] on icon at bounding box center [22, 308] width 16 height 16
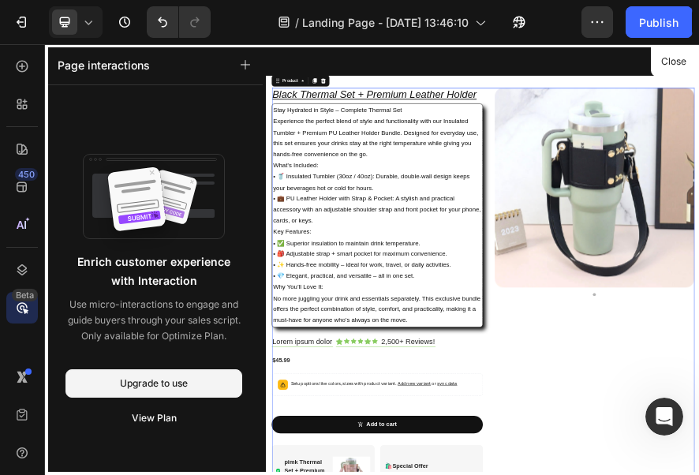
click at [17, 312] on icon at bounding box center [22, 308] width 16 height 16
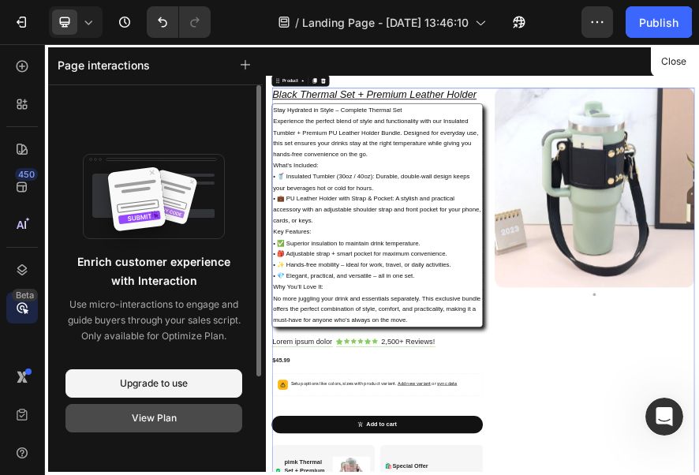
click at [170, 416] on div "View Plan" at bounding box center [154, 418] width 45 height 14
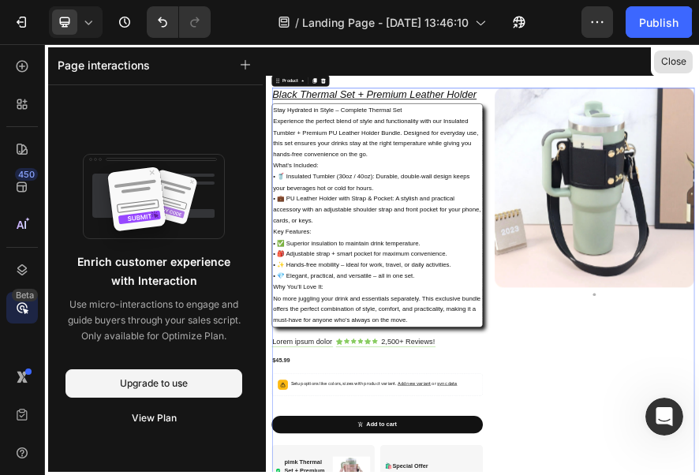
click at [681, 60] on button "Close" at bounding box center [673, 62] width 39 height 23
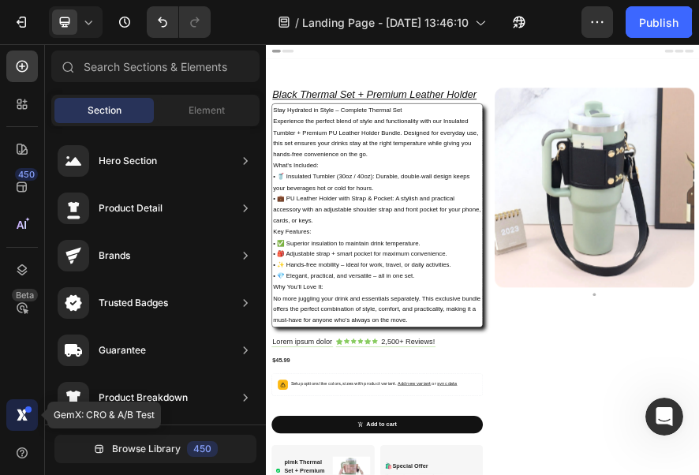
click at [22, 415] on icon at bounding box center [20, 415] width 7 height 12
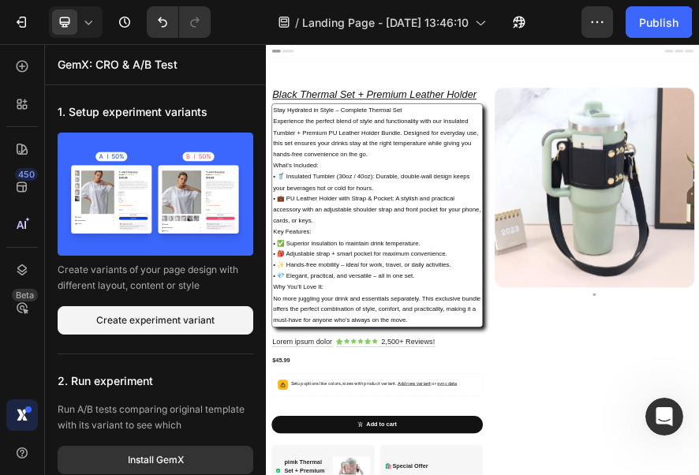
scroll to position [53, 0]
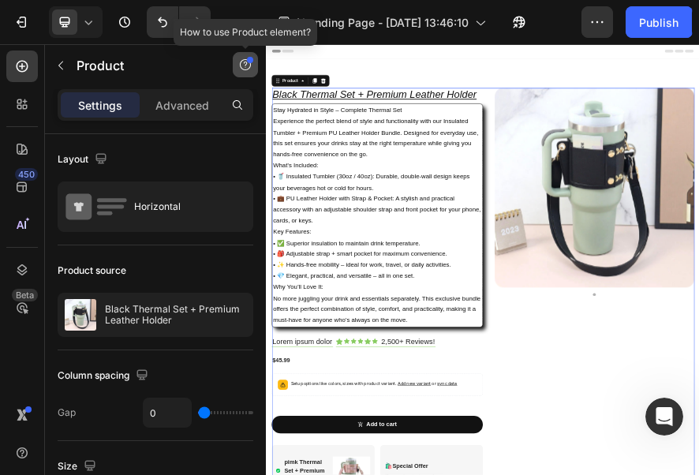
click at [243, 65] on icon "button" at bounding box center [245, 64] width 13 height 13
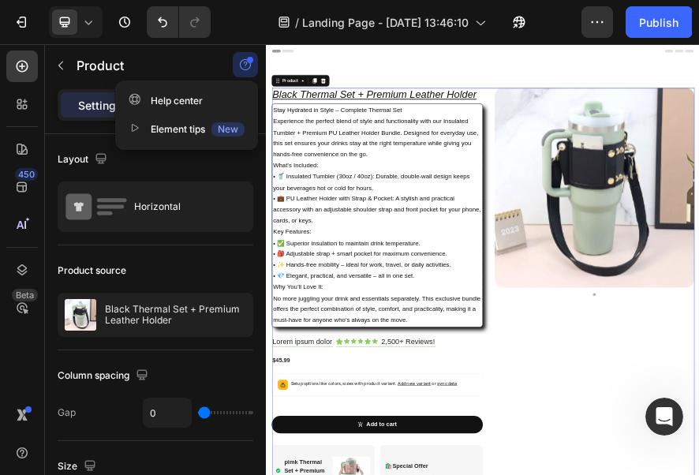
click at [243, 65] on icon "button" at bounding box center [245, 64] width 13 height 13
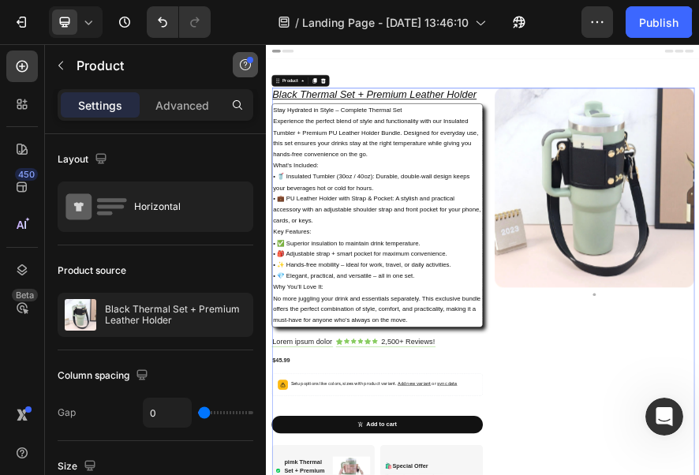
click at [243, 65] on icon "button" at bounding box center [245, 64] width 13 height 13
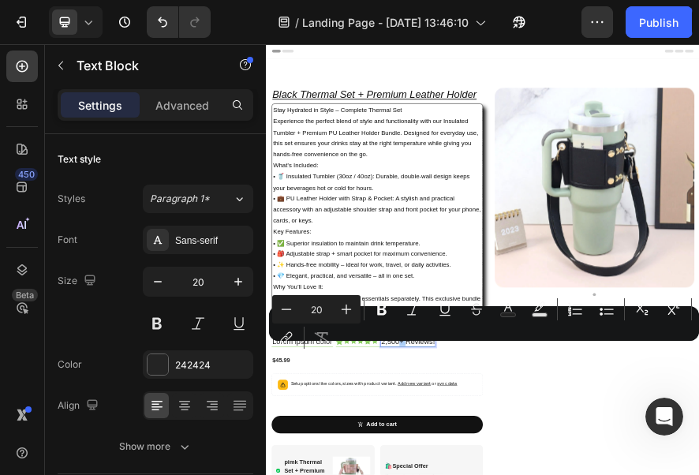
click at [398, 339] on div "Minus 20 Plus Bold Italic Underline Strikethrough Text Color Text Background Co…" at bounding box center [484, 323] width 424 height 57
click at [393, 340] on div "Minus 20 Plus Bold Italic Underline Strikethrough Text Color Text Background Co…" at bounding box center [484, 323] width 424 height 57
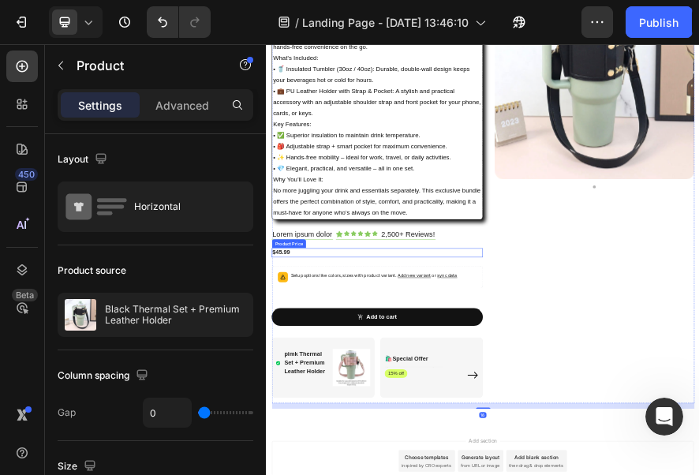
scroll to position [237, 0]
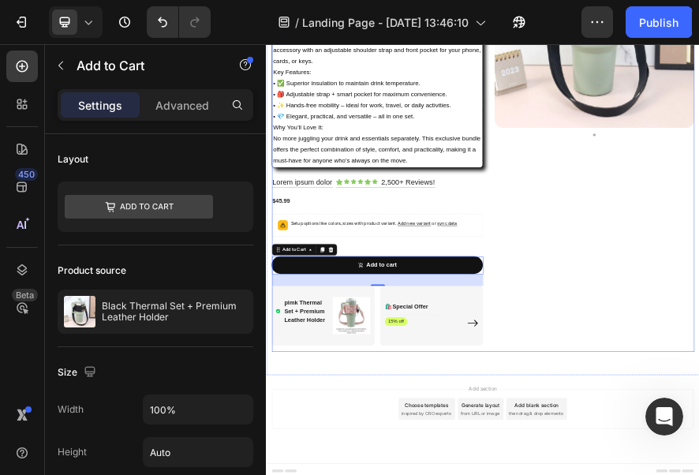
scroll to position [354, 0]
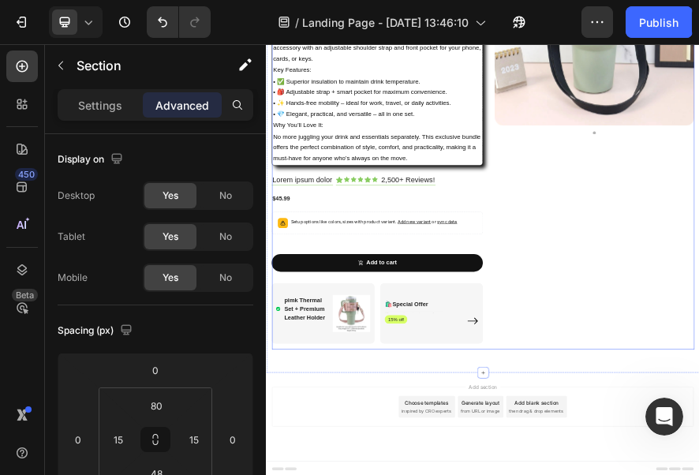
click at [458, 460] on div "Black Thermal Set + Premium Leather Holder Heading Stay Hydrated in Style – Com…" at bounding box center [509, 249] width 462 height 926
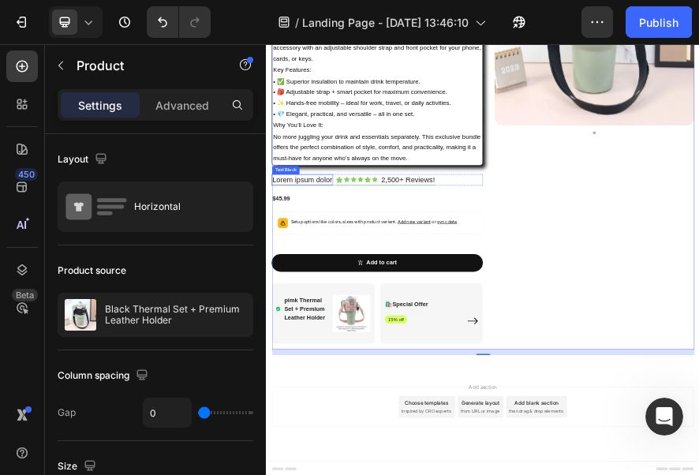
click at [394, 332] on p "Lorem ipsum dolor" at bounding box center [344, 341] width 131 height 21
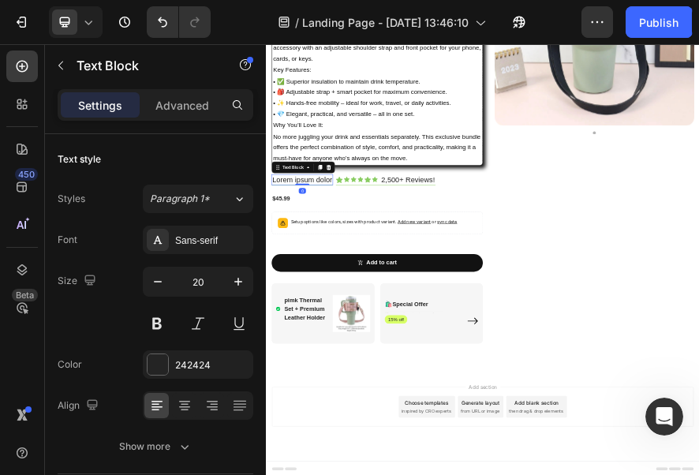
click at [402, 339] on p "Lorem ipsum dolor" at bounding box center [344, 341] width 131 height 21
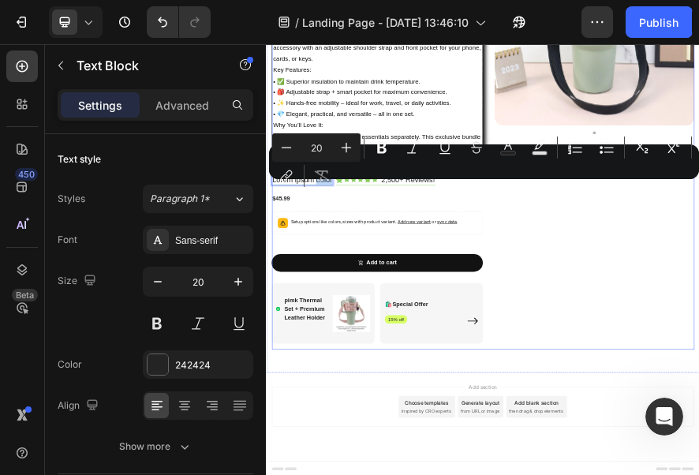
click at [427, 404] on div "Black Thermal Set + Premium Leather Holder Heading Stay Hydrated in Style – Com…" at bounding box center [509, 249] width 462 height 926
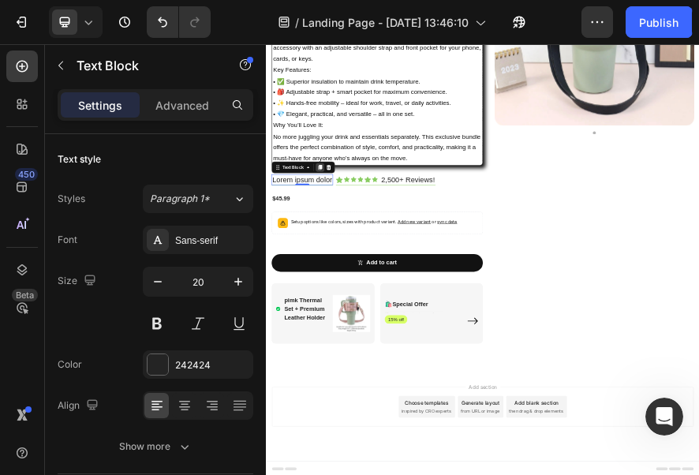
click at [378, 309] on icon at bounding box center [383, 314] width 13 height 13
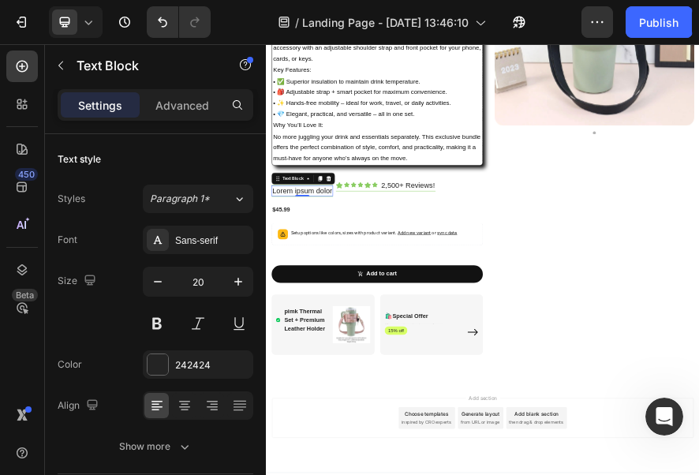
click at [398, 357] on p "Lorem ipsum dolor" at bounding box center [344, 365] width 131 height 21
click at [404, 357] on p "Lorem ipsum dolor" at bounding box center [344, 365] width 131 height 21
drag, startPoint x: 570, startPoint y: 238, endPoint x: 1072, endPoint y: 525, distance: 578.9
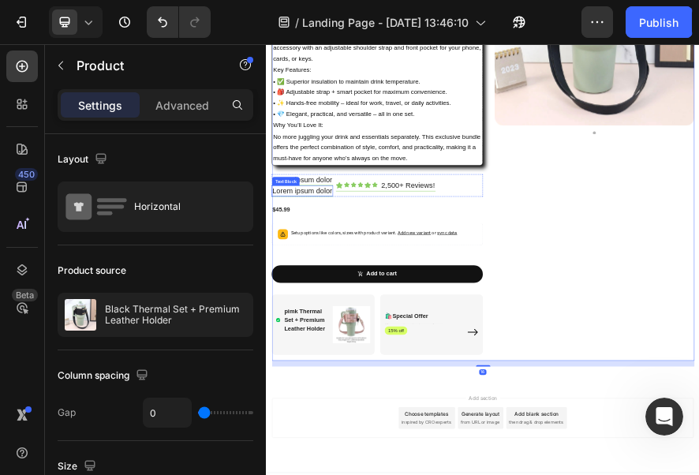
click at [410, 362] on div "Lorem ipsum dolor" at bounding box center [345, 366] width 134 height 24
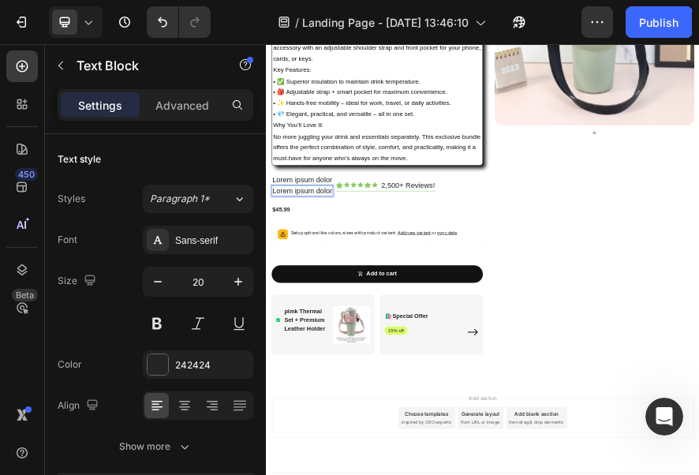
click at [406, 361] on p "Lorem ipsum dolor" at bounding box center [344, 365] width 131 height 21
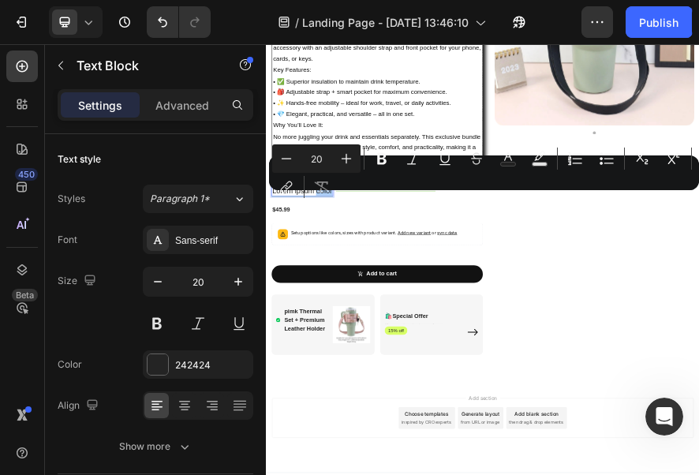
click at [341, 196] on div "Minus 20 Plus Bold Italic Underline Strikethrough Text Color Text Background Co…" at bounding box center [484, 172] width 424 height 57
click at [335, 193] on button "Remove Format" at bounding box center [322, 187] width 28 height 28
click at [343, 195] on div "Minus 20 Plus Bold Italic Underline Strikethrough Text Color Text Background Co…" at bounding box center [484, 172] width 424 height 57
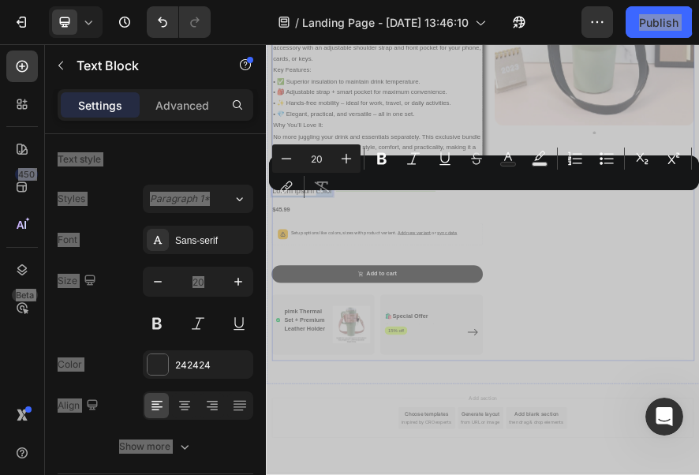
click at [676, 410] on div "$45.99" at bounding box center [509, 407] width 462 height 20
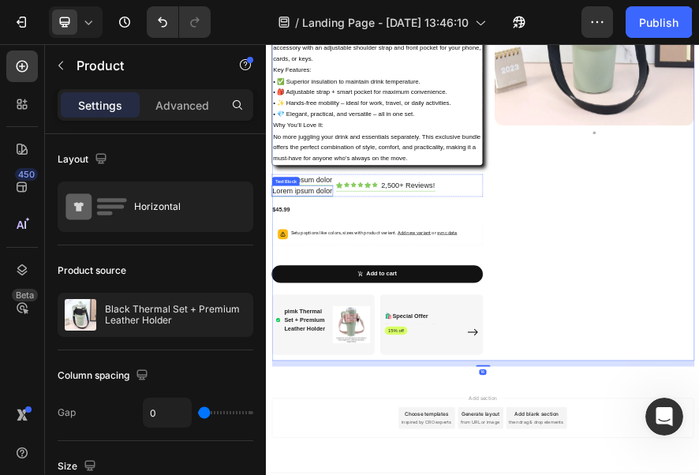
click at [410, 360] on div "Lorem ipsum dolor" at bounding box center [345, 366] width 134 height 24
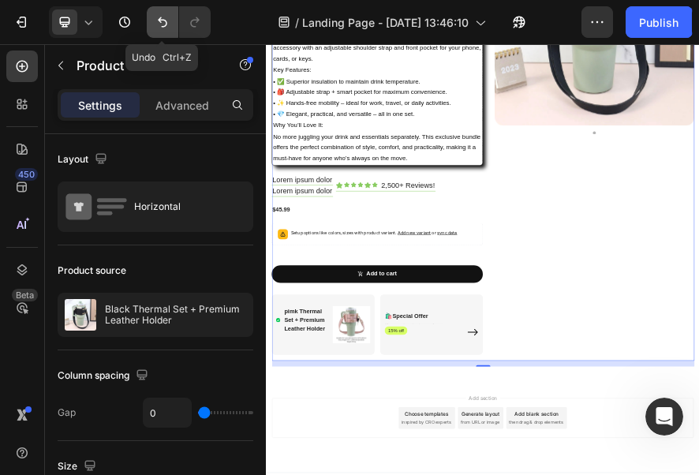
click at [164, 23] on icon "Undo/Redo" at bounding box center [163, 22] width 16 height 16
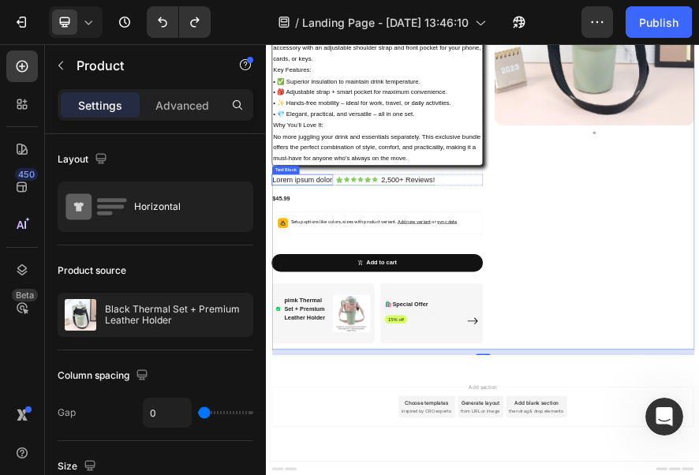
click at [406, 335] on p "Lorem ipsum dolor" at bounding box center [344, 341] width 131 height 21
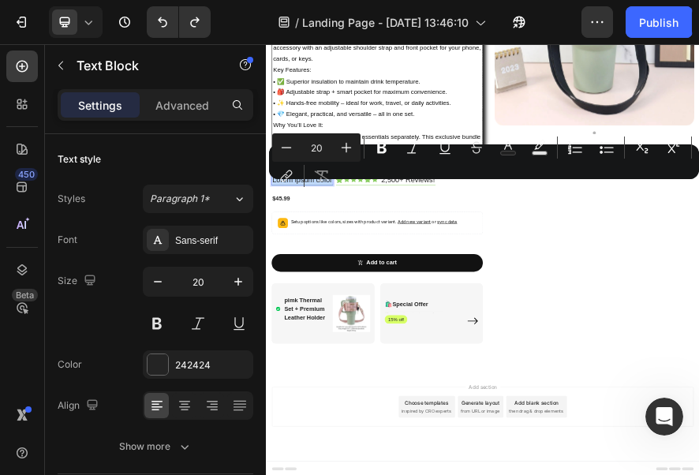
copy p "Lorem ipsum dolor"
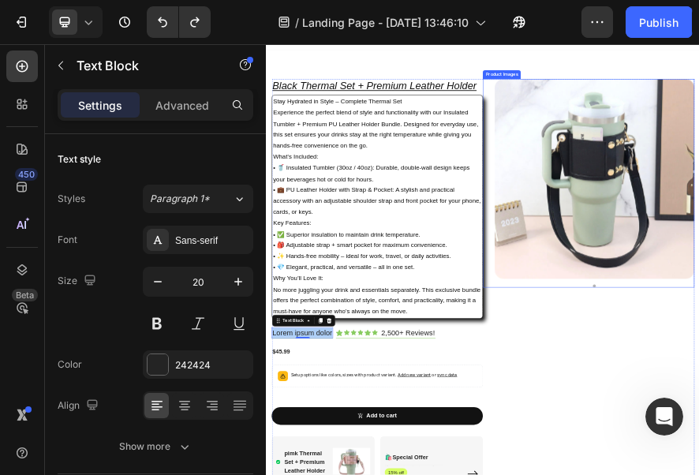
scroll to position [0, 0]
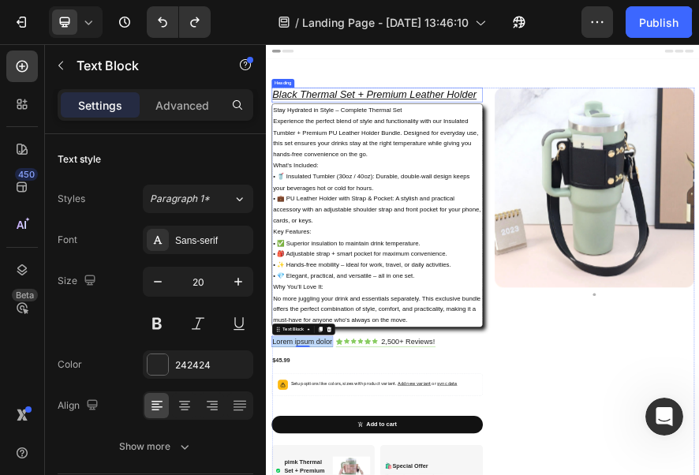
click at [696, 153] on h2 "Black Thermal Set + Premium Leather Holder" at bounding box center [509, 156] width 462 height 32
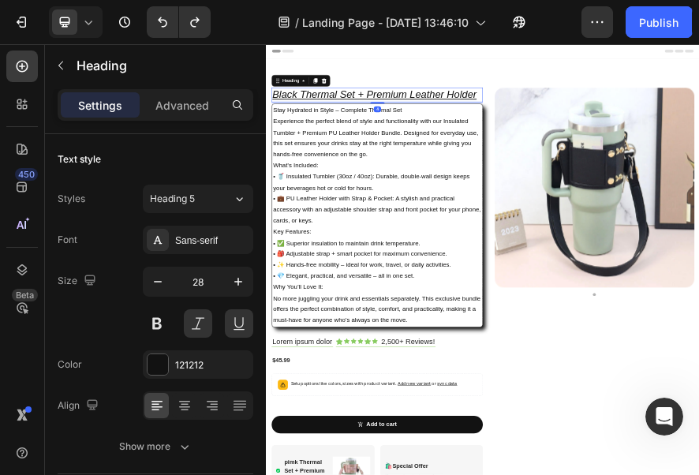
click at [698, 153] on h2 "Black Thermal Set + Premium Leather Holder" at bounding box center [509, 156] width 462 height 32
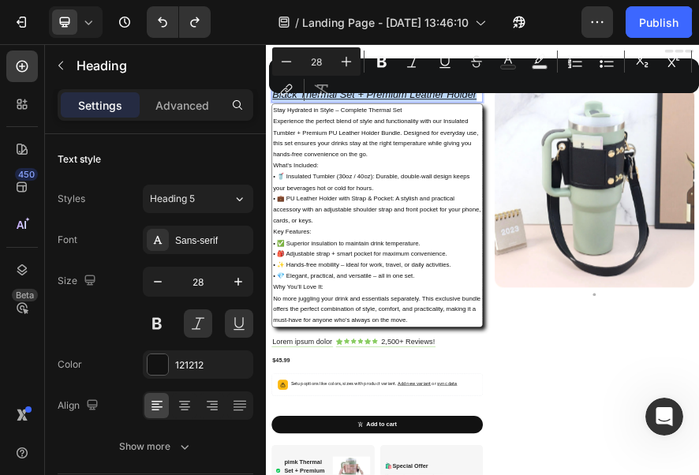
copy p "Black Thermal Set + Premium Leather Holder"
click at [426, 99] on div "Minus 28 Plus Bold Italic Underline Strikethrough Text Color Text Background Co…" at bounding box center [484, 75] width 424 height 57
click at [437, 95] on div "Minus 28 Plus Bold Italic Underline Strikethrough Text Color Text Background Co…" at bounding box center [484, 75] width 424 height 57
click at [478, 96] on div "Minus 28 Plus Bold Italic Underline Strikethrough Text Color Text Background Co…" at bounding box center [484, 75] width 424 height 57
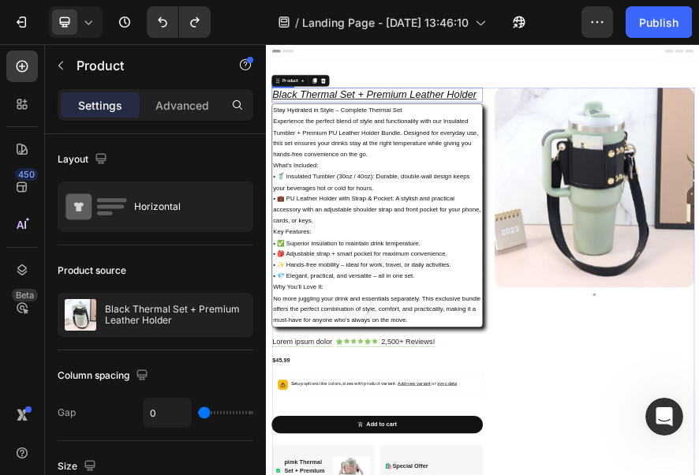
click at [698, 150] on p "Black Thermal Set + Premium Leather Holder" at bounding box center [508, 155] width 458 height 28
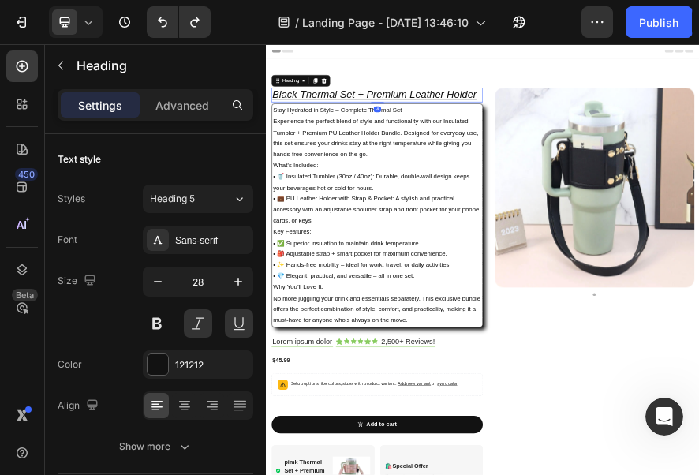
click at [698, 150] on p "Black Thermal Set + Premium Leather Holder" at bounding box center [508, 155] width 458 height 28
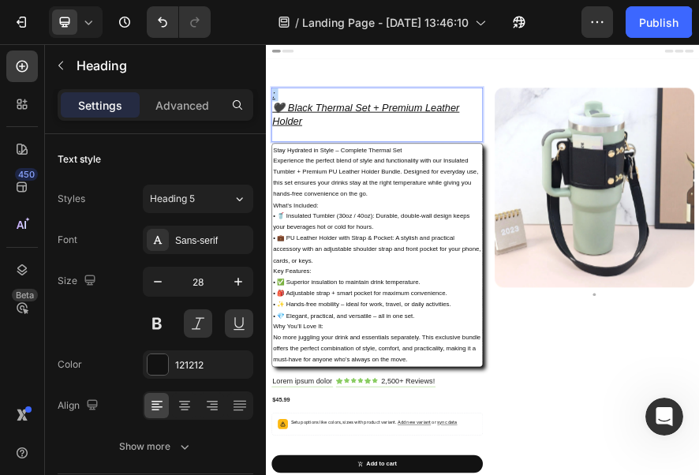
click at [283, 169] on h2 ": 🖤 Black Thermal Set + Premium Leather Holder" at bounding box center [509, 199] width 462 height 118
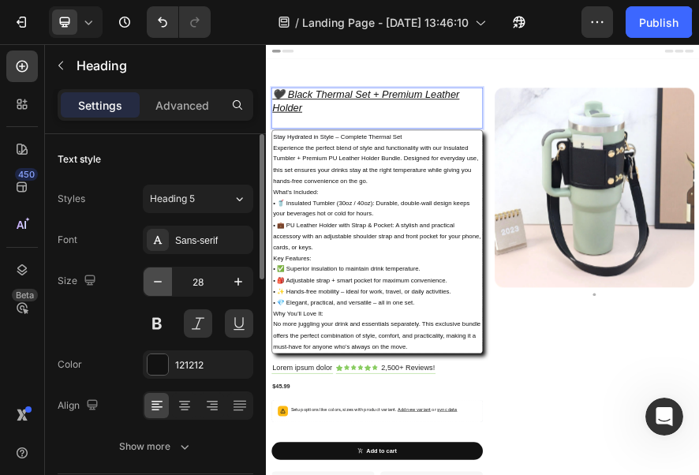
click at [158, 282] on icon "button" at bounding box center [158, 282] width 16 height 16
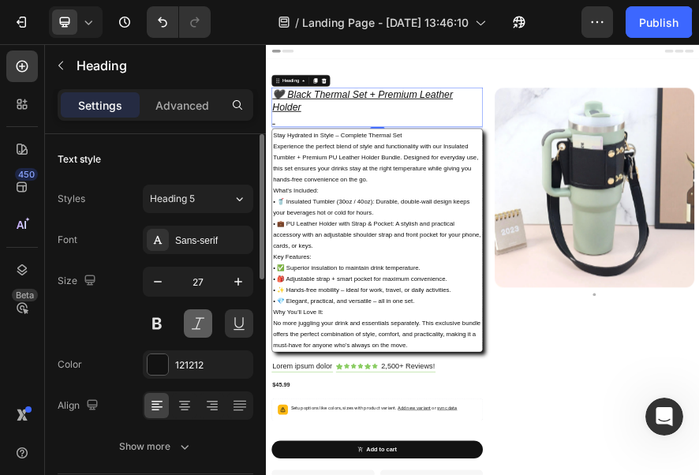
click at [195, 322] on button at bounding box center [198, 323] width 28 height 28
click at [181, 322] on div at bounding box center [198, 323] width 110 height 28
click at [170, 320] on button at bounding box center [157, 323] width 28 height 28
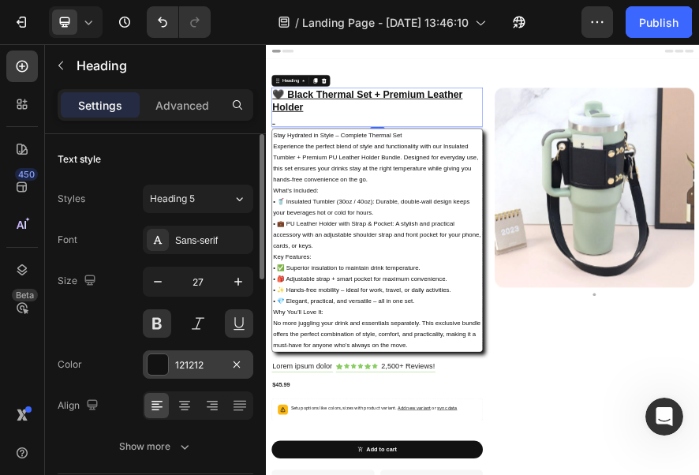
click at [204, 366] on div "121212" at bounding box center [198, 365] width 46 height 14
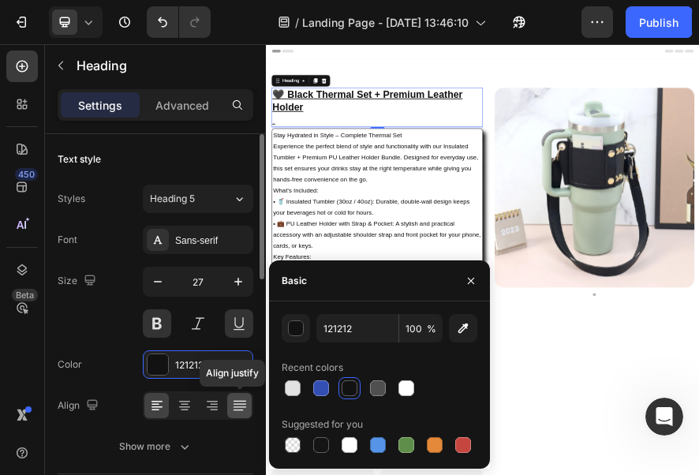
click at [238, 396] on div at bounding box center [239, 405] width 24 height 25
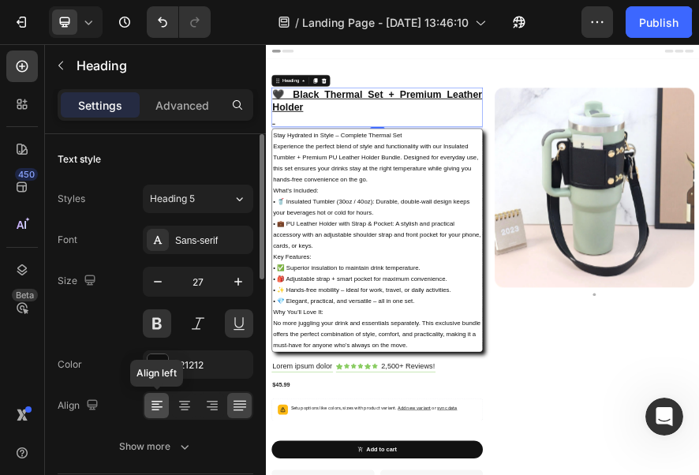
click at [166, 404] on div at bounding box center [156, 405] width 24 height 25
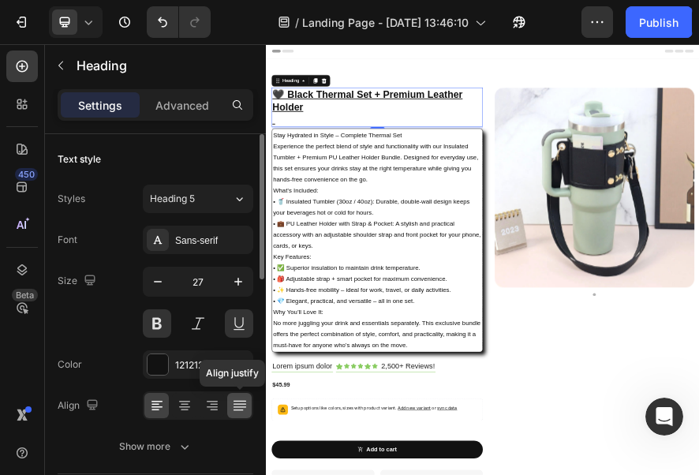
click at [237, 405] on icon at bounding box center [240, 406] width 16 height 16
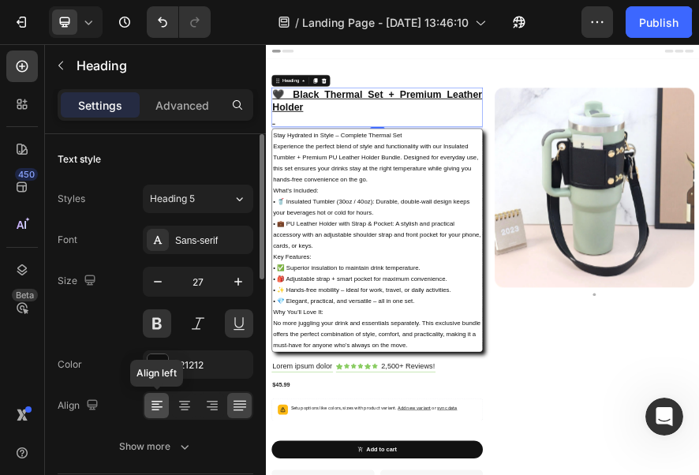
click at [166, 402] on div at bounding box center [156, 405] width 24 height 25
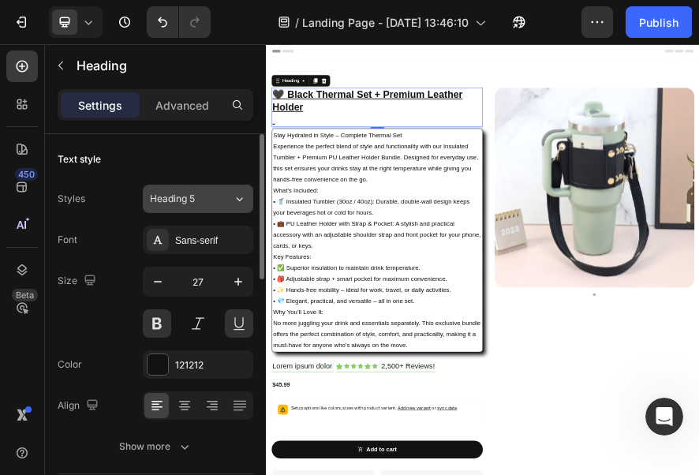
click at [237, 187] on button "Heading 5" at bounding box center [198, 199] width 110 height 28
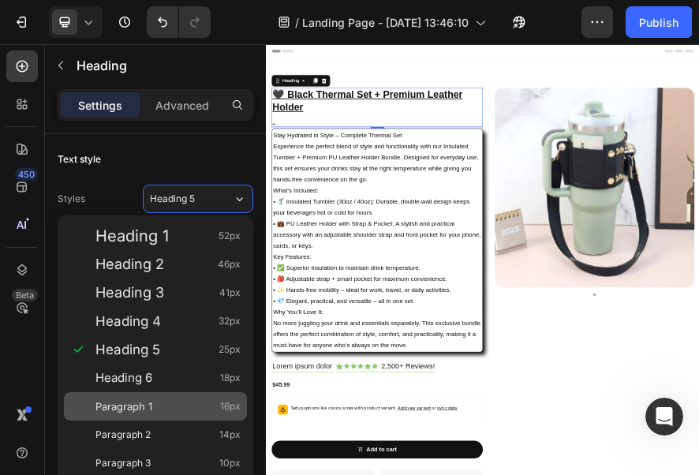
click at [129, 392] on div "Paragraph 1 16px" at bounding box center [155, 406] width 183 height 28
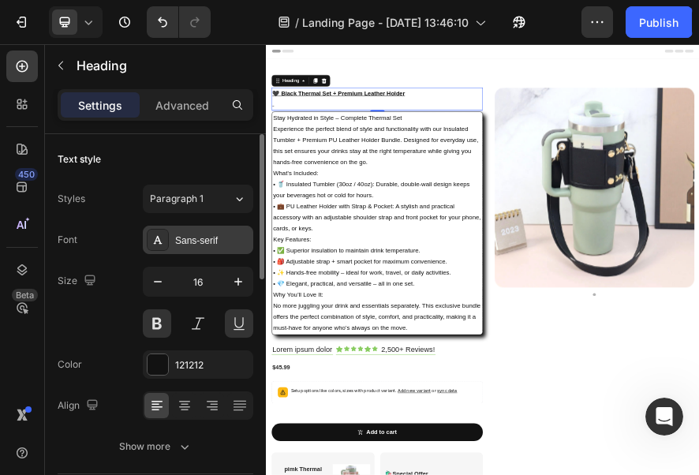
click at [241, 234] on div "Sans-serif" at bounding box center [212, 241] width 74 height 14
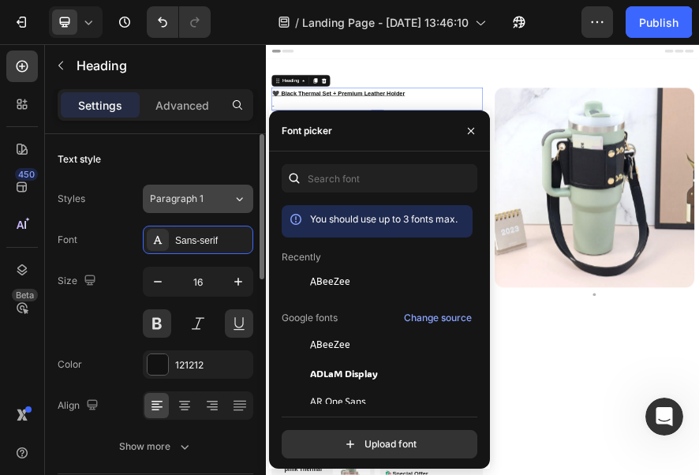
click at [245, 203] on icon at bounding box center [239, 199] width 13 height 16
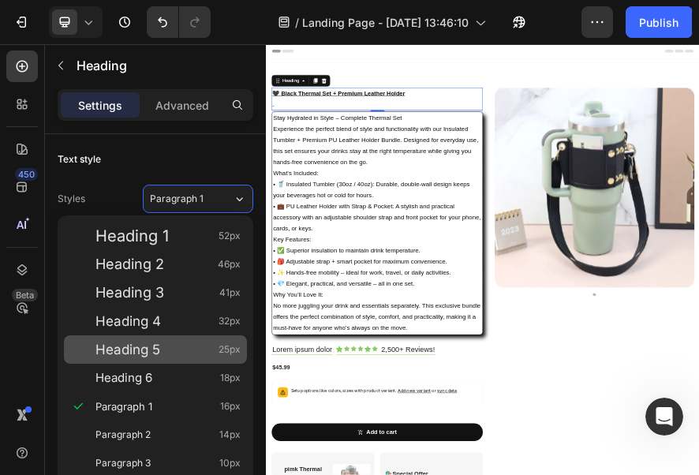
click at [158, 355] on span "Heading 5" at bounding box center [127, 350] width 65 height 16
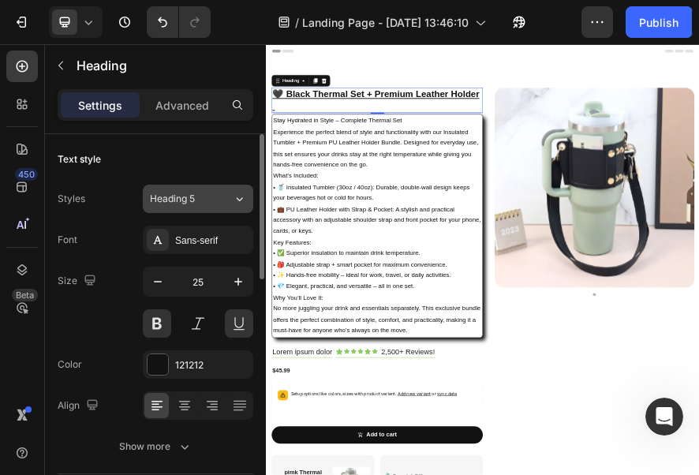
click at [245, 196] on icon at bounding box center [239, 199] width 13 height 16
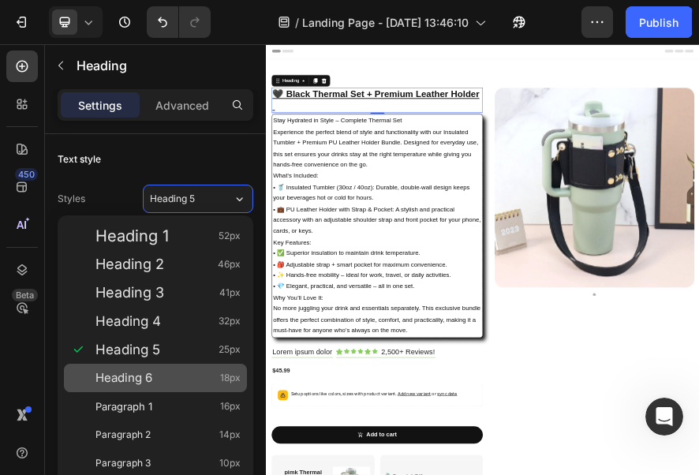
click at [145, 368] on div "Heading 6 18px" at bounding box center [155, 378] width 183 height 28
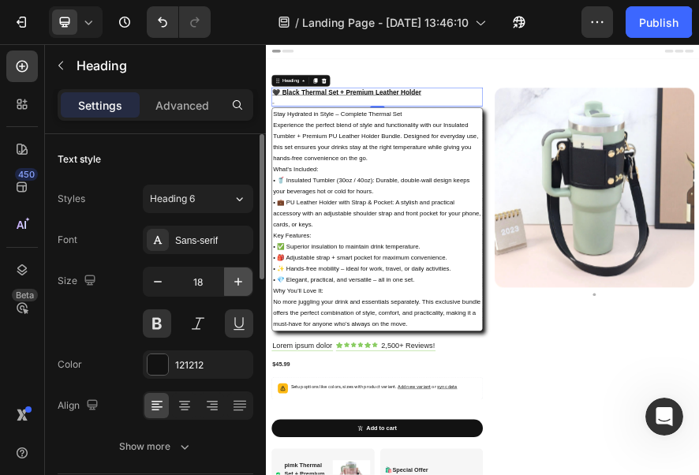
click at [245, 276] on icon "button" at bounding box center [238, 282] width 16 height 16
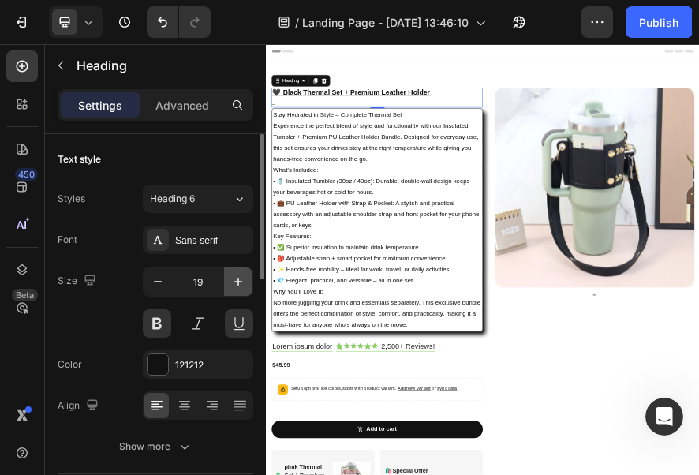
click at [245, 276] on icon "button" at bounding box center [238, 282] width 16 height 16
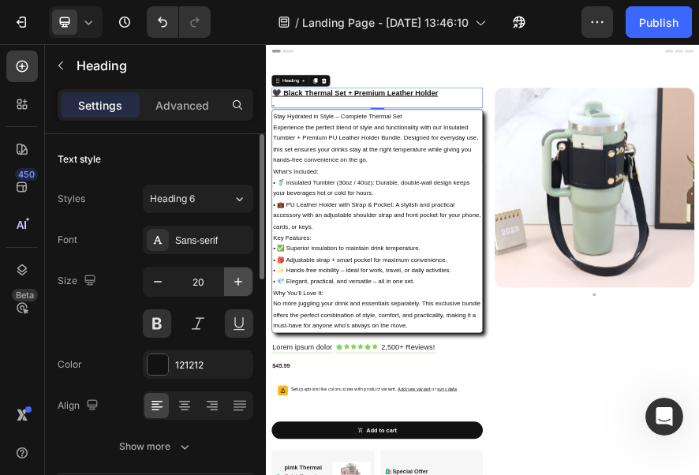
click at [245, 276] on icon "button" at bounding box center [238, 282] width 16 height 16
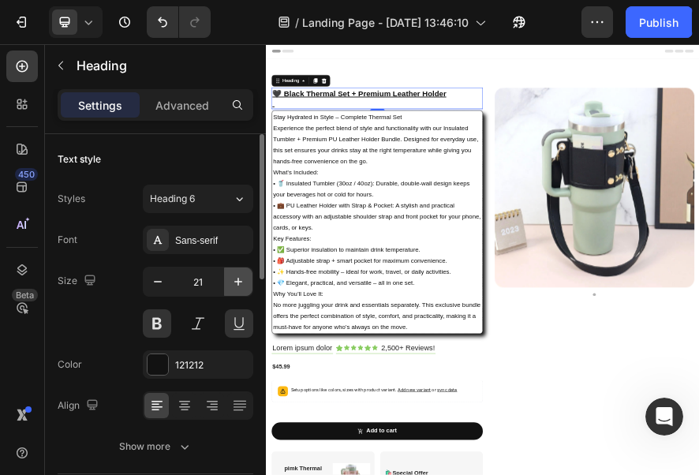
click at [245, 276] on icon "button" at bounding box center [238, 282] width 16 height 16
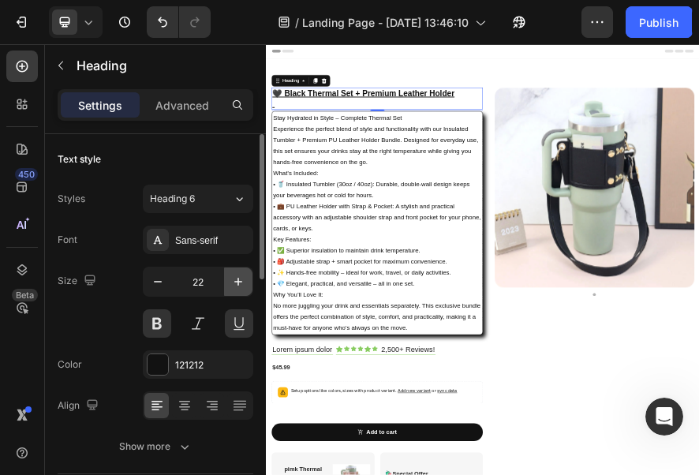
click at [245, 276] on icon "button" at bounding box center [238, 282] width 16 height 16
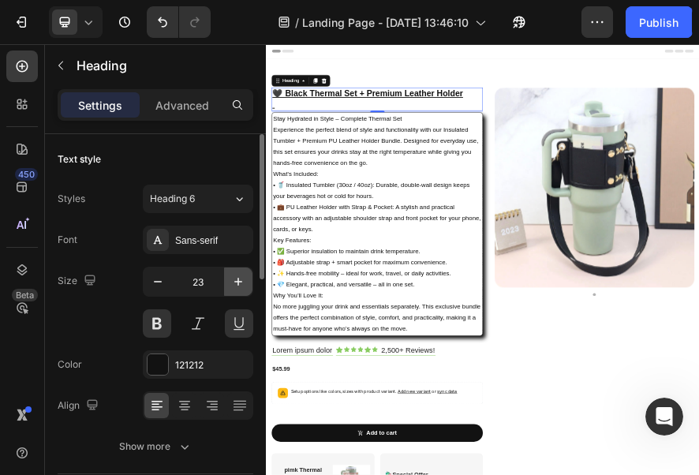
click at [245, 276] on icon "button" at bounding box center [238, 282] width 16 height 16
type input "24"
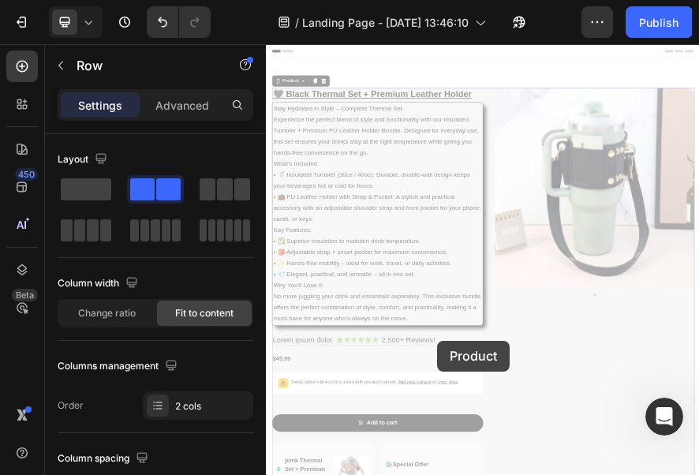
click at [266, 44] on div "Lorem ipsum dolor Text Block Icon Icon Icon Icon Icon Icon Icon List 2,500+ Rev…" at bounding box center [266, 44] width 0 height 0
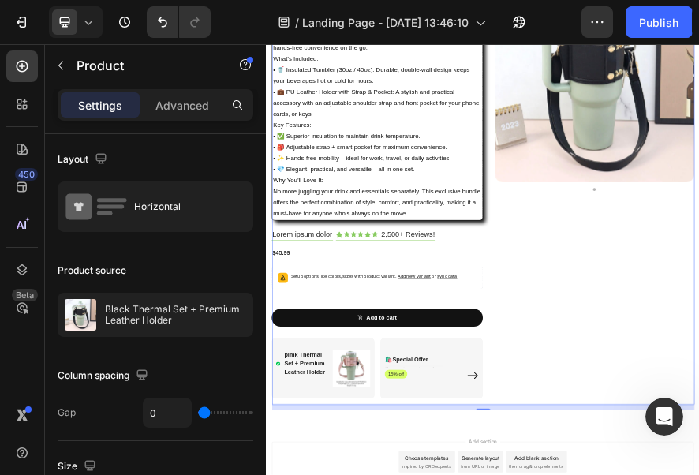
scroll to position [316, 0]
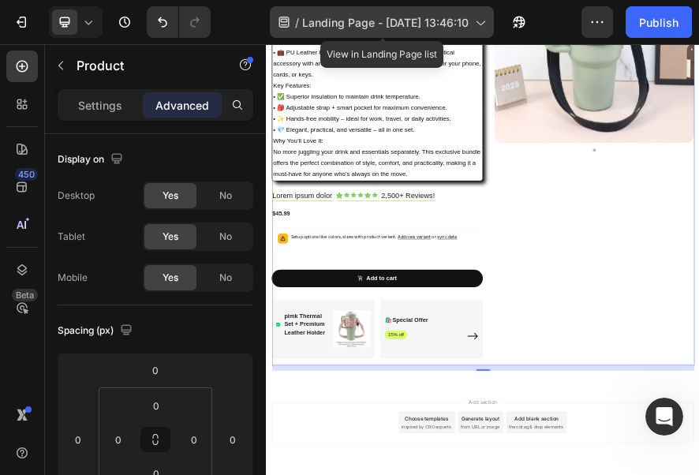
click at [486, 25] on icon at bounding box center [480, 22] width 16 height 16
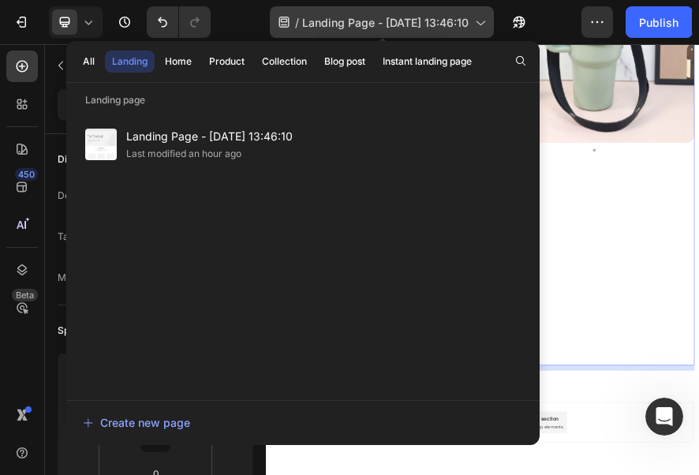
click at [486, 25] on icon at bounding box center [480, 22] width 16 height 16
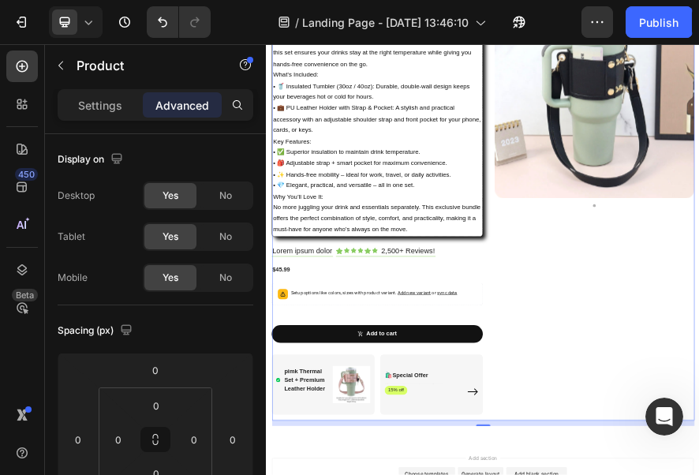
scroll to position [158, 0]
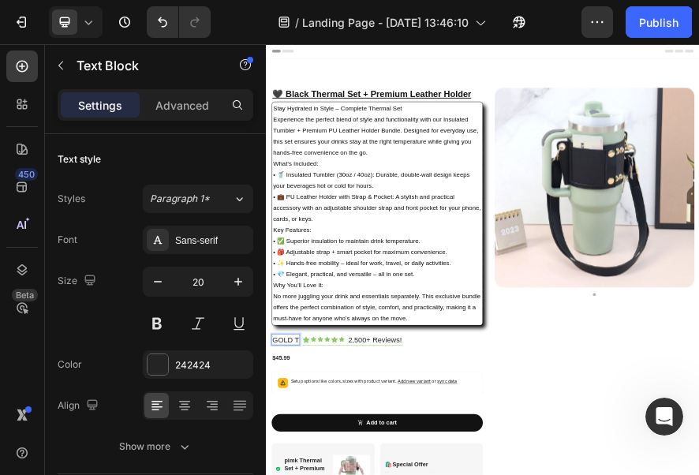
click at [159, 321] on button at bounding box center [157, 323] width 28 height 28
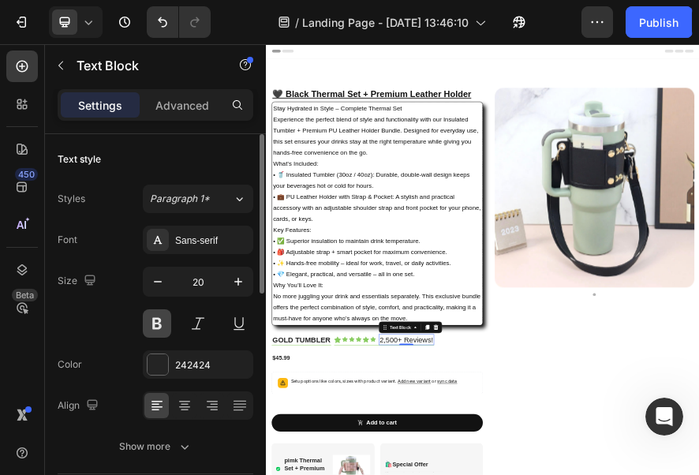
click at [166, 323] on button at bounding box center [157, 323] width 28 height 28
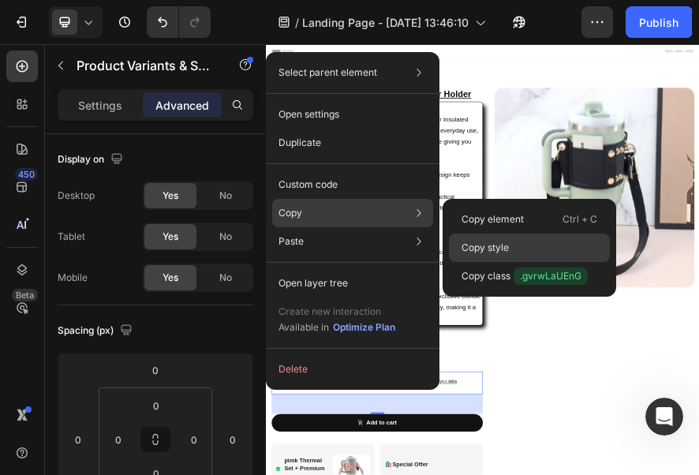
click at [490, 241] on p "Copy style" at bounding box center [485, 248] width 47 height 14
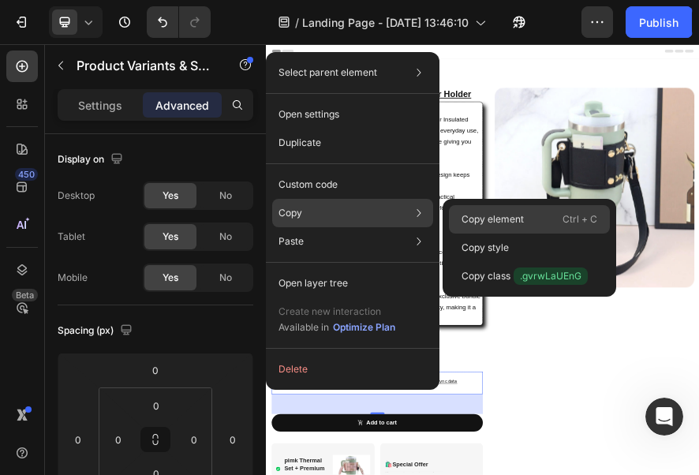
click at [503, 221] on p "Copy element" at bounding box center [493, 219] width 62 height 14
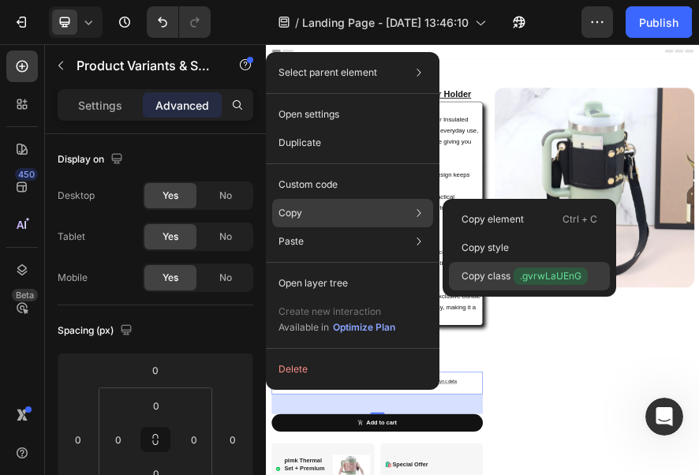
click at [492, 267] on div "Copy class .gvrwLaUEnG" at bounding box center [529, 276] width 161 height 28
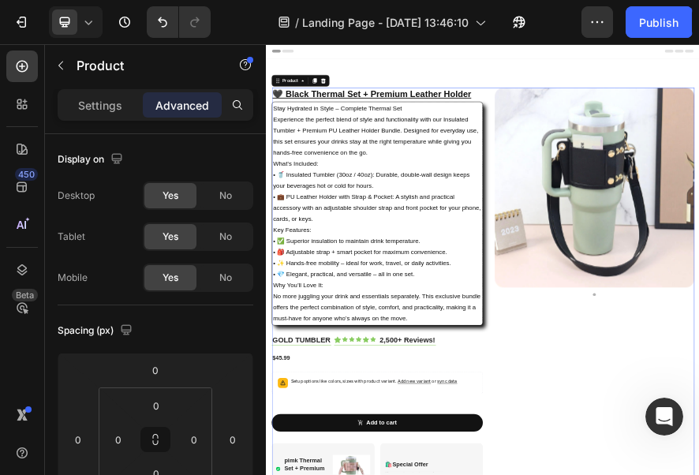
click at [309, 125] on div "Product" at bounding box center [318, 125] width 42 height 14
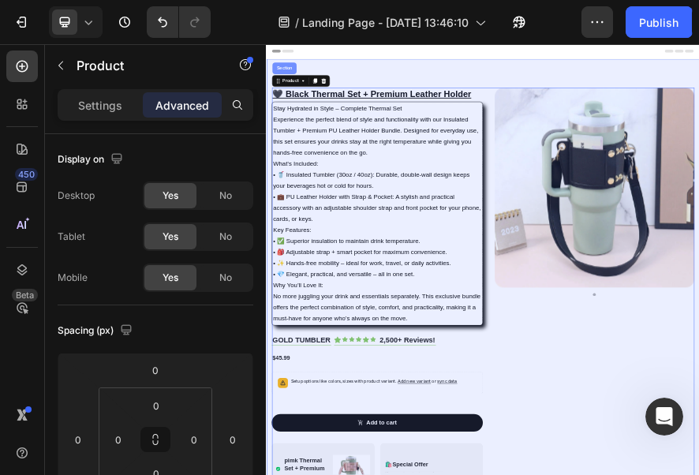
click at [311, 92] on div "Section" at bounding box center [305, 96] width 40 height 9
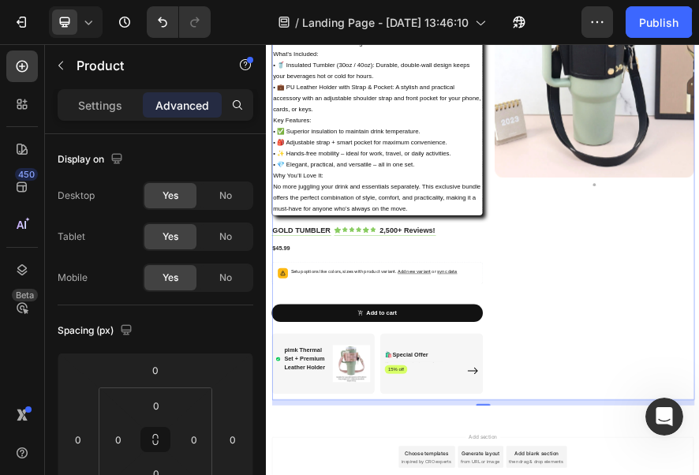
scroll to position [316, 0]
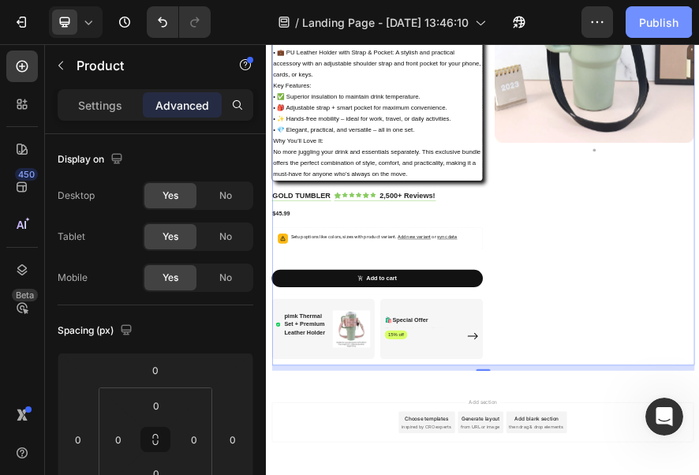
click at [665, 24] on div "Publish" at bounding box center [658, 22] width 39 height 17
click at [672, 24] on button "Publish" at bounding box center [659, 22] width 66 height 32
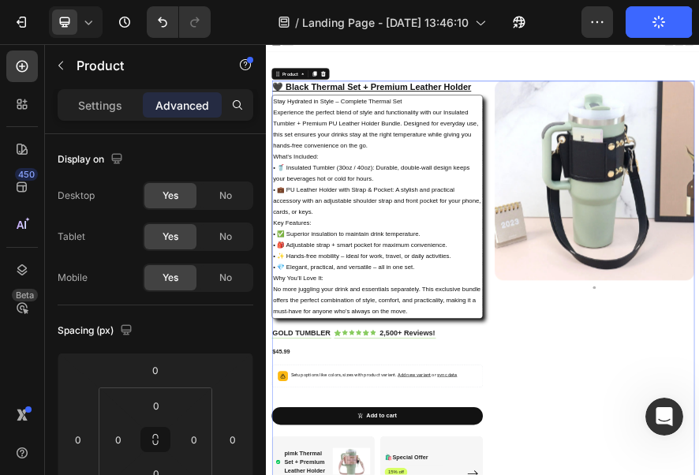
scroll to position [0, 0]
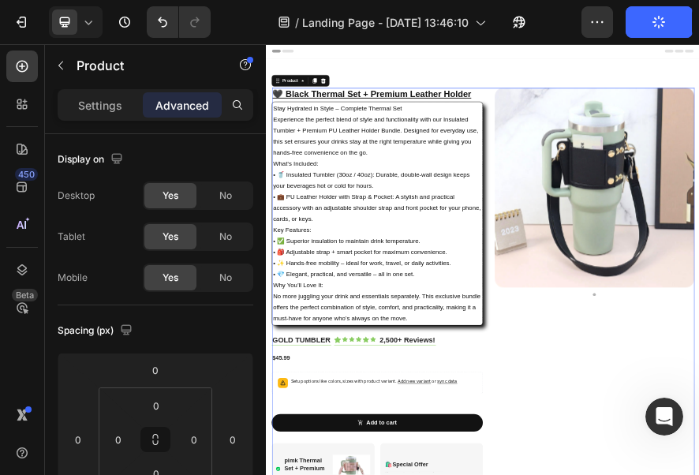
click at [656, 20] on icon "button" at bounding box center [659, 22] width 15 height 15
click at [656, 20] on icon "button" at bounding box center [659, 22] width 13 height 13
click at [656, 20] on icon "button" at bounding box center [659, 22] width 14 height 14
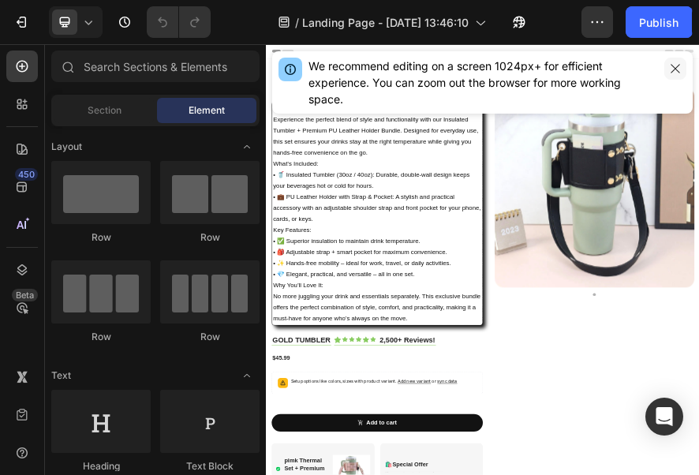
click at [671, 70] on icon "button" at bounding box center [675, 68] width 13 height 13
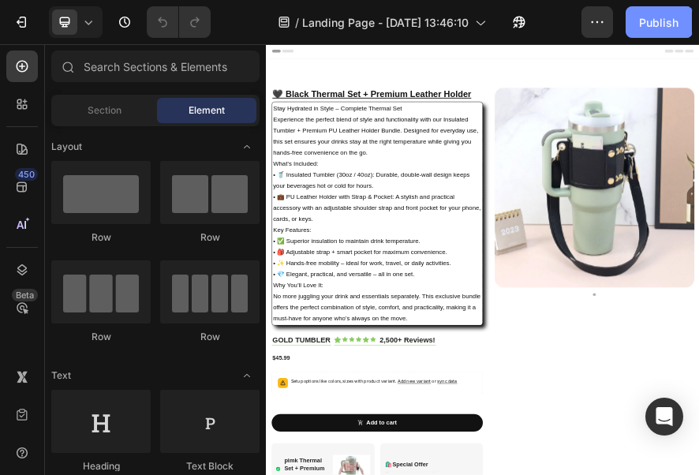
click at [667, 17] on div "Publish" at bounding box center [658, 22] width 39 height 17
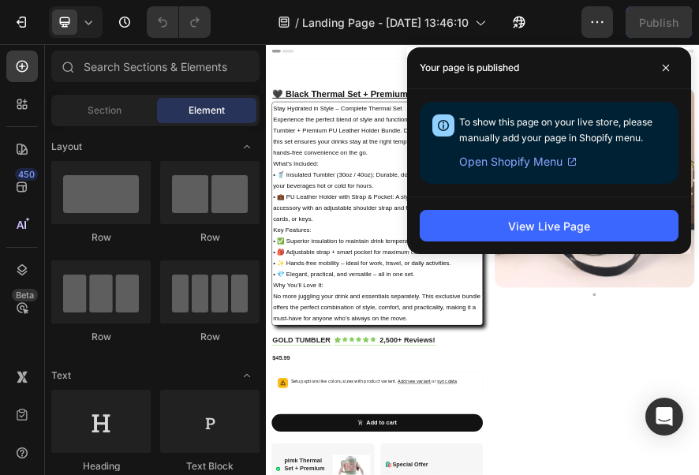
click at [537, 156] on span "Open Shopify Menu" at bounding box center [510, 161] width 103 height 19
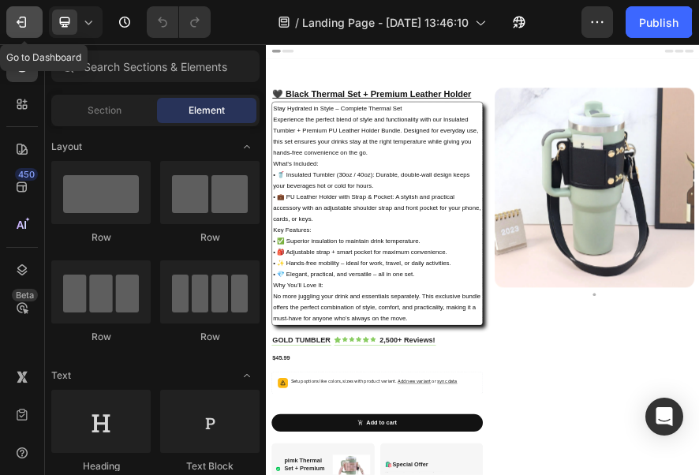
click at [26, 21] on icon "button" at bounding box center [21, 22] width 16 height 16
